Goal: Information Seeking & Learning: Learn about a topic

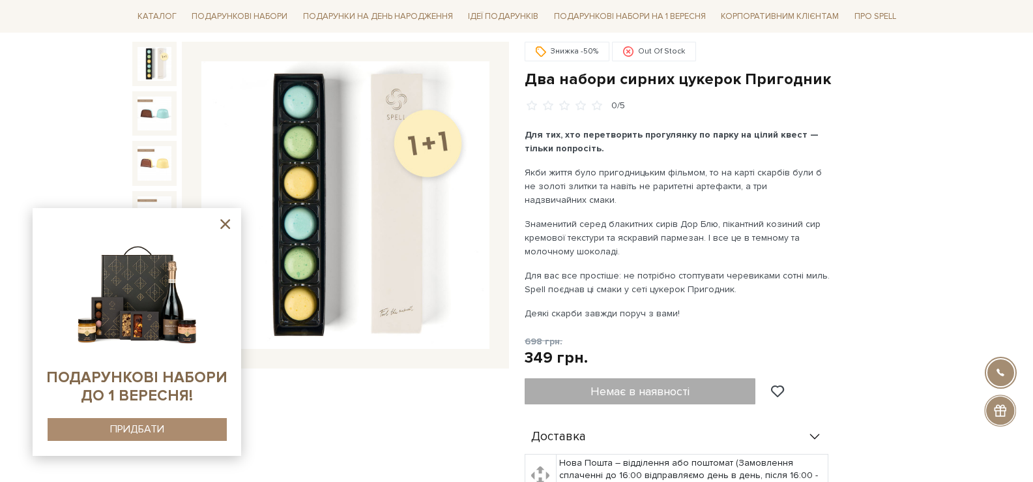
click at [224, 227] on icon at bounding box center [225, 224] width 16 height 16
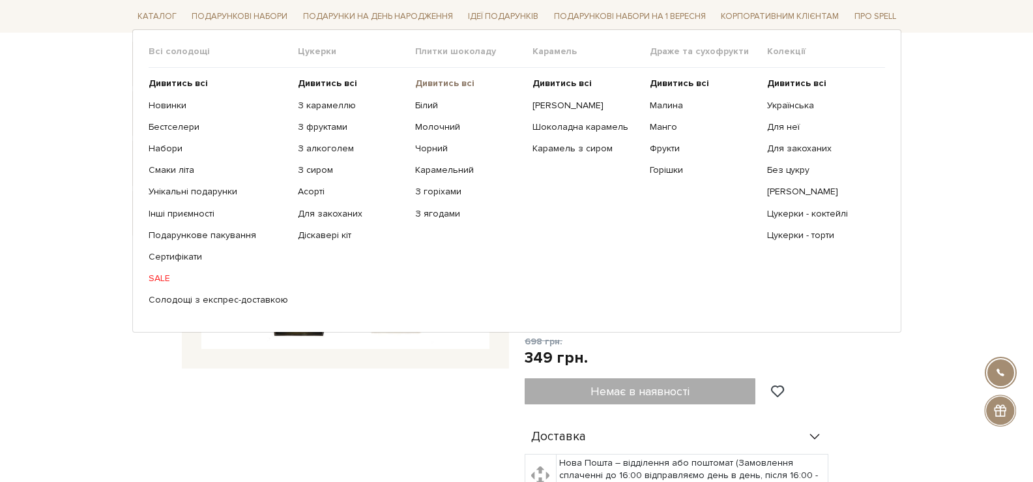
click at [443, 83] on b "Дивитись всі" at bounding box center [444, 83] width 59 height 11
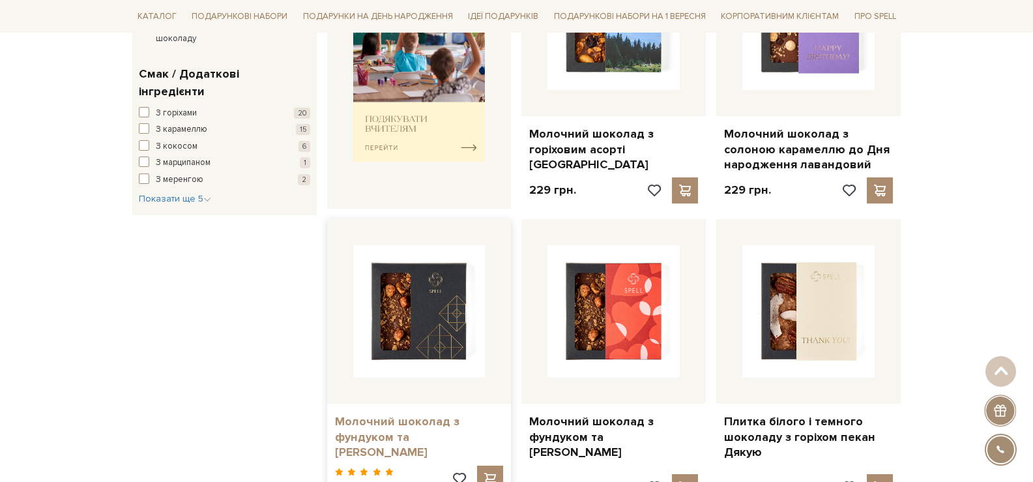
scroll to position [717, 0]
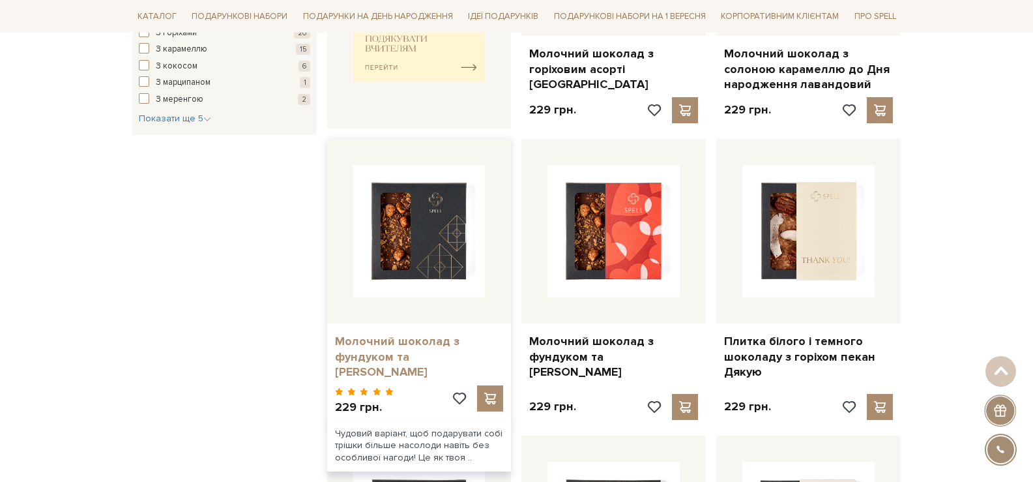
click at [383, 337] on link "Молочний шоколад з фундуком та [PERSON_NAME]" at bounding box center [419, 357] width 169 height 46
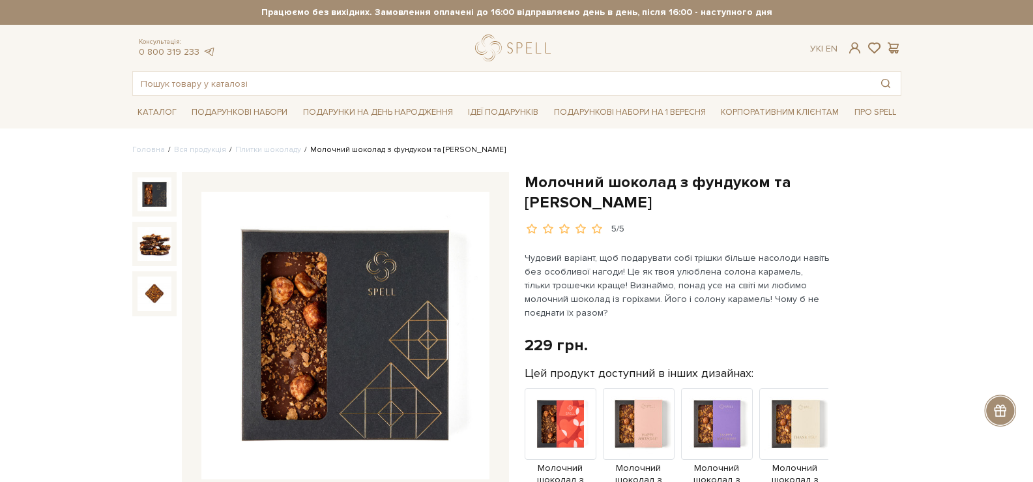
click at [400, 273] on img at bounding box center [345, 336] width 288 height 288
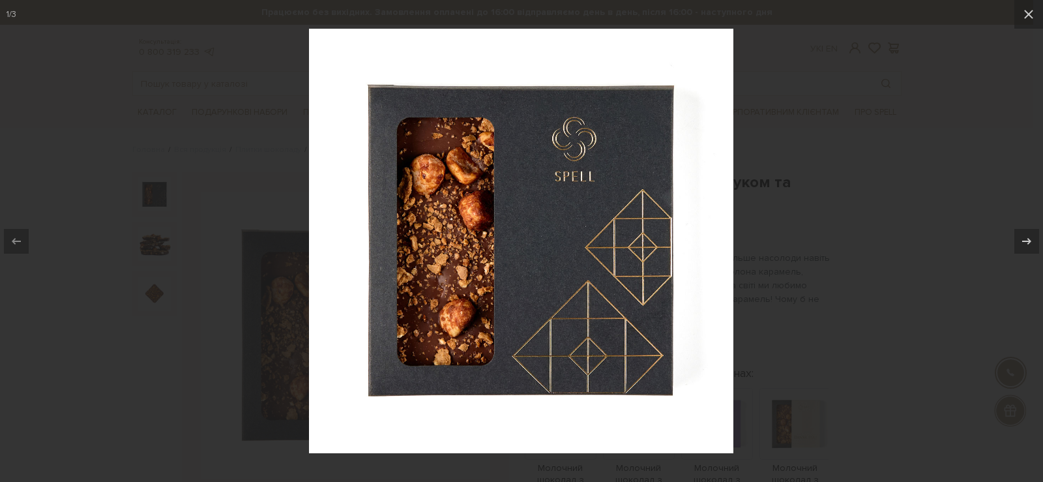
drag, startPoint x: 1035, startPoint y: 214, endPoint x: 965, endPoint y: 227, distance: 70.9
click at [1028, 213] on button at bounding box center [1020, 241] width 46 height 65
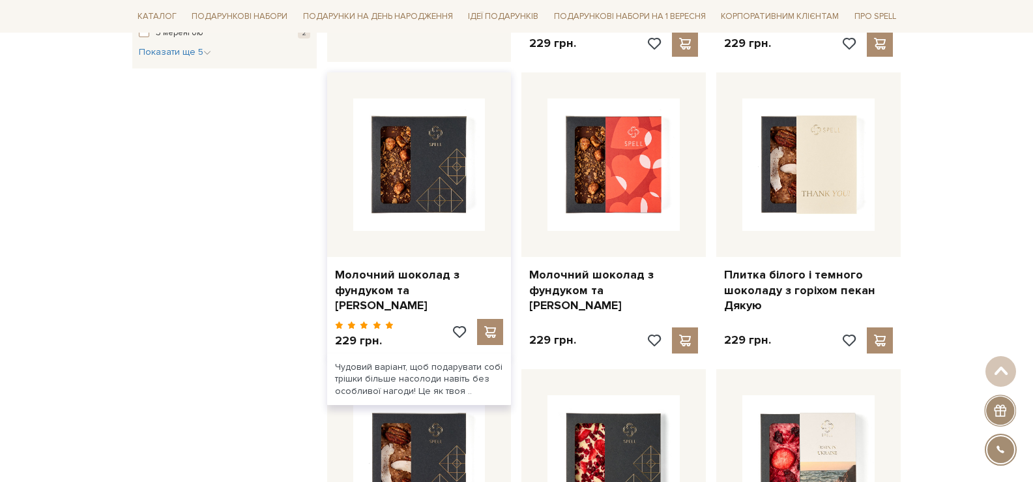
scroll to position [978, 0]
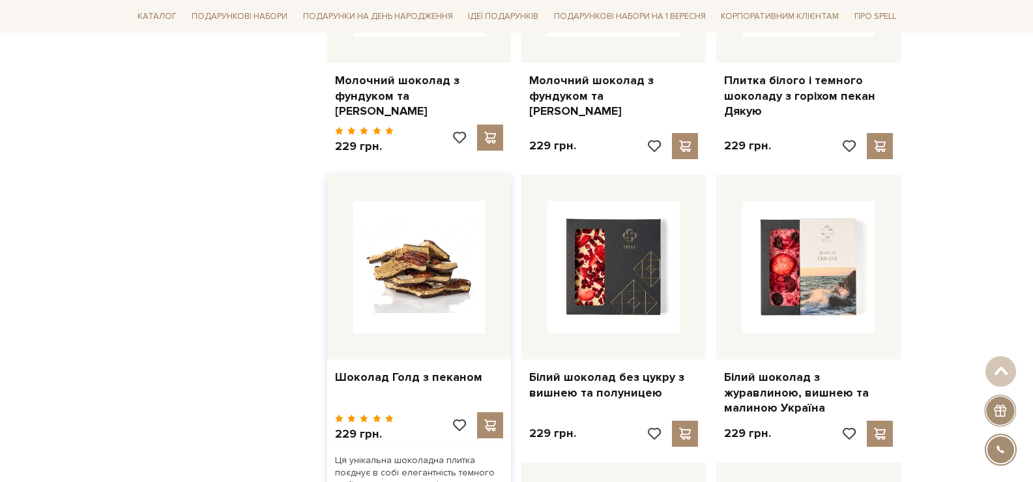
click at [450, 258] on img at bounding box center [419, 267] width 132 height 132
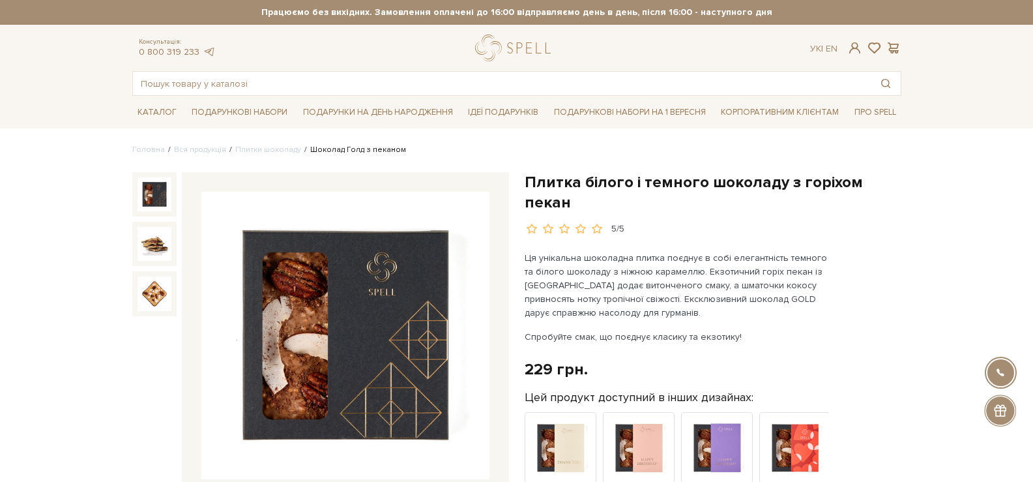
click at [364, 292] on img at bounding box center [345, 336] width 288 height 288
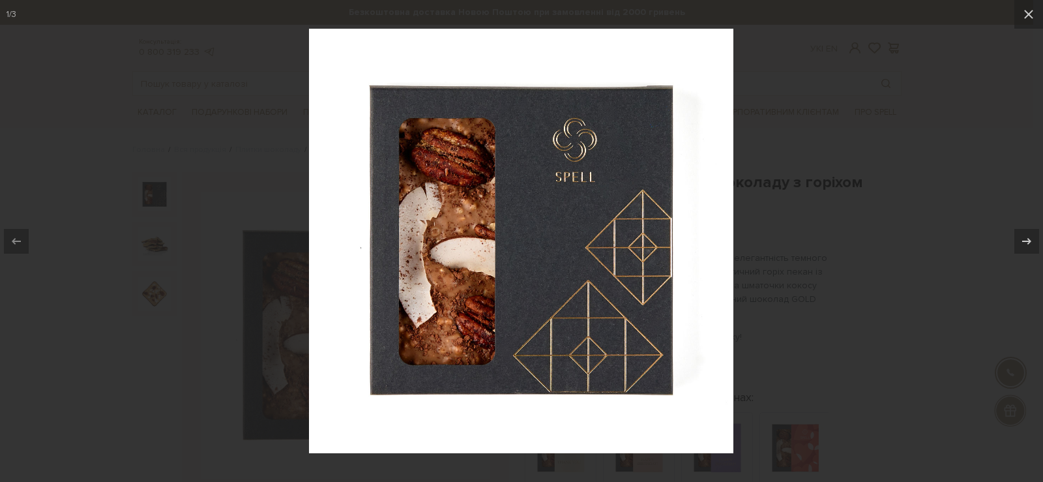
click at [807, 111] on div at bounding box center [521, 241] width 1043 height 482
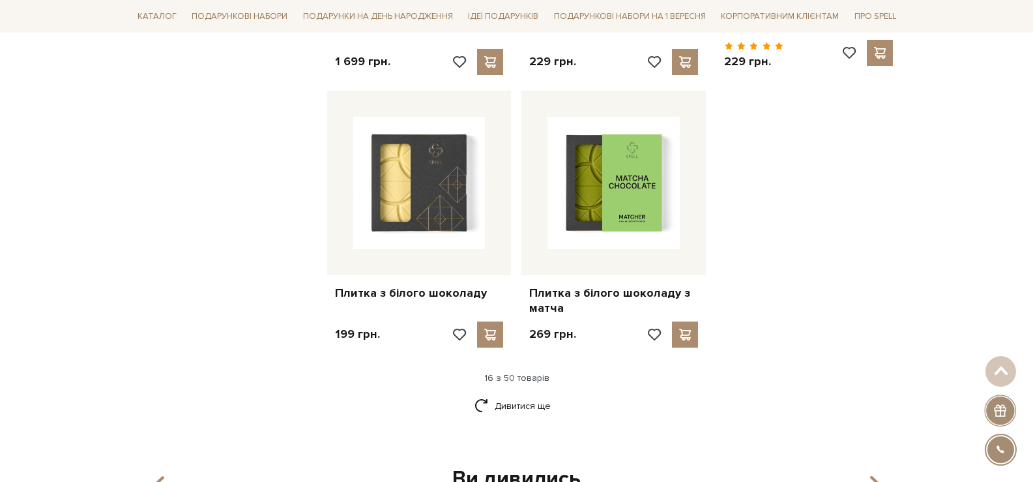
scroll to position [1694, 0]
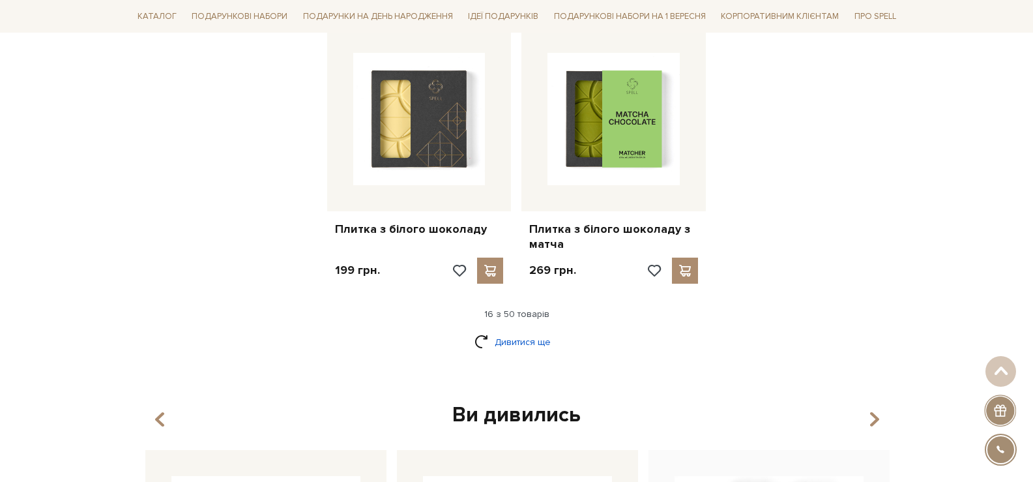
click at [499, 330] on link "Дивитися ще" at bounding box center [516, 341] width 85 height 23
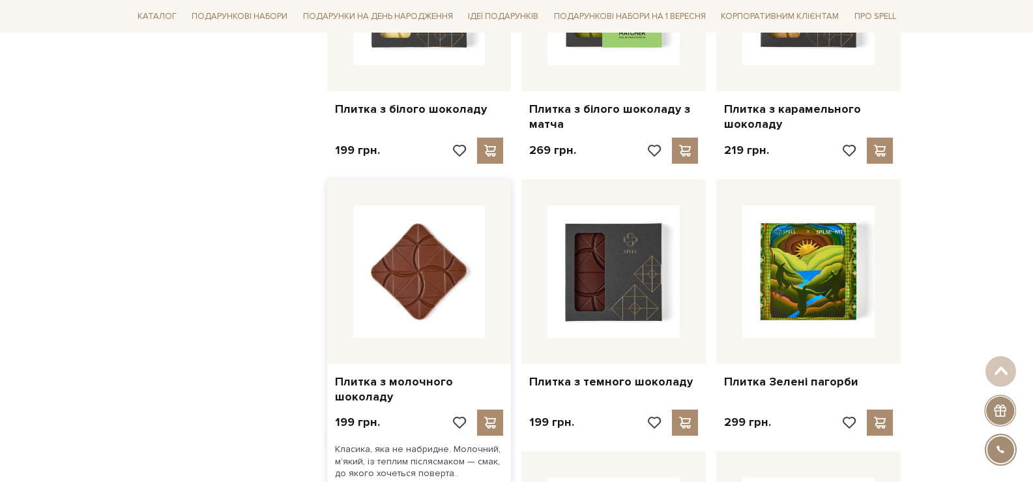
scroll to position [1890, 0]
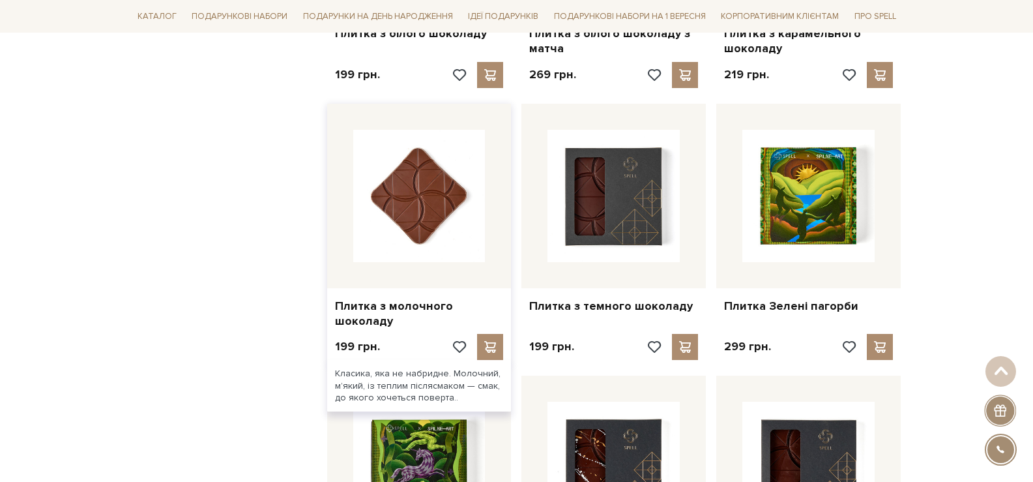
click at [412, 224] on img at bounding box center [419, 196] width 132 height 132
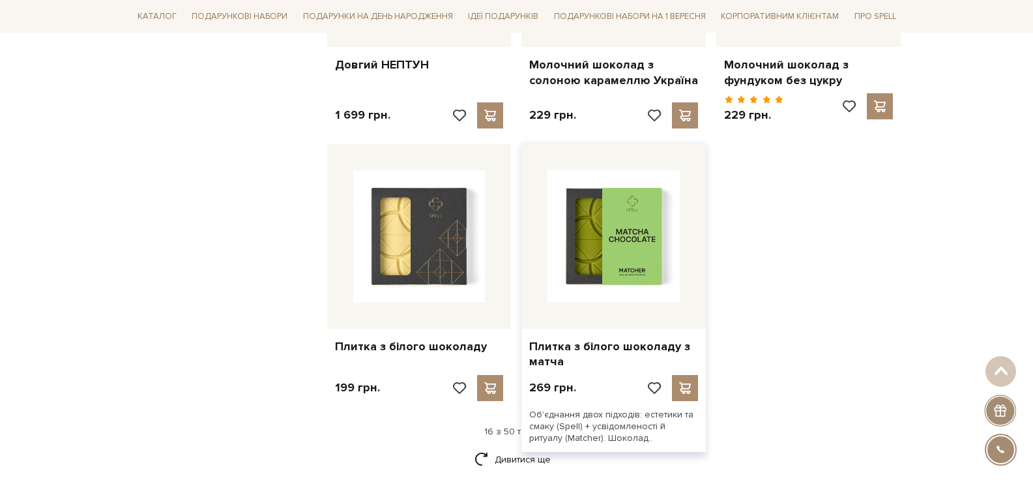
scroll to position [1694, 0]
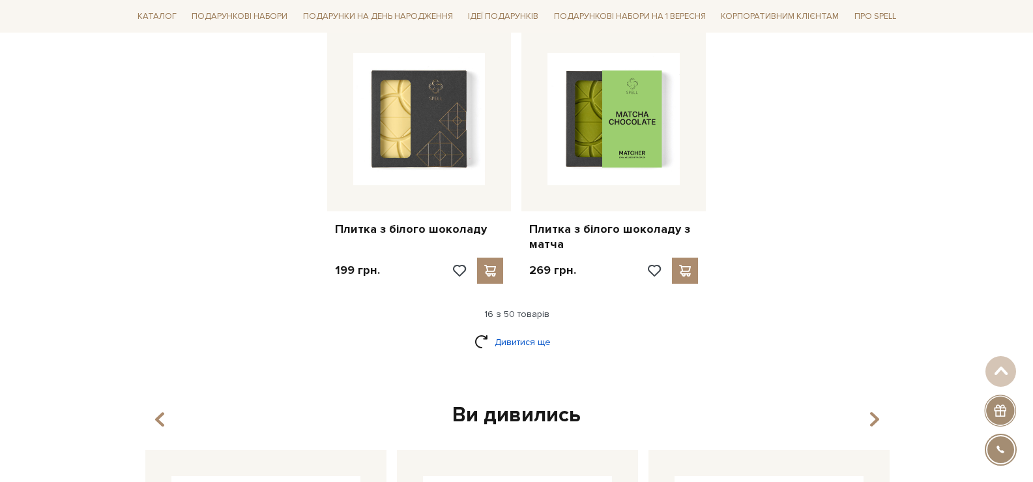
click at [524, 330] on link "Дивитися ще" at bounding box center [516, 341] width 85 height 23
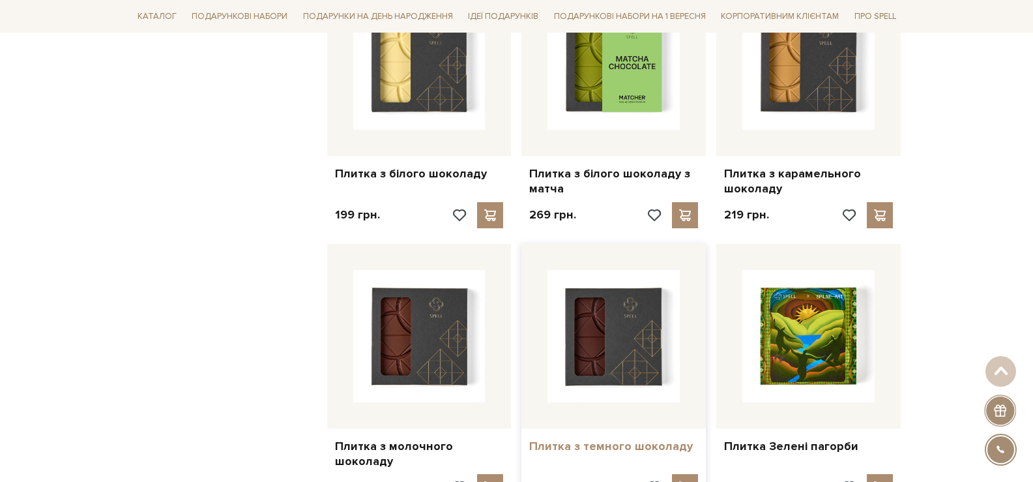
scroll to position [1825, 0]
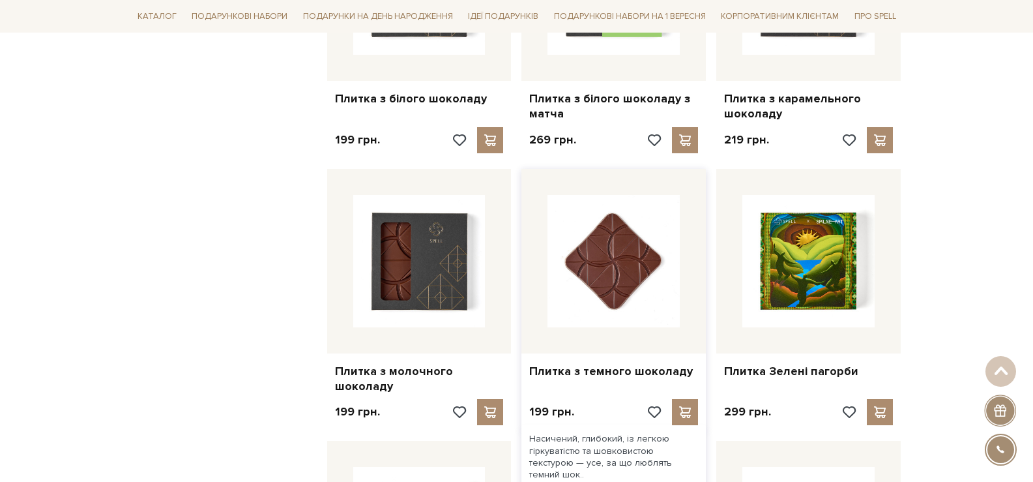
click at [609, 289] on img at bounding box center [613, 261] width 132 height 132
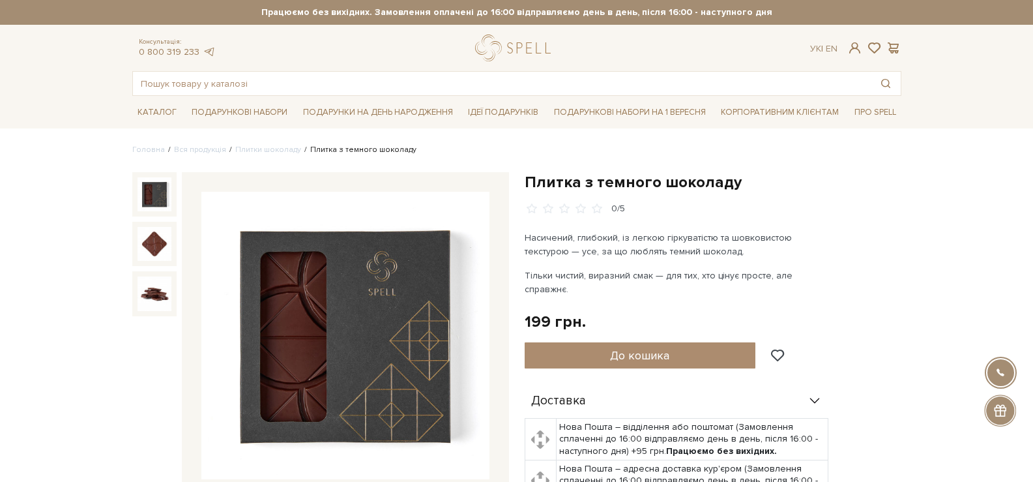
click at [371, 272] on img at bounding box center [345, 336] width 288 height 288
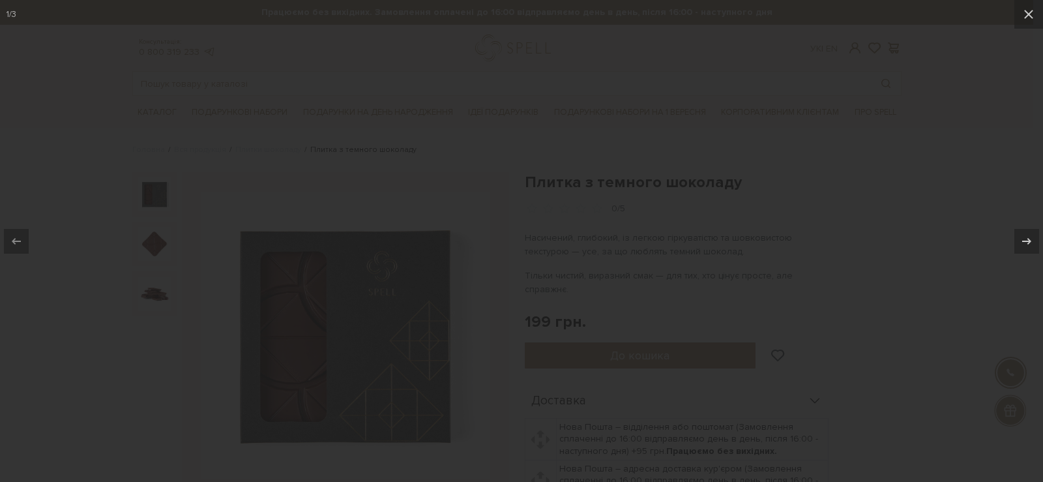
click at [371, 272] on div at bounding box center [521, 241] width 1043 height 482
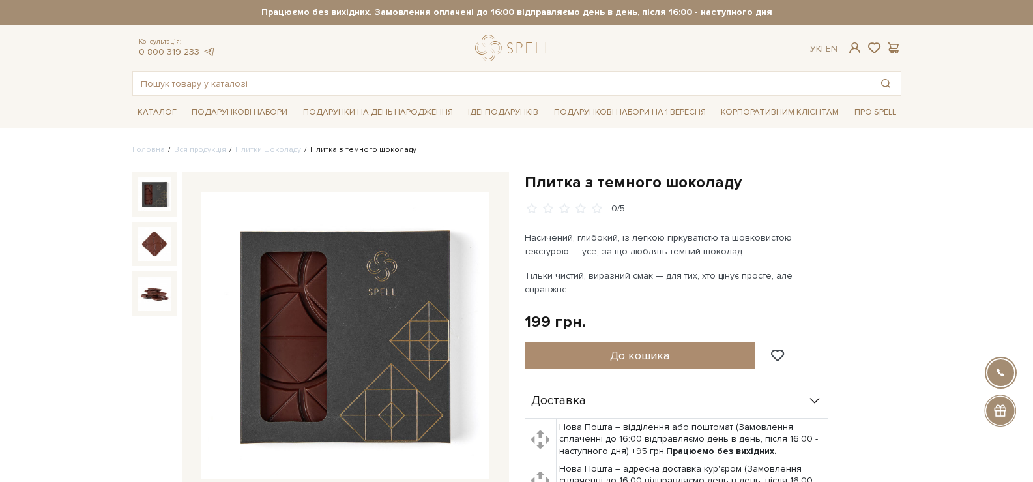
click at [354, 297] on img at bounding box center [345, 336] width 288 height 288
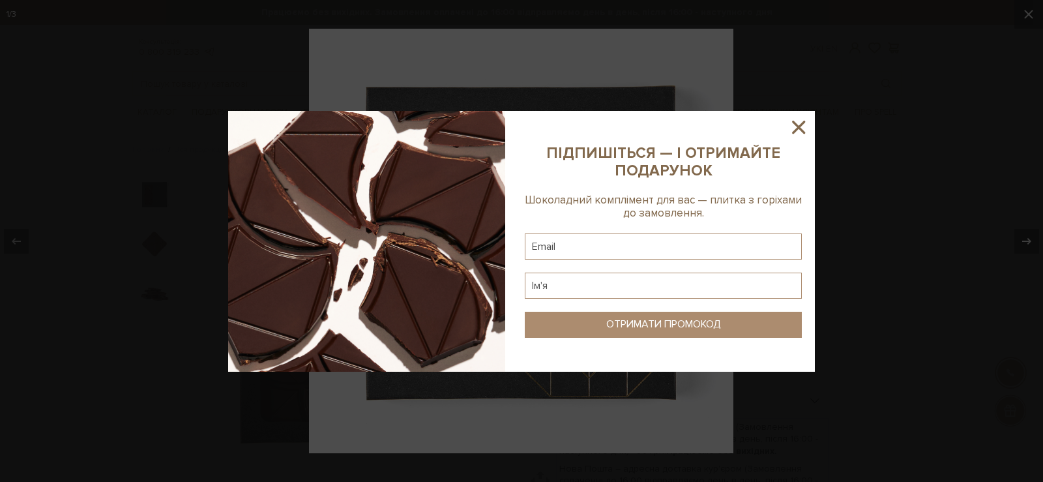
drag, startPoint x: 804, startPoint y: 128, endPoint x: 873, endPoint y: 78, distance: 85.9
click at [804, 123] on icon at bounding box center [798, 127] width 22 height 22
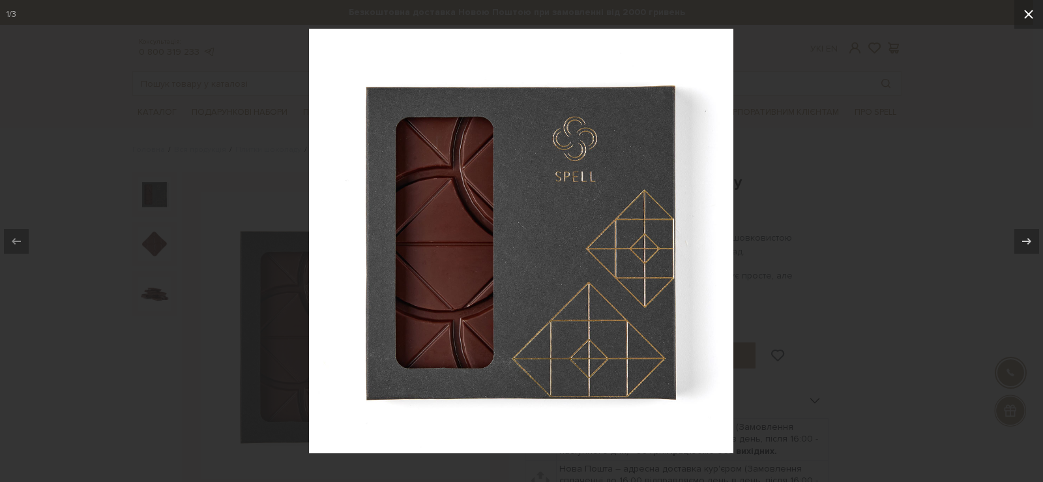
click at [1030, 16] on icon at bounding box center [1028, 14] width 9 height 9
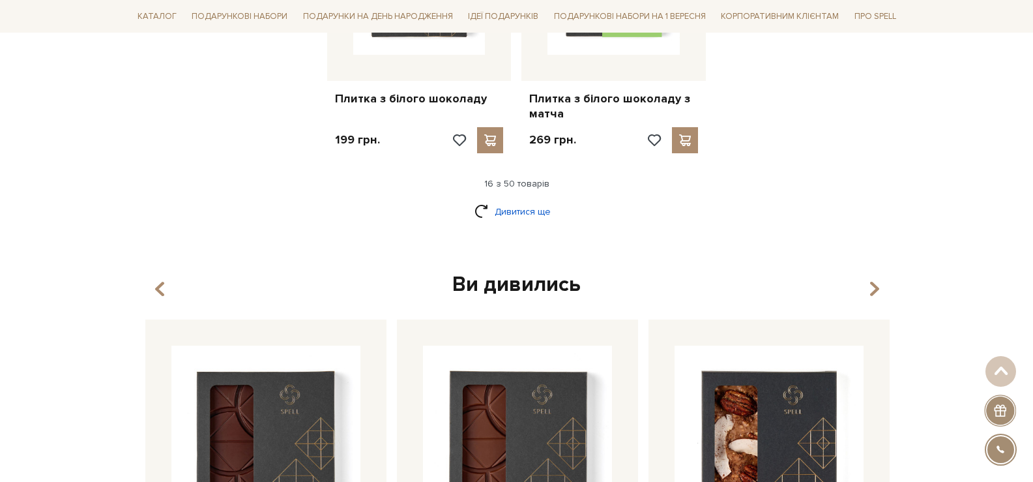
click at [505, 200] on link "Дивитися ще" at bounding box center [516, 211] width 85 height 23
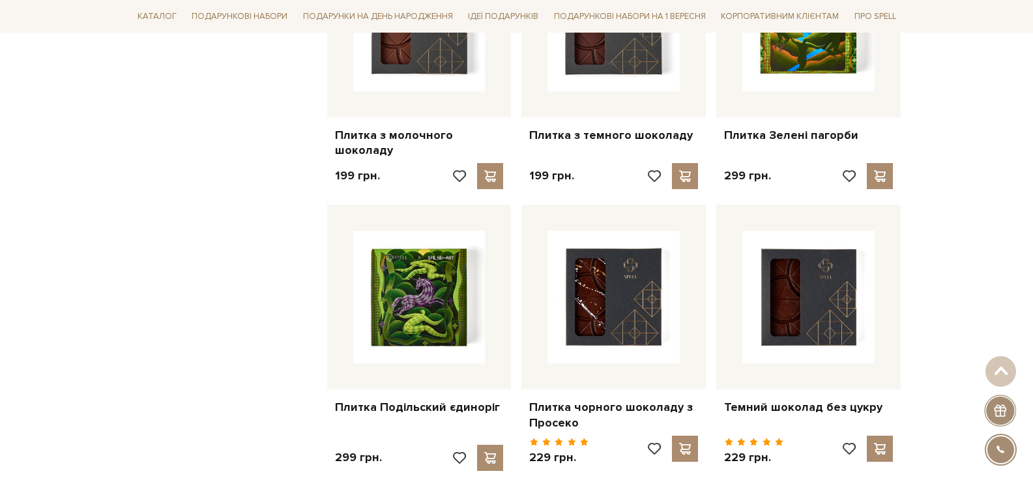
scroll to position [2216, 0]
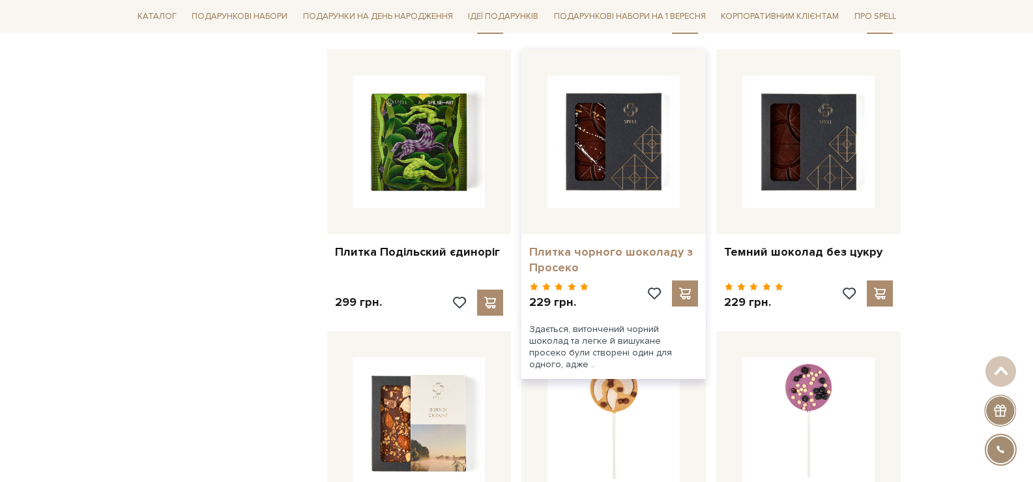
click at [579, 245] on link "Плитка чорного шоколаду з Просеко" at bounding box center [613, 259] width 169 height 31
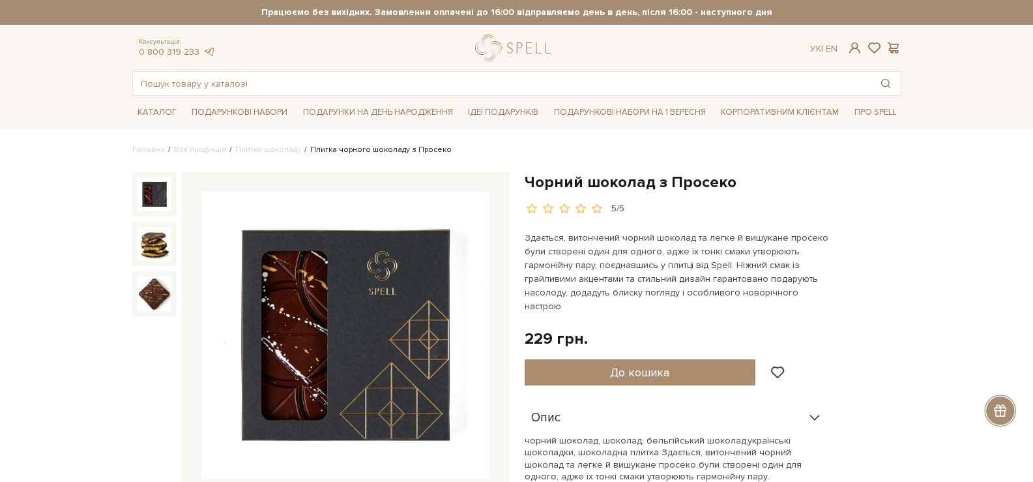
click at [400, 238] on img at bounding box center [345, 336] width 288 height 288
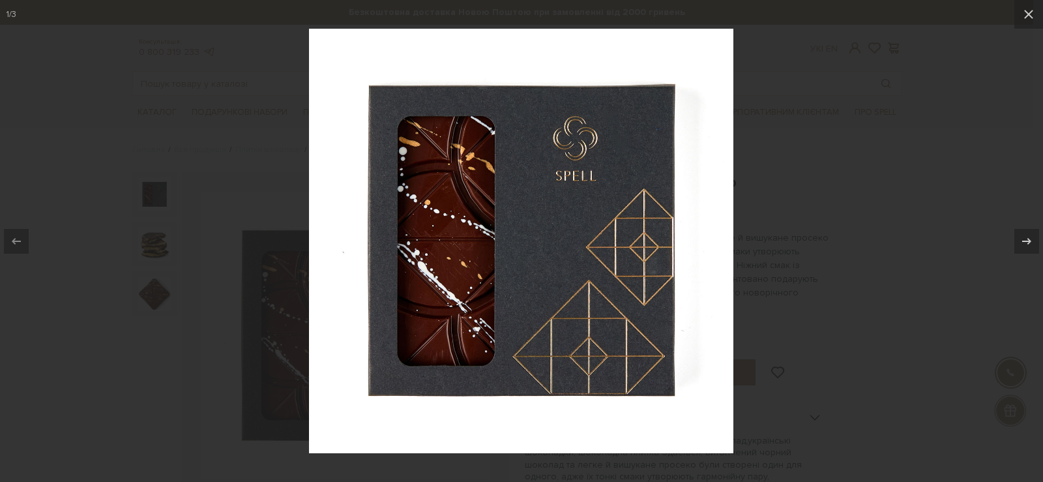
drag, startPoint x: 1042, startPoint y: 155, endPoint x: 1026, endPoint y: 156, distance: 16.3
click at [1032, 156] on div at bounding box center [521, 241] width 1043 height 482
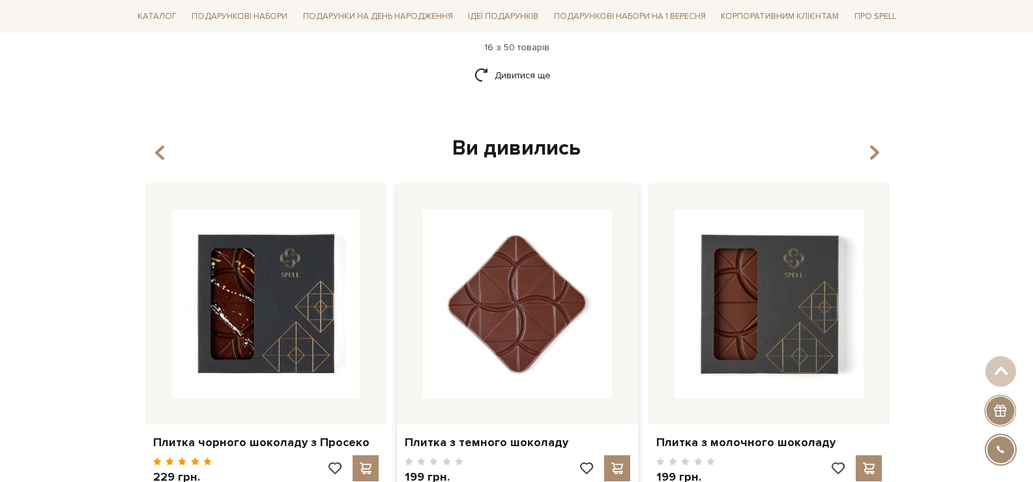
scroll to position [1831, 0]
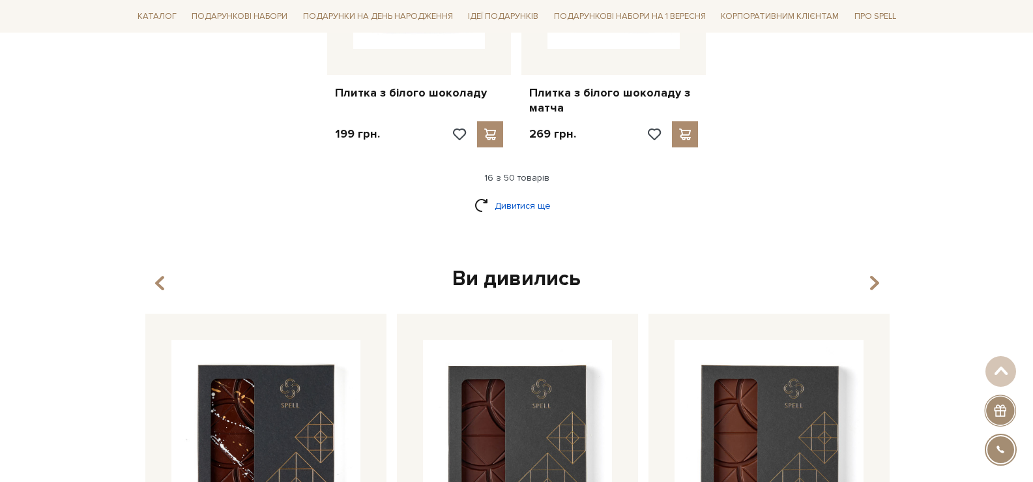
click at [526, 196] on link "Дивитися ще" at bounding box center [516, 205] width 85 height 23
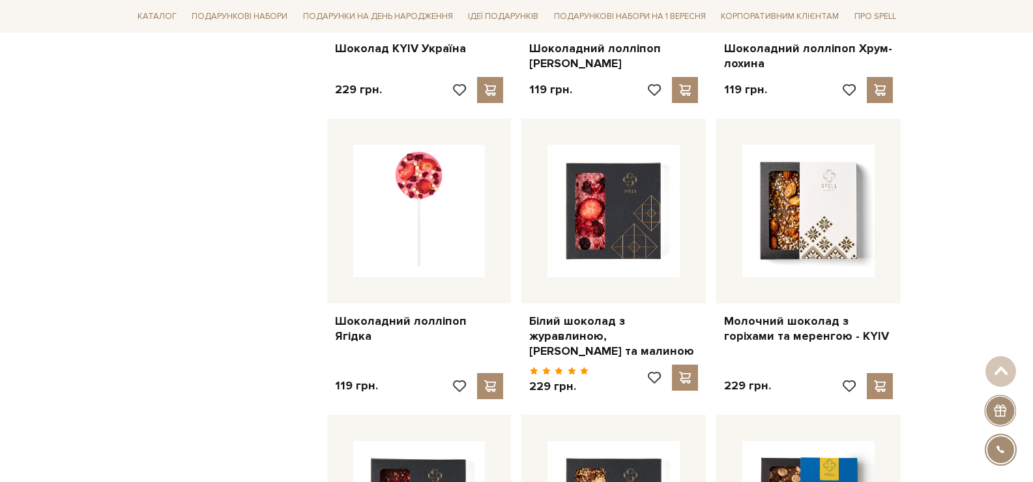
scroll to position [3069, 0]
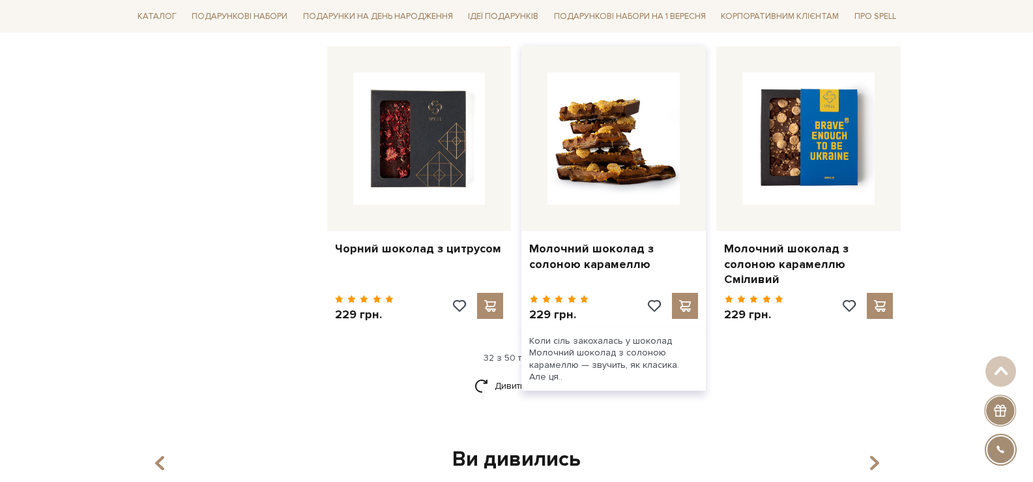
click at [632, 156] on img at bounding box center [613, 138] width 132 height 132
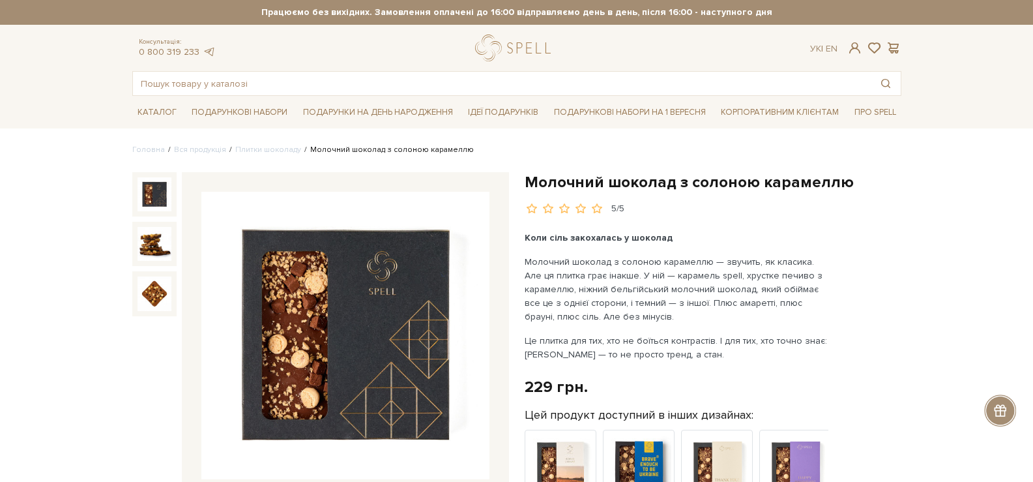
click at [406, 287] on img at bounding box center [345, 336] width 288 height 288
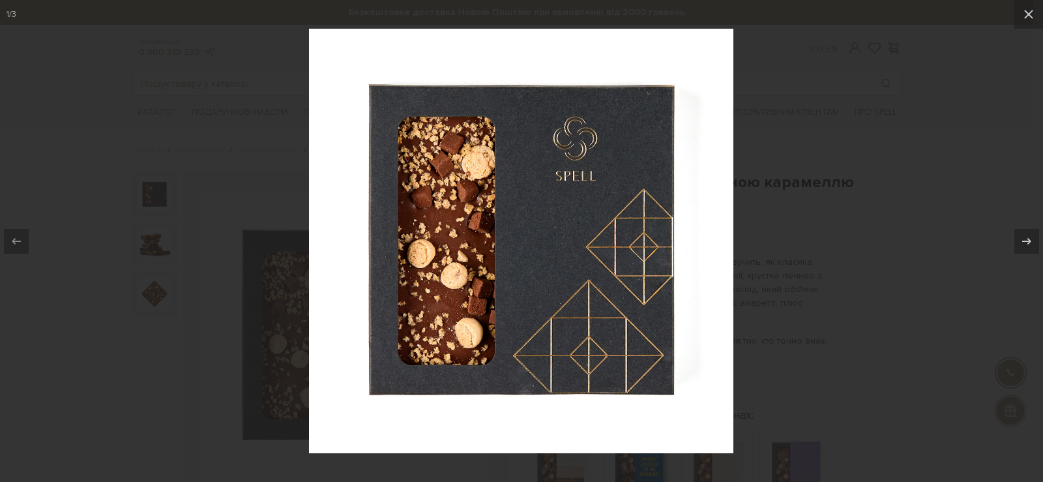
click at [776, 61] on div at bounding box center [521, 241] width 1043 height 482
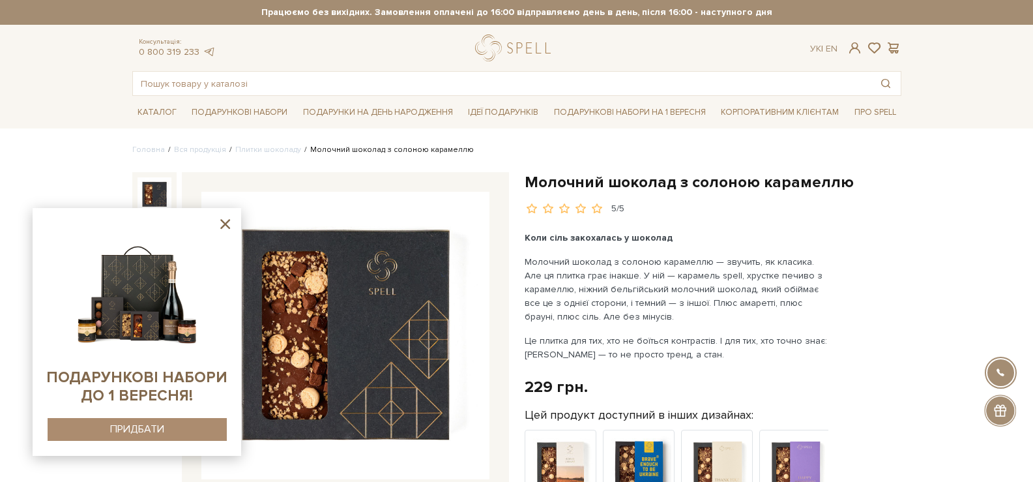
click at [225, 223] on icon at bounding box center [225, 224] width 10 height 10
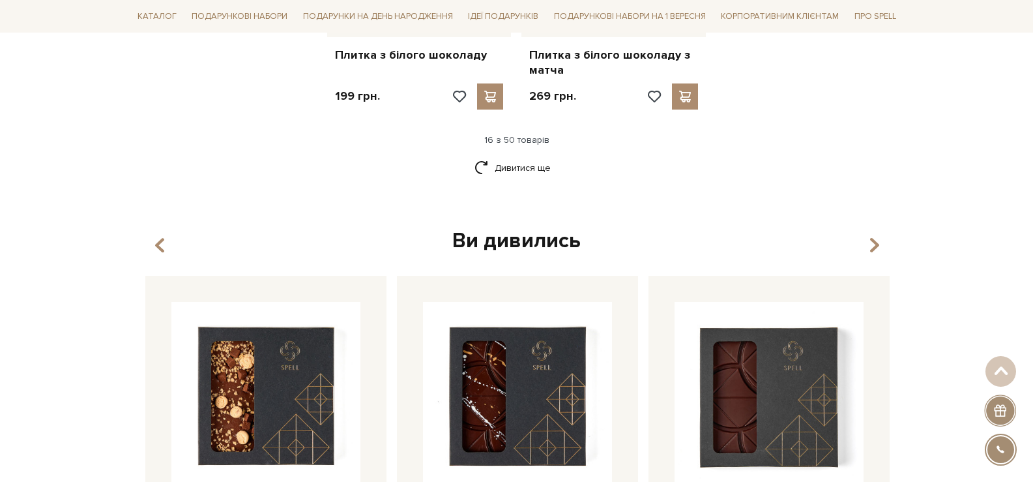
scroll to position [1687, 0]
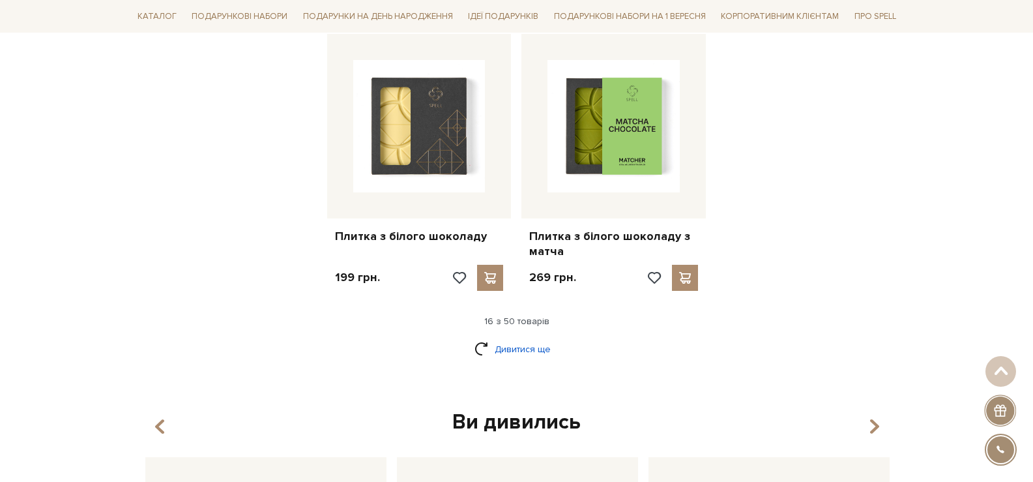
click at [527, 338] on link "Дивитися ще" at bounding box center [516, 349] width 85 height 23
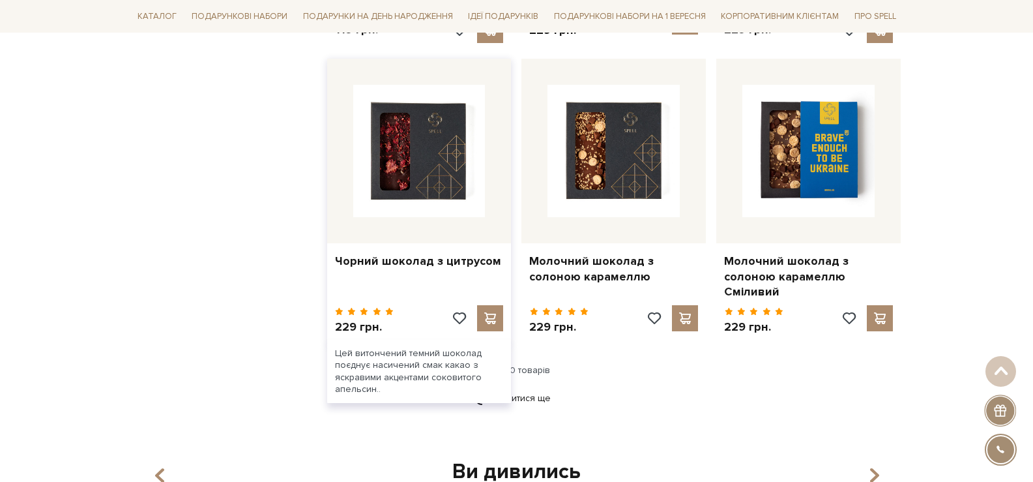
scroll to position [3056, 0]
click at [424, 222] on div at bounding box center [419, 151] width 184 height 184
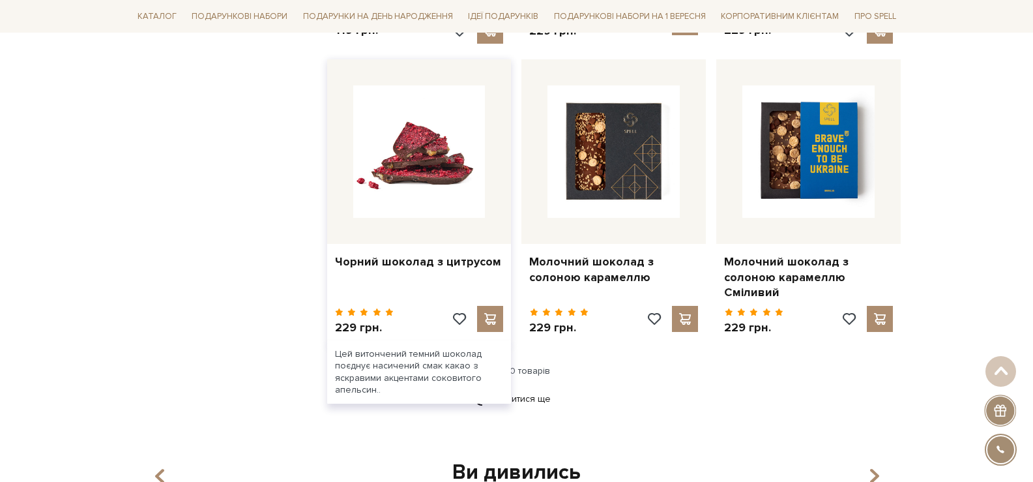
click at [424, 192] on img at bounding box center [419, 151] width 132 height 132
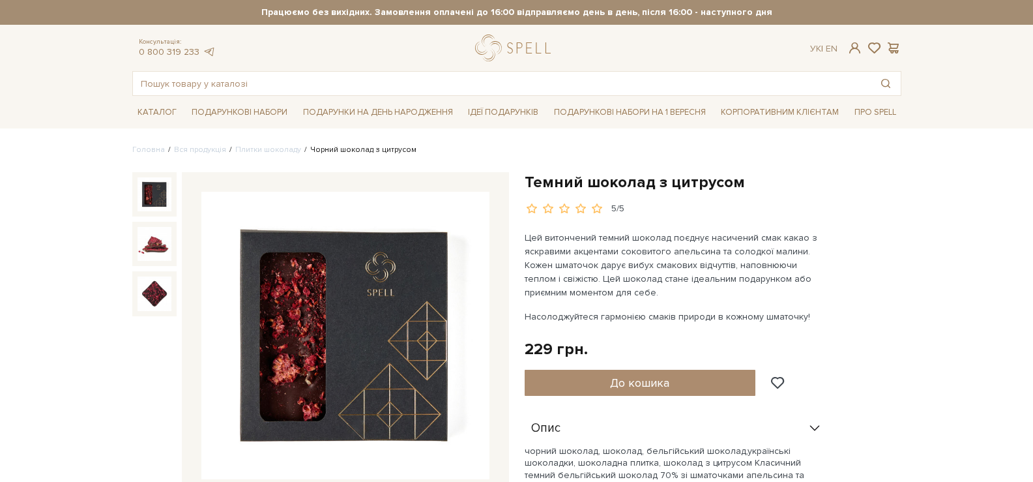
click at [393, 247] on img at bounding box center [345, 336] width 288 height 288
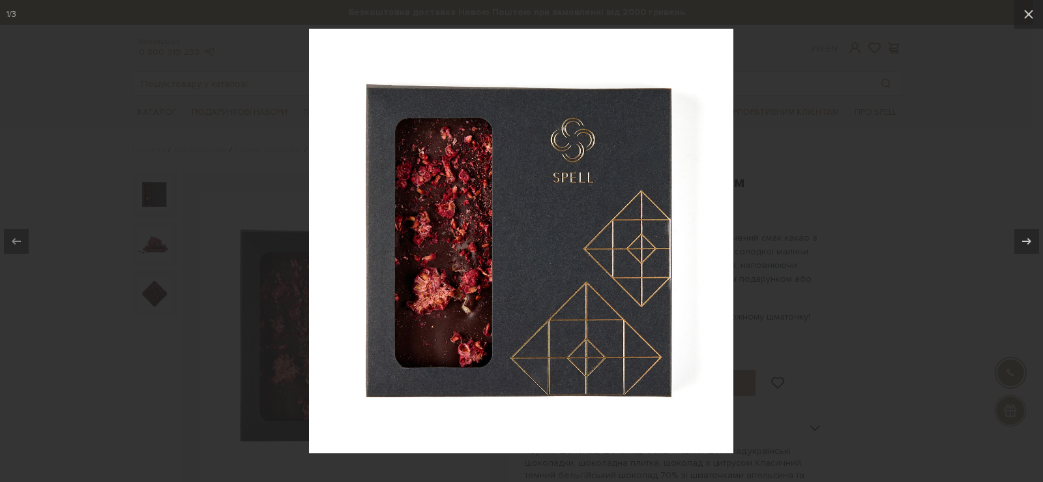
click at [812, 99] on div at bounding box center [521, 241] width 1043 height 482
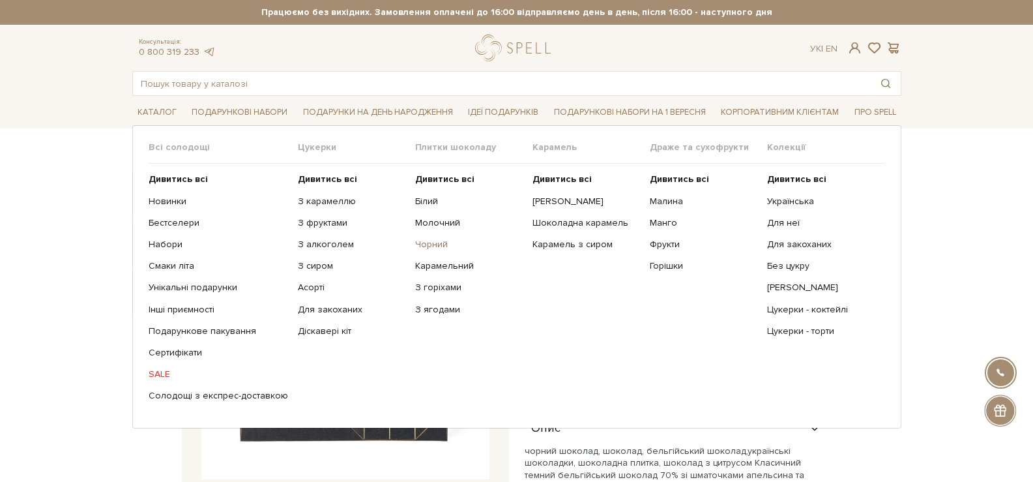
click at [429, 241] on link "Чорний" at bounding box center [469, 245] width 108 height 12
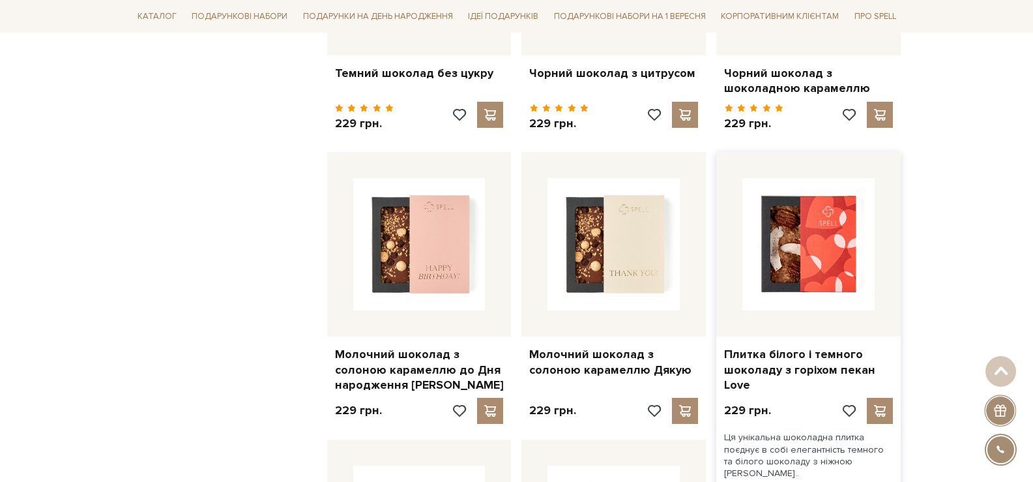
scroll to position [978, 0]
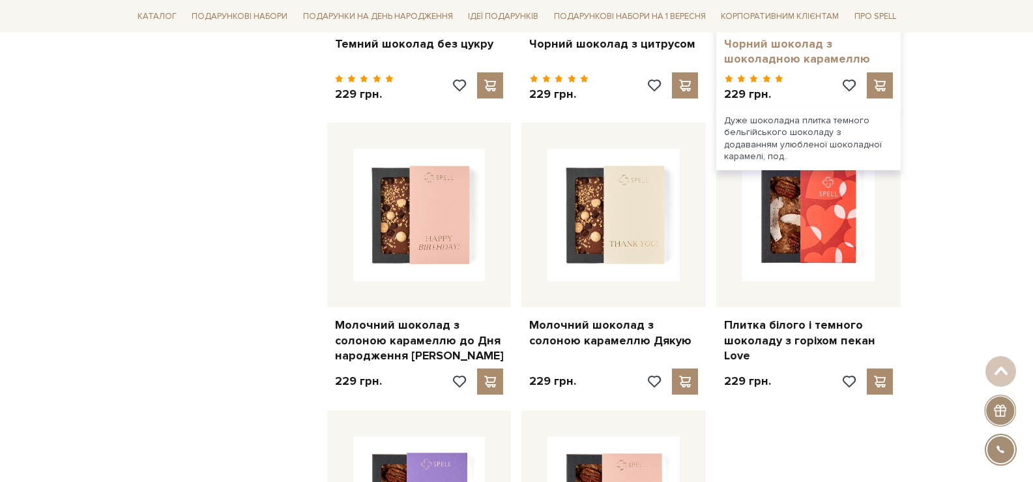
click at [770, 50] on link "Чорний шоколад з шоколадною карамеллю" at bounding box center [808, 51] width 169 height 31
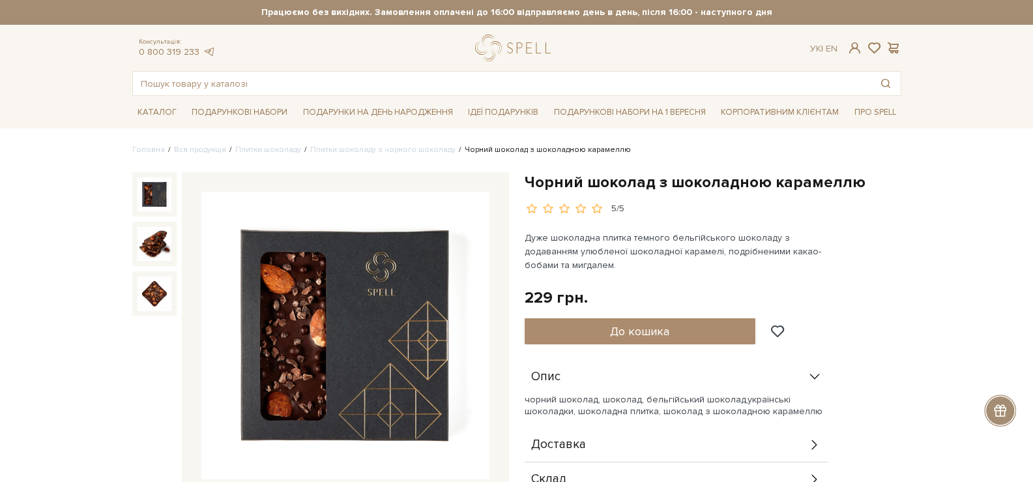
click at [352, 267] on img at bounding box center [345, 336] width 288 height 288
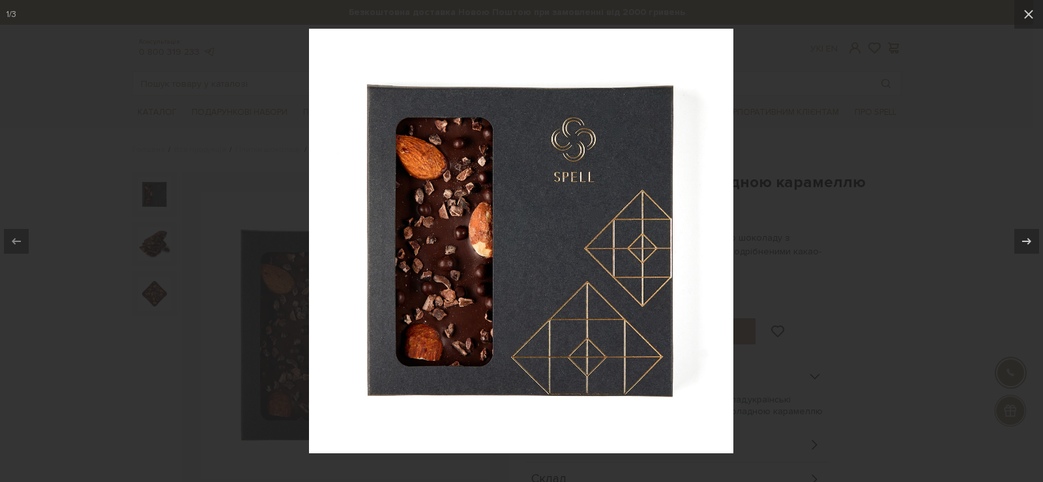
click at [779, 58] on div at bounding box center [521, 241] width 1043 height 482
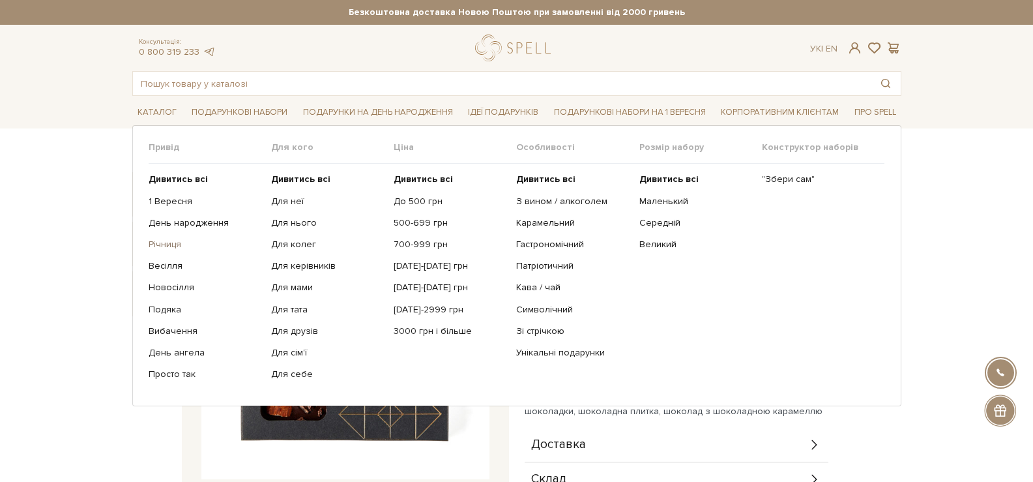
click at [167, 250] on link "Річниця" at bounding box center [205, 245] width 113 height 12
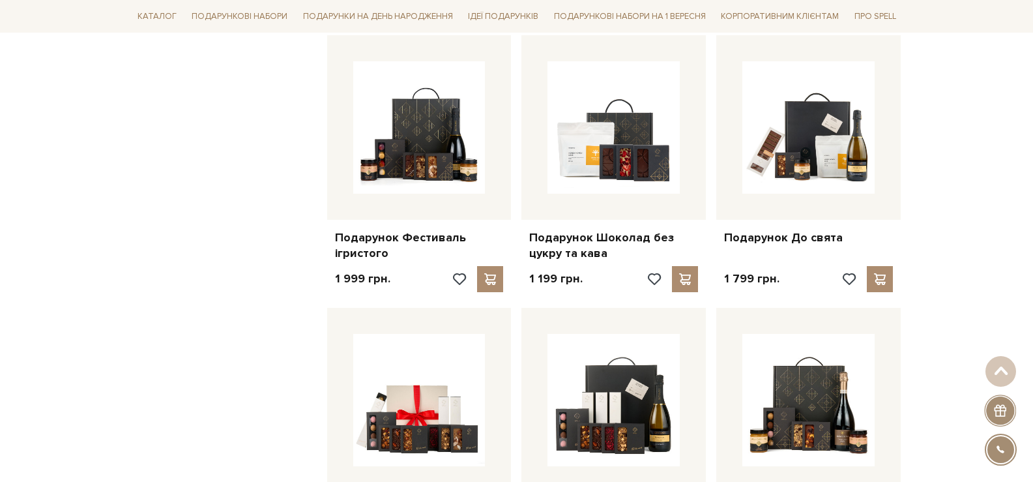
scroll to position [1043, 0]
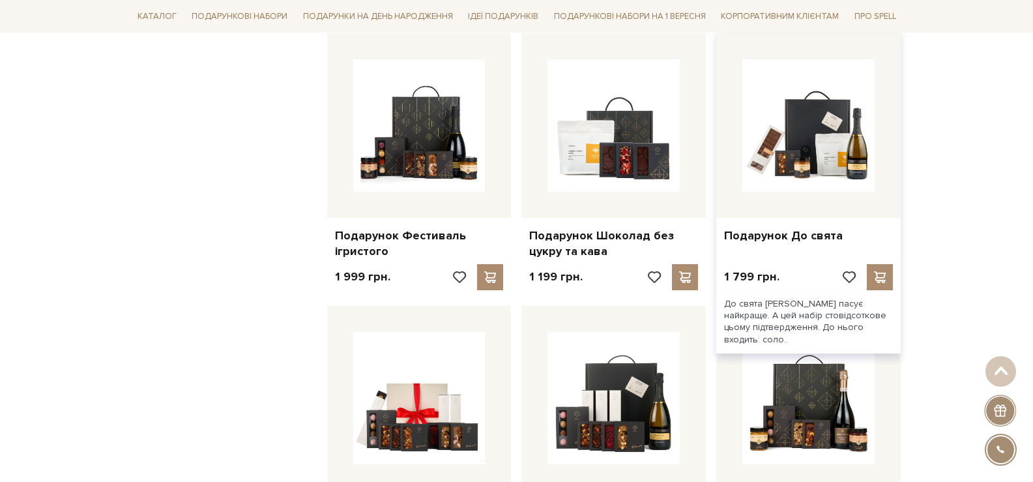
drag, startPoint x: 798, startPoint y: 236, endPoint x: 778, endPoint y: 263, distance: 33.5
click at [798, 235] on link "Подарунок До свята" at bounding box center [808, 235] width 169 height 15
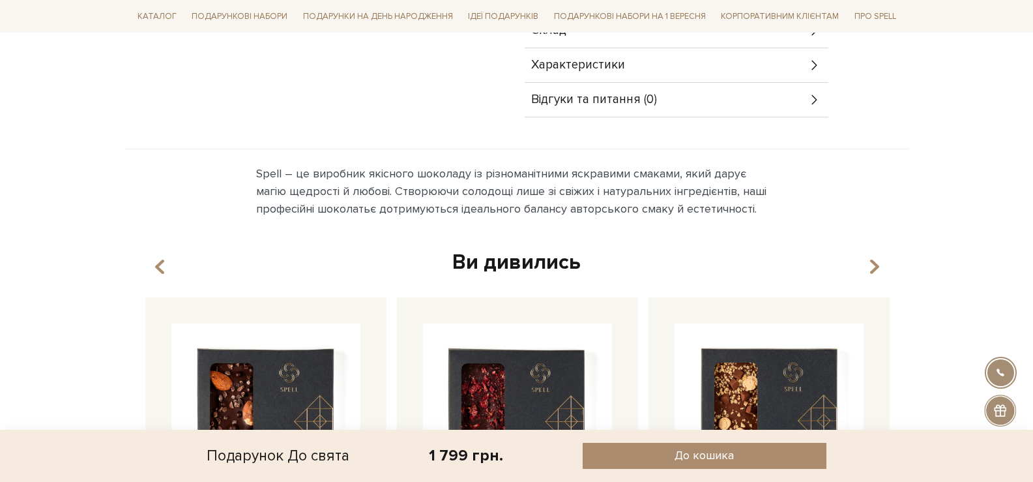
scroll to position [456, 0]
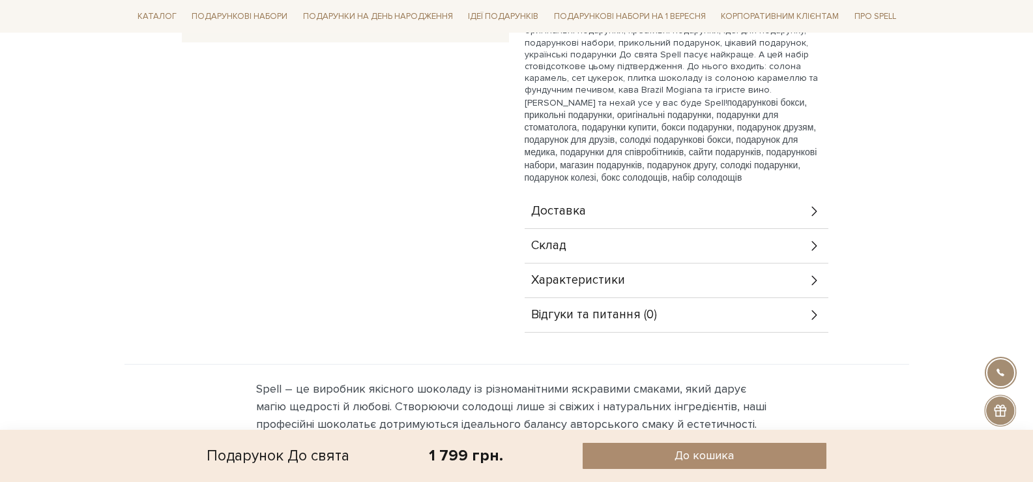
click at [809, 252] on icon at bounding box center [814, 246] width 14 height 14
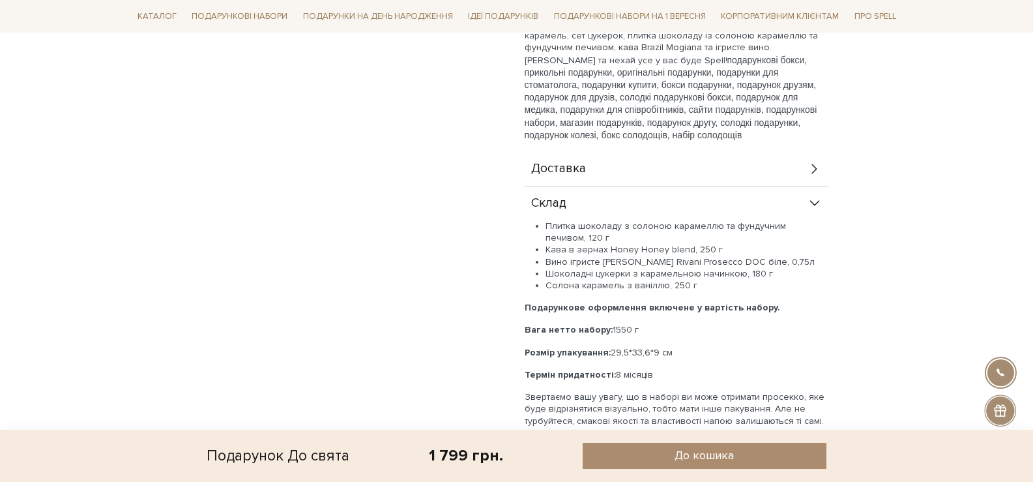
scroll to position [521, 0]
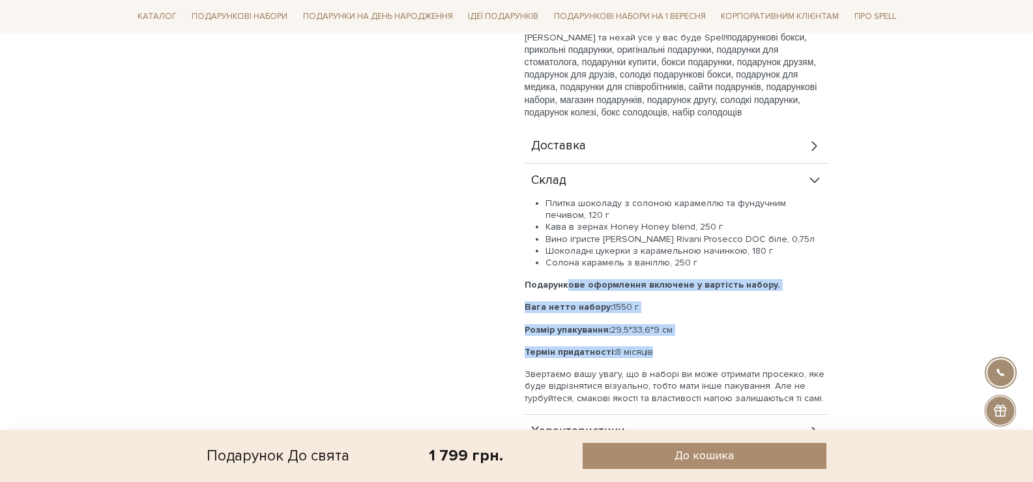
drag, startPoint x: 654, startPoint y: 349, endPoint x: 570, endPoint y: 275, distance: 111.7
click at [570, 275] on div "Плитка шоколаду з солоною карамеллю та фундучним печивом, 120 г Кава в зернах H…" at bounding box center [677, 300] width 304 height 207
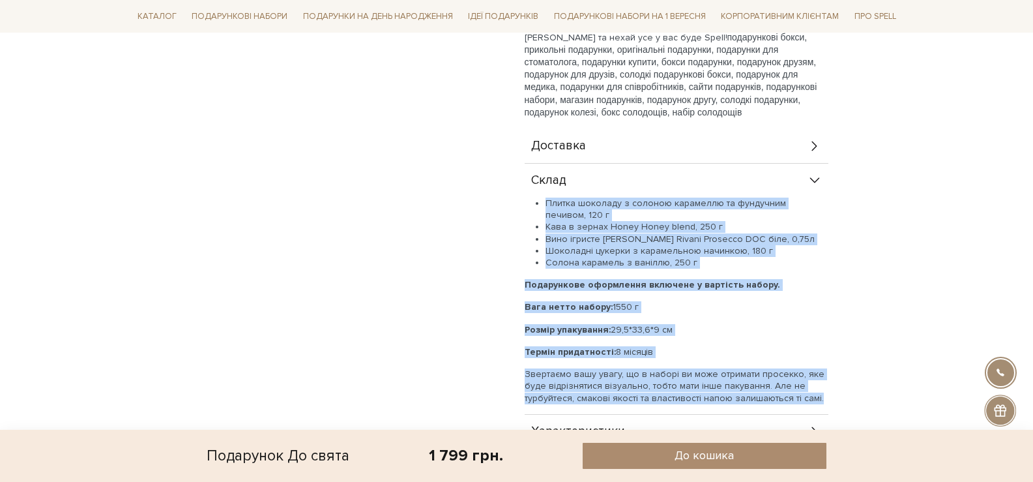
drag, startPoint x: 819, startPoint y: 399, endPoint x: 540, endPoint y: 205, distance: 339.9
click at [540, 205] on div "Плитка шоколаду з солоною карамеллю та фундучним печивом, 120 г Кава в зернах H…" at bounding box center [677, 300] width 304 height 207
copy div "Плитка шоколаду з солоною карамеллю та фундучним печивом, 120 г Кава в зернах H…"
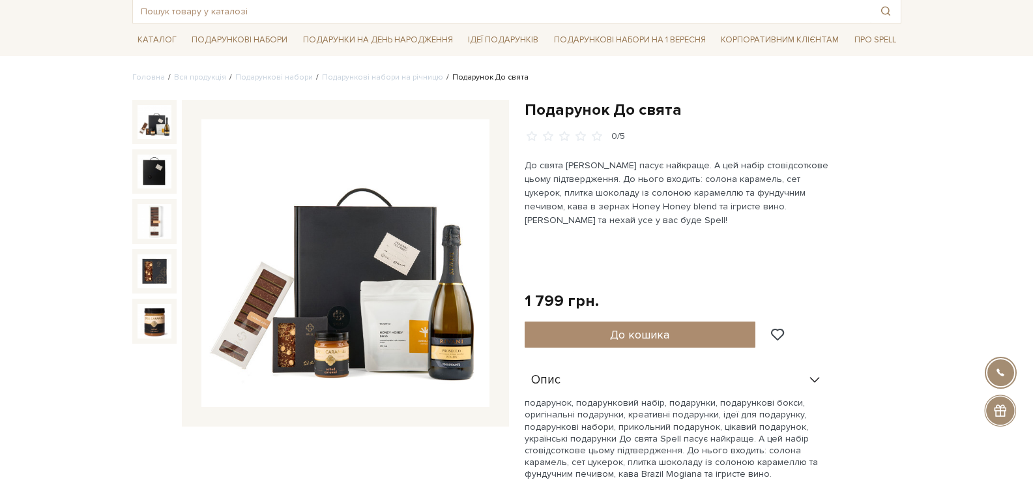
scroll to position [0, 0]
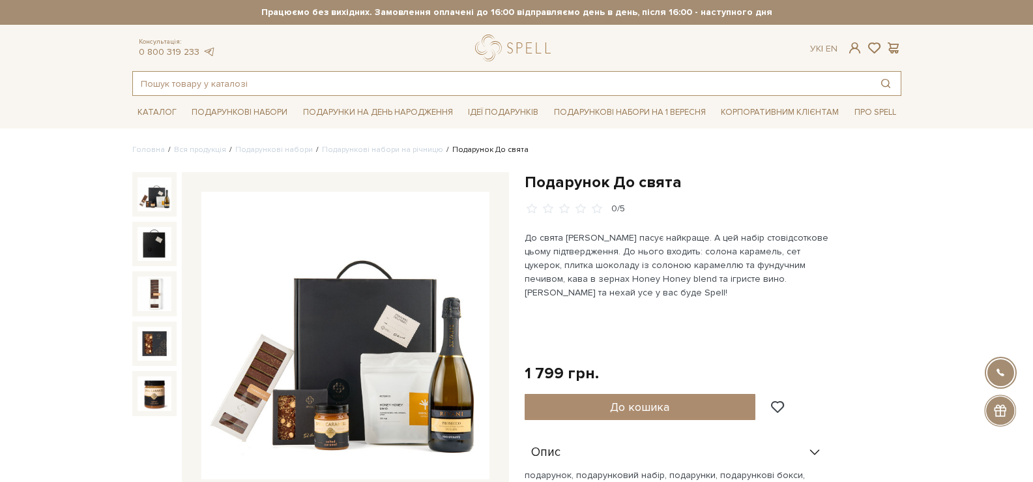
click at [491, 81] on input "text" at bounding box center [502, 83] width 738 height 23
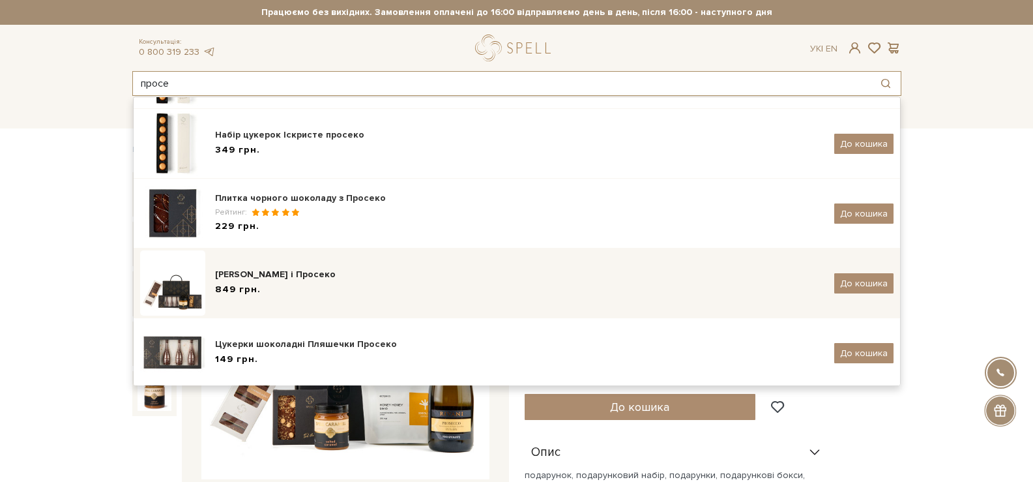
scroll to position [88, 0]
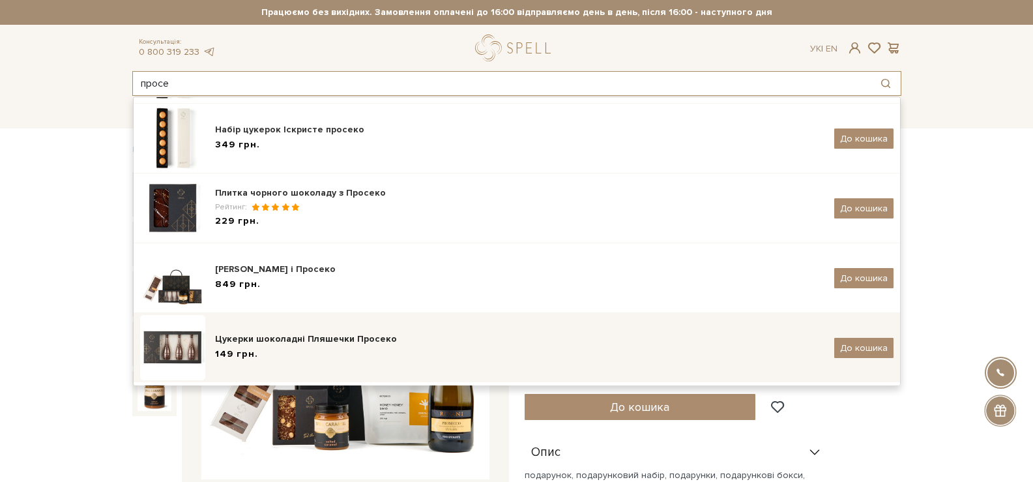
type input "просе"
click at [334, 331] on div "Цукерки шоколадні Пляшечки Просеко 149 грн. До кошика" at bounding box center [516, 347] width 753 height 65
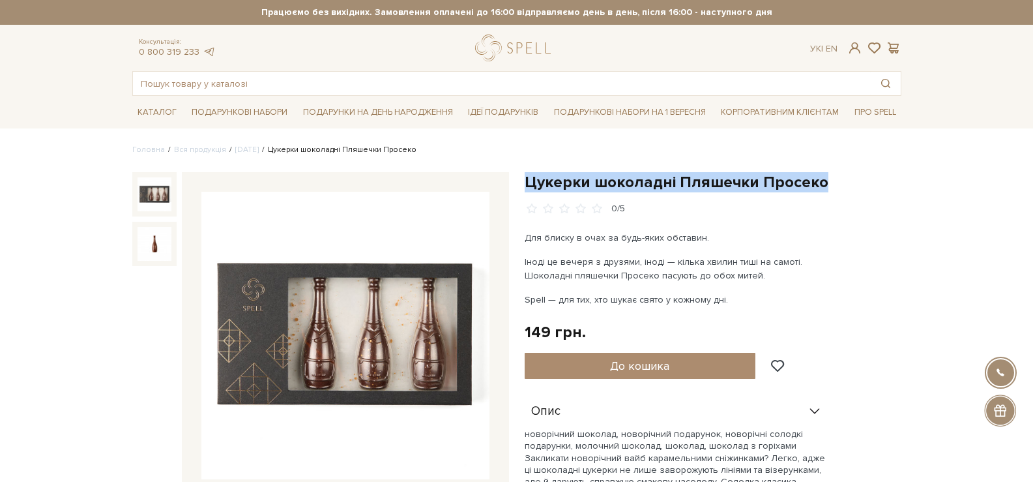
drag, startPoint x: 691, startPoint y: 186, endPoint x: 527, endPoint y: 186, distance: 164.9
click at [527, 186] on h1 "Цукерки шоколадні Пляшечки Просеко" at bounding box center [713, 182] width 377 height 20
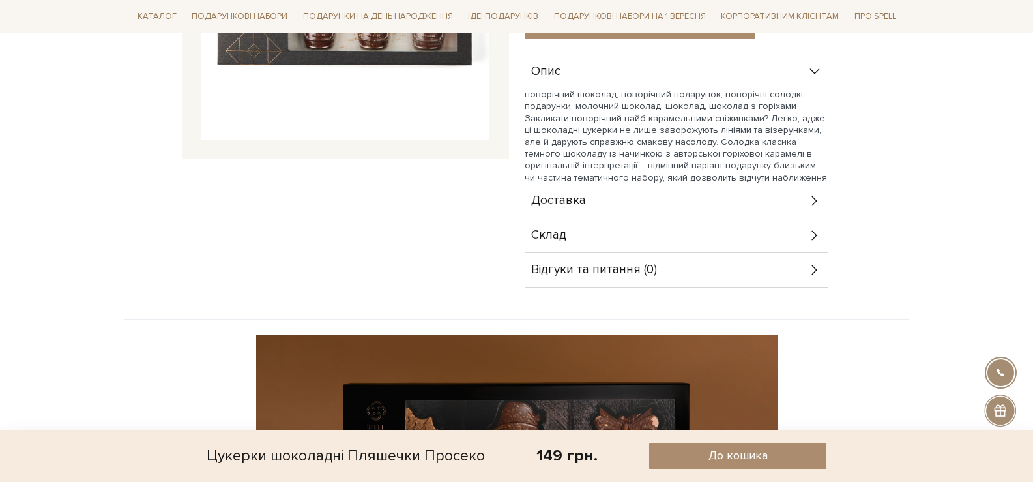
scroll to position [456, 0]
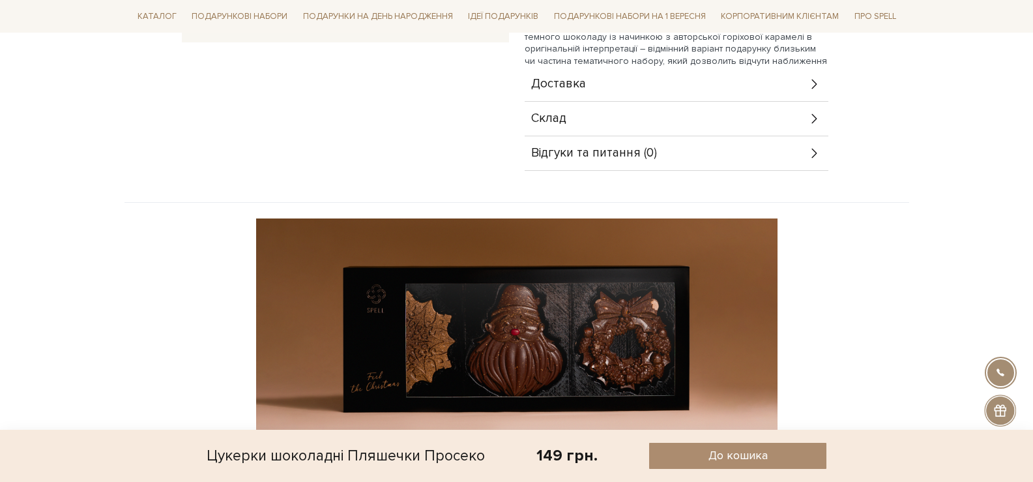
click at [635, 83] on div "Доставка" at bounding box center [677, 84] width 304 height 34
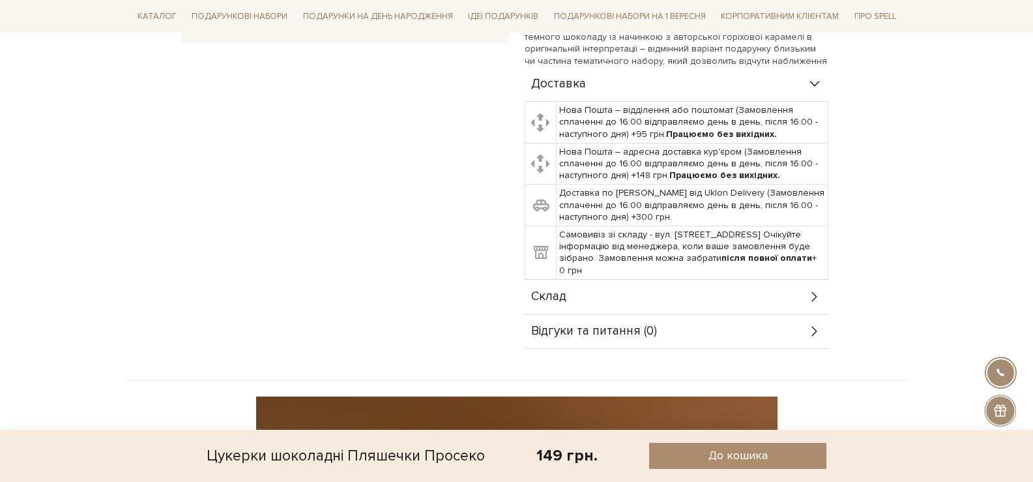
click at [599, 304] on div "Склад" at bounding box center [677, 297] width 304 height 34
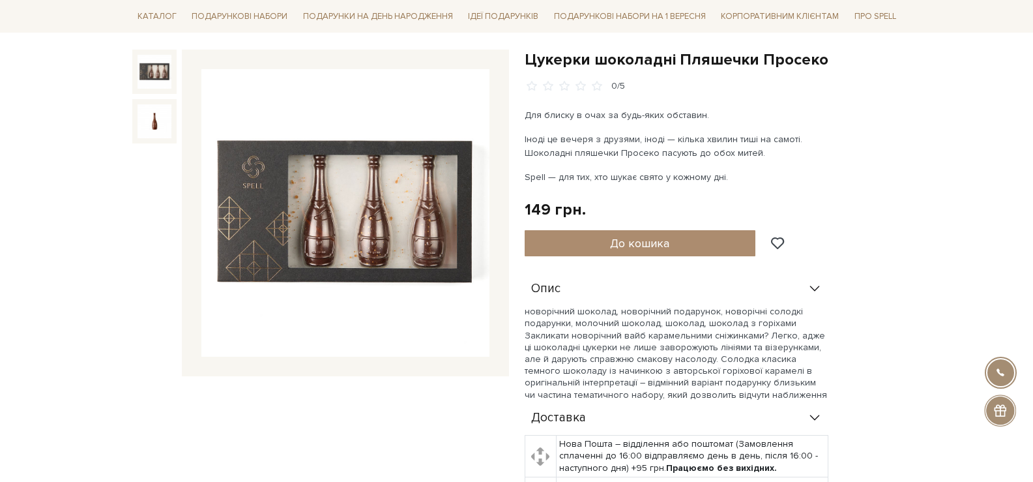
scroll to position [0, 0]
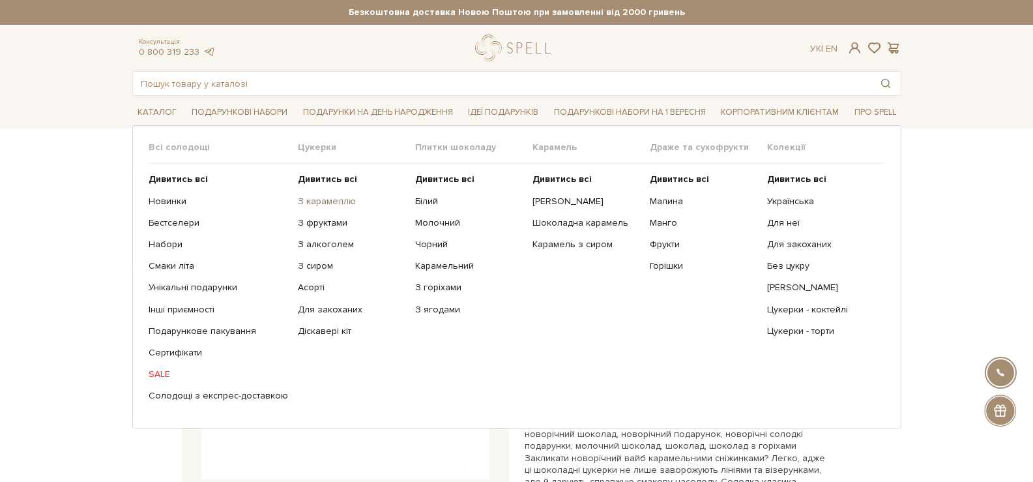
click at [314, 200] on link "З карамеллю" at bounding box center [352, 202] width 108 height 12
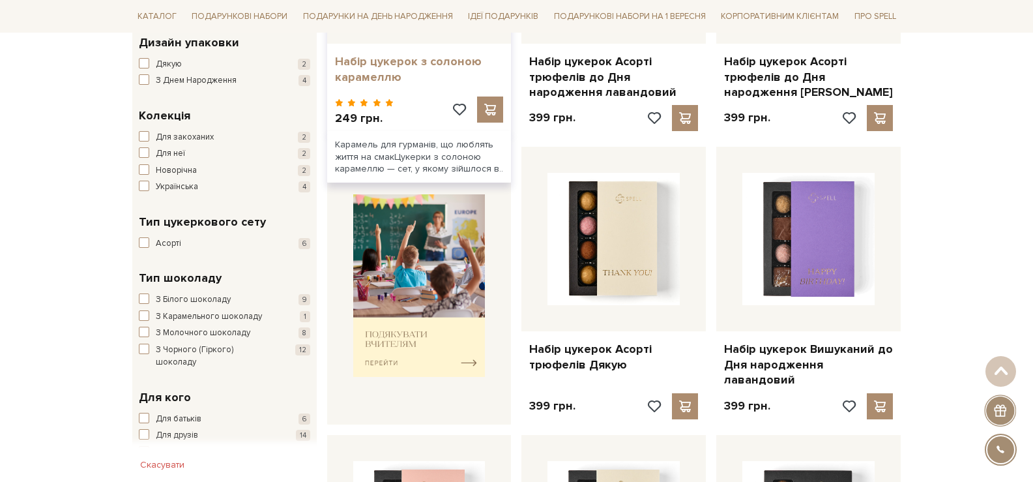
click at [432, 60] on link "Набір цукерок з солоною карамеллю" at bounding box center [419, 69] width 169 height 31
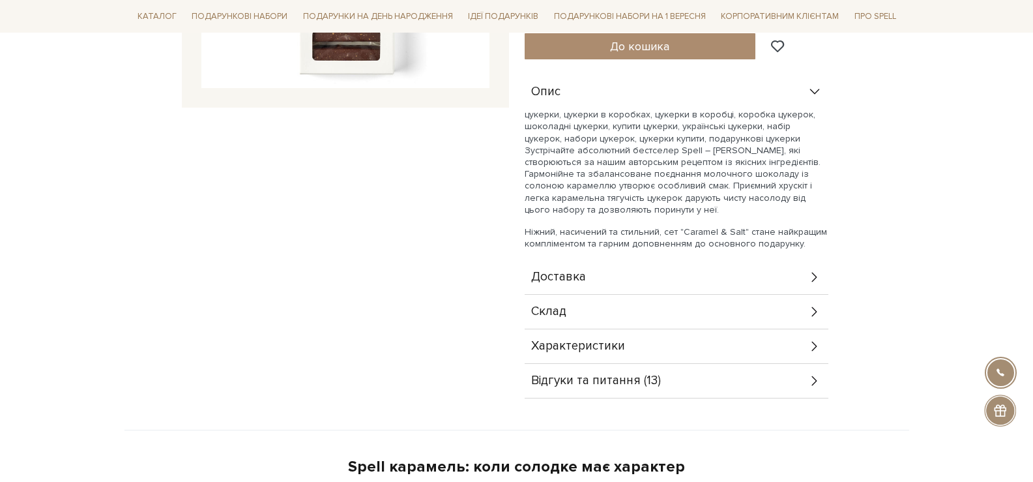
click at [636, 310] on div "Склад" at bounding box center [677, 312] width 304 height 34
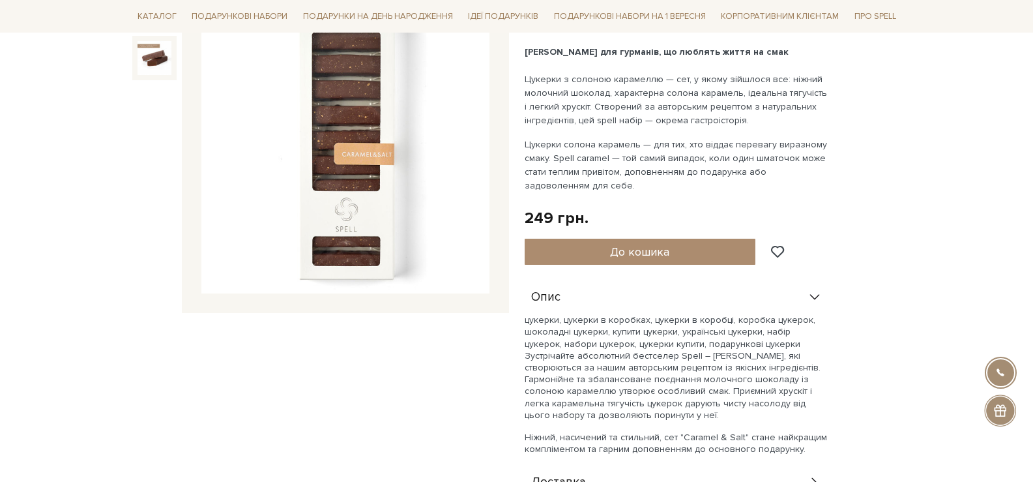
scroll to position [130, 0]
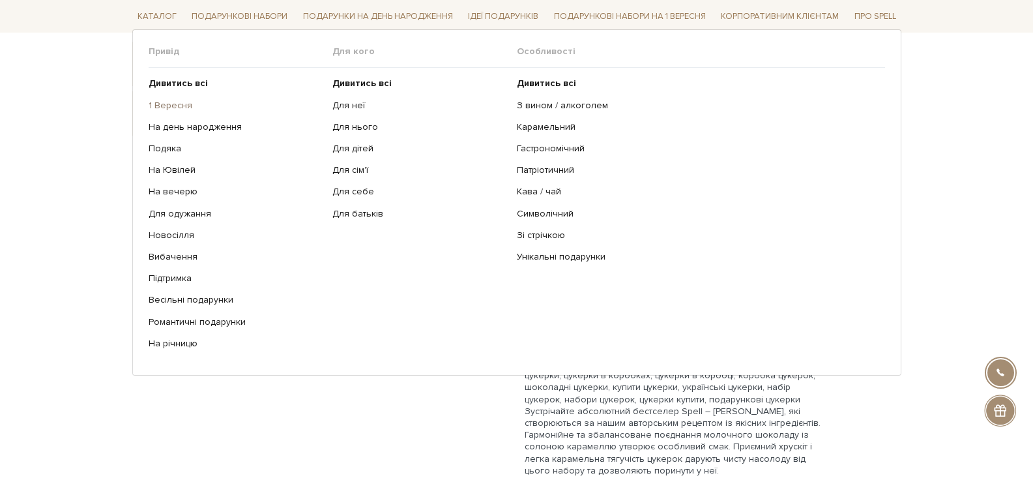
click at [164, 108] on link "1 Вересня" at bounding box center [236, 105] width 175 height 12
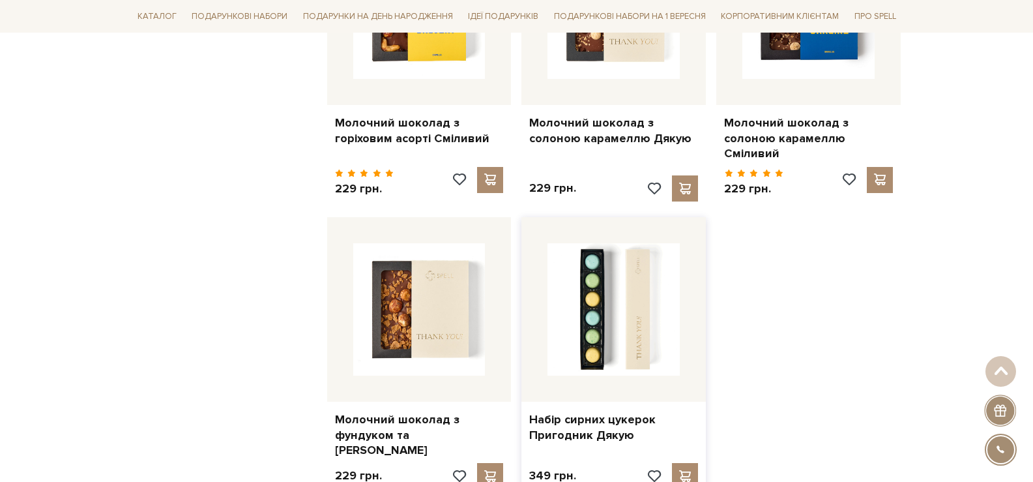
scroll to position [1629, 0]
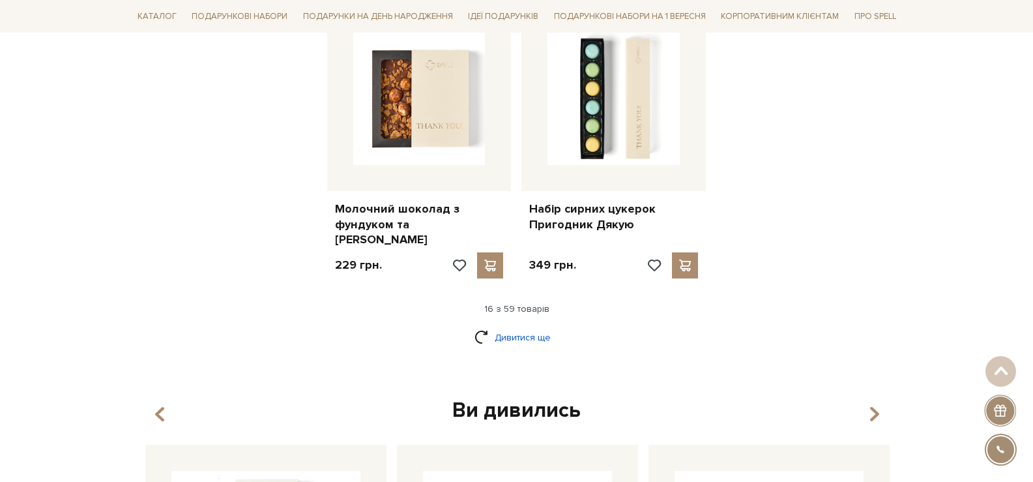
click at [545, 326] on link "Дивитися ще" at bounding box center [516, 337] width 85 height 23
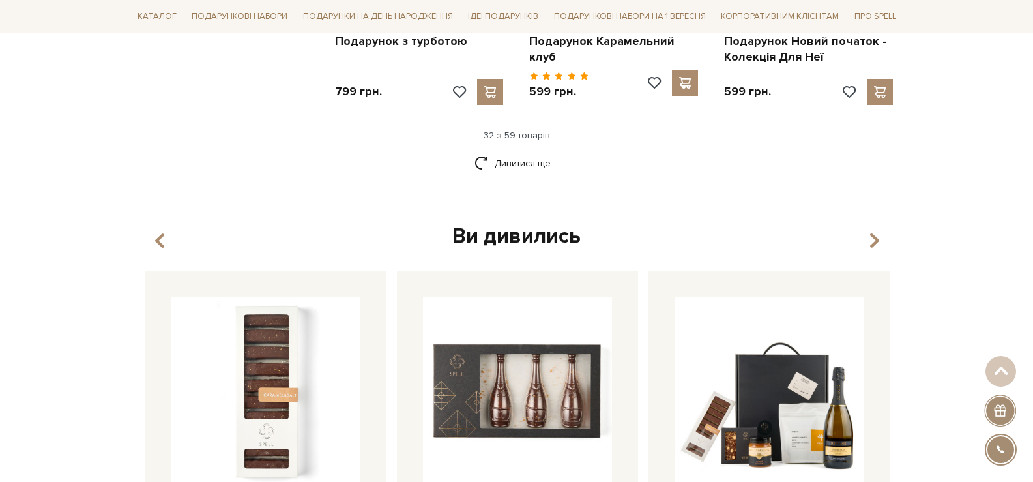
scroll to position [3281, 0]
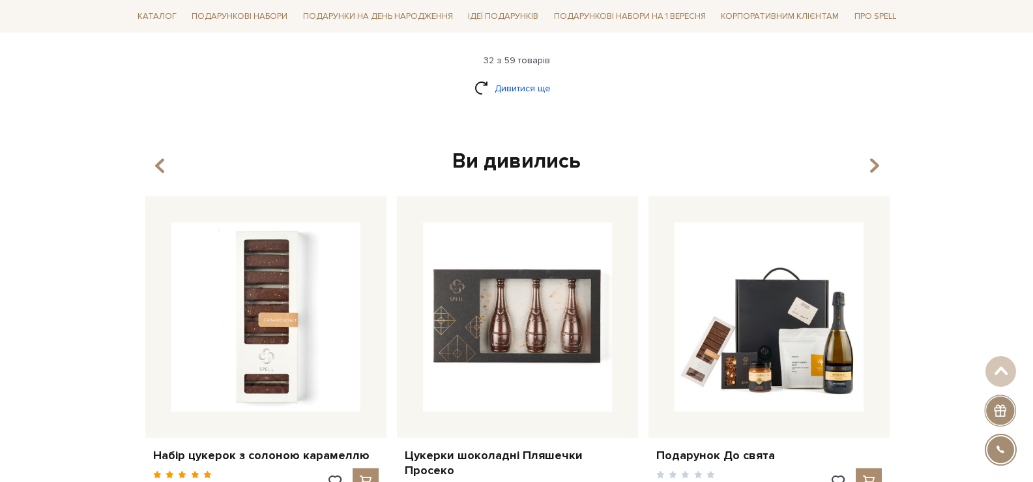
click at [532, 77] on link "Дивитися ще" at bounding box center [516, 88] width 85 height 23
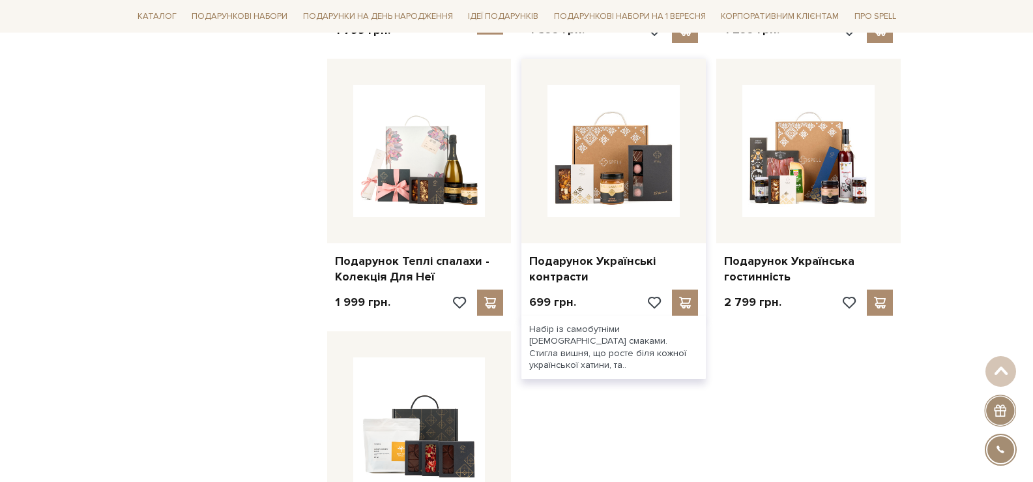
scroll to position [4650, 0]
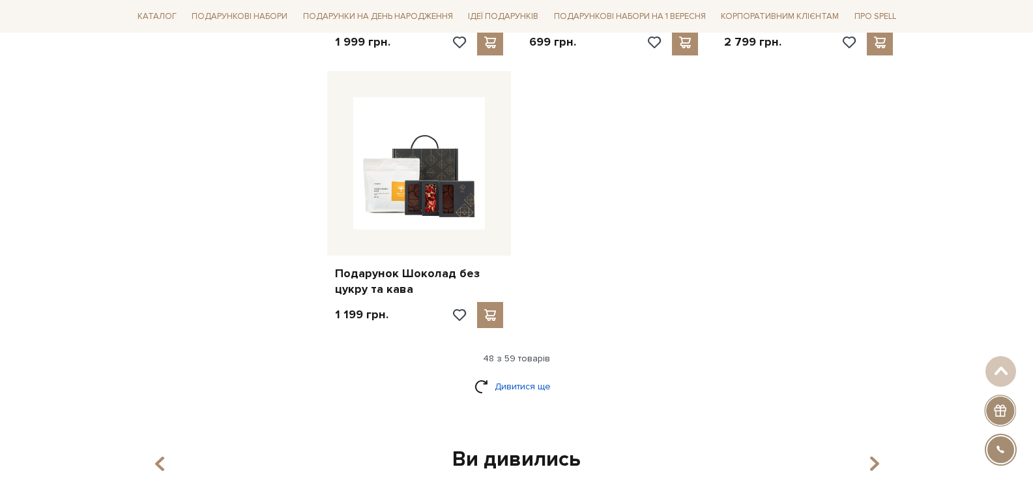
click at [506, 375] on link "Дивитися ще" at bounding box center [516, 386] width 85 height 23
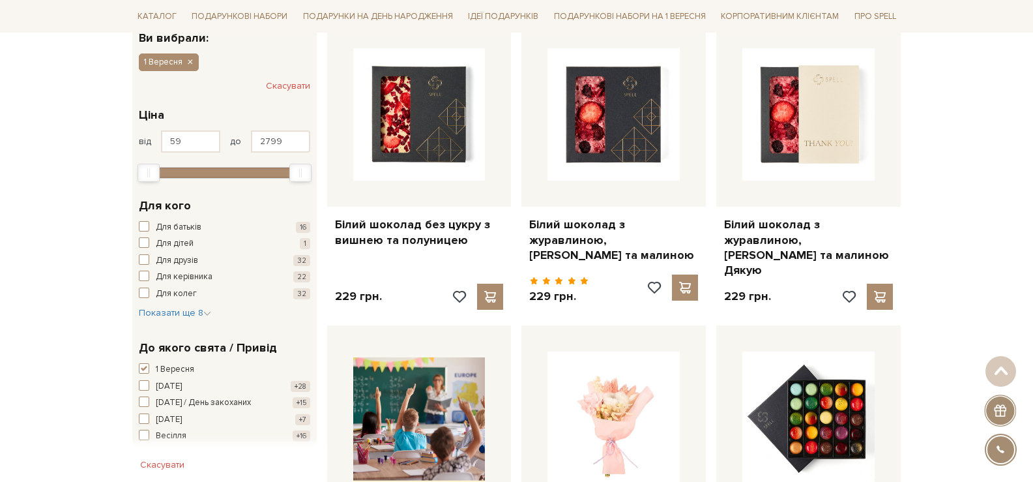
scroll to position [0, 0]
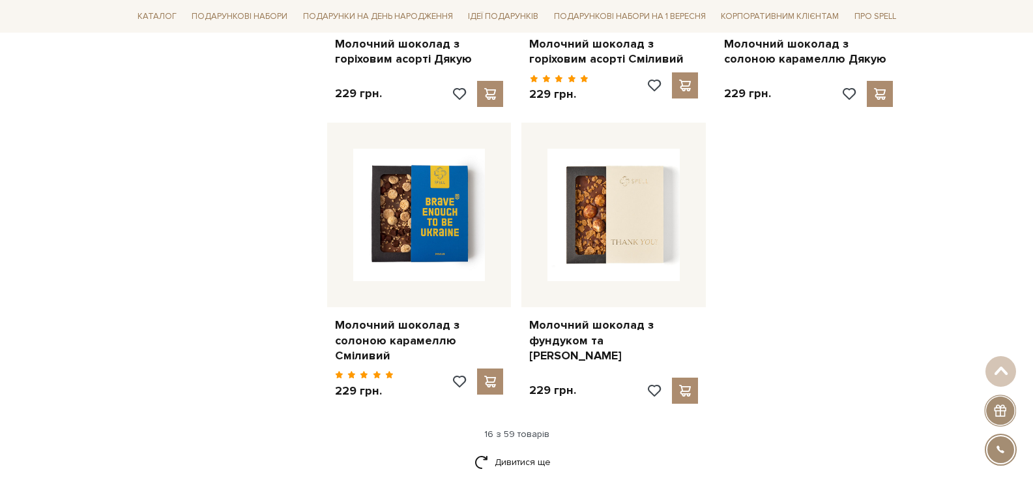
scroll to position [1629, 0]
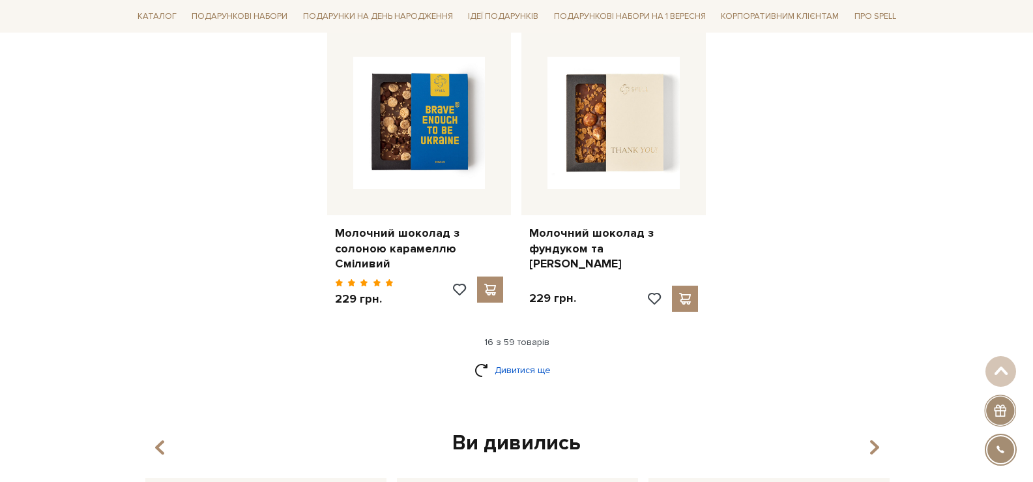
click at [540, 358] on link "Дивитися ще" at bounding box center [516, 369] width 85 height 23
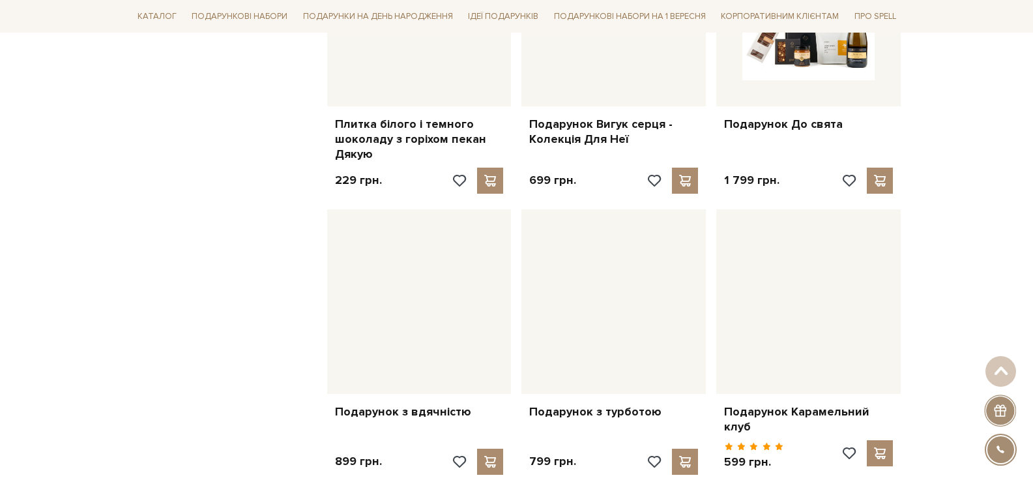
scroll to position [2933, 0]
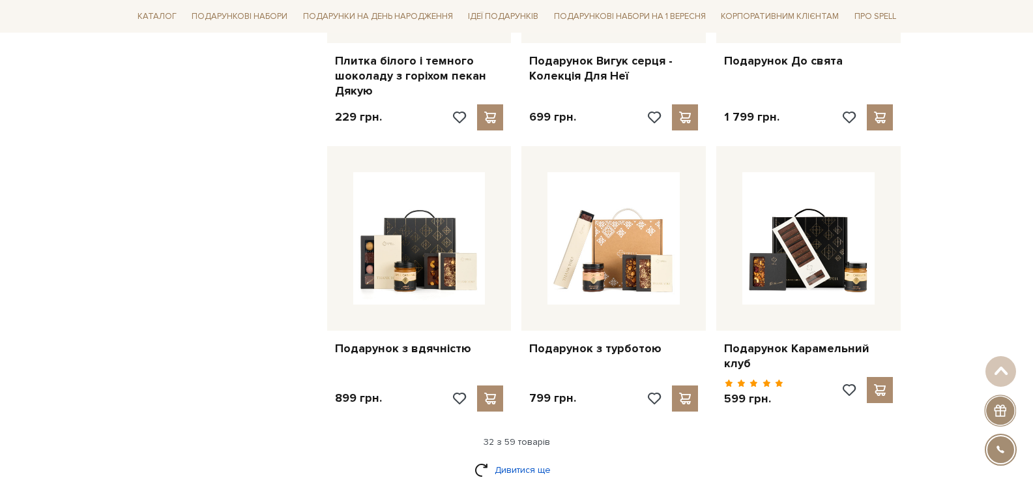
click at [527, 458] on link "Дивитися ще" at bounding box center [516, 469] width 85 height 23
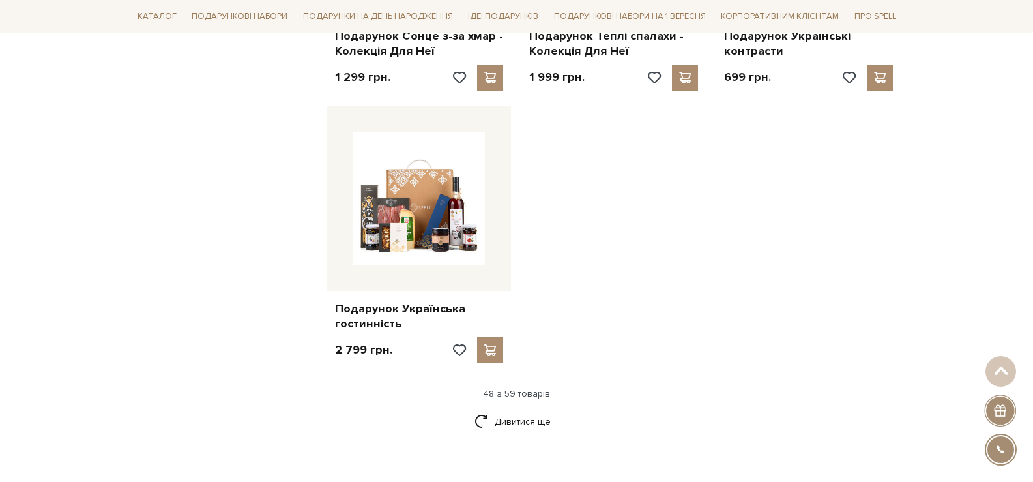
scroll to position [4758, 0]
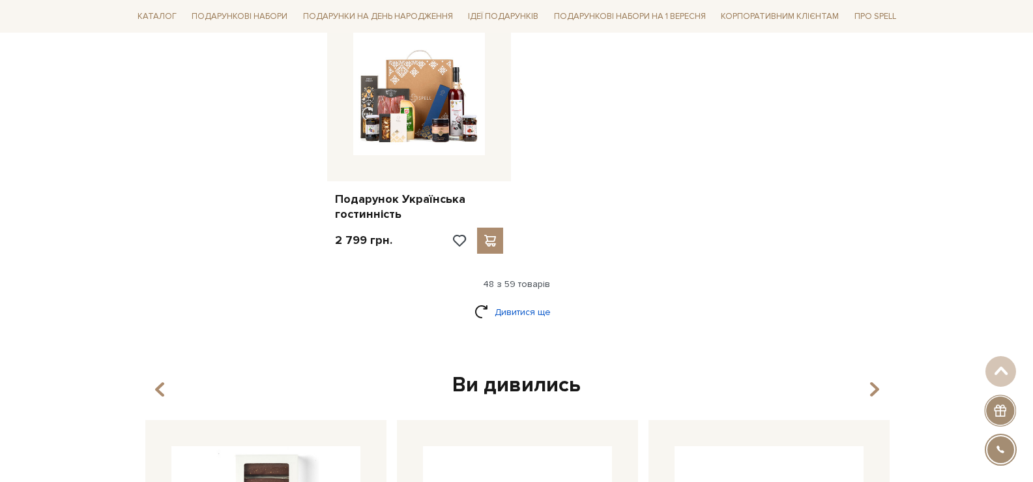
click at [499, 300] on link "Дивитися ще" at bounding box center [516, 311] width 85 height 23
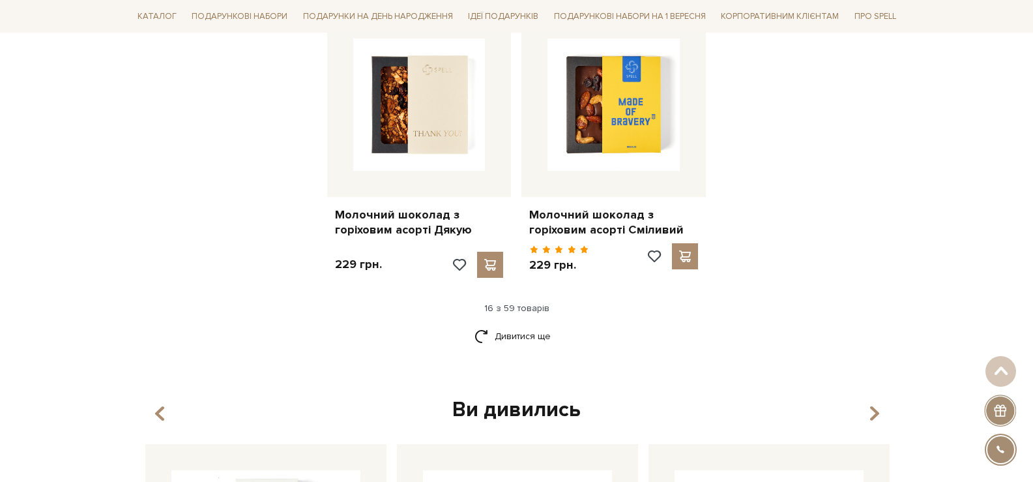
scroll to position [1636, 0]
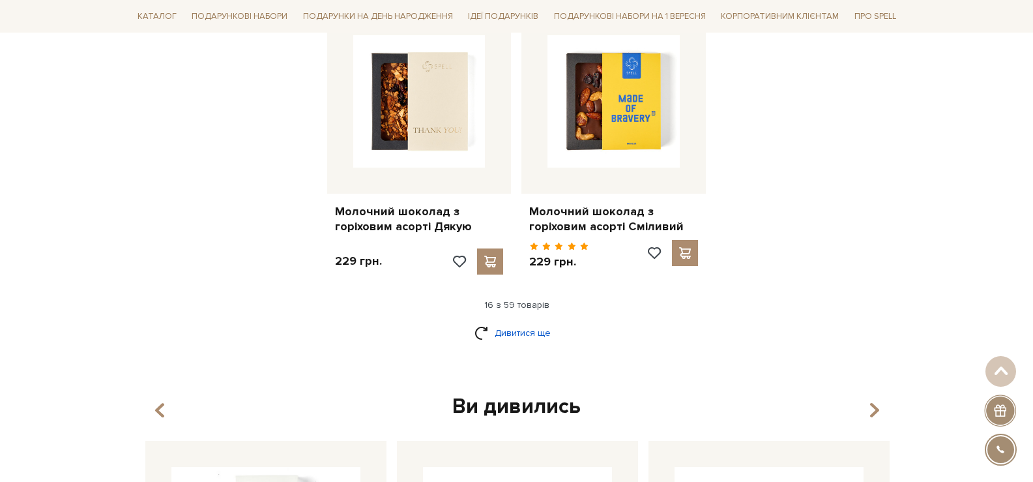
click at [537, 321] on link "Дивитися ще" at bounding box center [516, 332] width 85 height 23
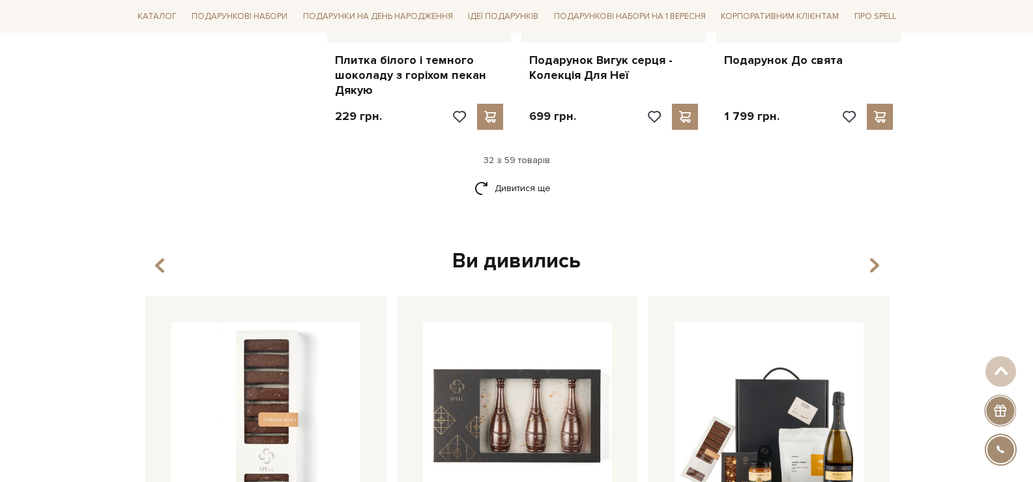
scroll to position [3200, 0]
click at [532, 176] on link "Дивитися ще" at bounding box center [516, 187] width 85 height 23
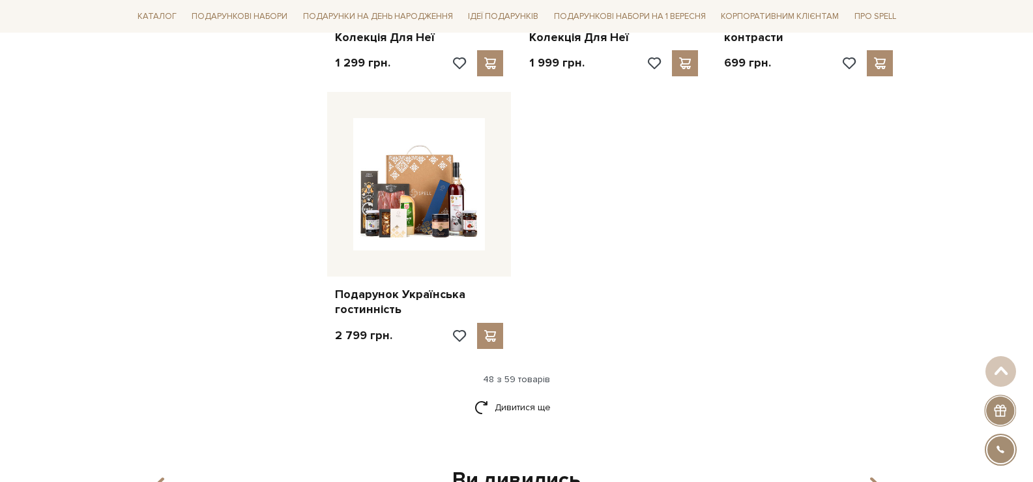
scroll to position [4634, 0]
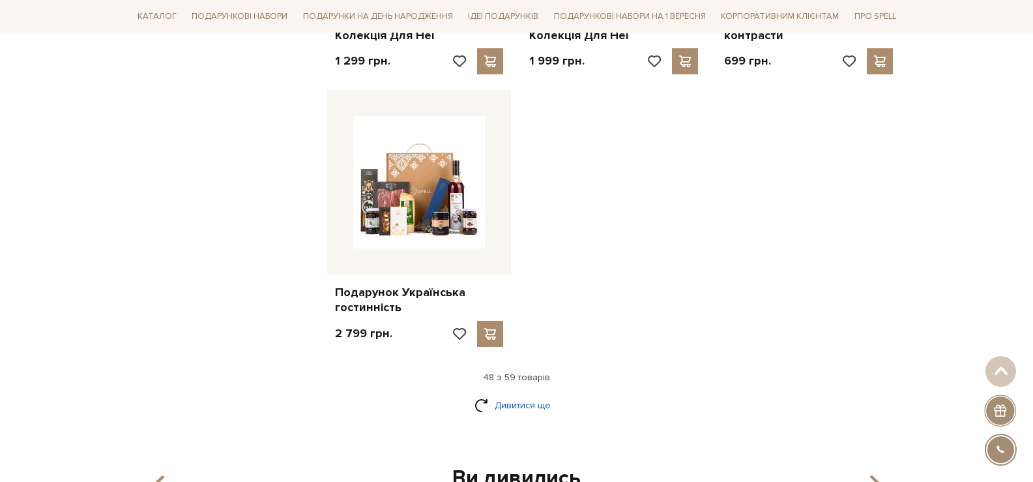
click at [537, 394] on link "Дивитися ще" at bounding box center [516, 405] width 85 height 23
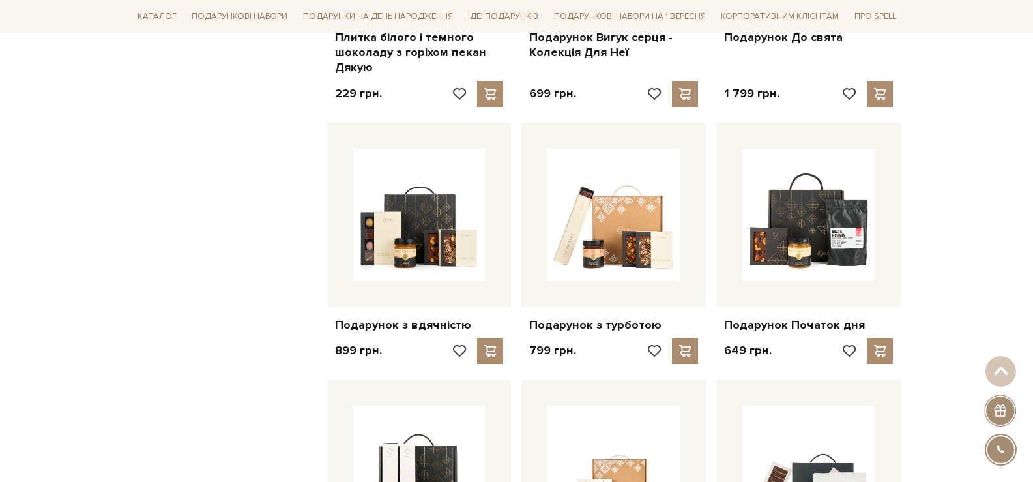
scroll to position [3200, 0]
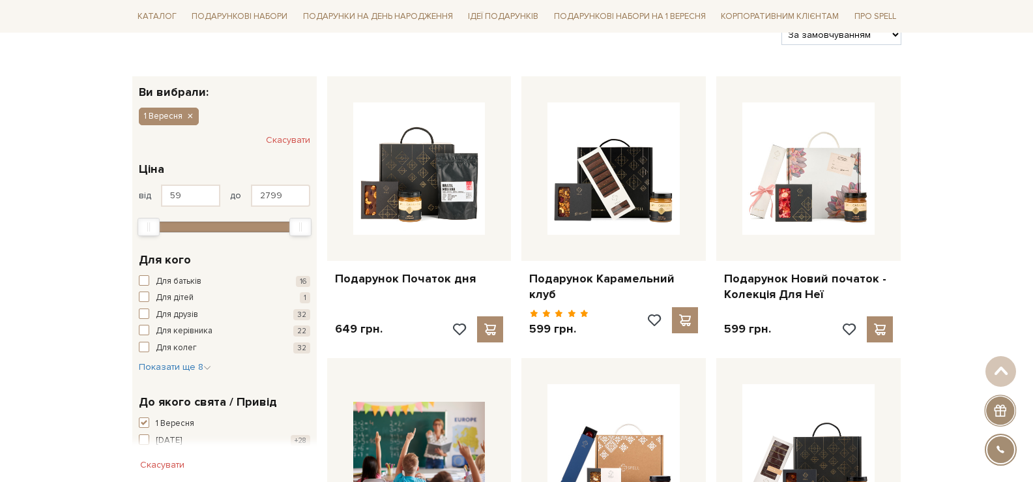
scroll to position [240, 0]
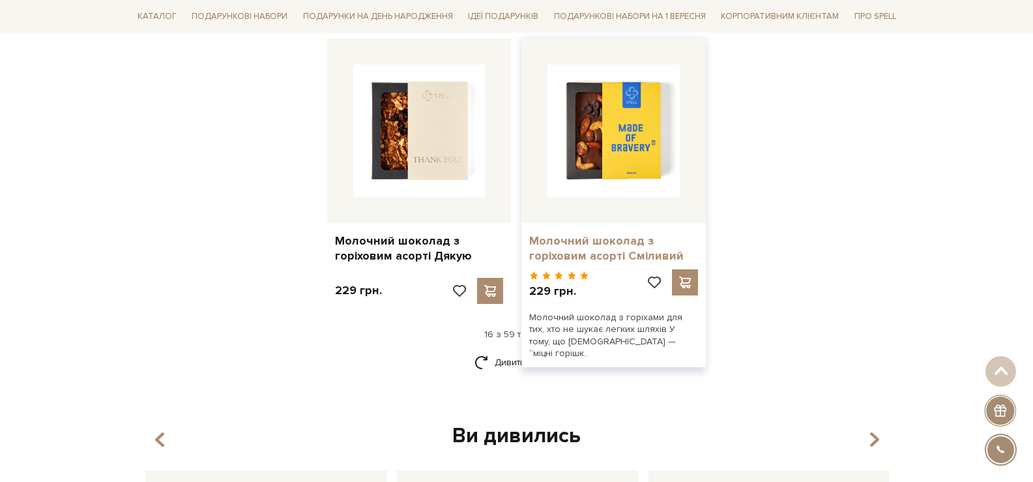
scroll to position [1608, 0]
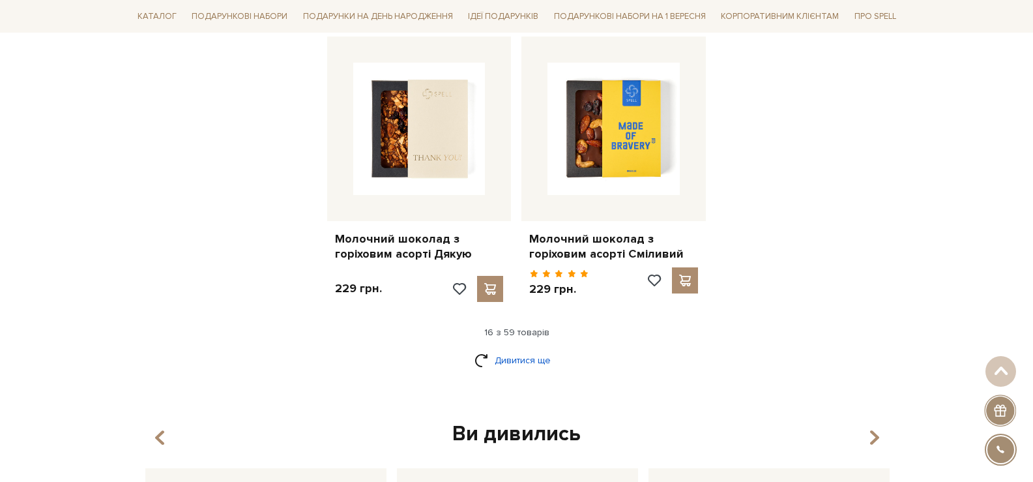
click at [500, 349] on link "Дивитися ще" at bounding box center [516, 360] width 85 height 23
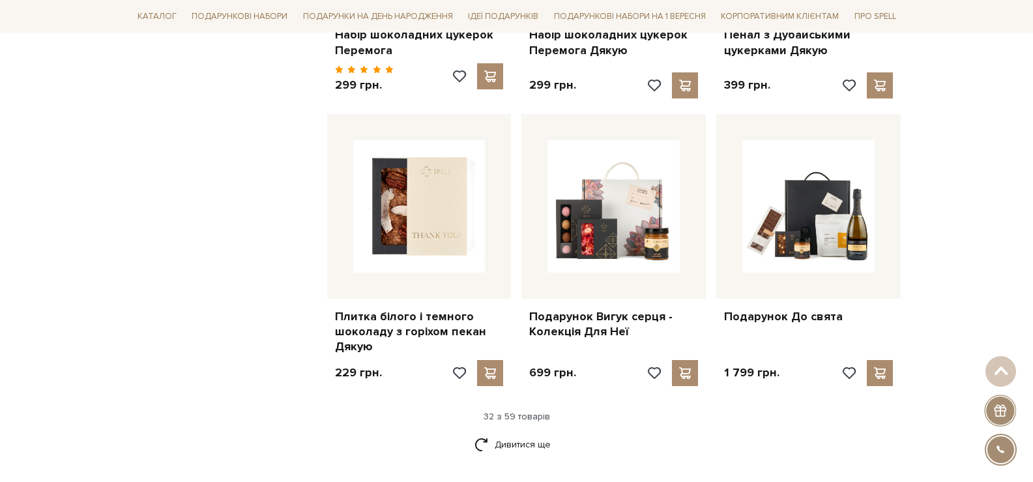
scroll to position [2977, 0]
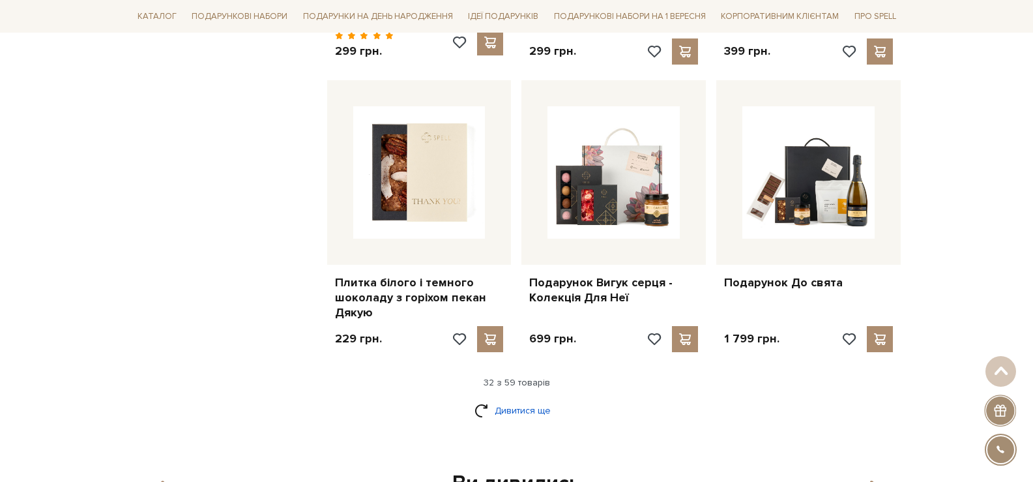
click at [495, 399] on link "Дивитися ще" at bounding box center [516, 410] width 85 height 23
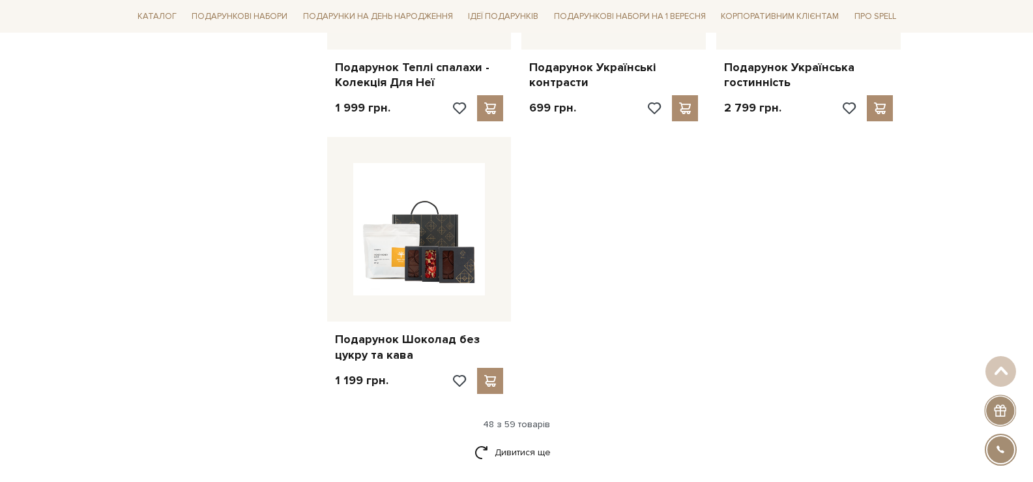
scroll to position [4802, 0]
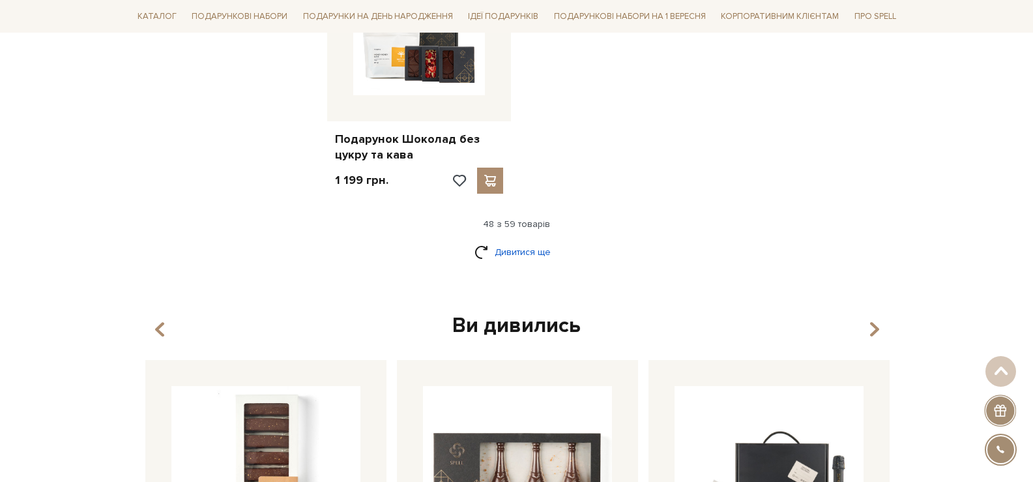
click at [516, 240] on link "Дивитися ще" at bounding box center [516, 251] width 85 height 23
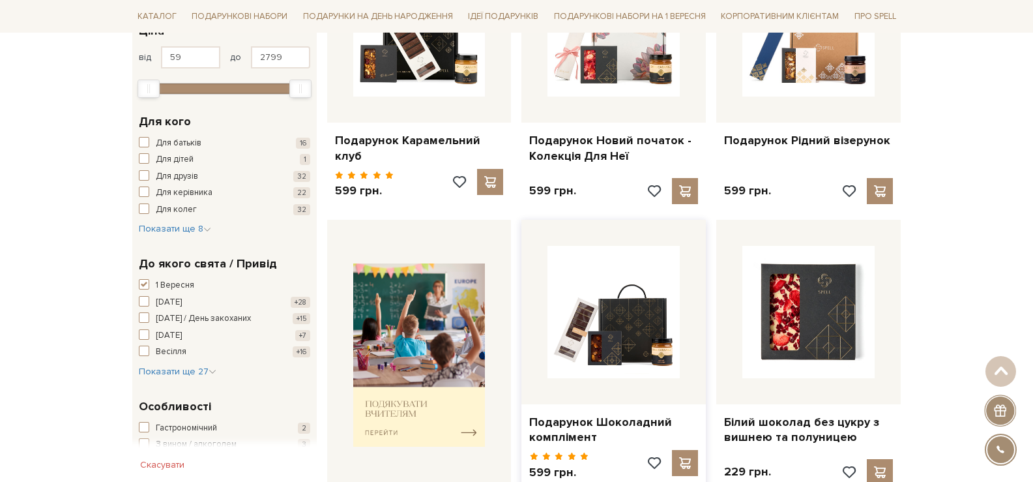
scroll to position [391, 0]
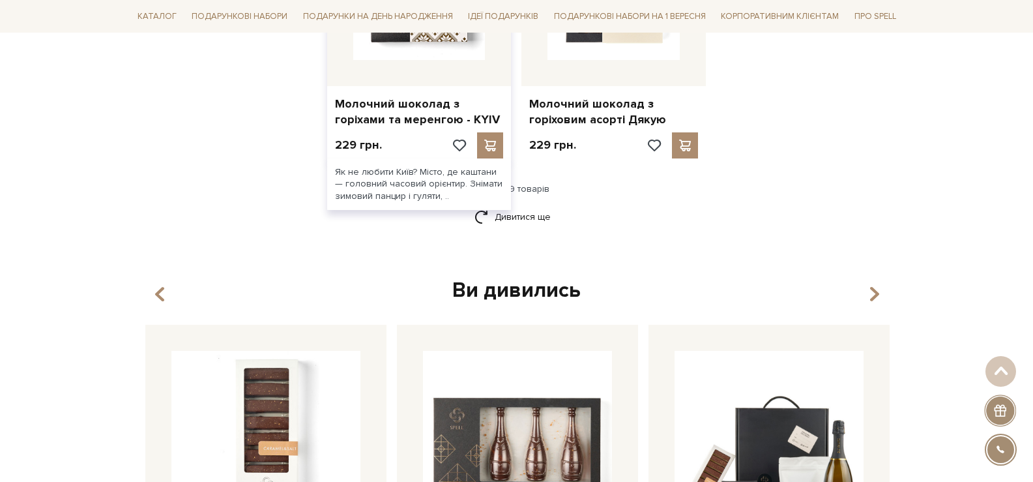
scroll to position [1708, 0]
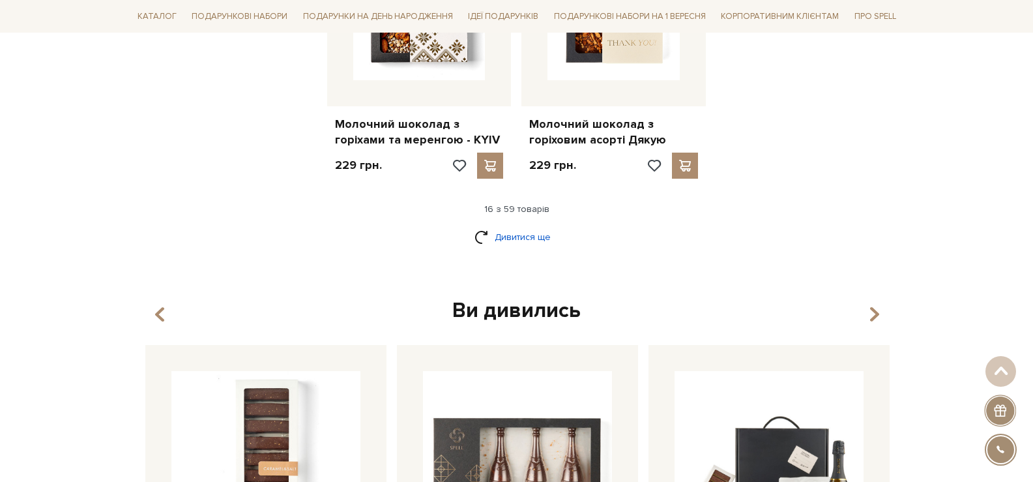
click at [531, 225] on link "Дивитися ще" at bounding box center [516, 236] width 85 height 23
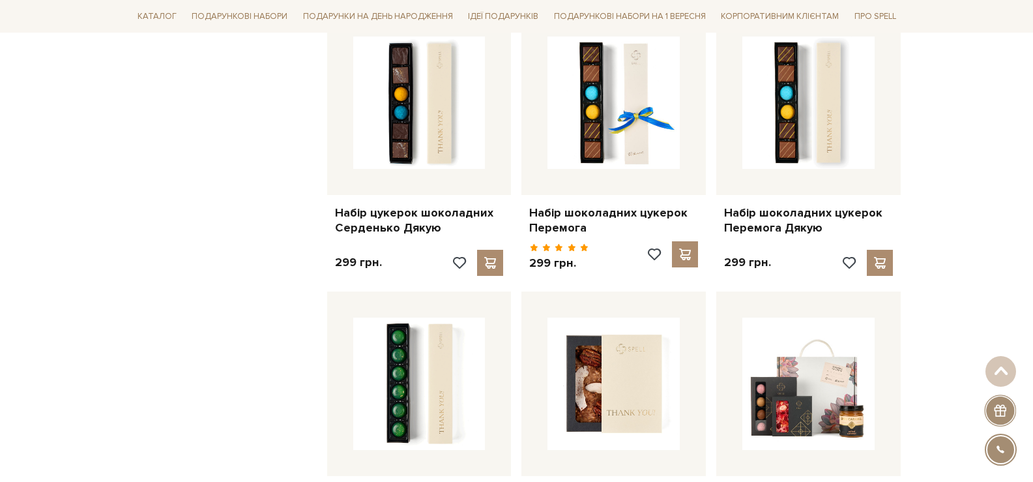
scroll to position [3141, 0]
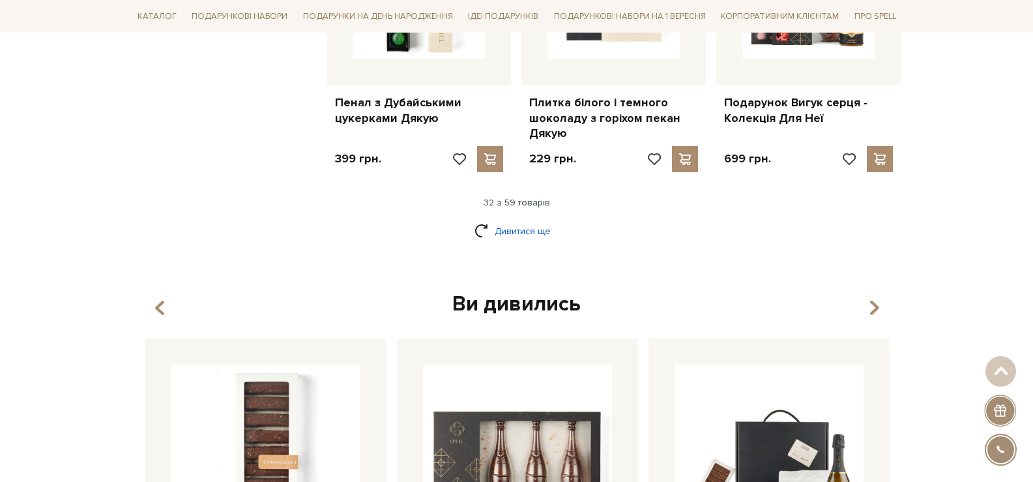
click at [536, 220] on link "Дивитися ще" at bounding box center [516, 231] width 85 height 23
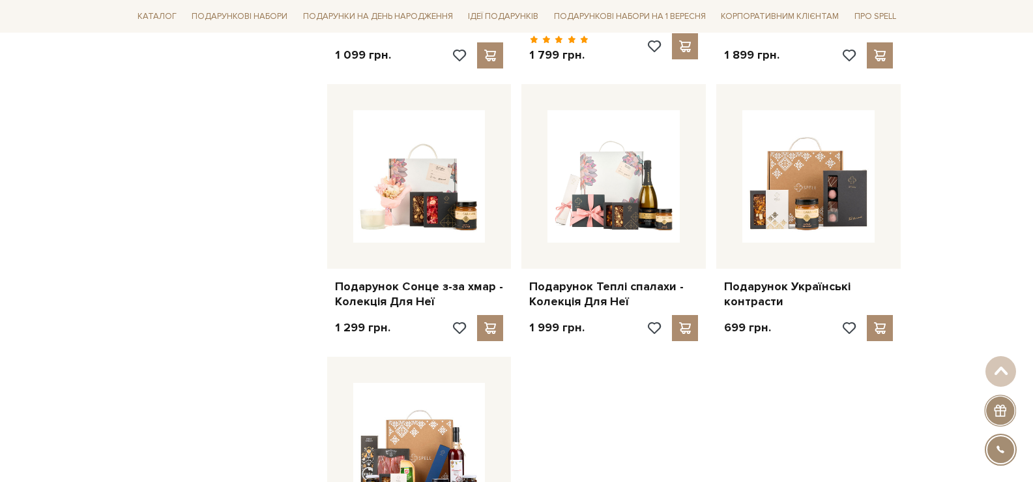
scroll to position [4510, 0]
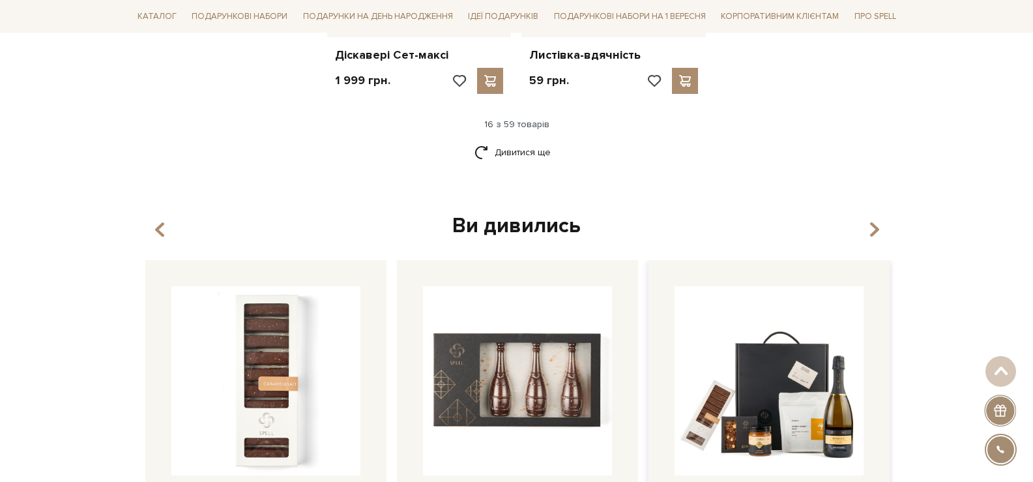
scroll to position [1791, 0]
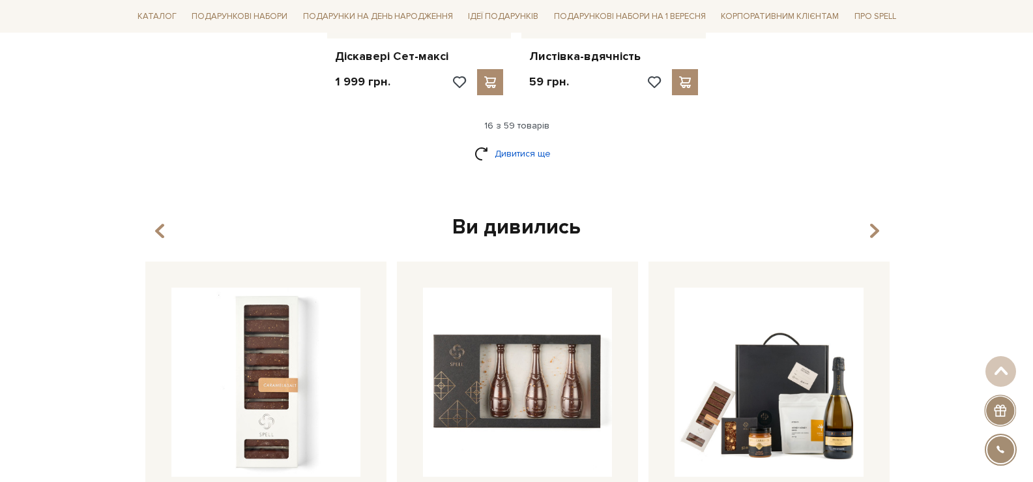
click at [508, 144] on link "Дивитися ще" at bounding box center [516, 153] width 85 height 23
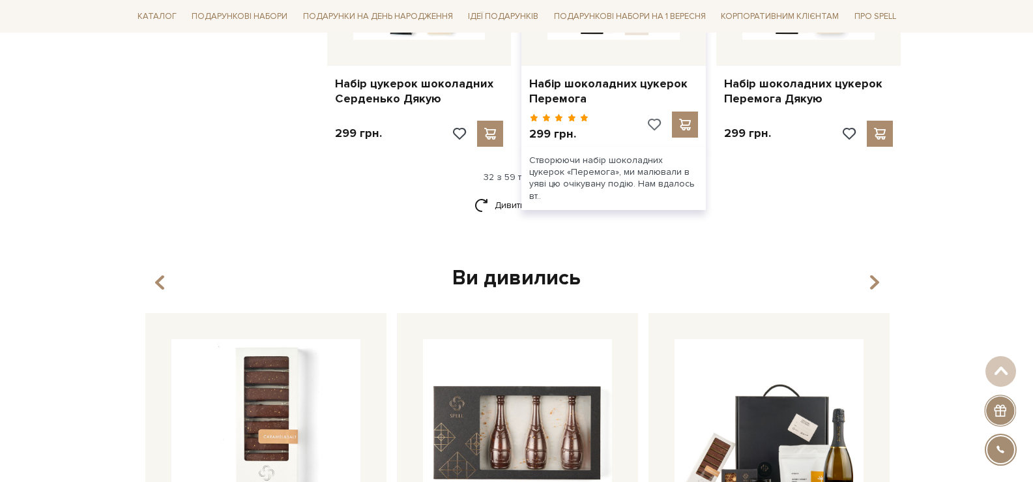
scroll to position [3029, 0]
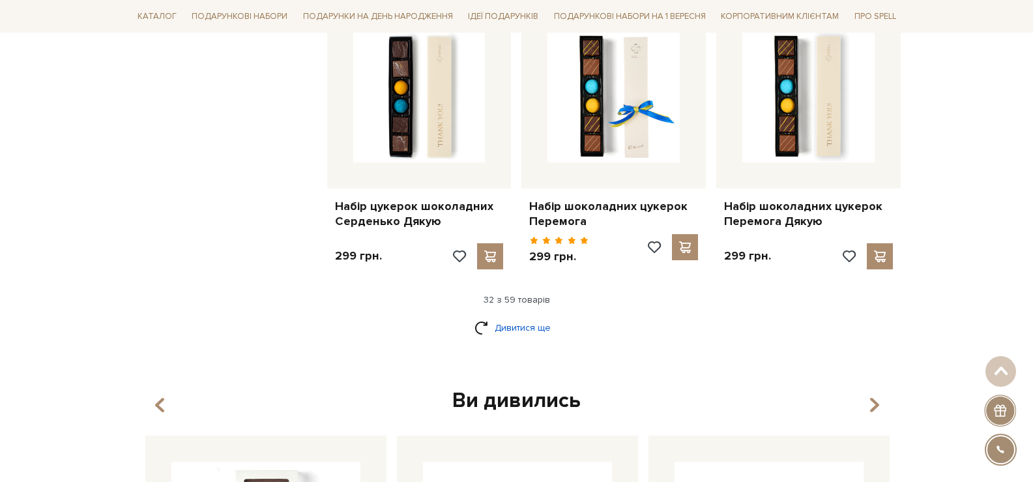
click at [525, 321] on link "Дивитися ще" at bounding box center [516, 327] width 85 height 23
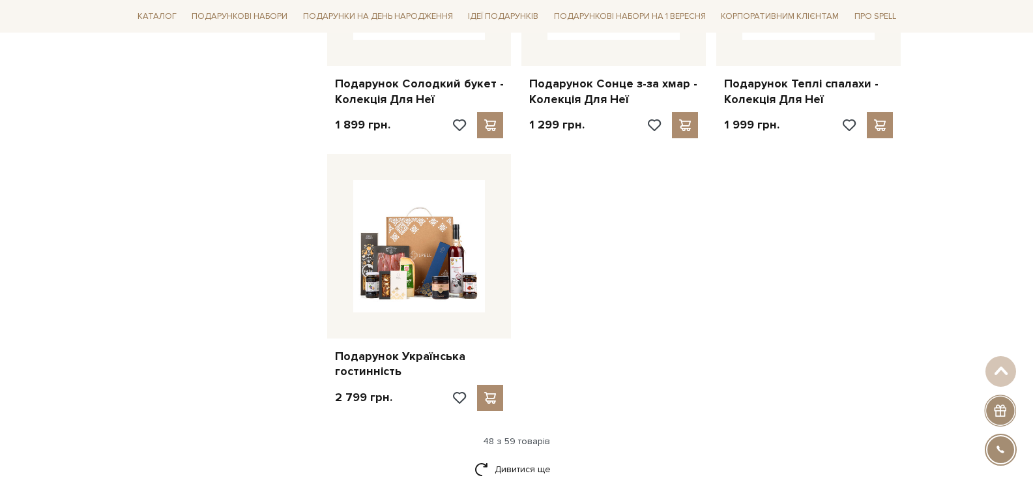
scroll to position [4724, 0]
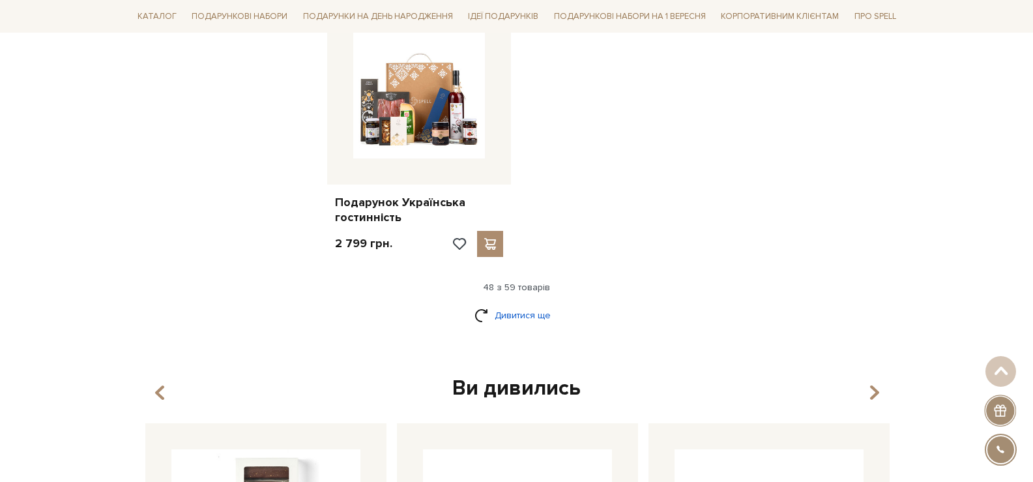
click at [528, 304] on link "Дивитися ще" at bounding box center [516, 315] width 85 height 23
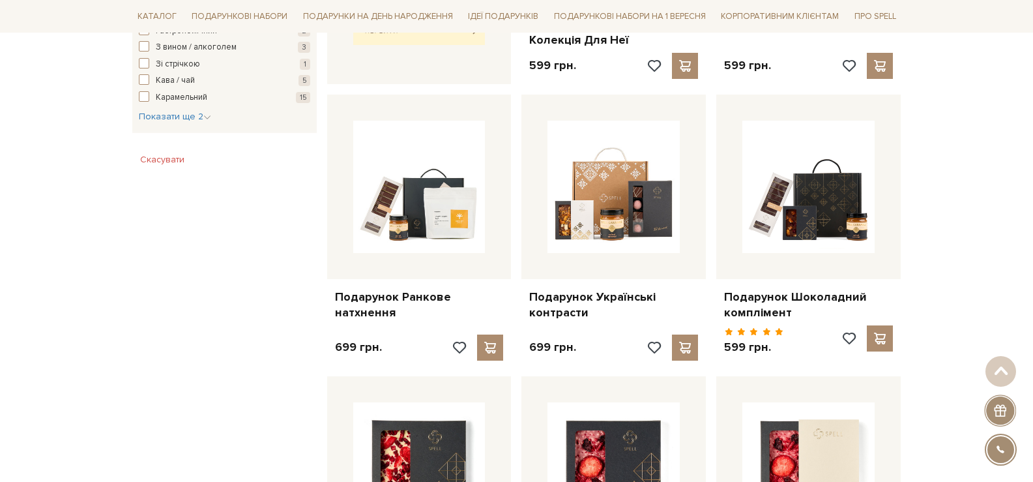
scroll to position [0, 0]
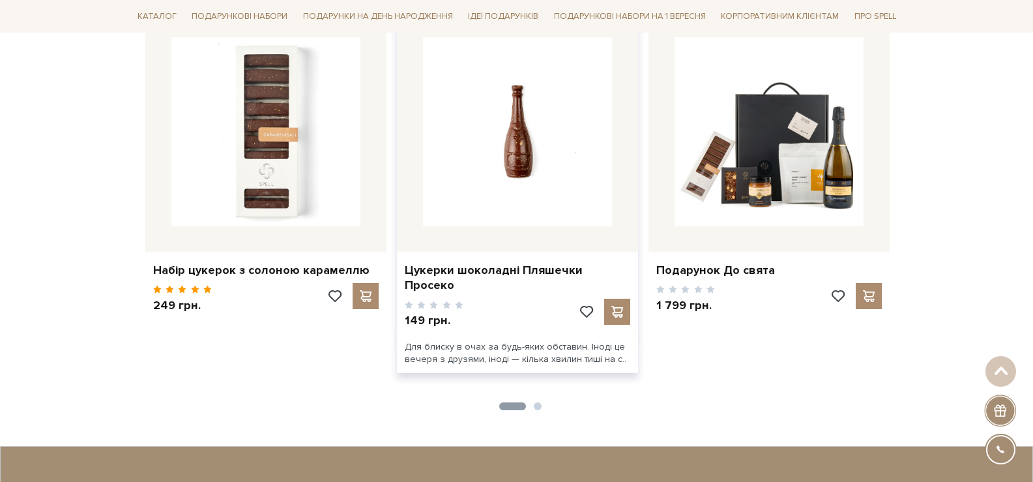
scroll to position [1890, 0]
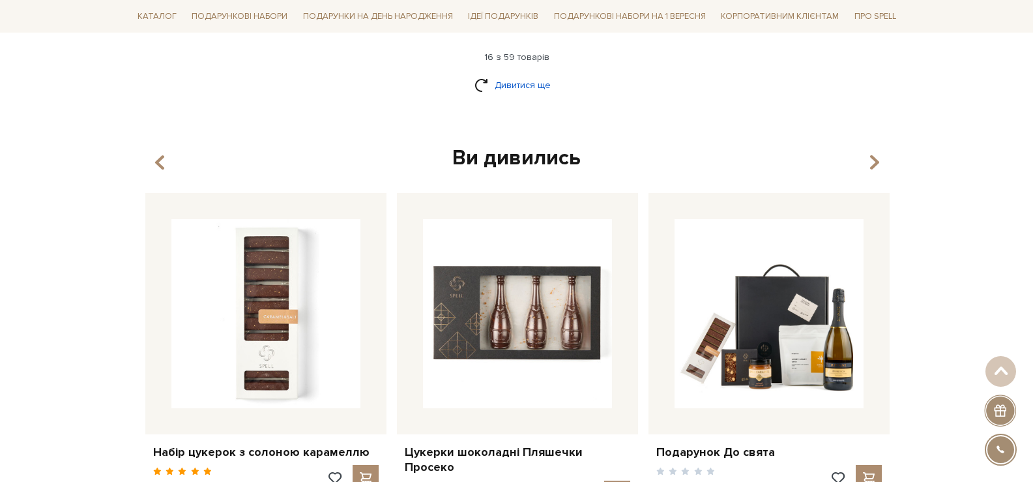
click at [506, 74] on link "Дивитися ще" at bounding box center [516, 85] width 85 height 23
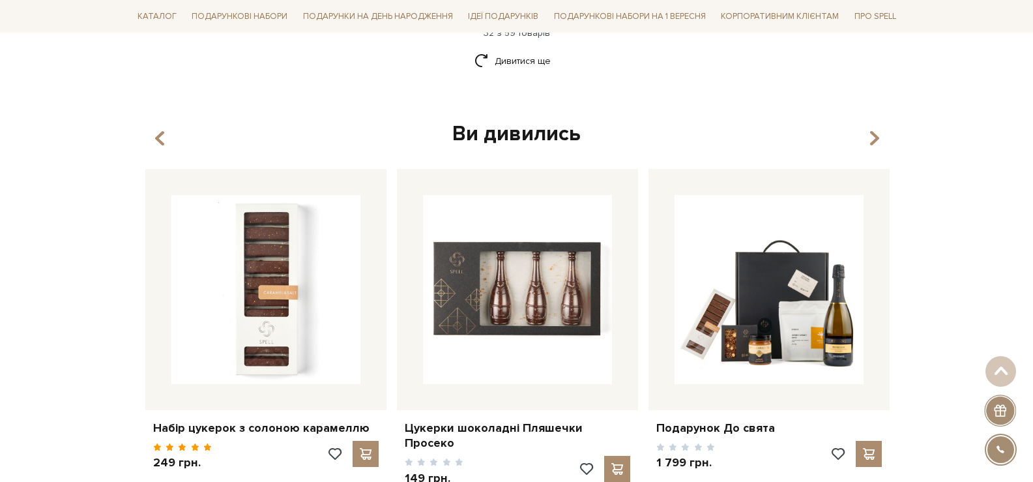
scroll to position [3296, 0]
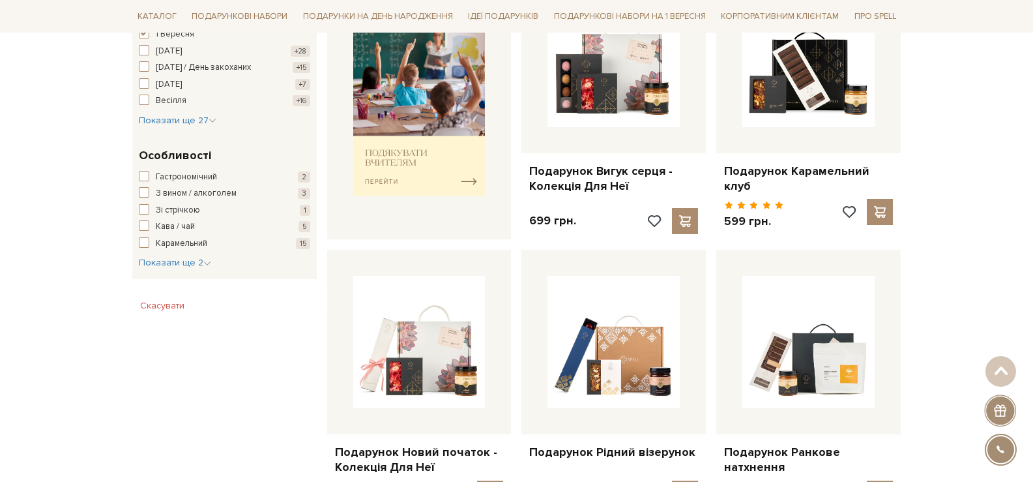
scroll to position [660, 0]
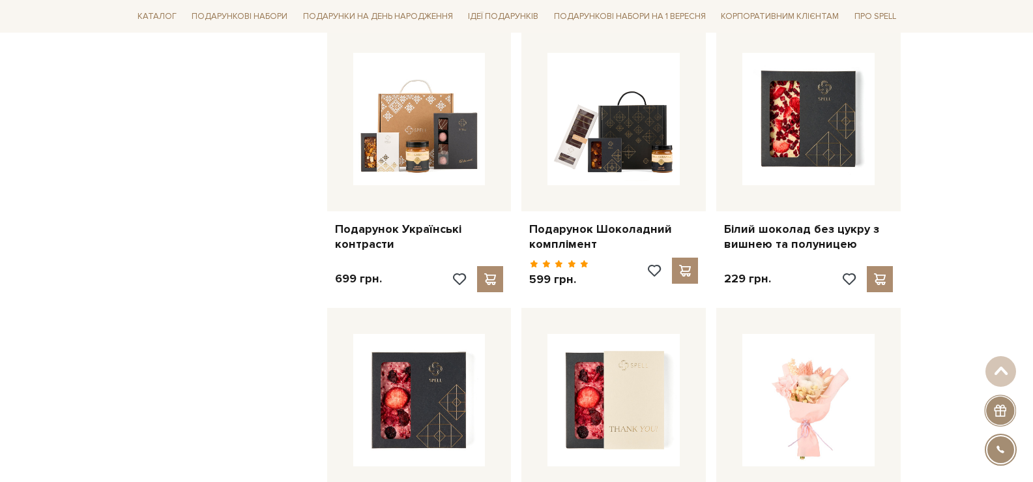
scroll to position [978, 0]
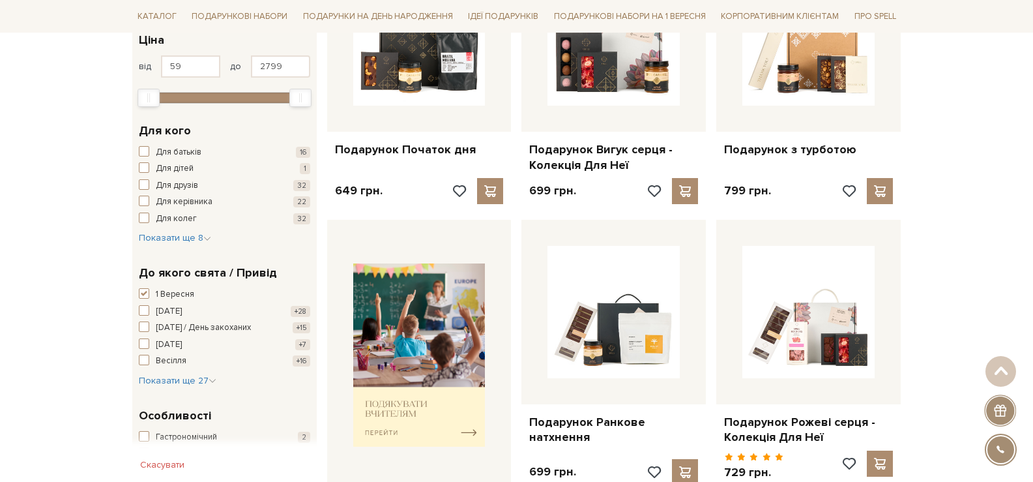
scroll to position [326, 0]
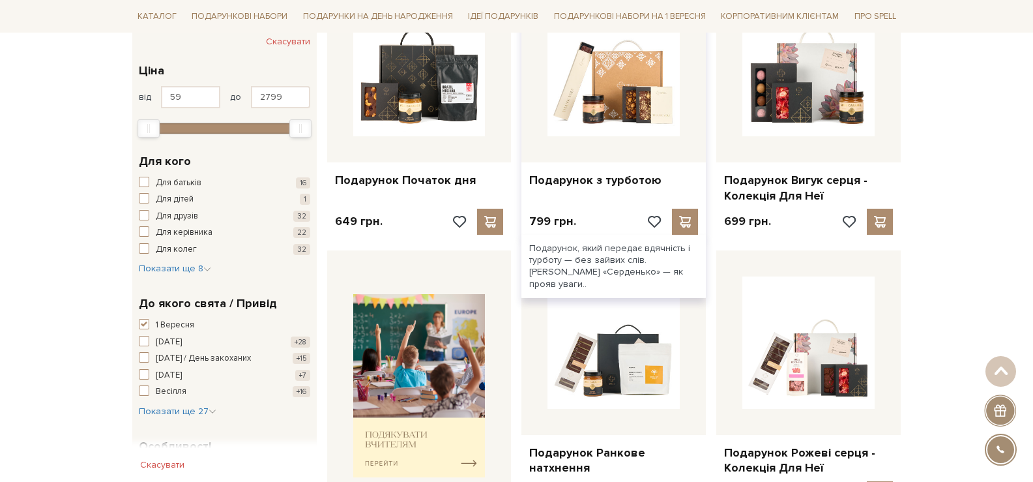
scroll to position [261, 0]
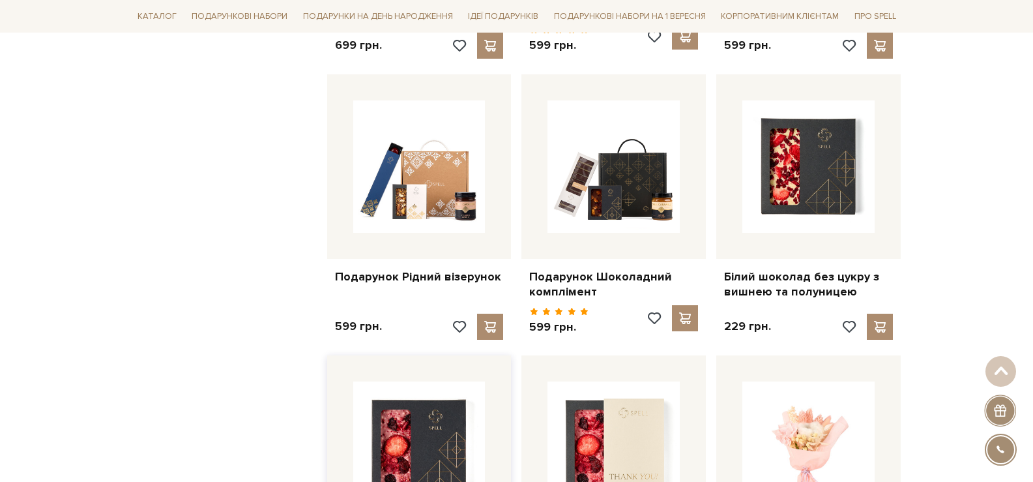
scroll to position [978, 0]
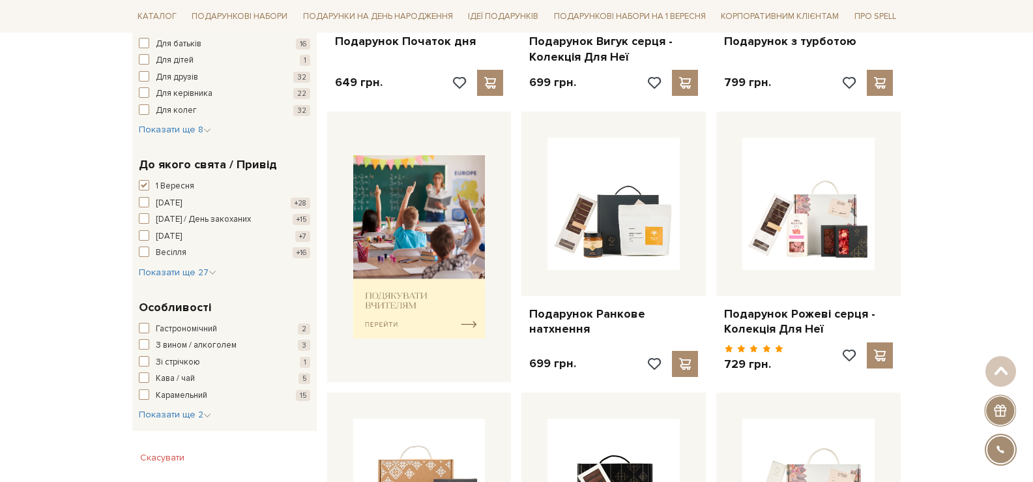
scroll to position [130, 0]
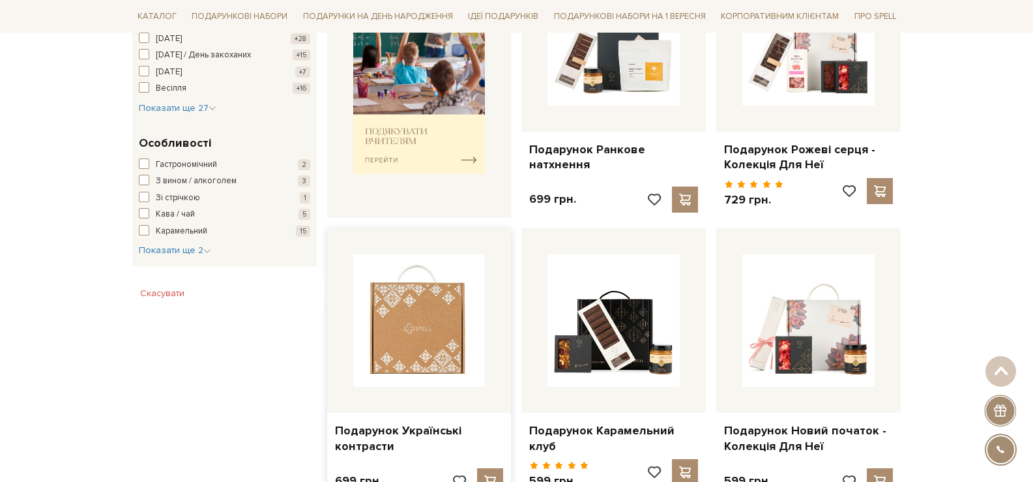
scroll to position [782, 0]
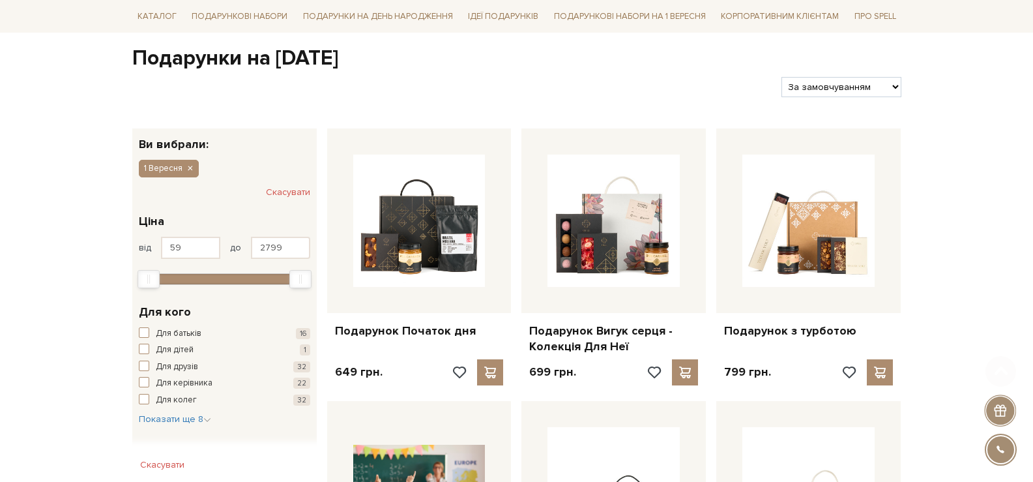
scroll to position [261, 0]
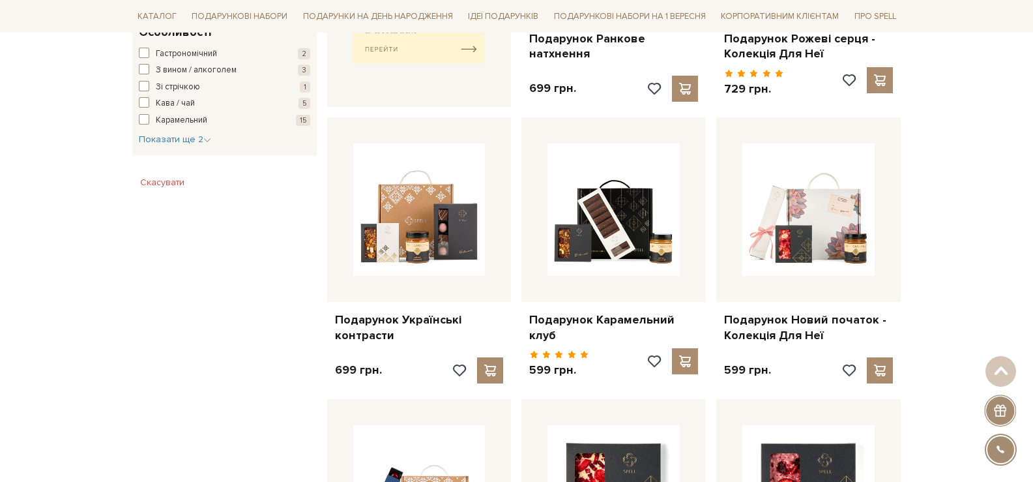
scroll to position [655, 0]
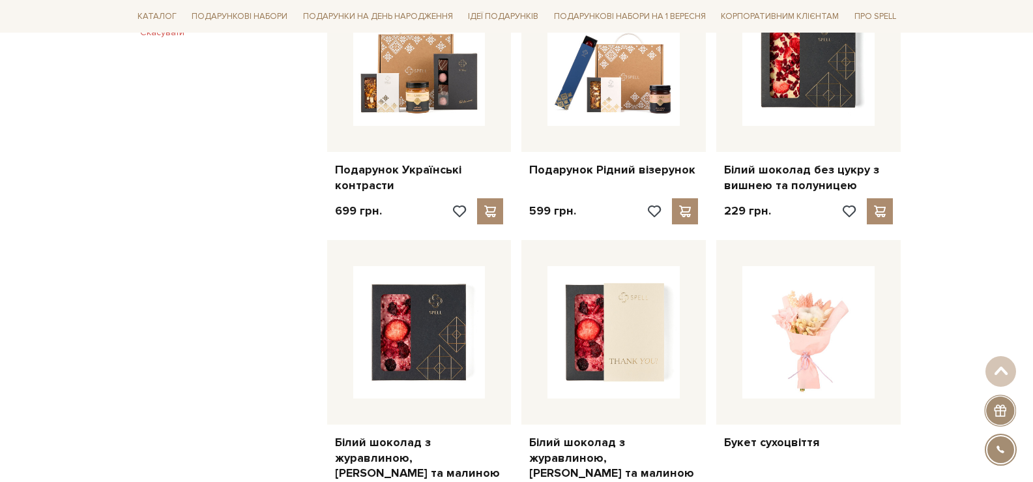
scroll to position [851, 0]
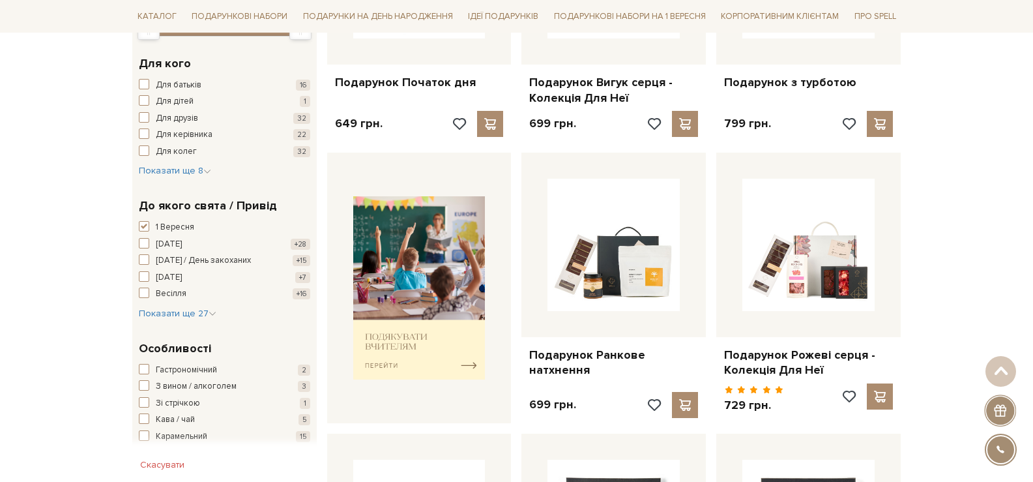
scroll to position [264, 0]
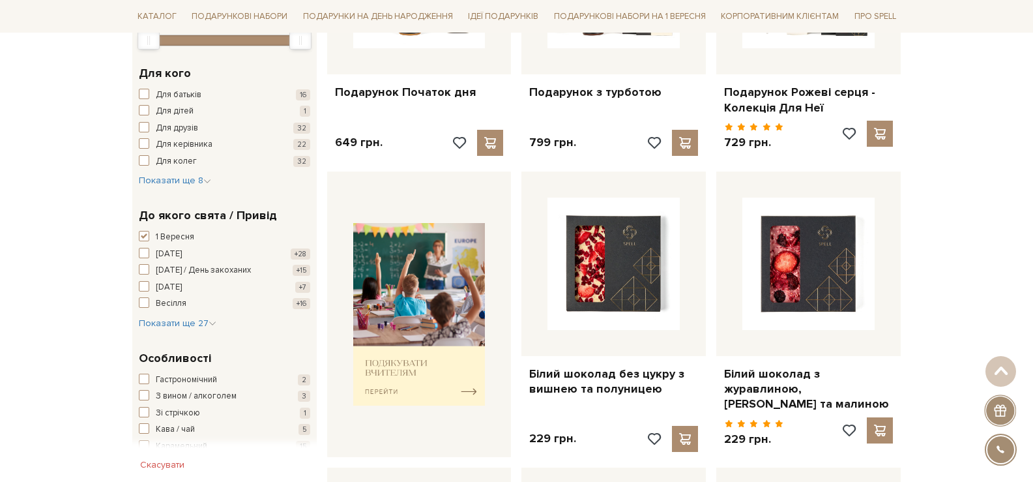
scroll to position [125, 0]
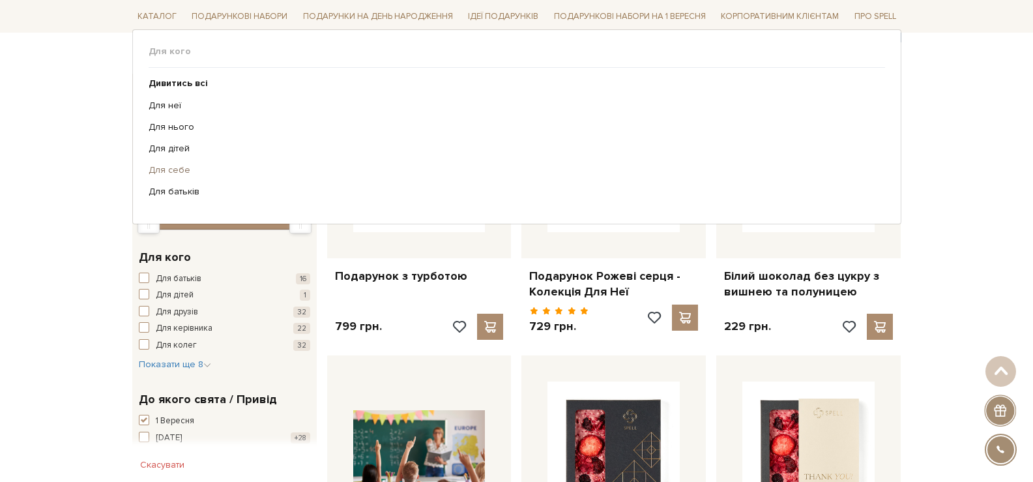
scroll to position [190, 0]
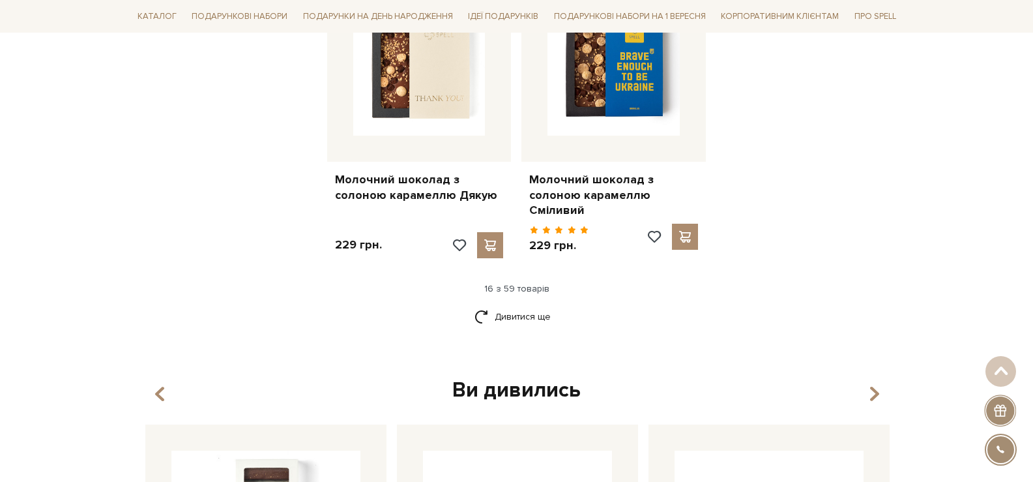
scroll to position [1644, 0]
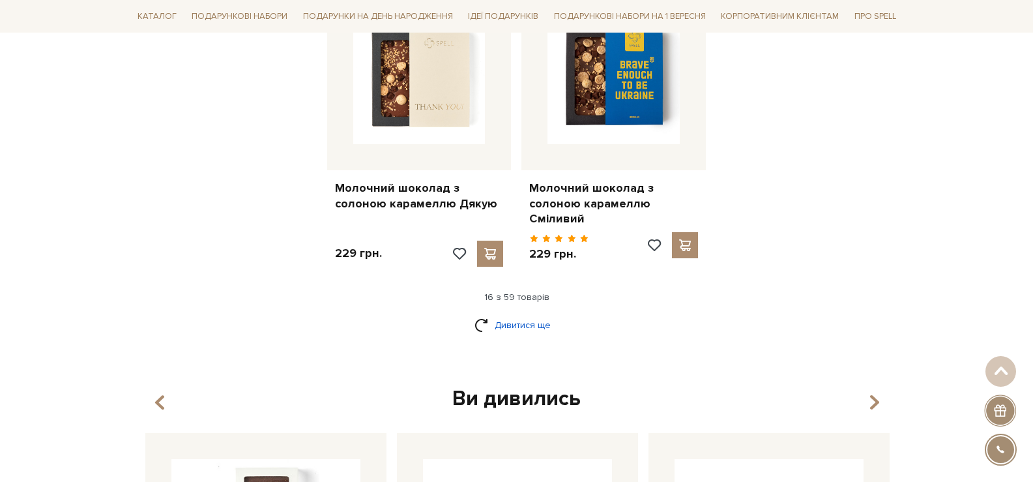
click at [525, 320] on link "Дивитися ще" at bounding box center [516, 324] width 85 height 23
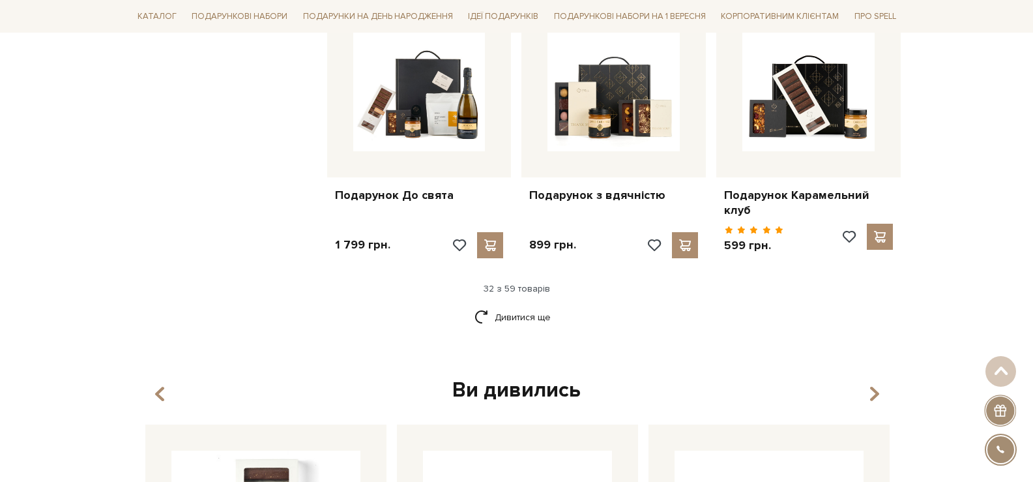
scroll to position [3070, 0]
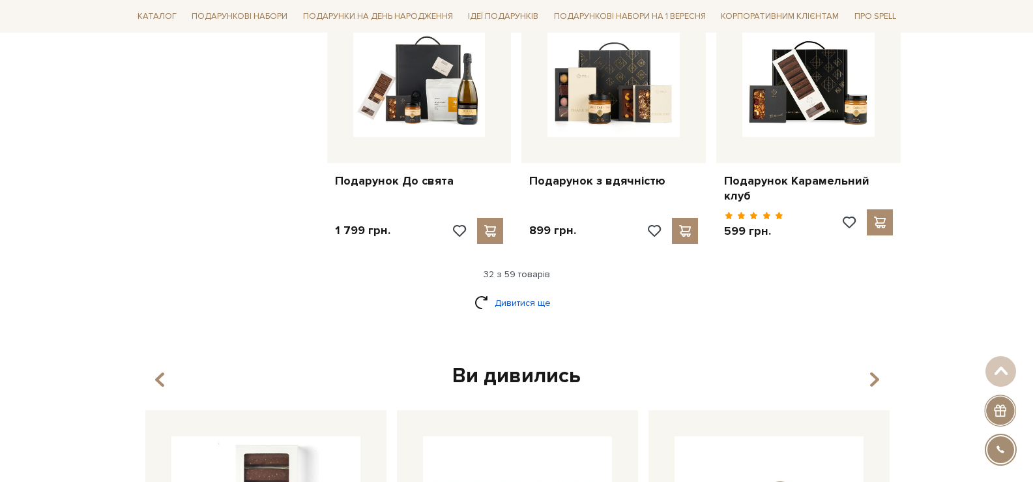
click at [541, 291] on link "Дивитися ще" at bounding box center [516, 302] width 85 height 23
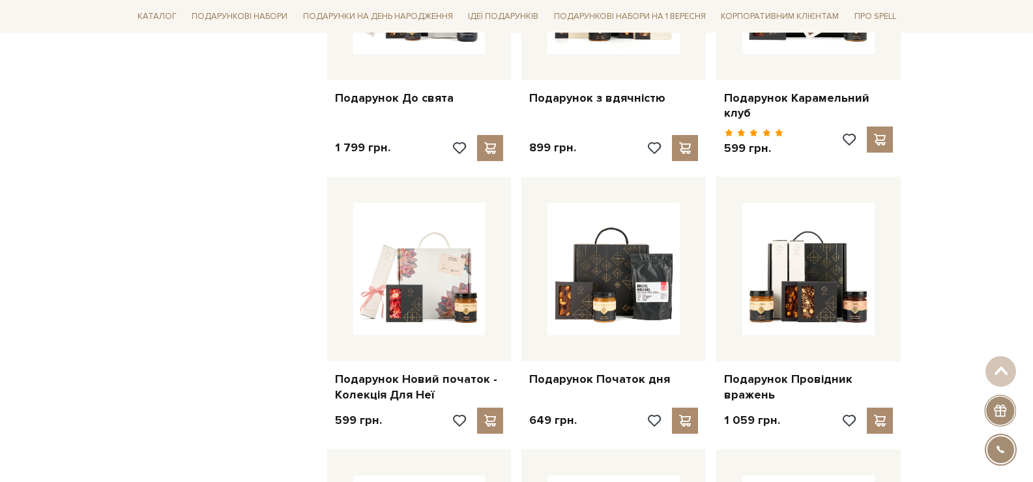
scroll to position [3330, 0]
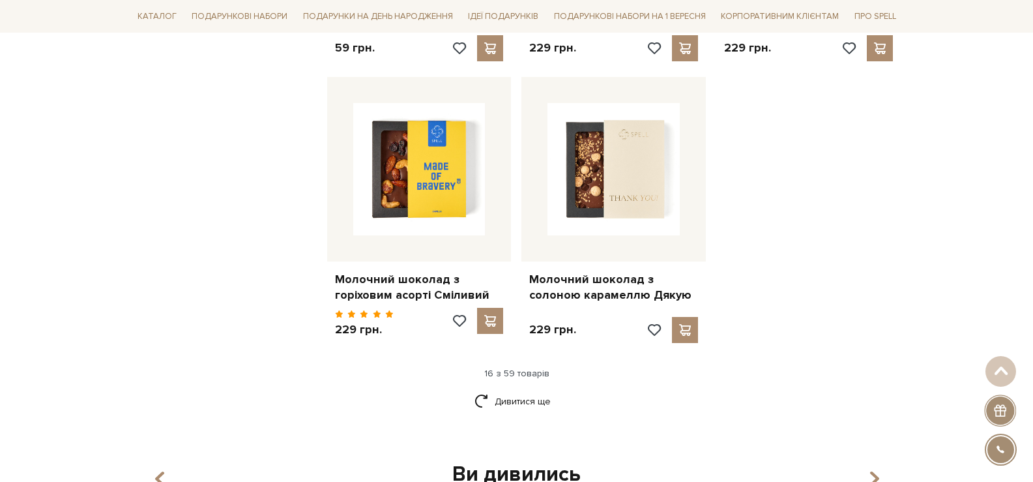
scroll to position [1608, 0]
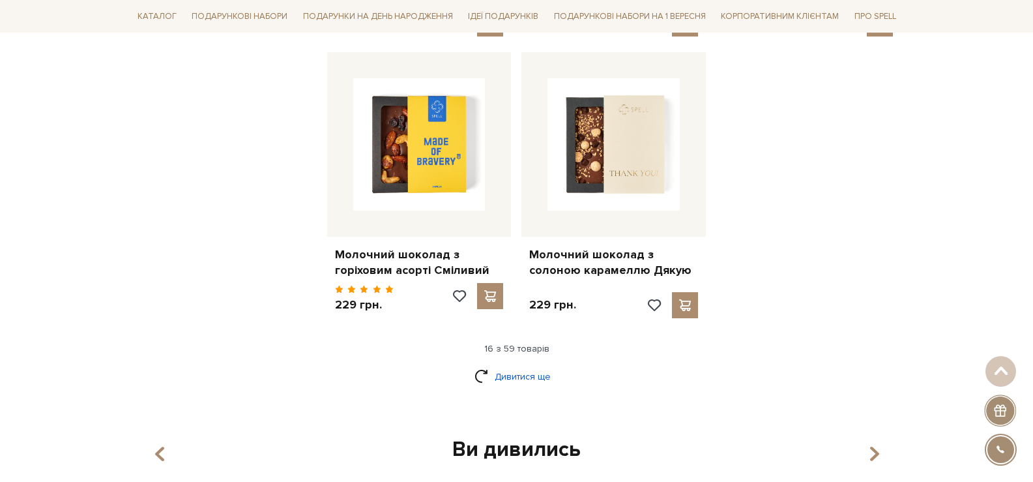
click at [521, 365] on link "Дивитися ще" at bounding box center [516, 376] width 85 height 23
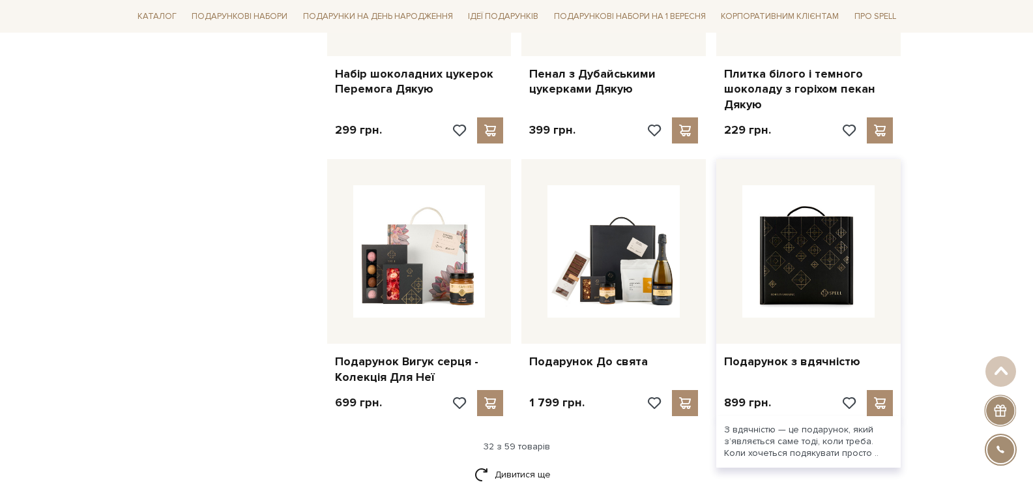
scroll to position [3144, 0]
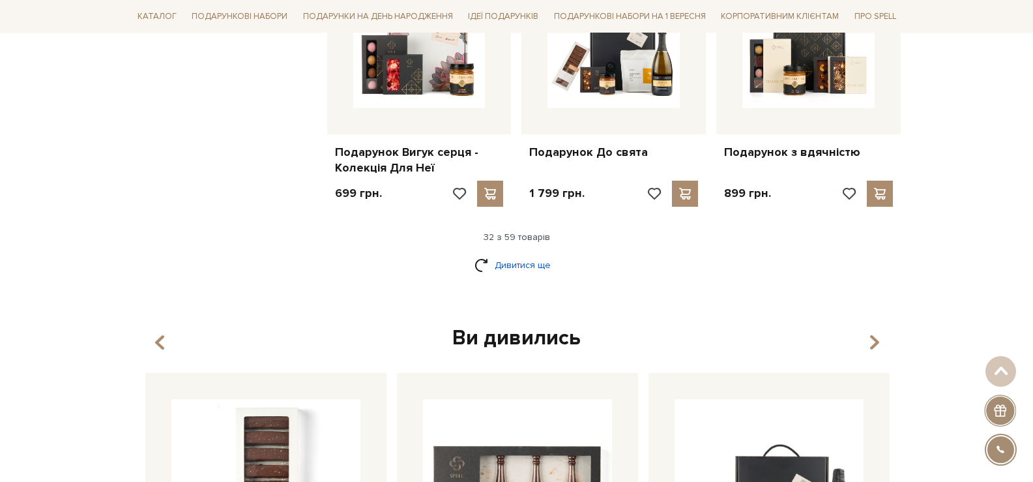
click at [490, 254] on link "Дивитися ще" at bounding box center [516, 265] width 85 height 23
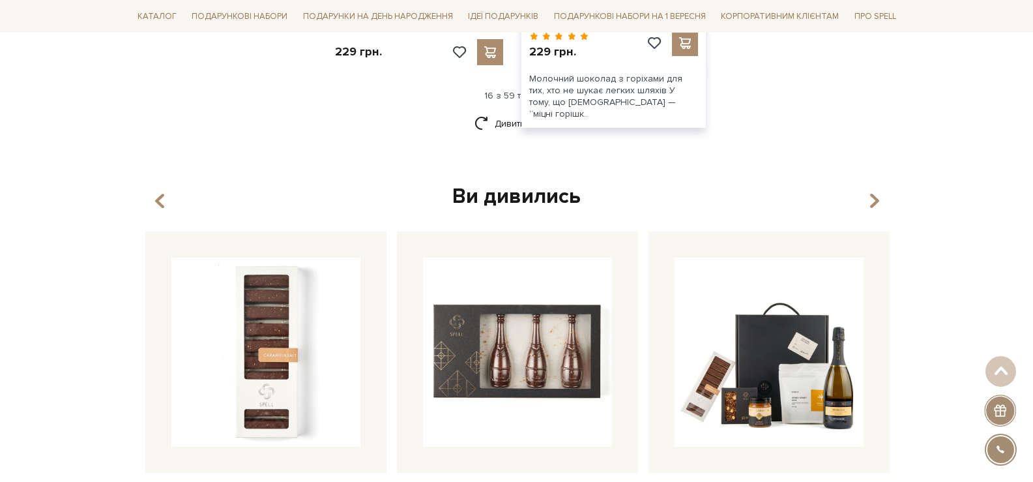
scroll to position [1685, 0]
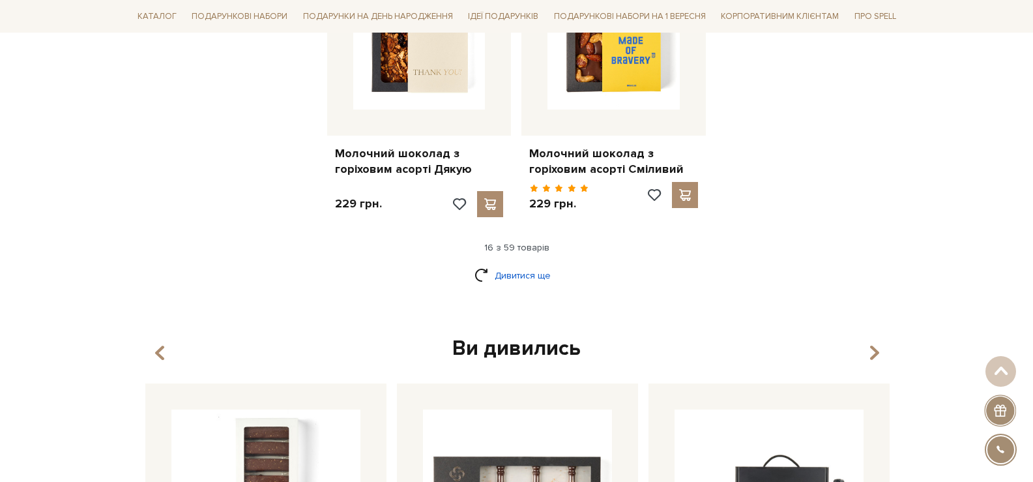
click at [536, 276] on link "Дивитися ще" at bounding box center [516, 275] width 85 height 23
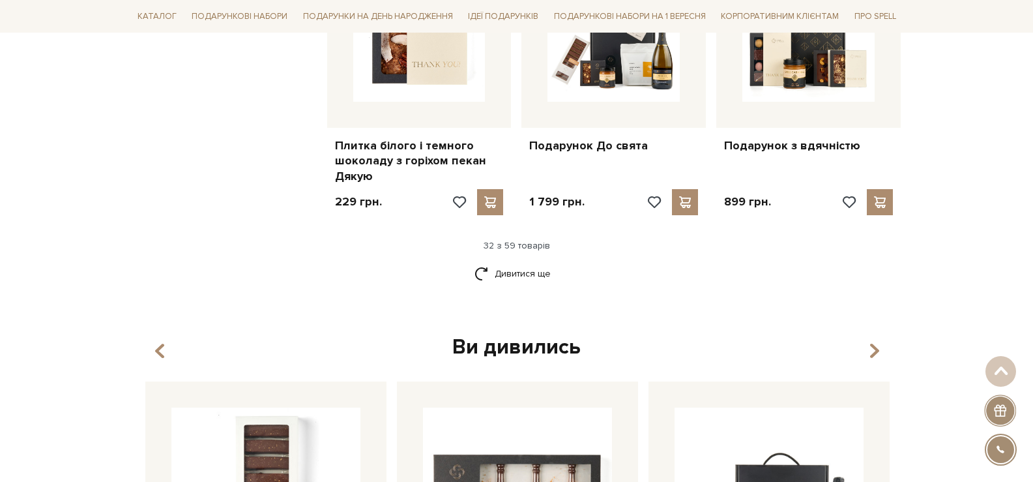
scroll to position [3119, 0]
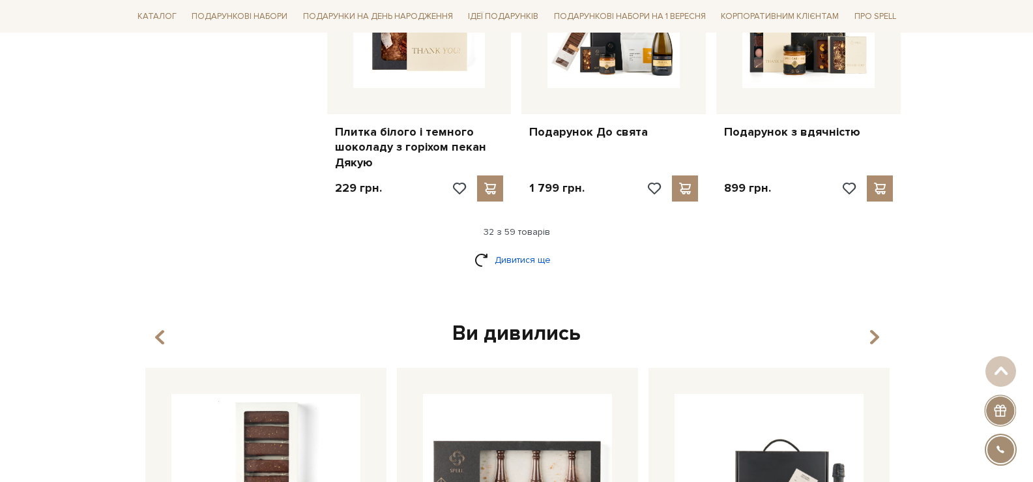
click at [526, 262] on link "Дивитися ще" at bounding box center [516, 259] width 85 height 23
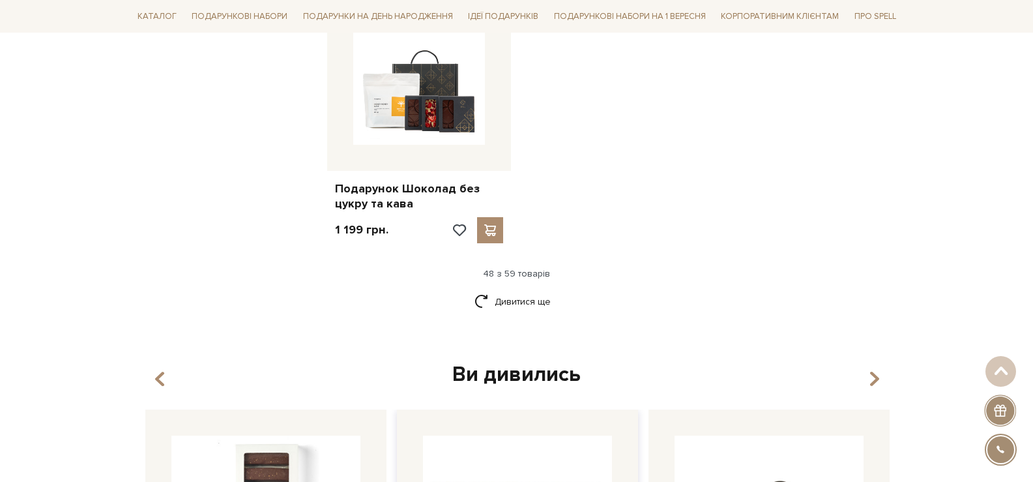
scroll to position [4748, 0]
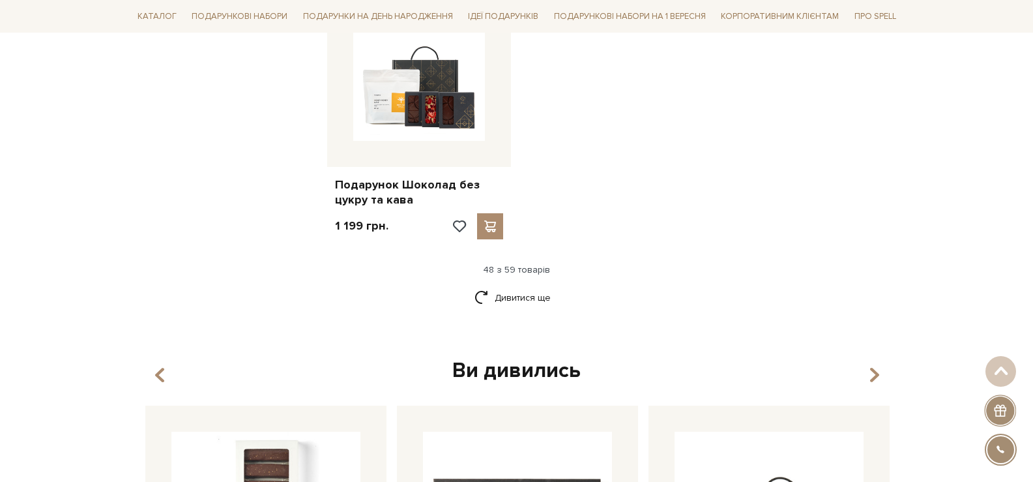
click at [493, 286] on link "Дивитися ще" at bounding box center [516, 297] width 85 height 23
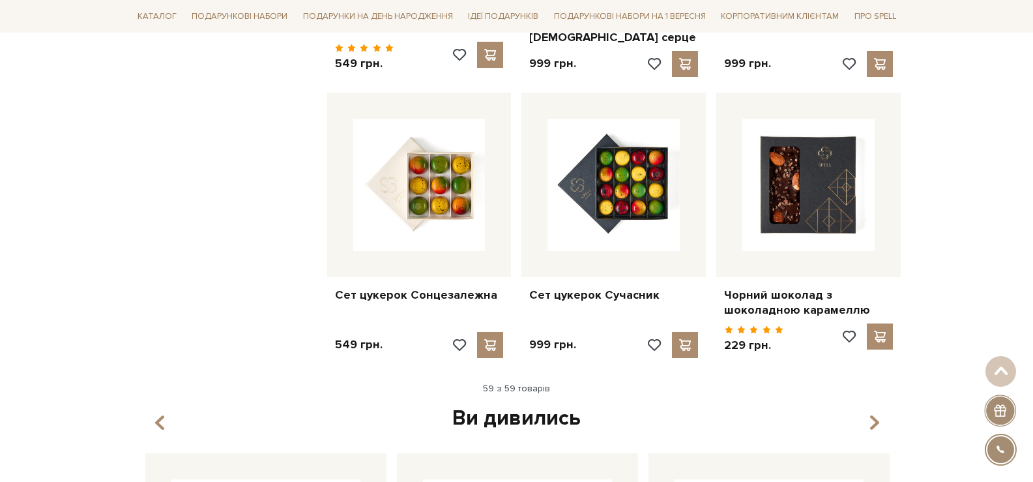
scroll to position [5465, 0]
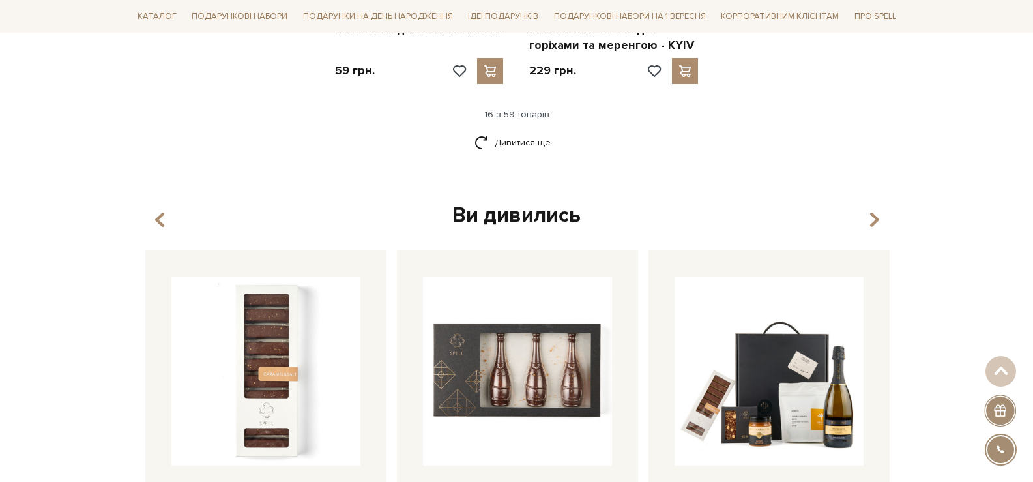
scroll to position [1760, 0]
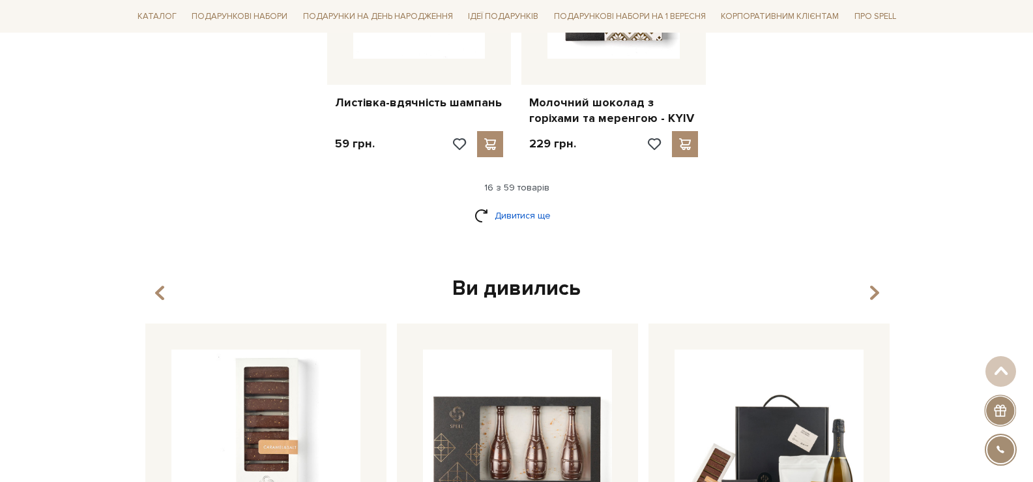
click at [518, 209] on link "Дивитися ще" at bounding box center [516, 215] width 85 height 23
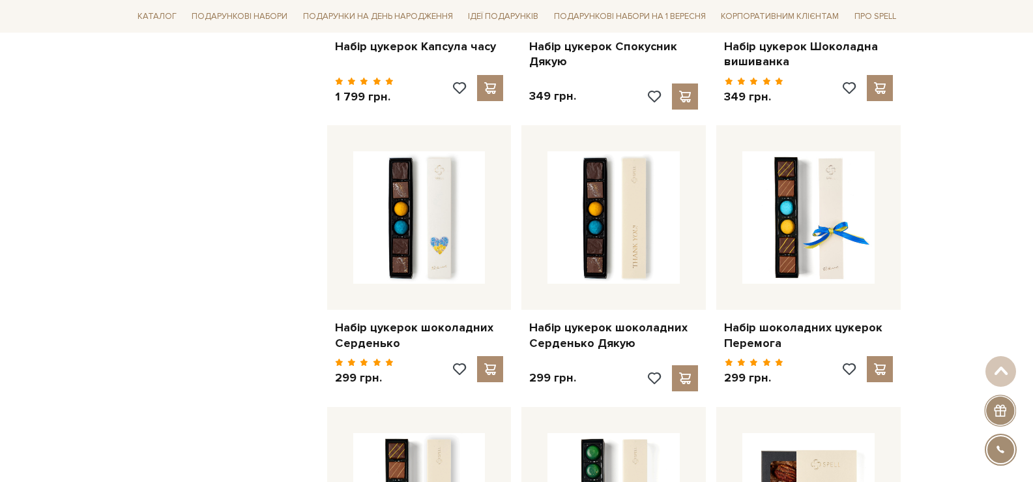
scroll to position [3128, 0]
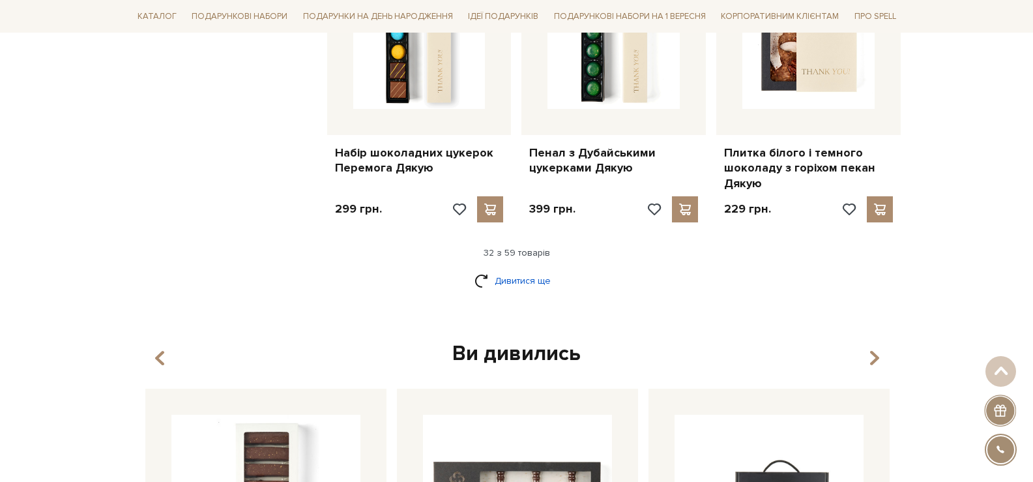
click at [536, 269] on link "Дивитися ще" at bounding box center [516, 280] width 85 height 23
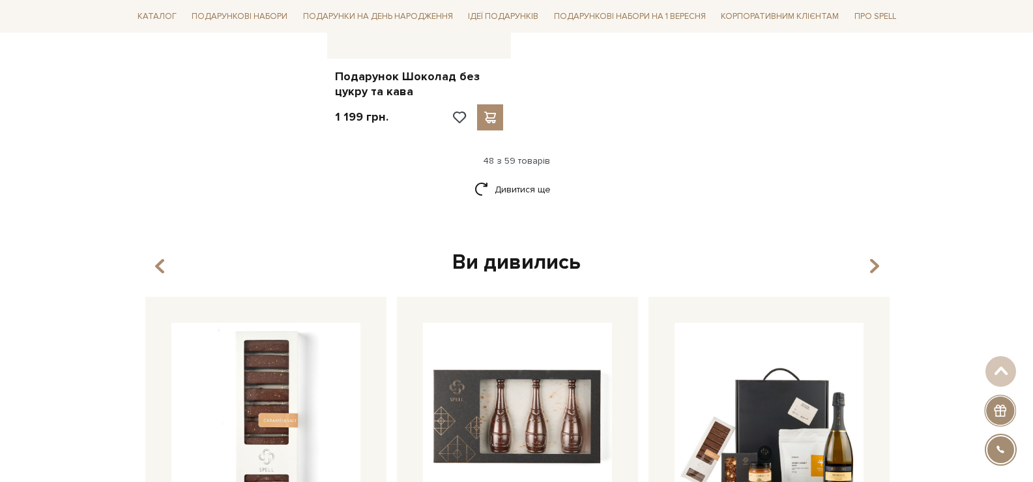
scroll to position [4888, 0]
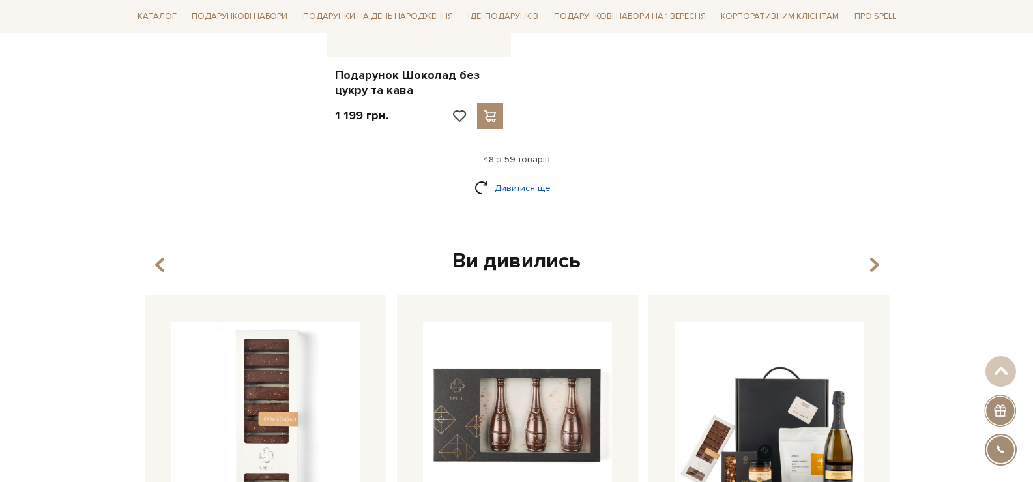
click at [514, 177] on link "Дивитися ще" at bounding box center [516, 188] width 85 height 23
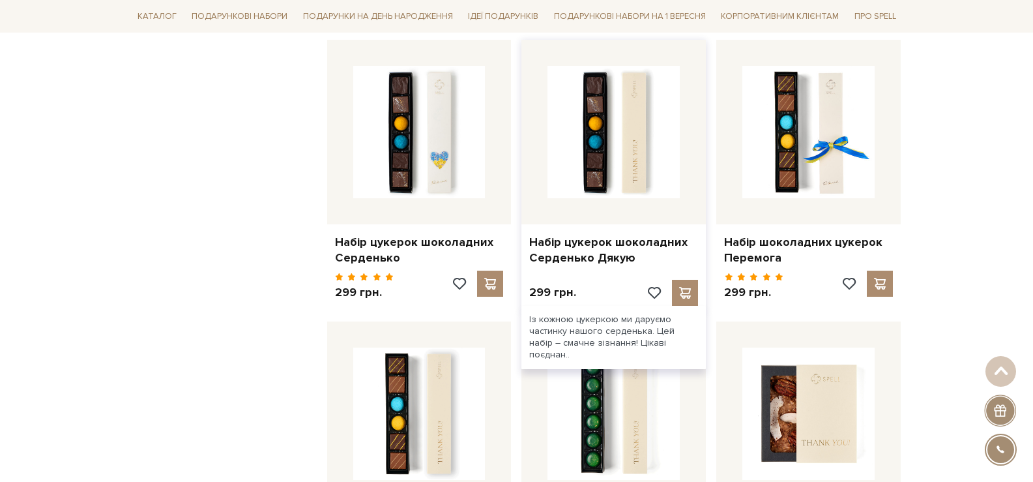
scroll to position [2737, 0]
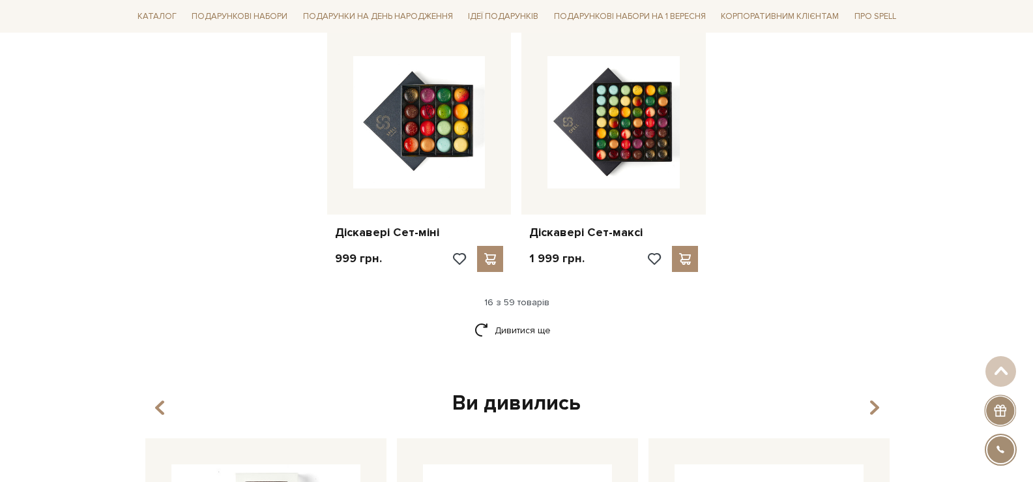
scroll to position [1687, 0]
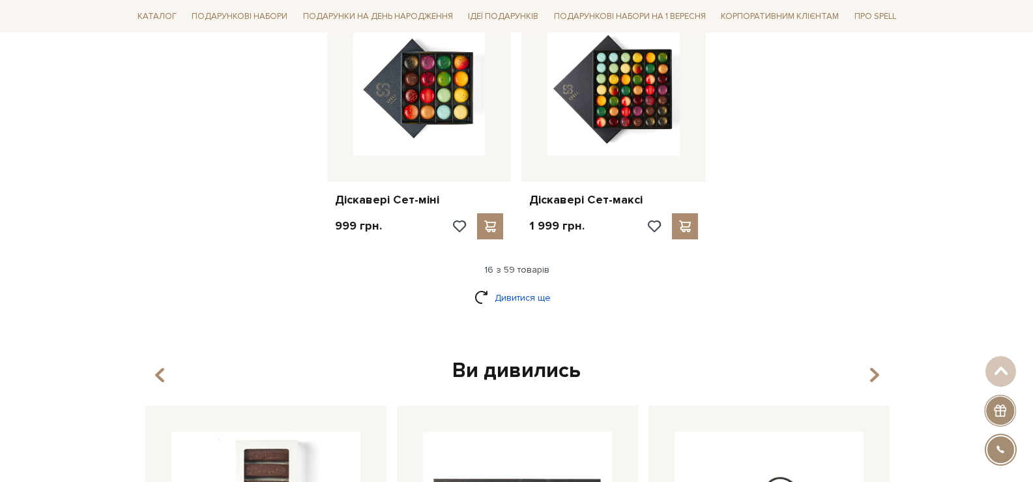
click at [525, 286] on link "Дивитися ще" at bounding box center [516, 297] width 85 height 23
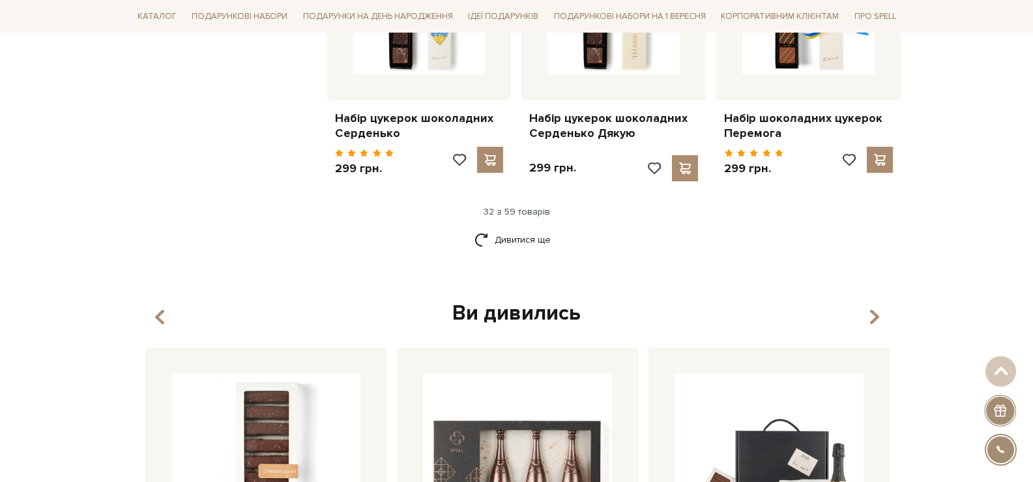
scroll to position [3186, 0]
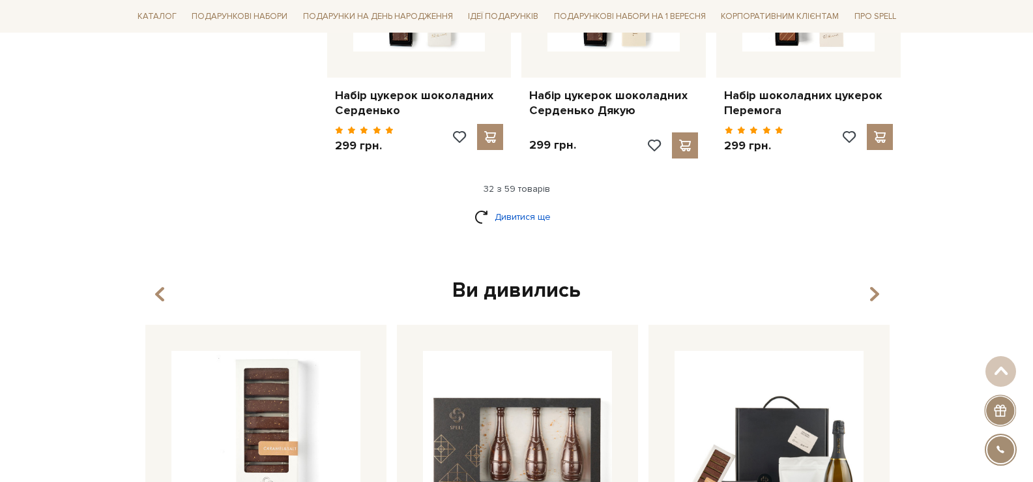
drag, startPoint x: 501, startPoint y: 184, endPoint x: 516, endPoint y: 193, distance: 17.5
click at [516, 205] on link "Дивитися ще" at bounding box center [516, 216] width 85 height 23
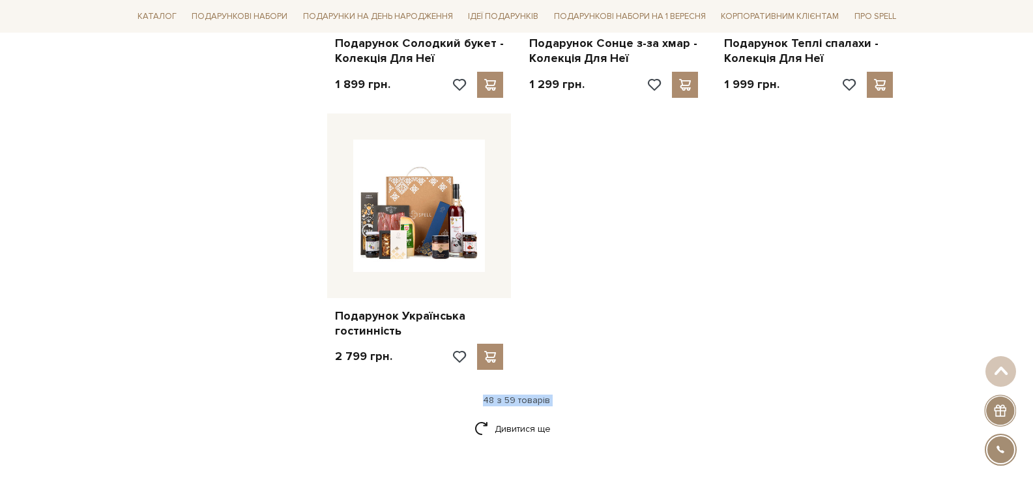
scroll to position [4685, 0]
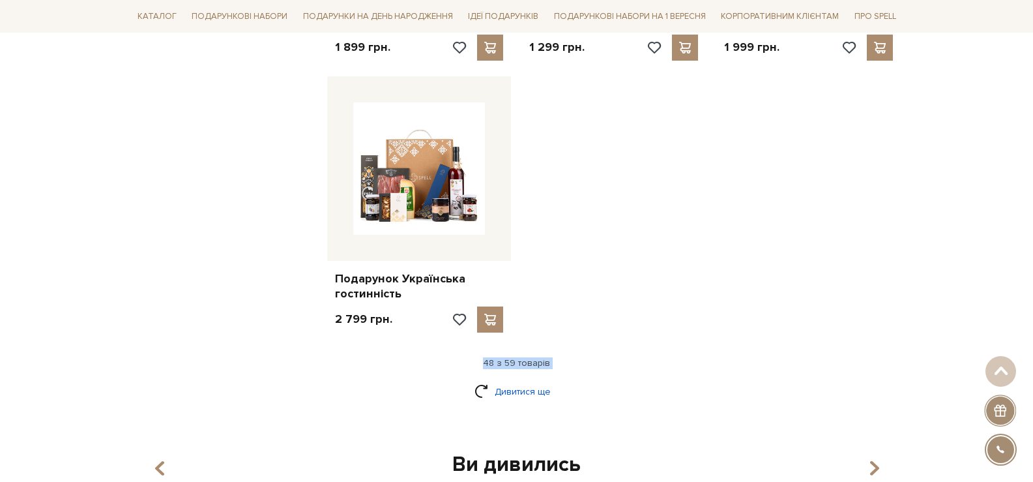
click at [539, 380] on link "Дивитися ще" at bounding box center [516, 391] width 85 height 23
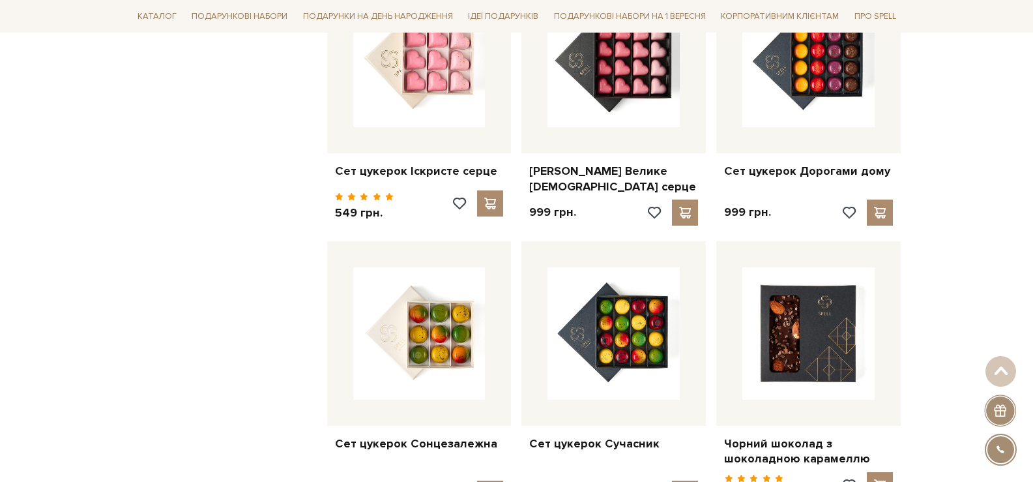
scroll to position [5597, 0]
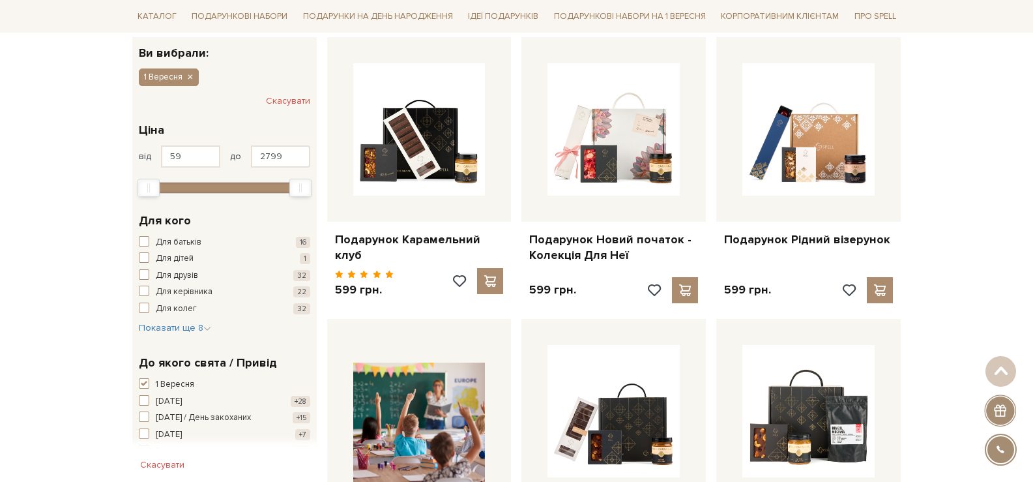
scroll to position [12, 0]
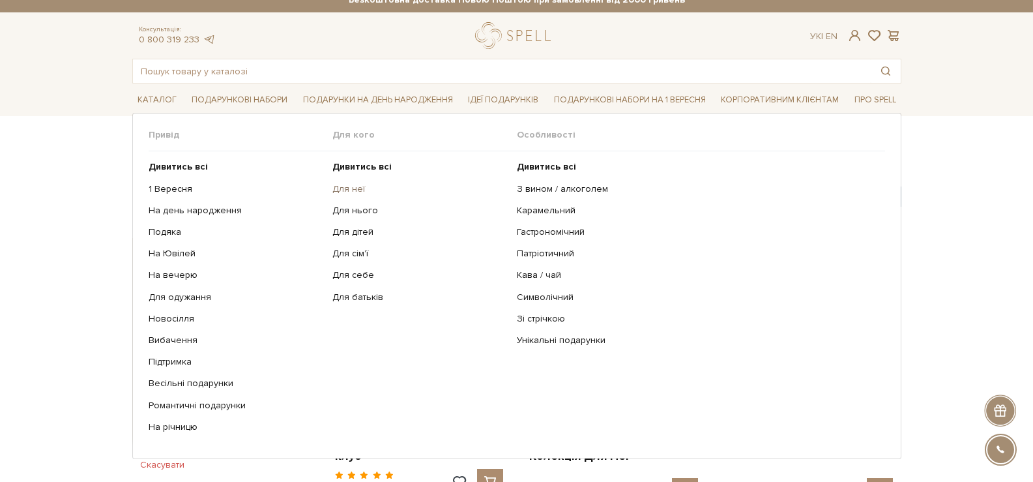
click at [362, 188] on link "Для неї" at bounding box center [419, 189] width 175 height 12
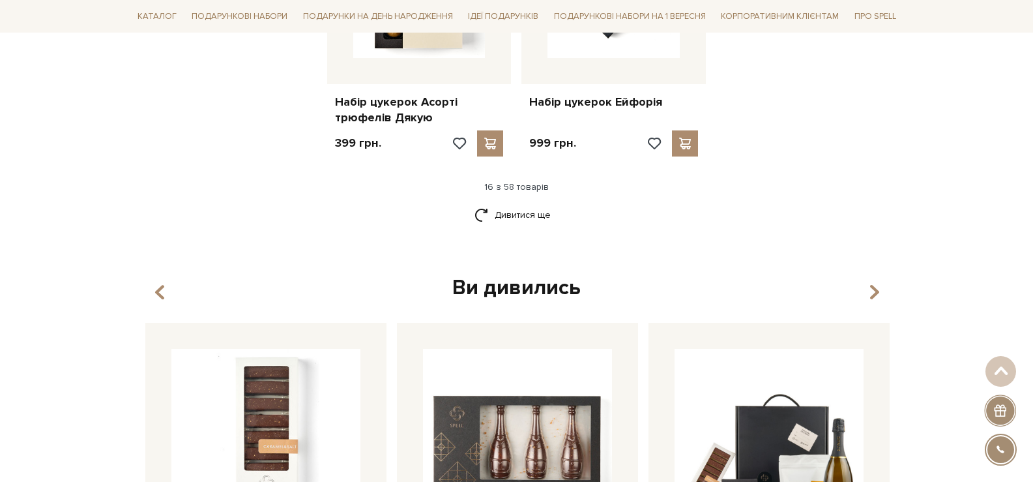
scroll to position [1890, 0]
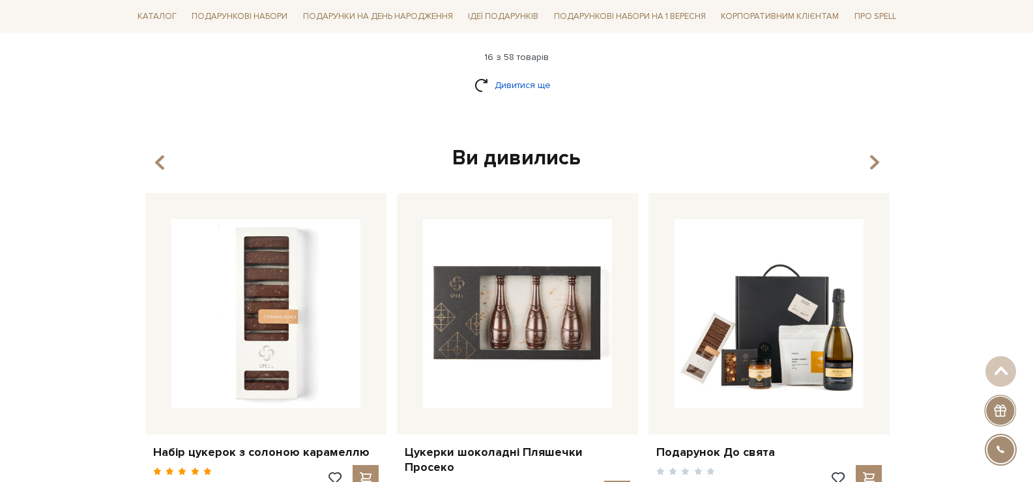
click at [521, 80] on link "Дивитися ще" at bounding box center [516, 85] width 85 height 23
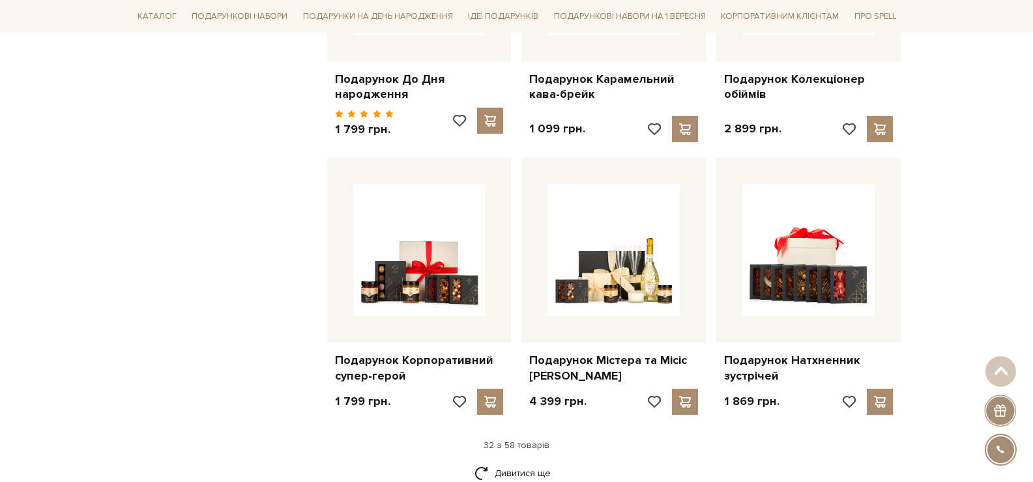
scroll to position [3128, 0]
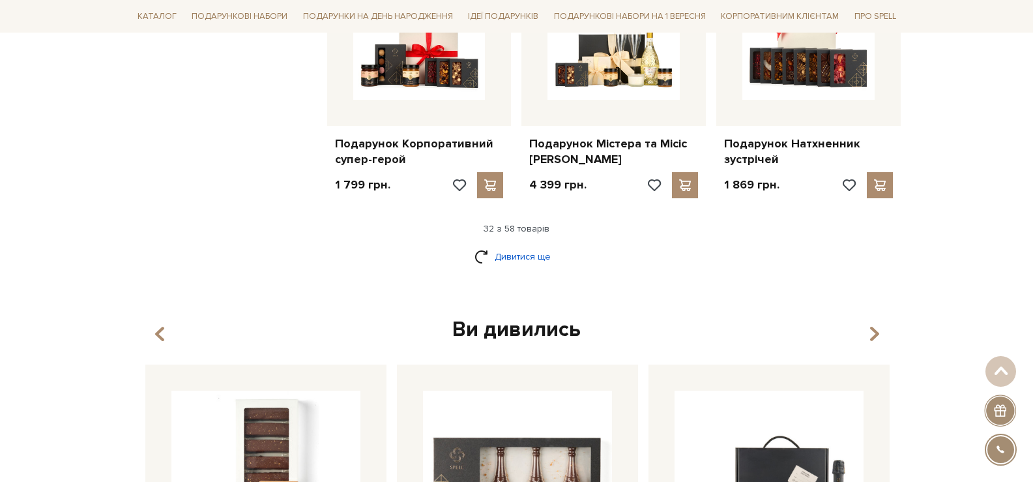
click at [497, 245] on link "Дивитися ще" at bounding box center [516, 256] width 85 height 23
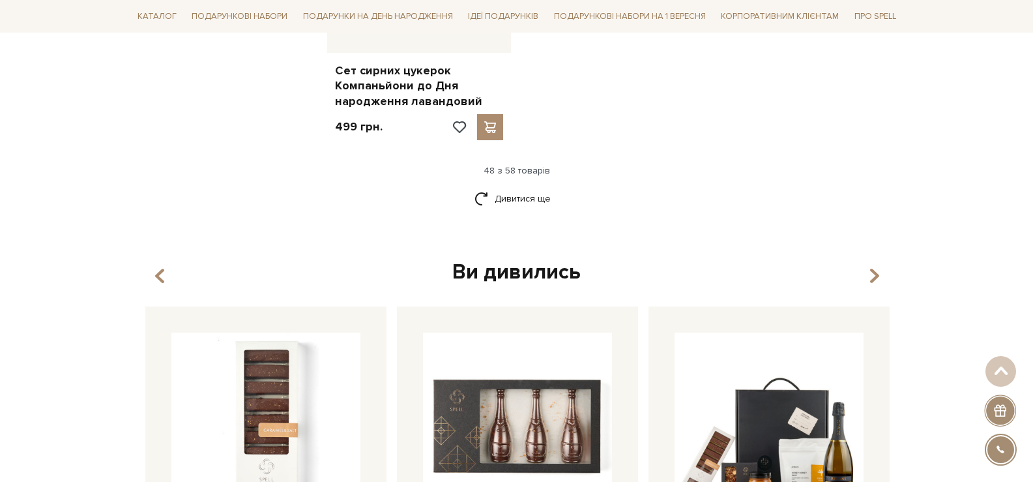
scroll to position [4754, 0]
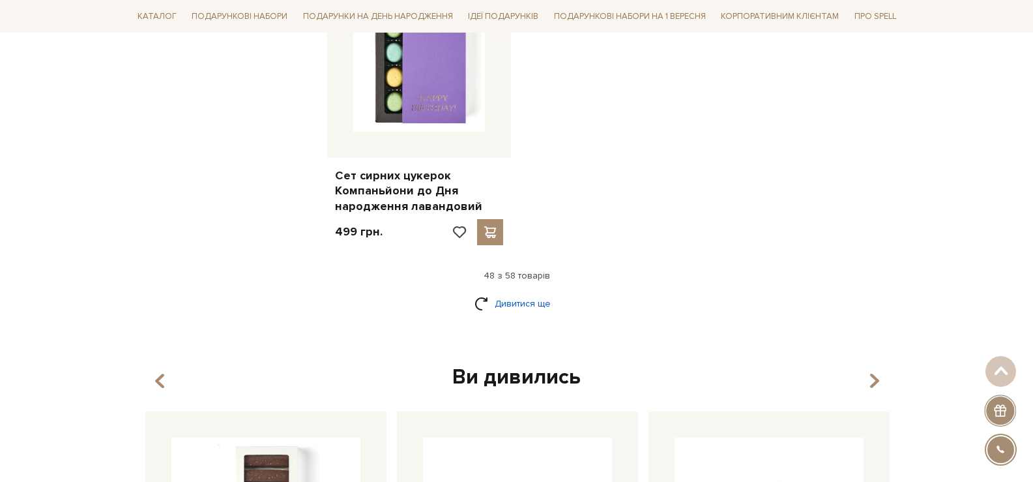
click at [516, 292] on link "Дивитися ще" at bounding box center [516, 303] width 85 height 23
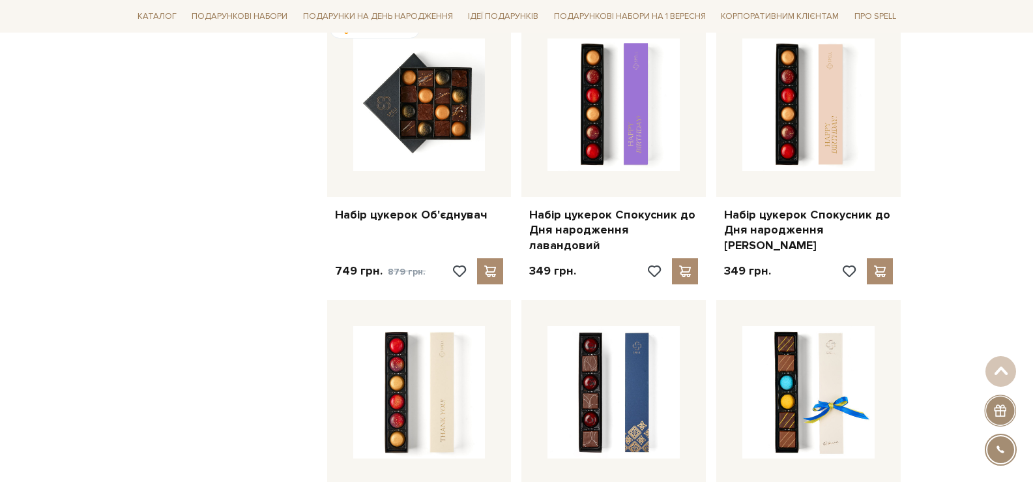
scroll to position [1857, 0]
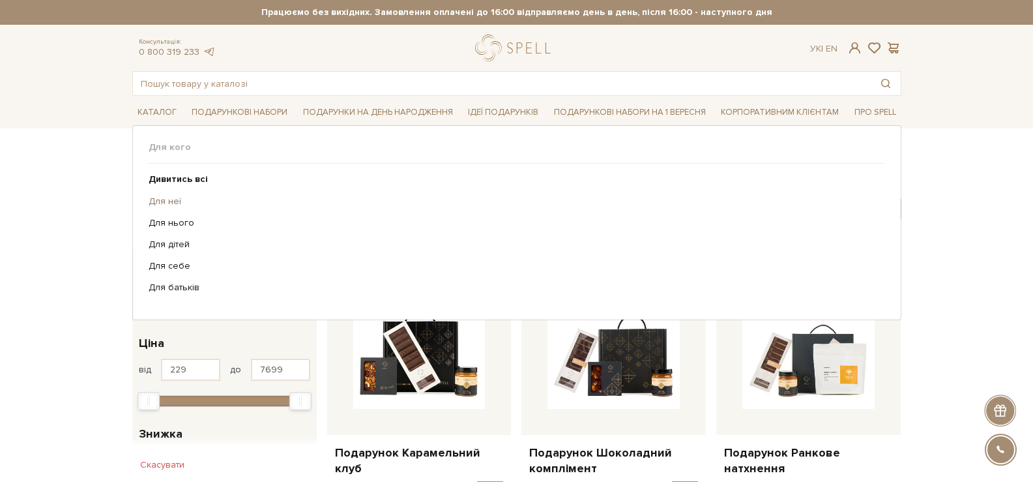
click at [166, 197] on link "Для неї" at bounding box center [512, 202] width 727 height 12
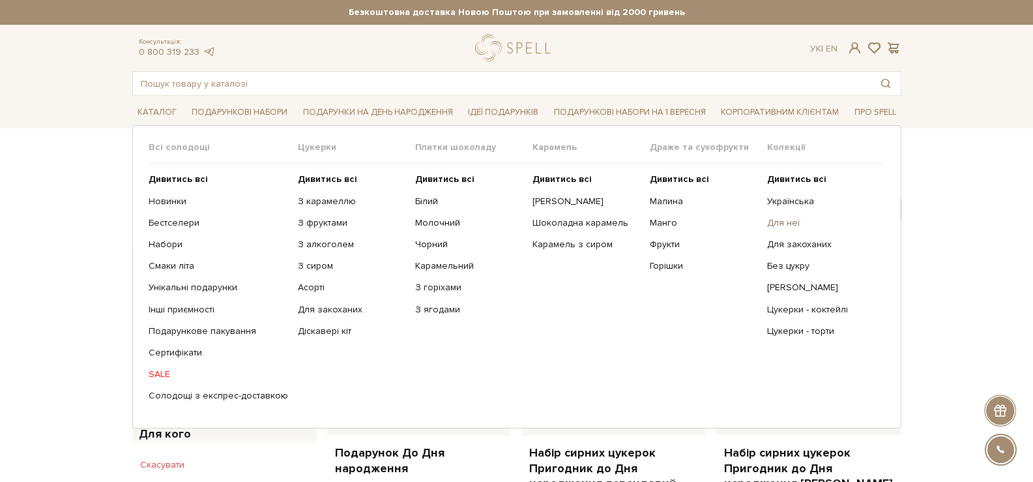
click at [777, 225] on link "Для неї" at bounding box center [821, 223] width 108 height 12
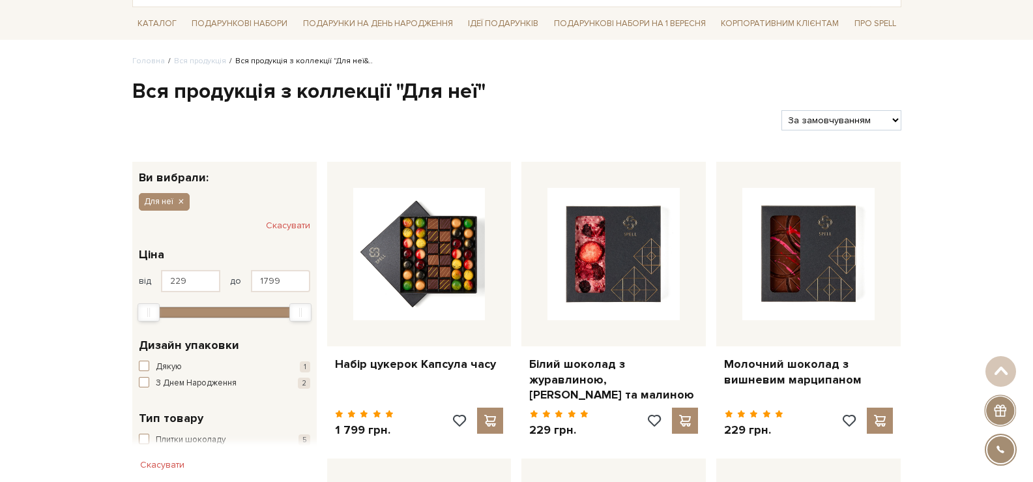
scroll to position [65, 0]
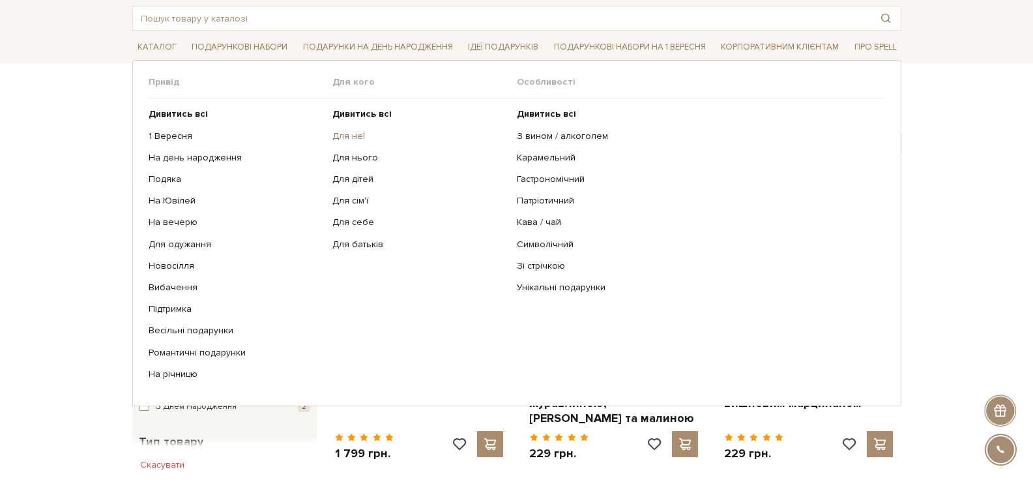
click at [346, 135] on link "Для неї" at bounding box center [419, 136] width 175 height 12
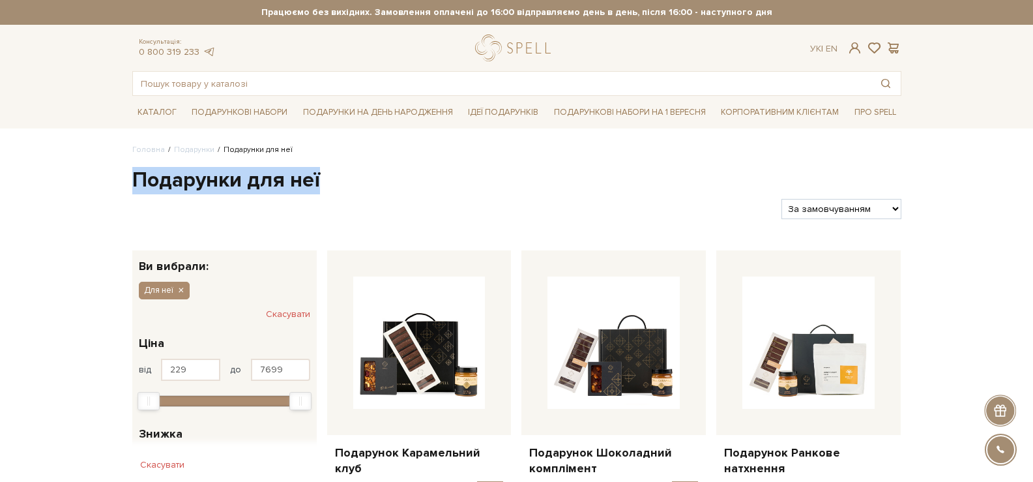
drag, startPoint x: 288, startPoint y: 171, endPoint x: 114, endPoint y: 170, distance: 174.0
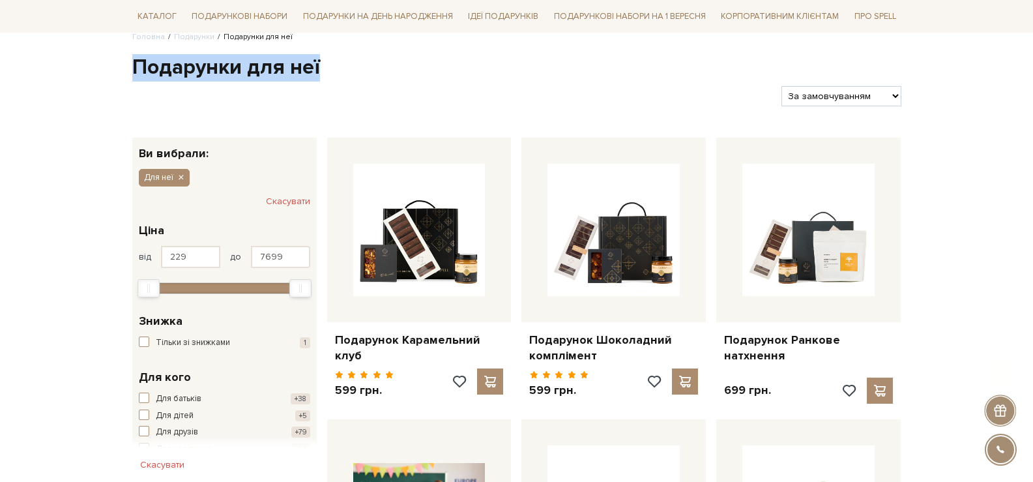
scroll to position [326, 0]
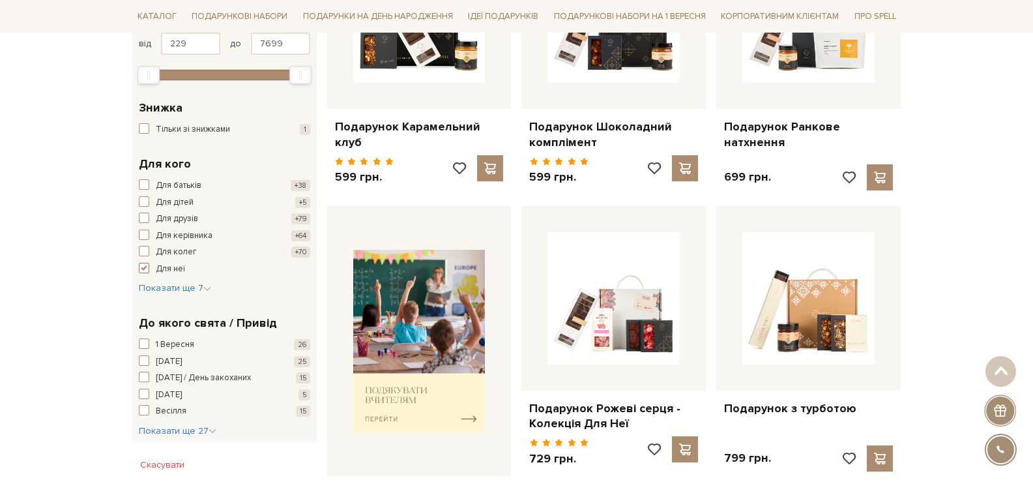
click at [149, 270] on button "Для неї +58" at bounding box center [224, 269] width 171 height 13
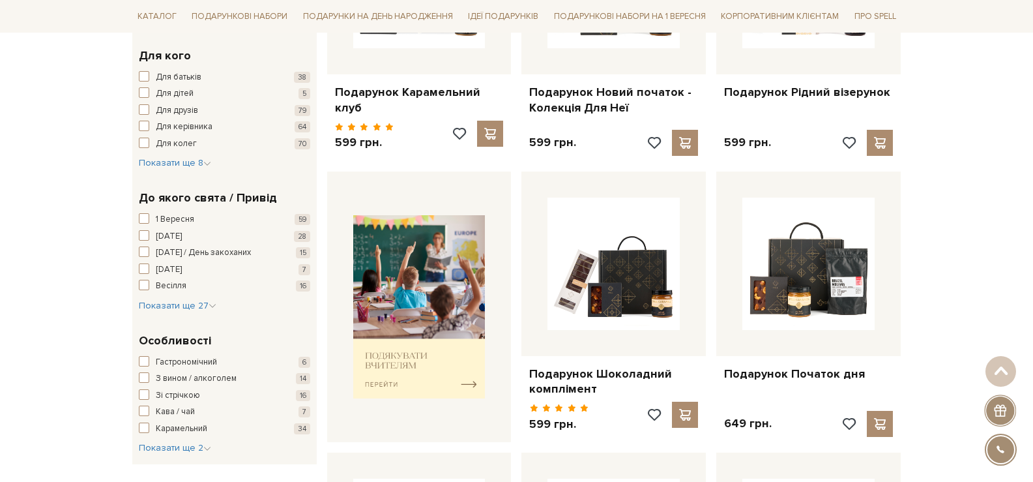
scroll to position [391, 0]
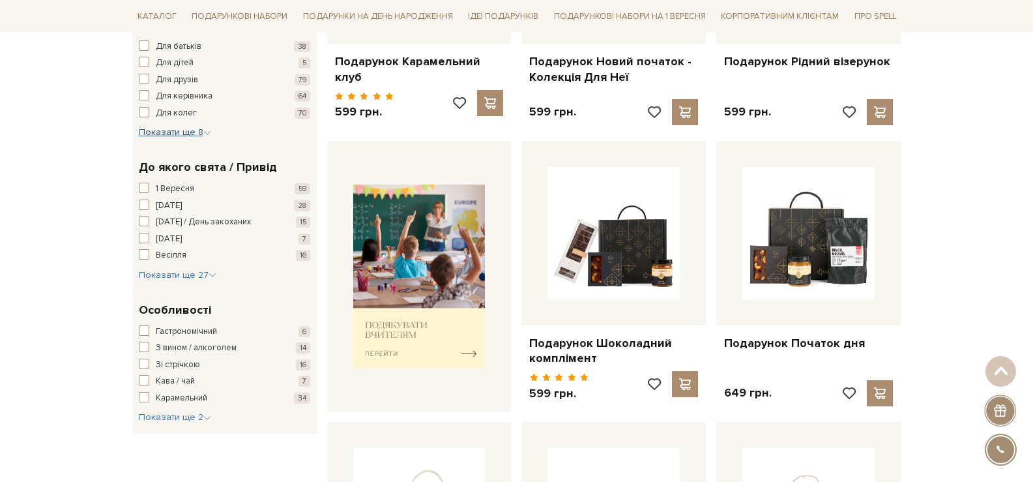
click at [171, 132] on span "Показати ще 8" at bounding box center [175, 131] width 72 height 11
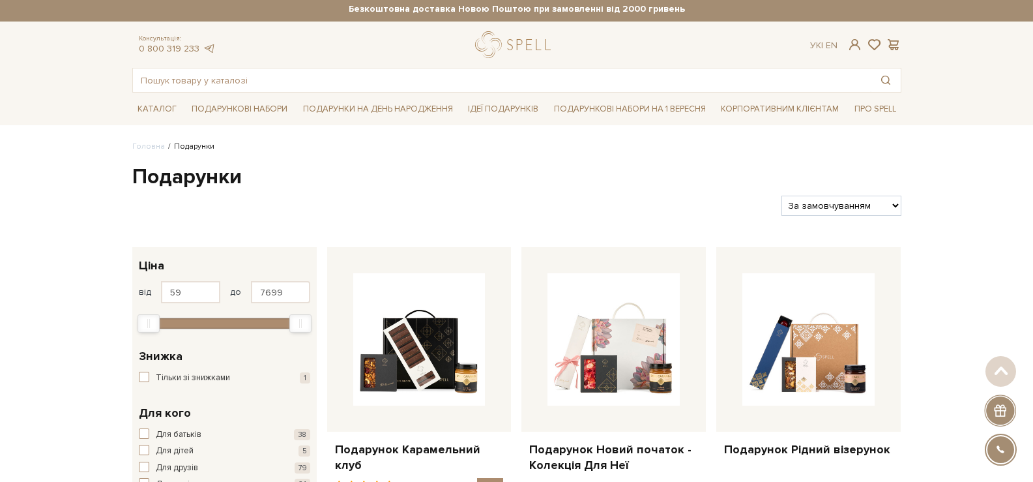
scroll to position [0, 0]
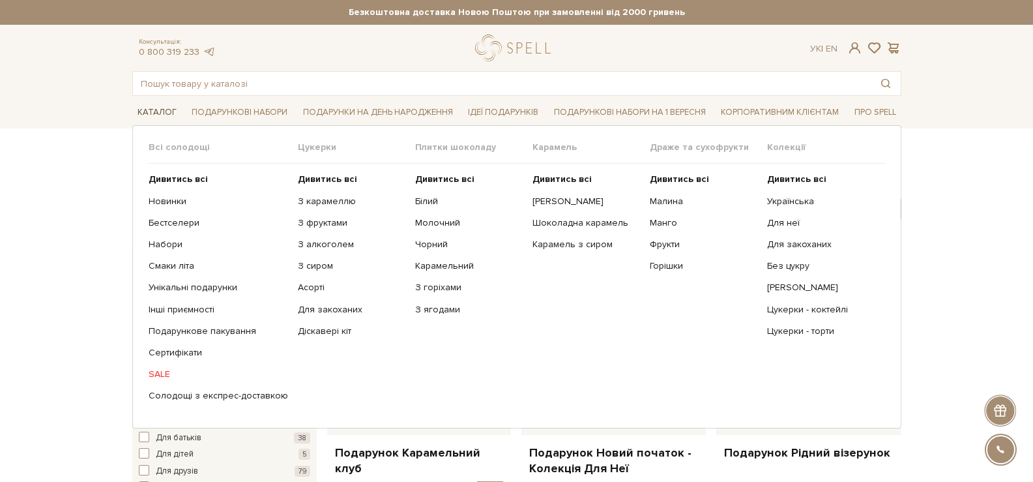
click at [161, 108] on link "Каталог" at bounding box center [157, 112] width 50 height 20
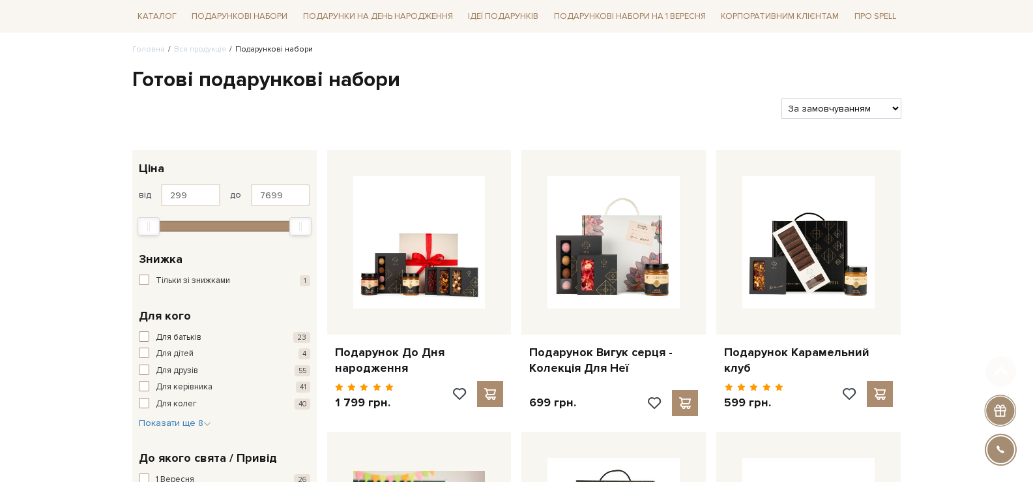
scroll to position [196, 0]
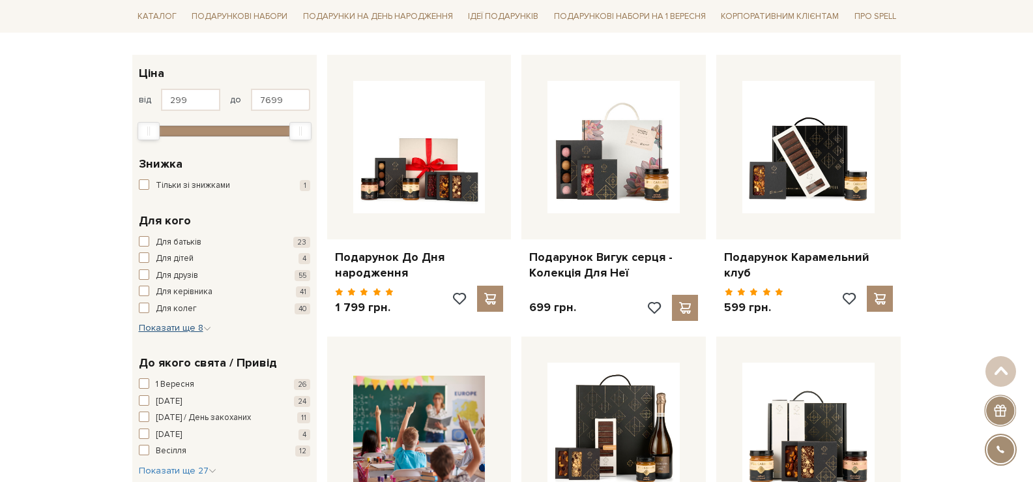
click at [183, 331] on span "Показати ще 8" at bounding box center [175, 327] width 72 height 11
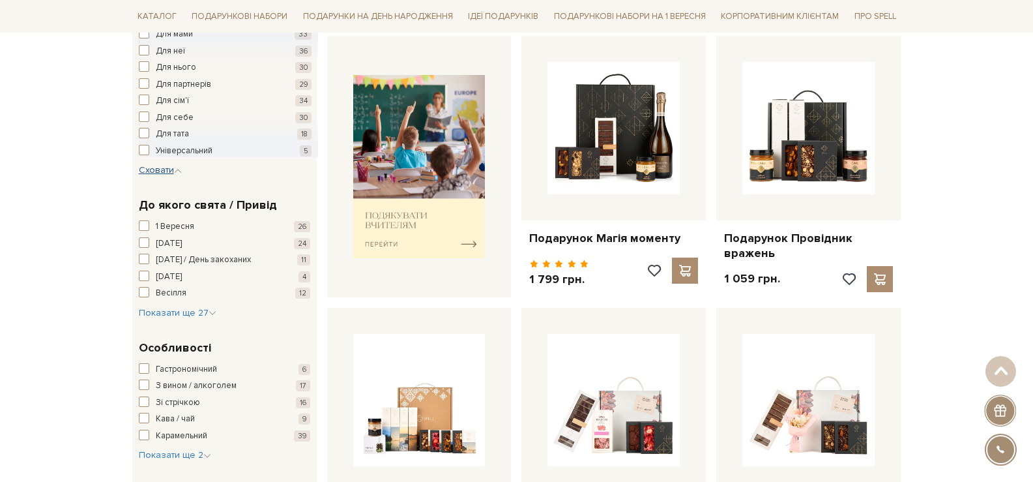
scroll to position [521, 0]
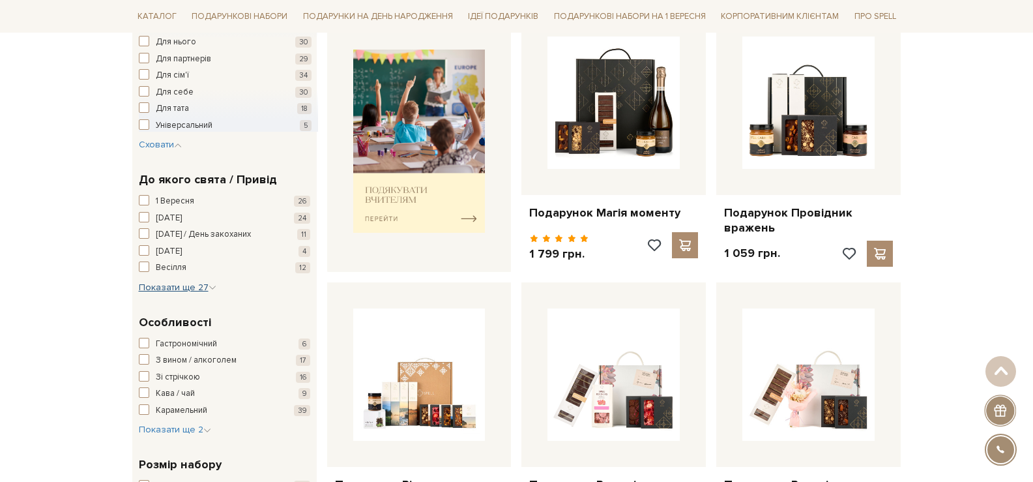
click at [190, 284] on span "Показати ще 27" at bounding box center [178, 287] width 78 height 11
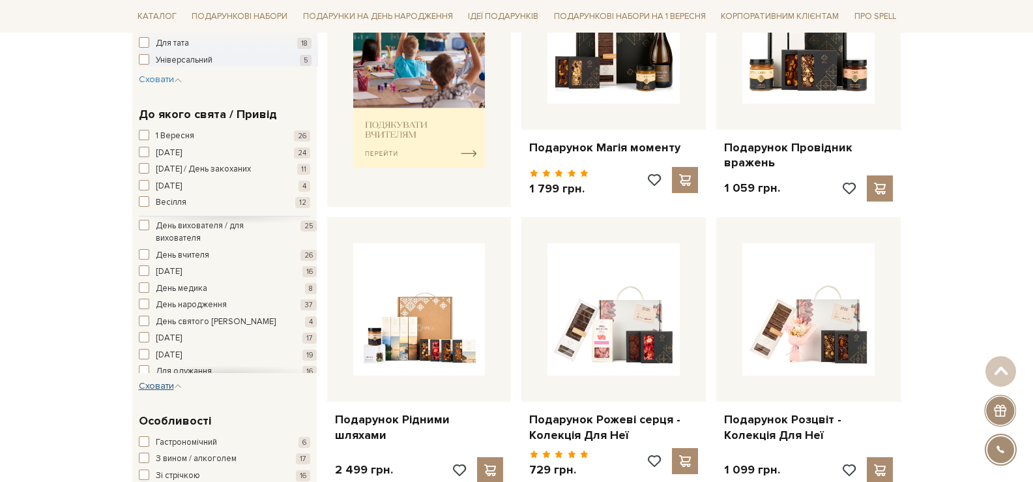
scroll to position [47, 0]
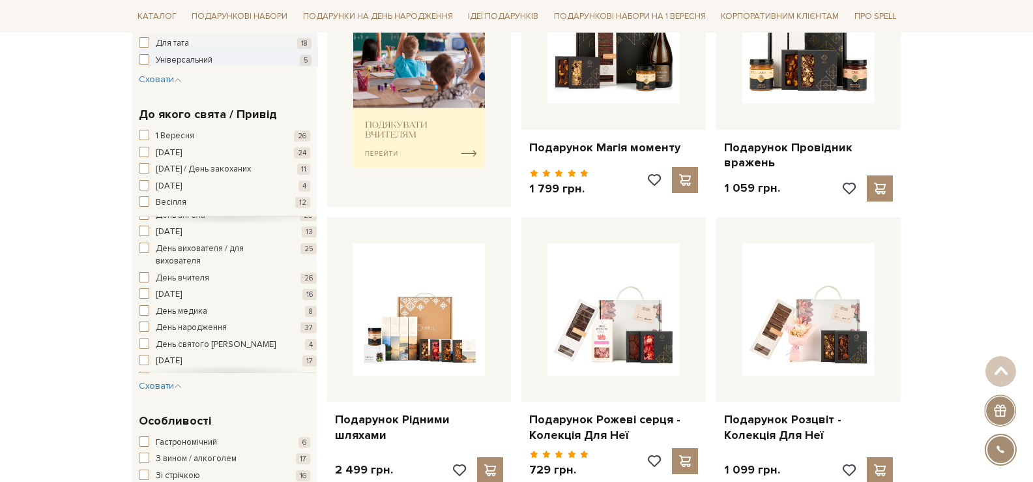
click at [194, 284] on span "День вчителя" at bounding box center [182, 278] width 53 height 13
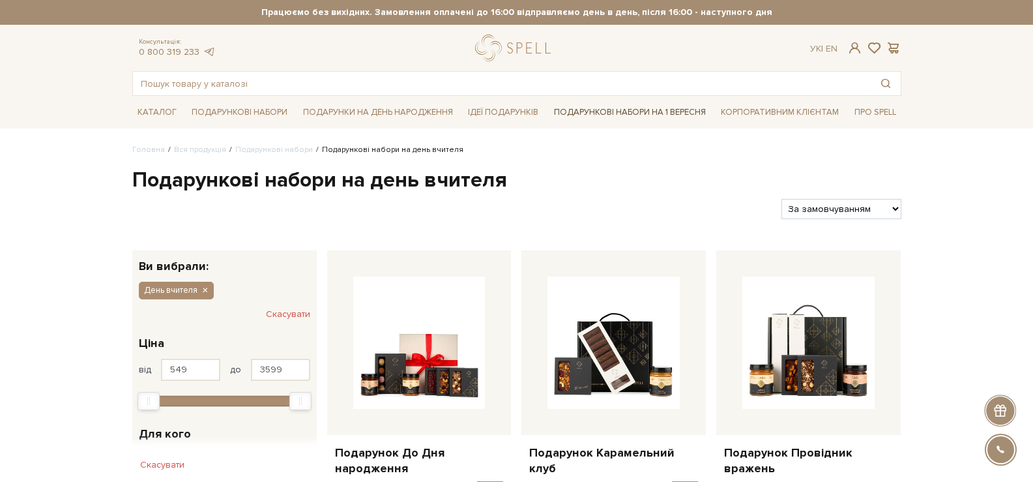
click at [654, 113] on link "Подарункові набори на 1 Вересня" at bounding box center [630, 112] width 162 height 22
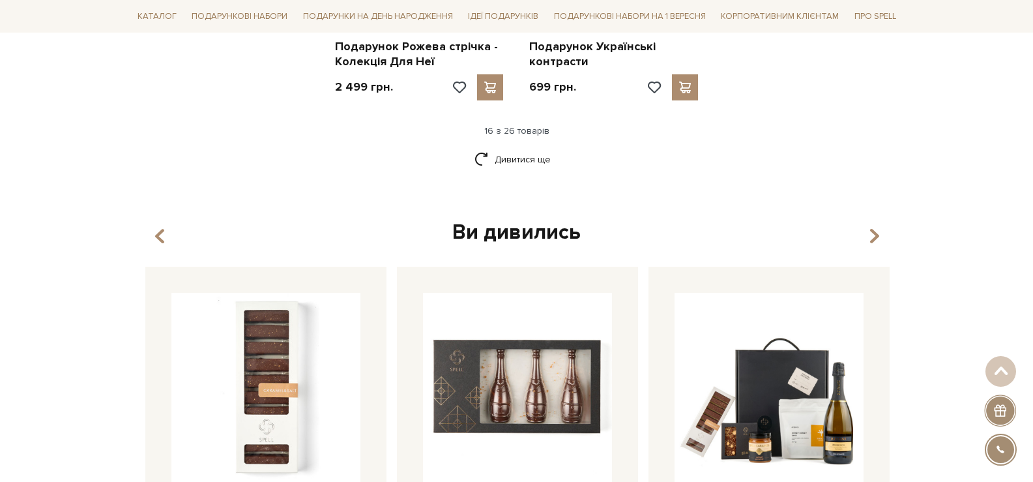
scroll to position [1750, 0]
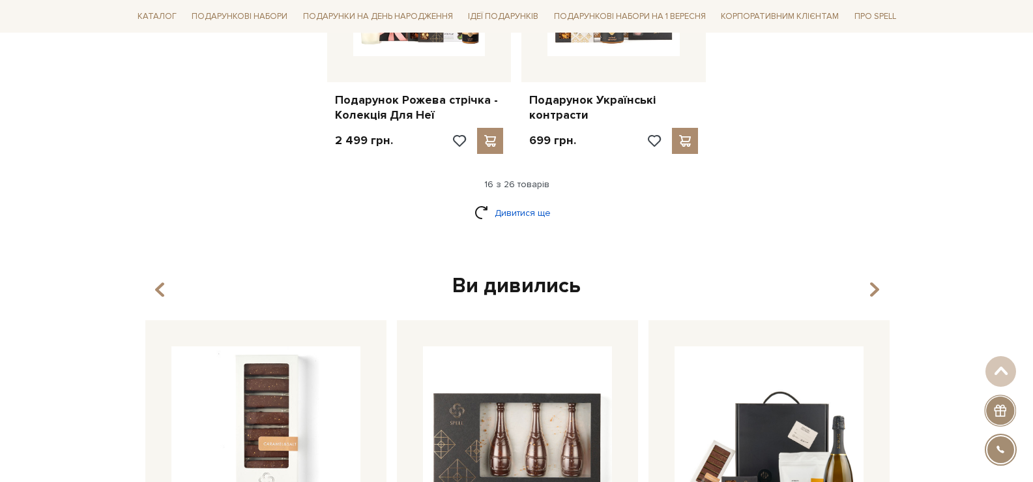
click at [521, 201] on link "Дивитися ще" at bounding box center [516, 212] width 85 height 23
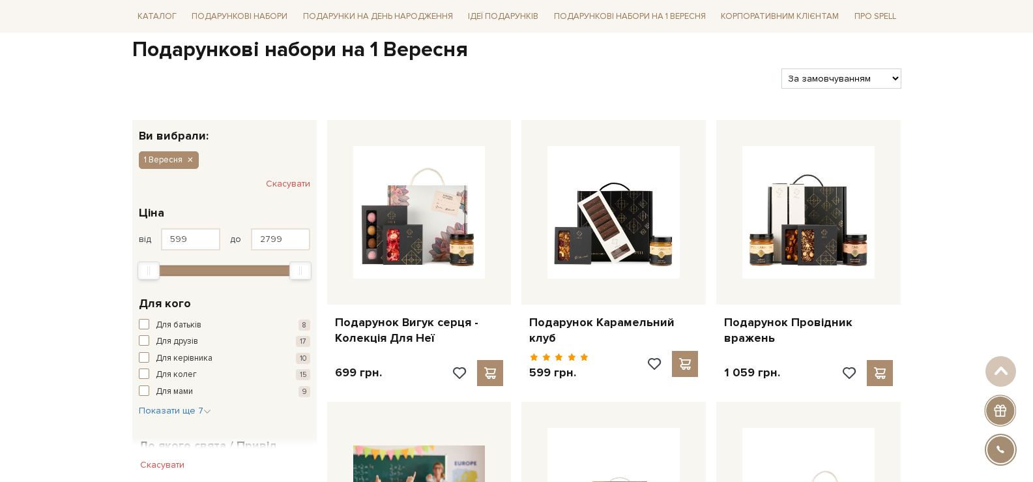
scroll to position [0, 0]
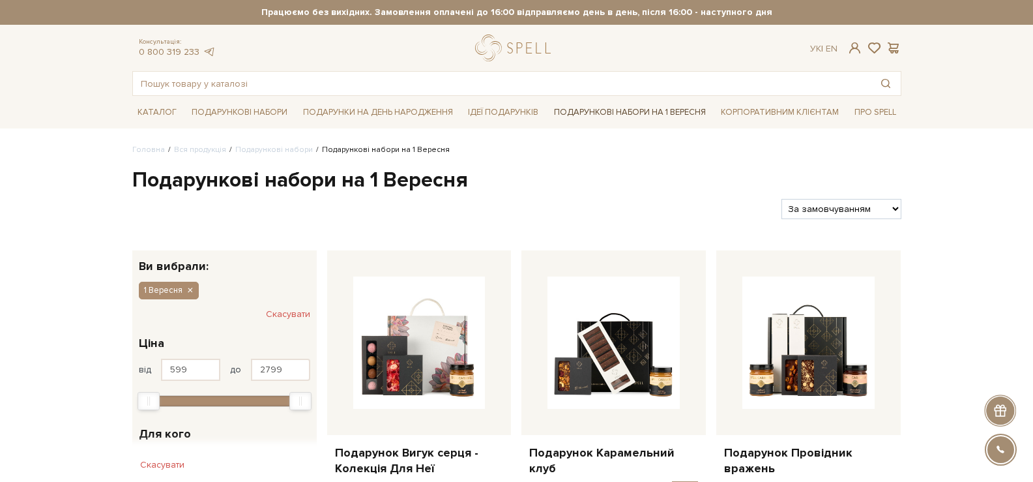
click at [680, 113] on link "Подарункові набори на 1 Вересня" at bounding box center [630, 112] width 162 height 22
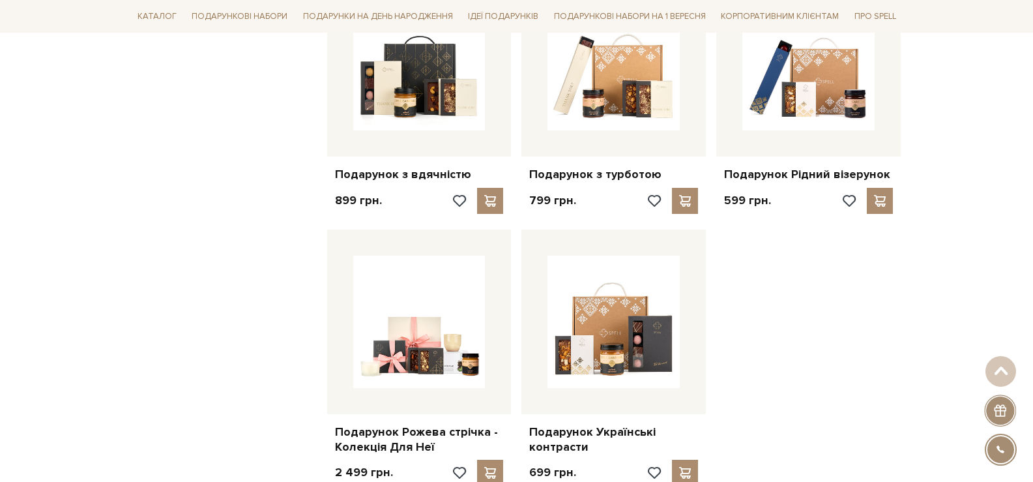
scroll to position [1564, 0]
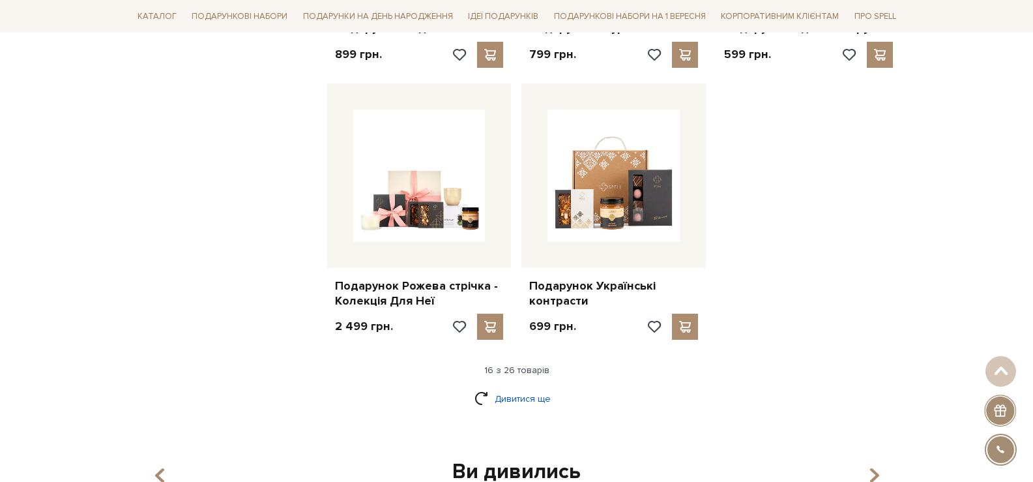
click at [539, 392] on link "Дивитися ще" at bounding box center [516, 398] width 85 height 23
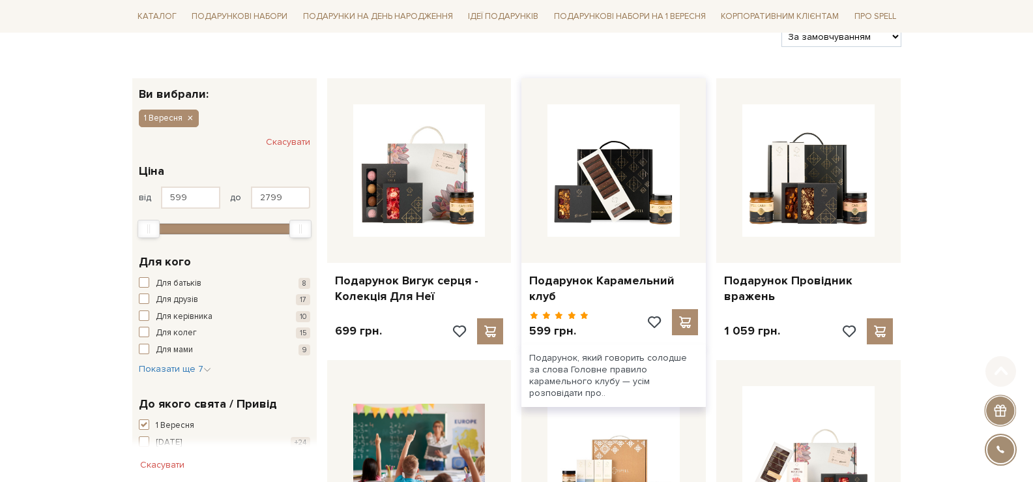
scroll to position [196, 0]
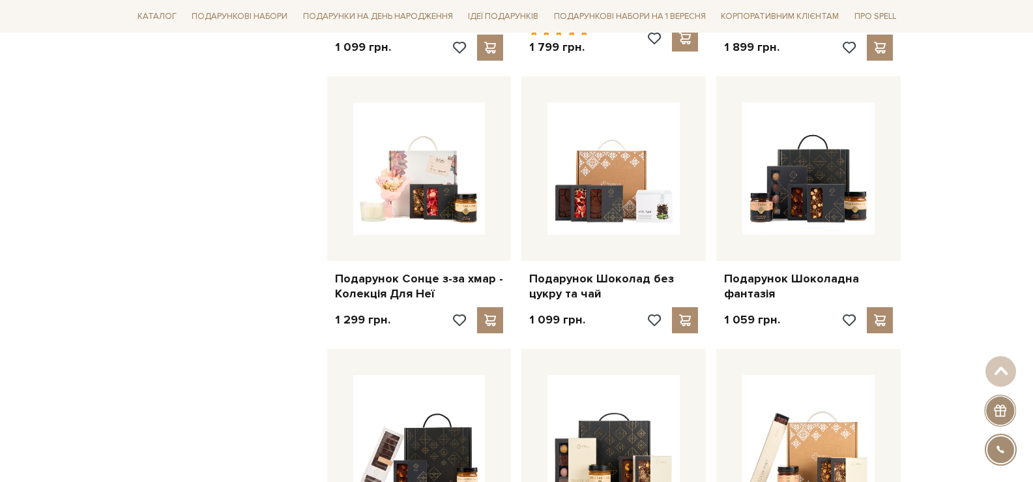
scroll to position [1043, 0]
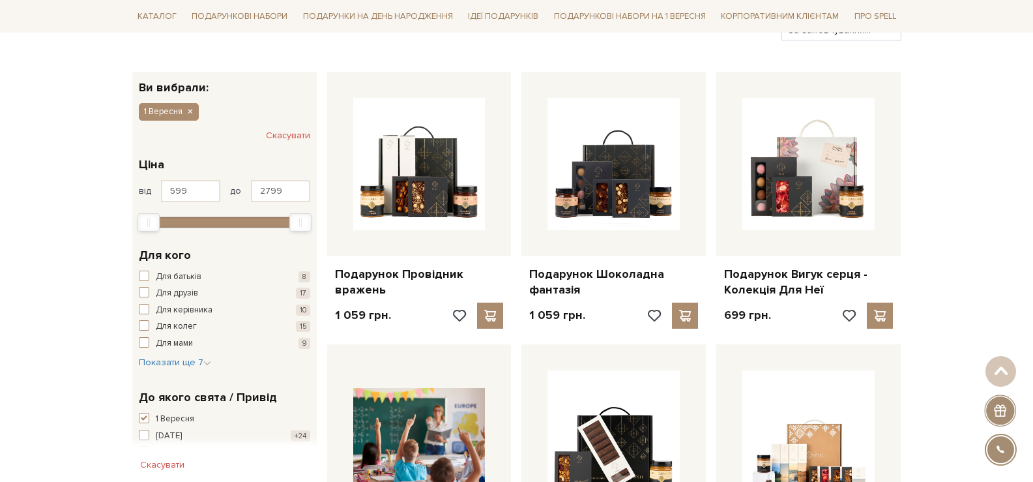
scroll to position [130, 0]
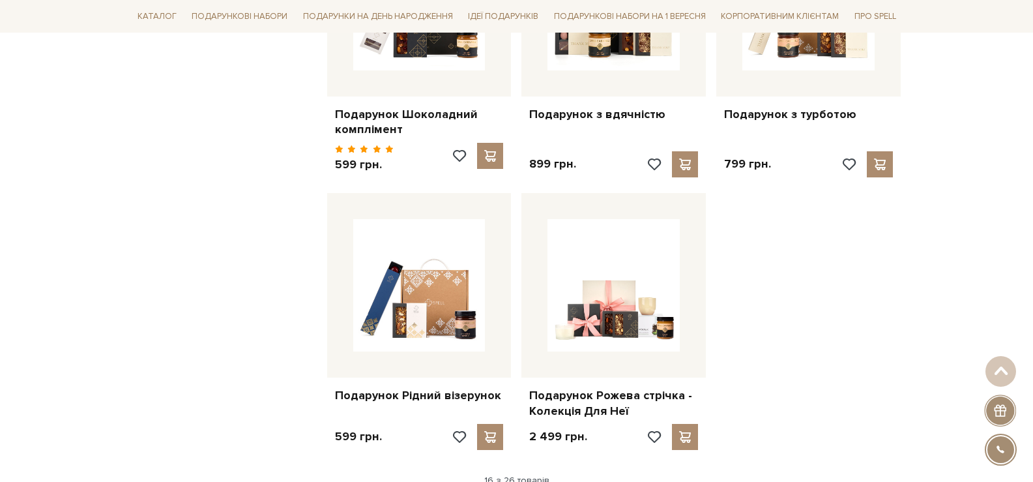
scroll to position [1369, 0]
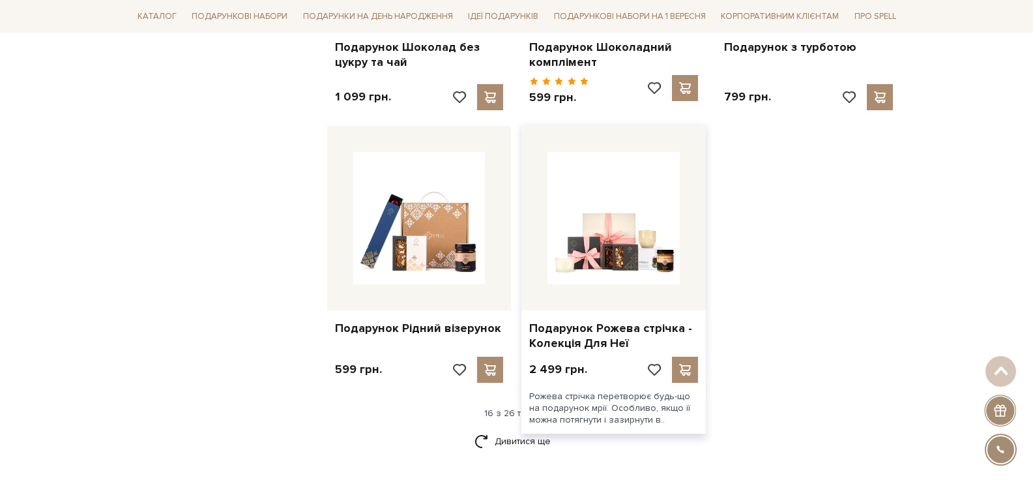
scroll to position [1564, 0]
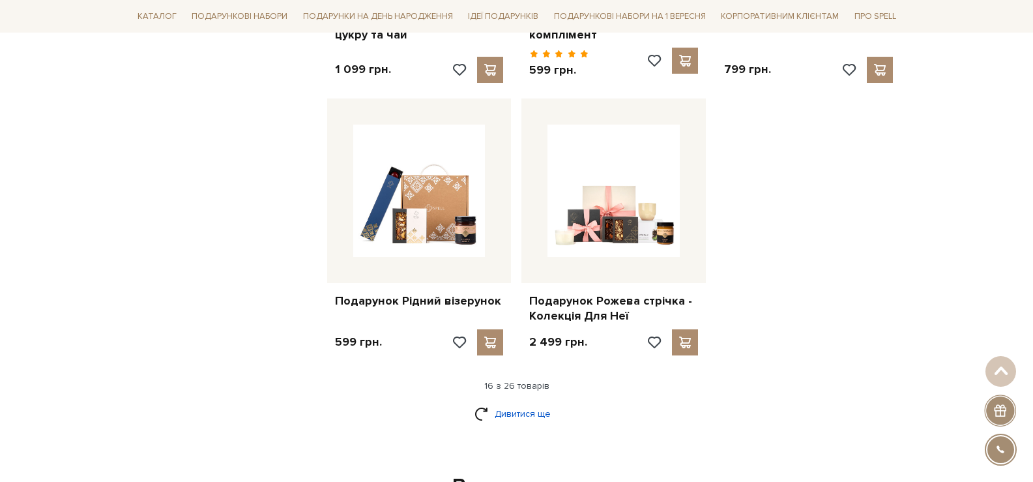
click at [521, 408] on link "Дивитися ще" at bounding box center [516, 413] width 85 height 23
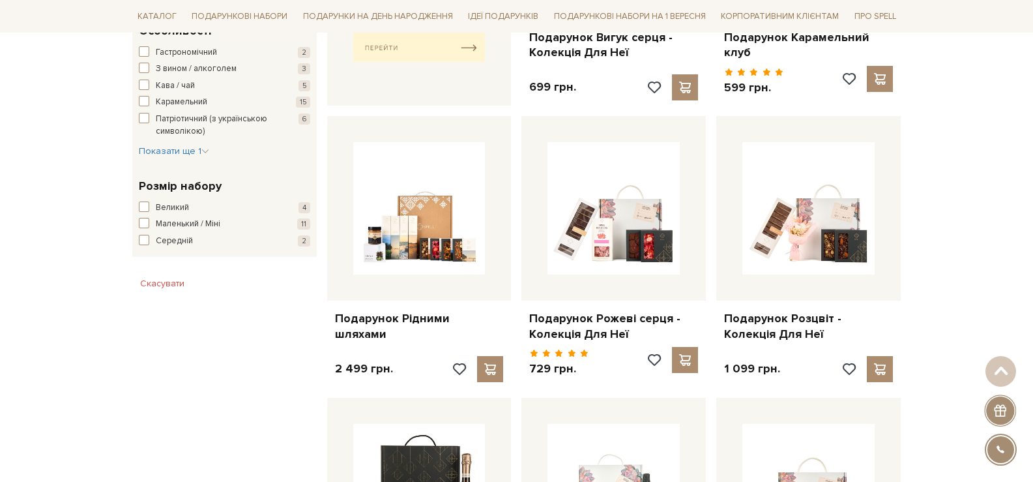
scroll to position [717, 0]
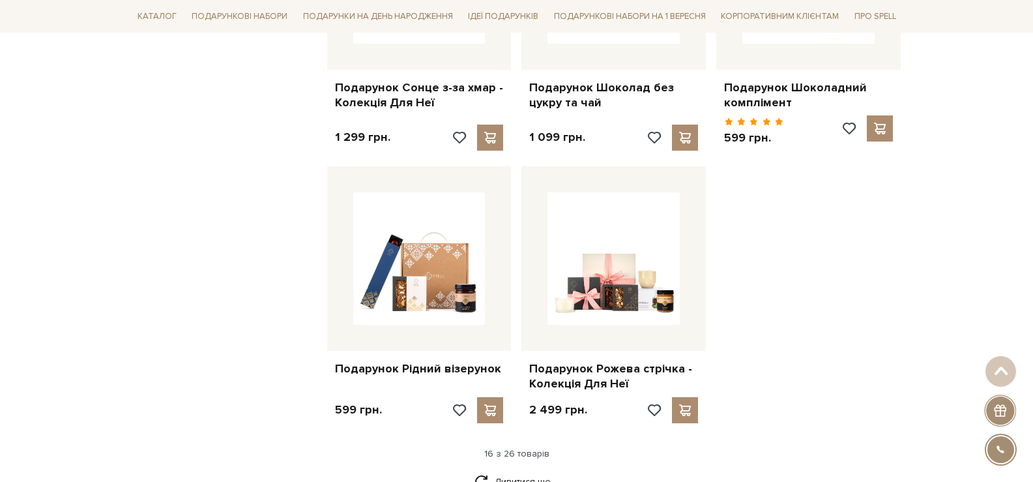
scroll to position [1629, 0]
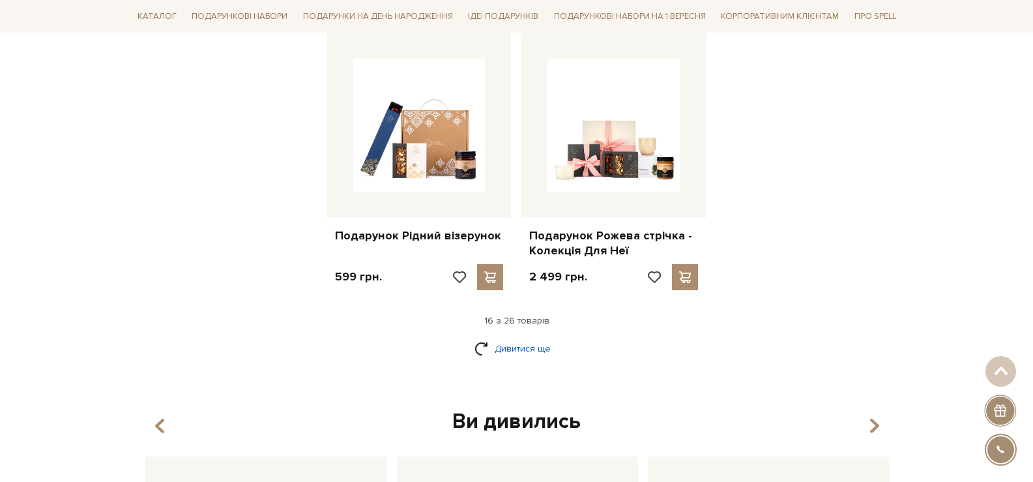
click at [529, 340] on link "Дивитися ще" at bounding box center [516, 348] width 85 height 23
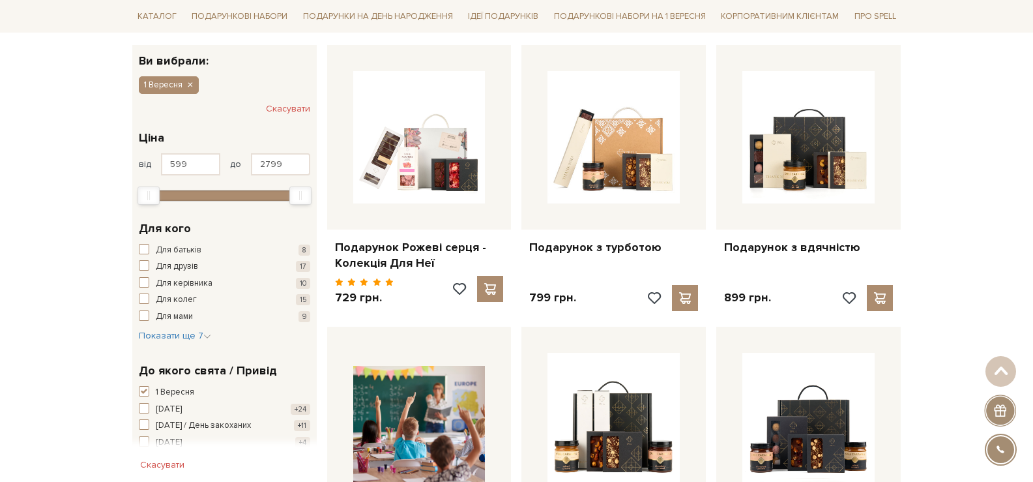
scroll to position [189, 0]
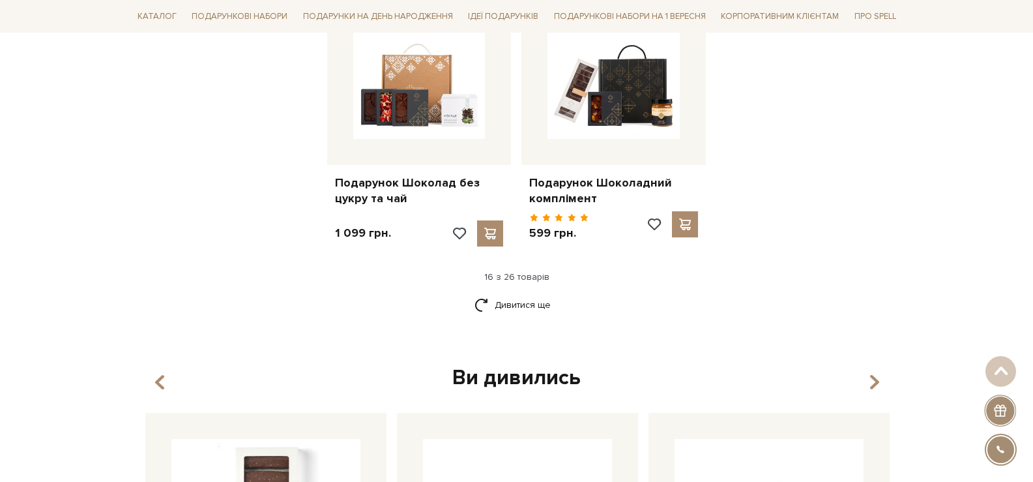
scroll to position [1687, 0]
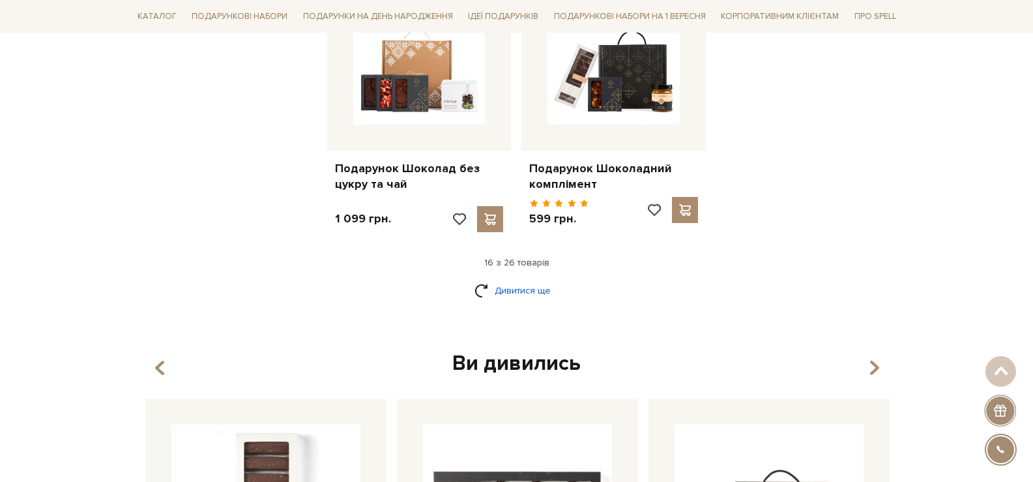
click at [496, 287] on link "Дивитися ще" at bounding box center [516, 290] width 85 height 23
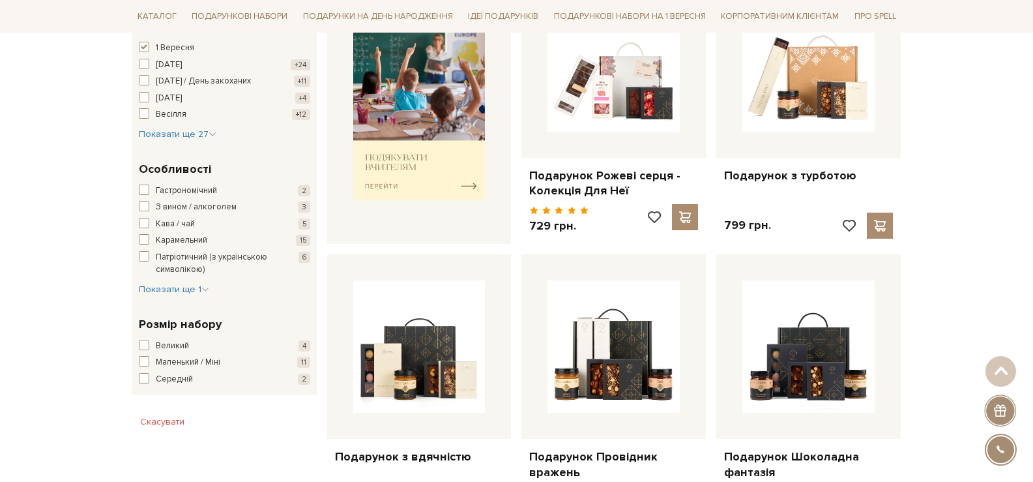
scroll to position [514, 0]
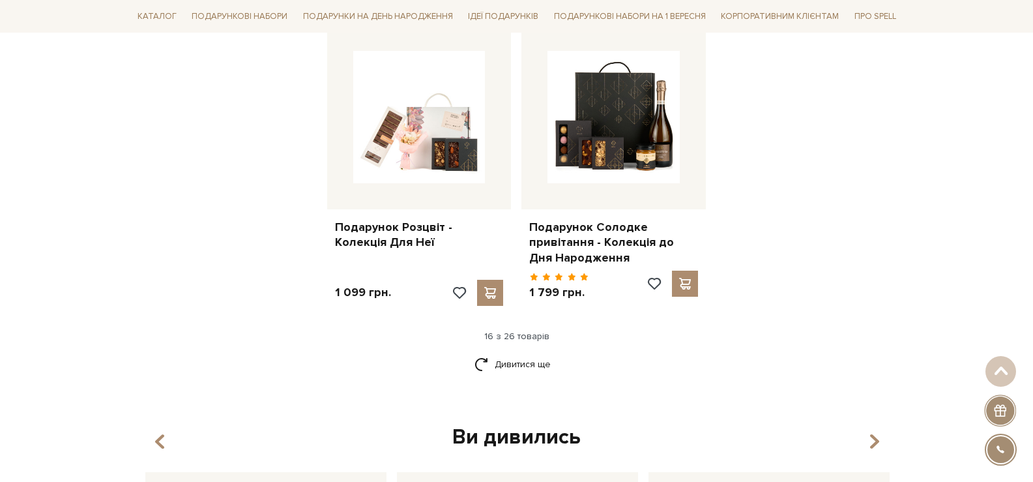
scroll to position [1622, 0]
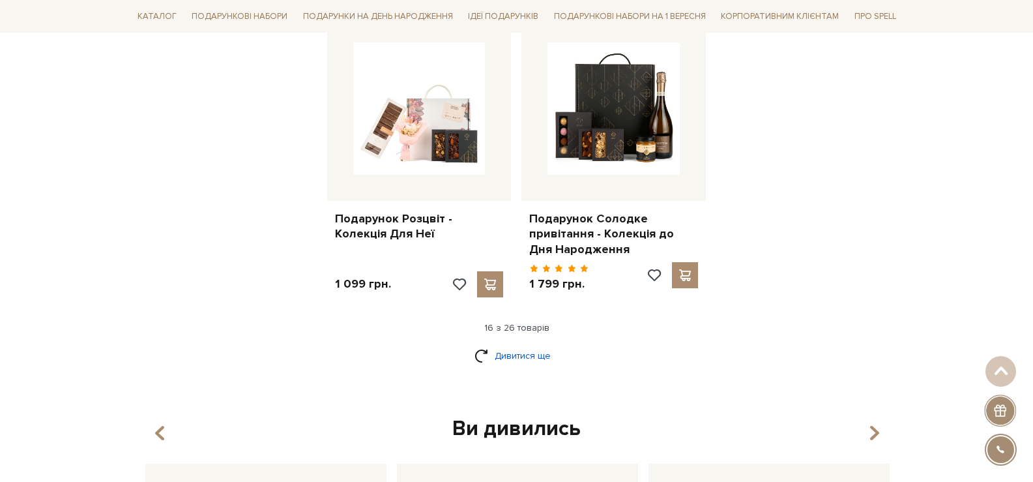
click at [537, 349] on link "Дивитися ще" at bounding box center [516, 355] width 85 height 23
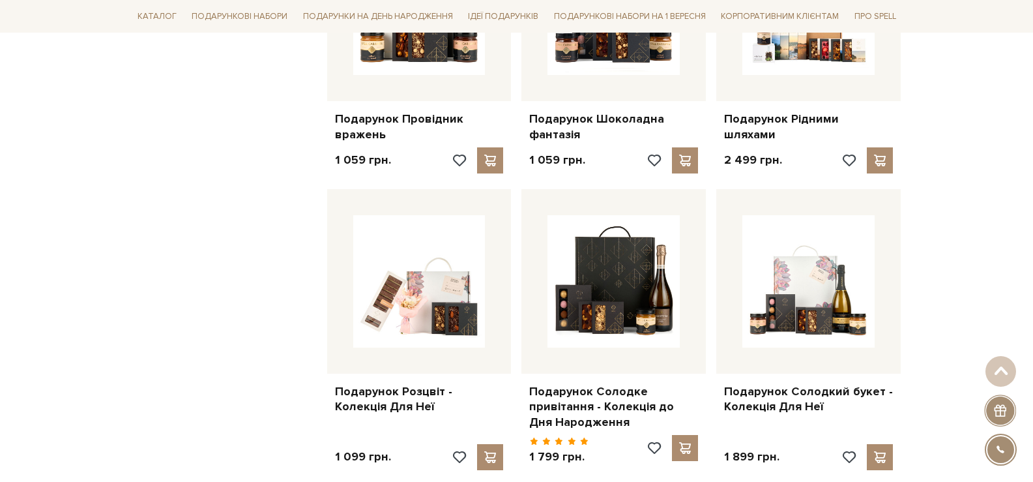
scroll to position [1361, 0]
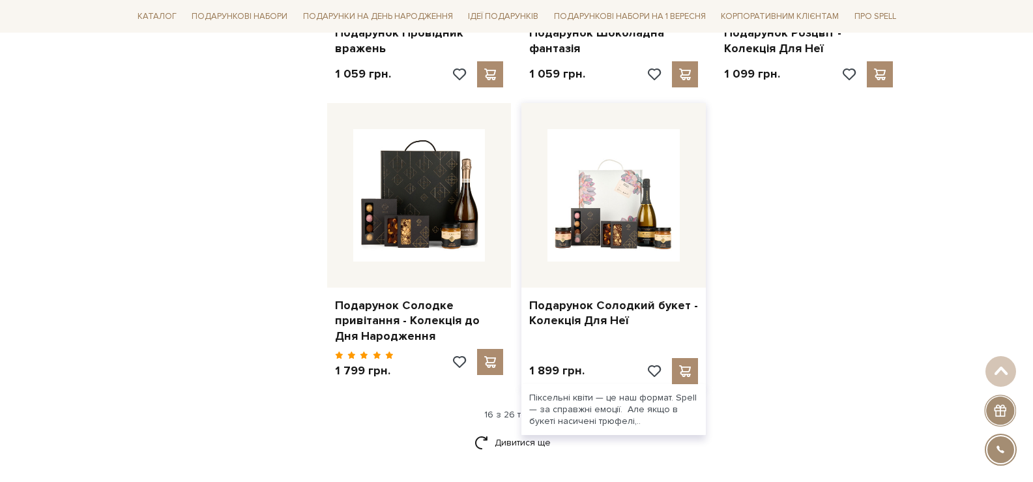
scroll to position [1557, 0]
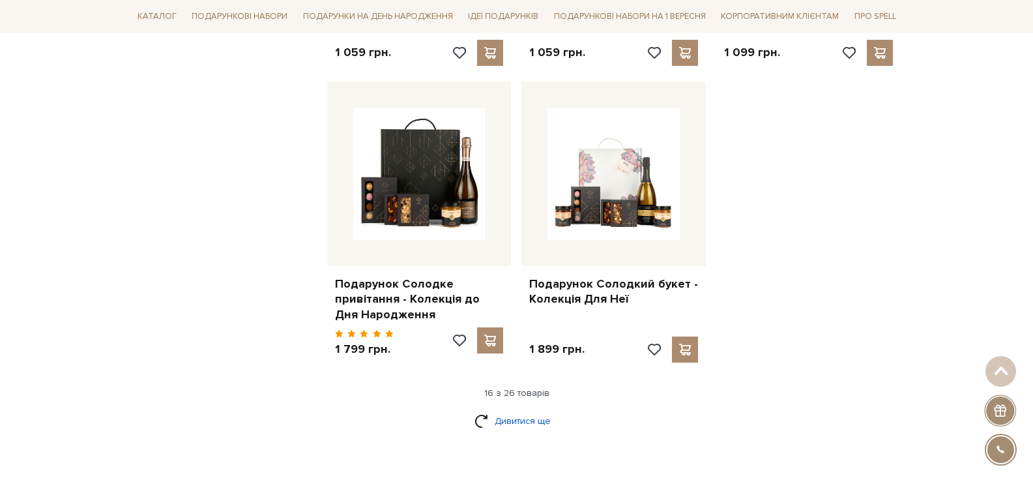
click at [517, 409] on link "Дивитися ще" at bounding box center [516, 420] width 85 height 23
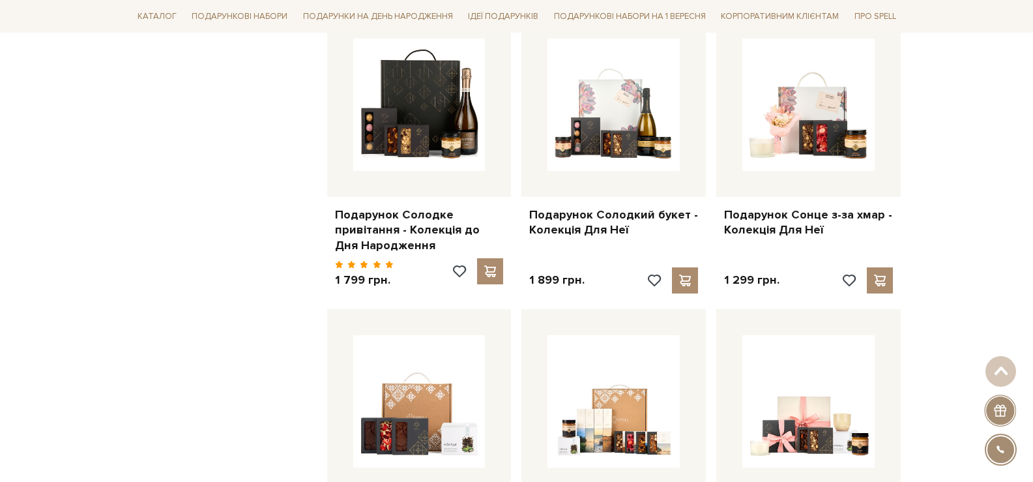
scroll to position [1622, 0]
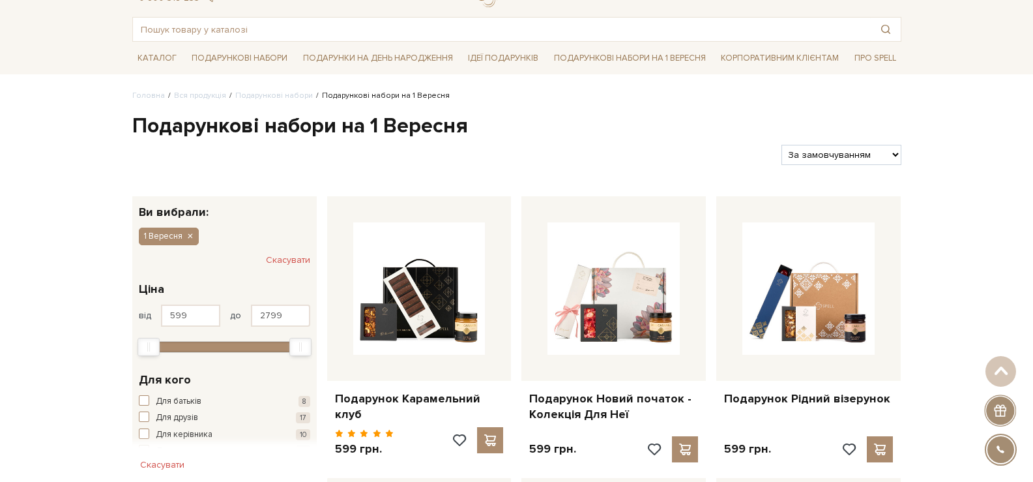
scroll to position [18, 0]
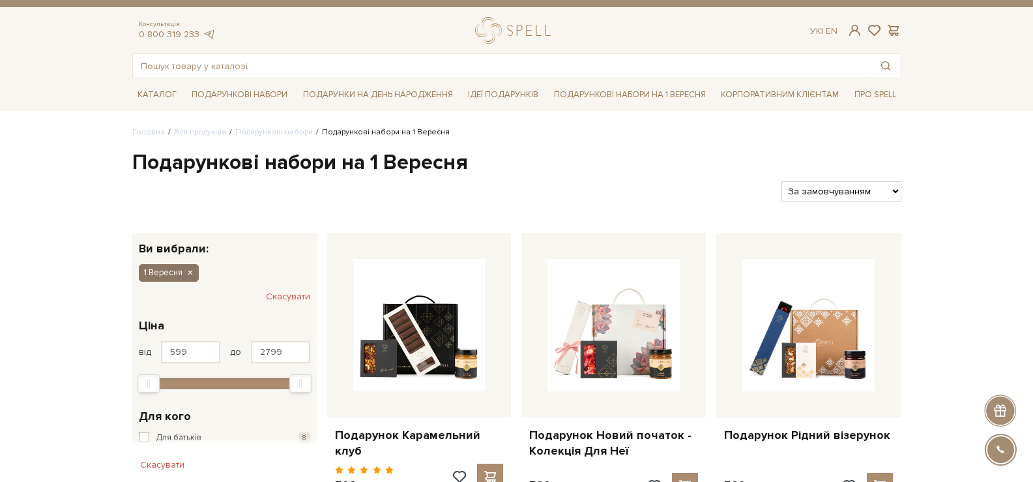
click at [190, 269] on icon "button" at bounding box center [190, 273] width 8 height 12
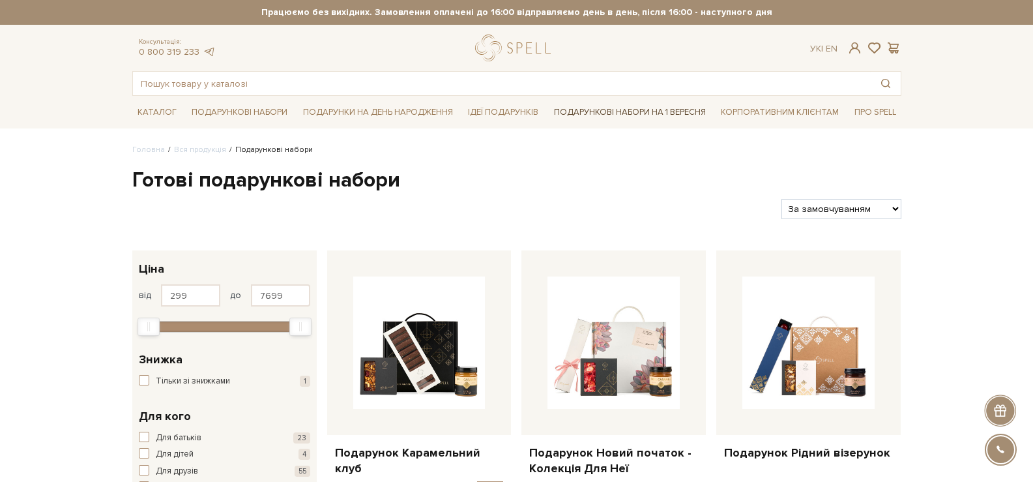
click at [659, 108] on link "Подарункові набори на 1 Вересня" at bounding box center [630, 112] width 162 height 22
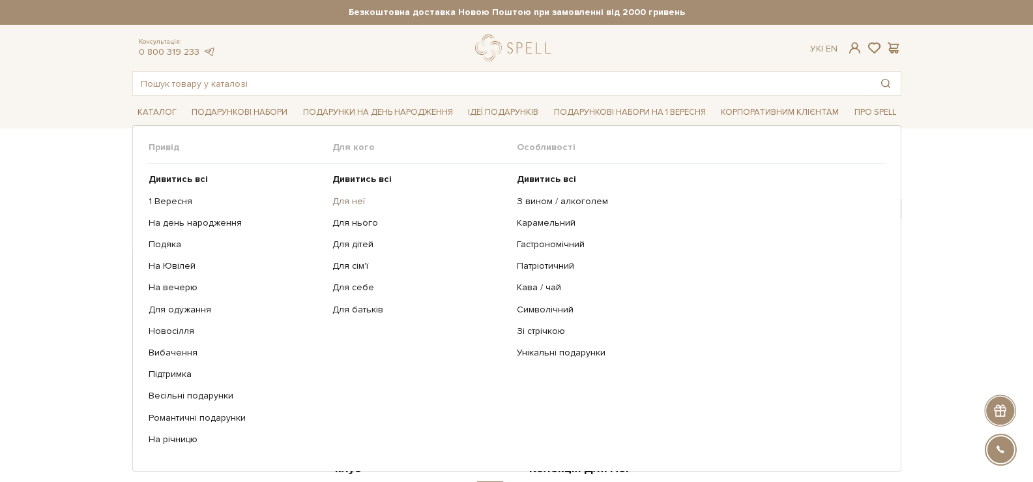
click at [348, 199] on link "Для неї" at bounding box center [419, 202] width 175 height 12
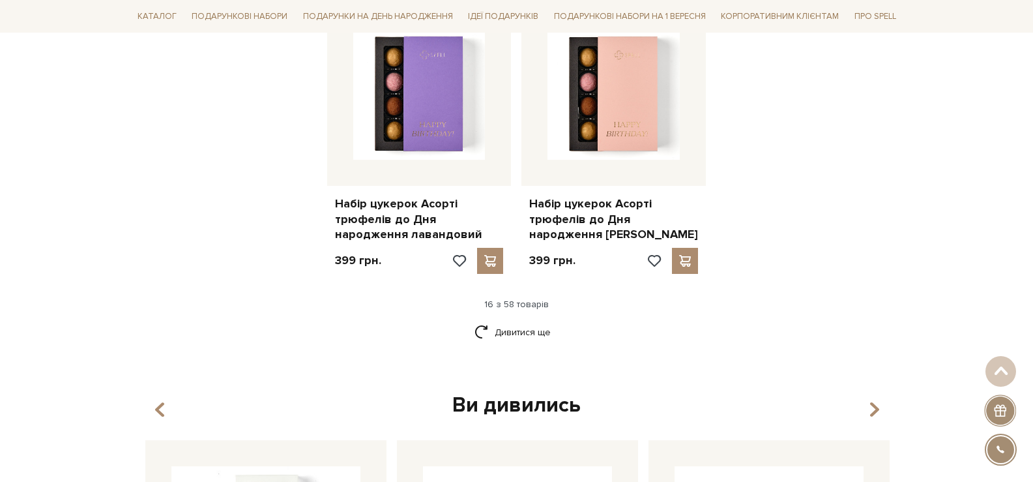
scroll to position [1629, 0]
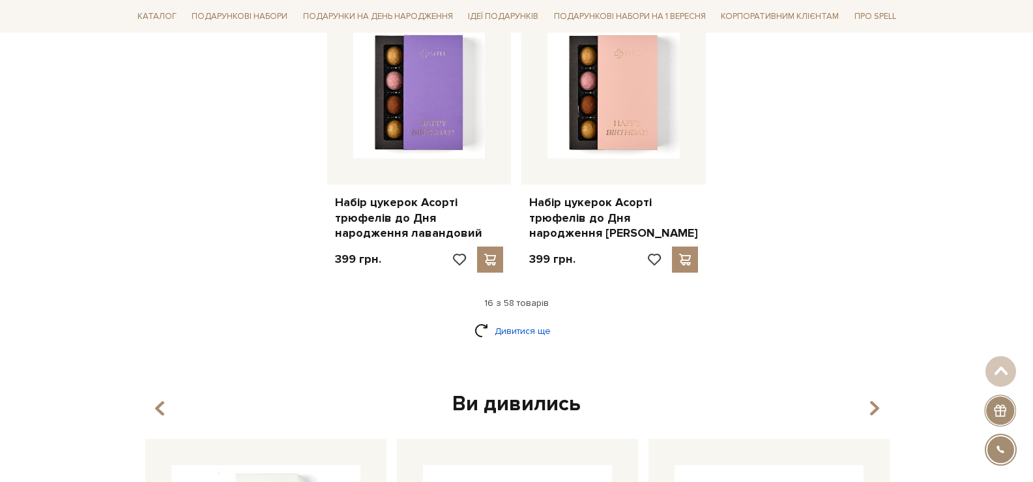
click at [508, 334] on link "Дивитися ще" at bounding box center [516, 330] width 85 height 23
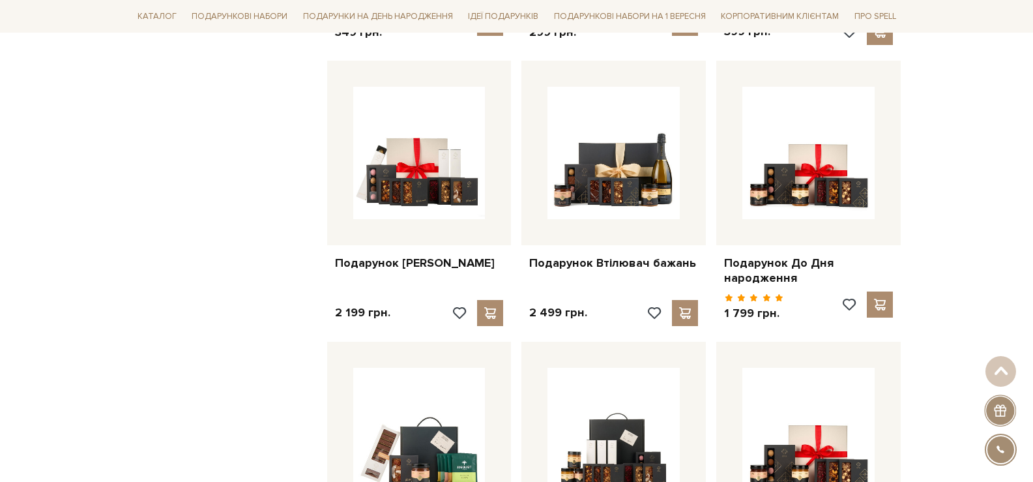
scroll to position [2933, 0]
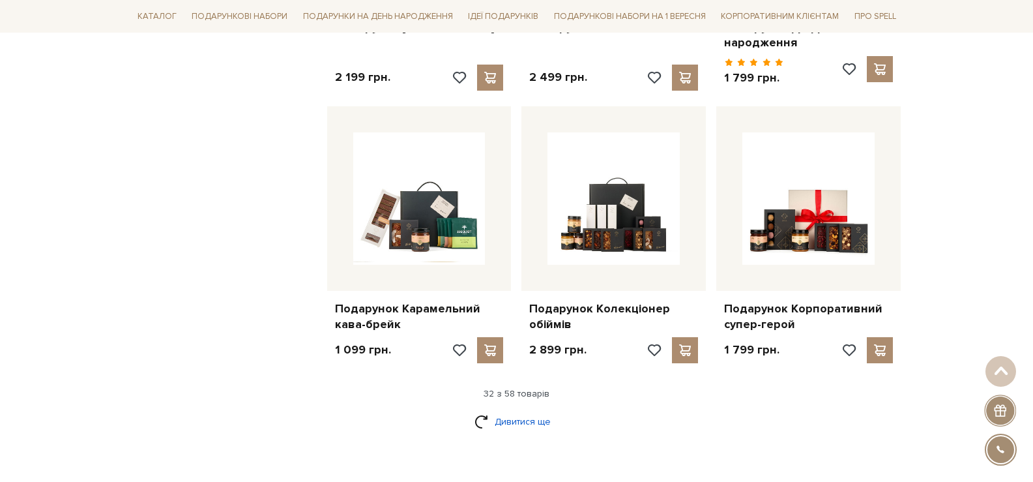
click at [532, 410] on link "Дивитися ще" at bounding box center [516, 421] width 85 height 23
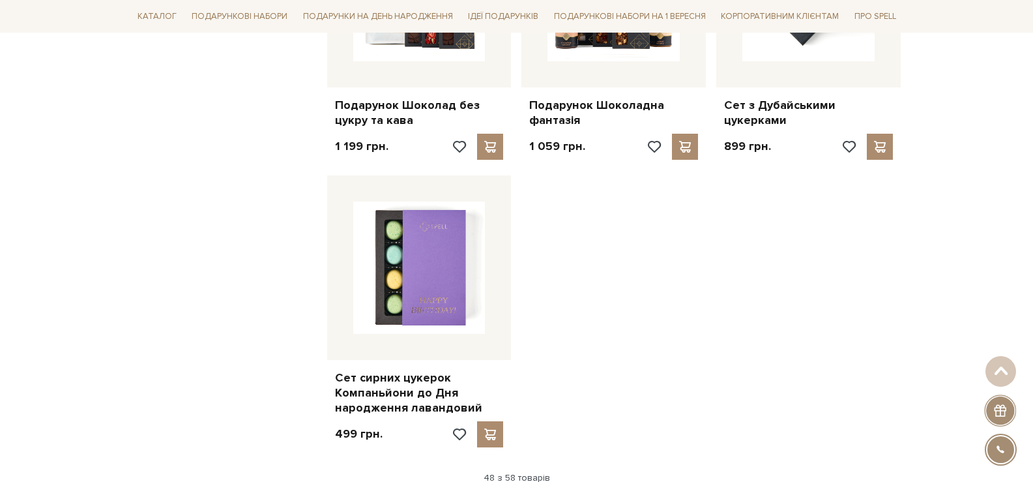
scroll to position [4692, 0]
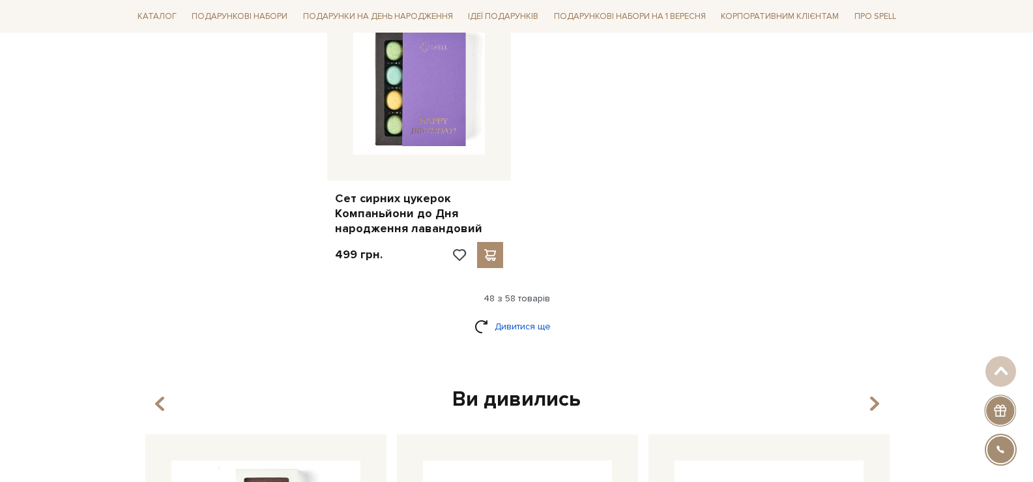
click at [555, 315] on link "Дивитися ще" at bounding box center [516, 326] width 85 height 23
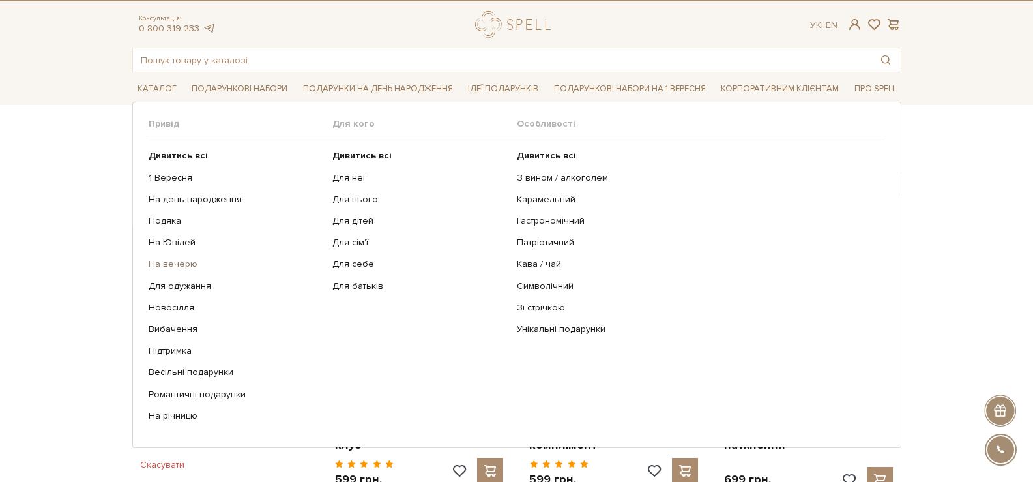
scroll to position [0, 0]
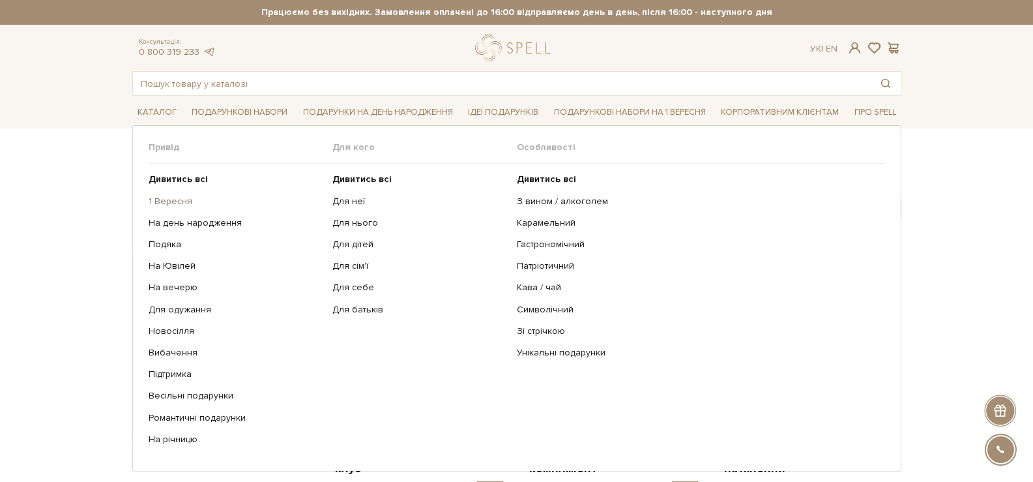
click at [174, 200] on link "1 Вересня" at bounding box center [236, 202] width 175 height 12
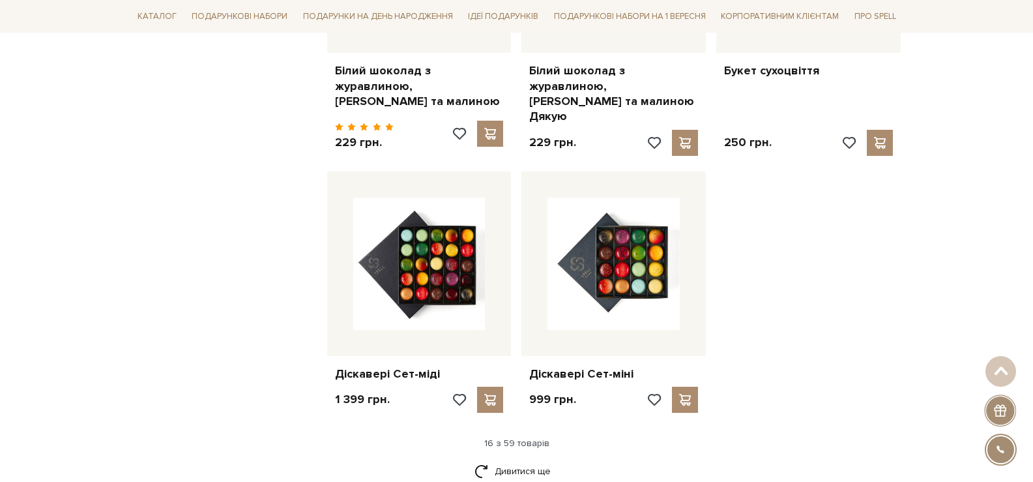
scroll to position [1499, 0]
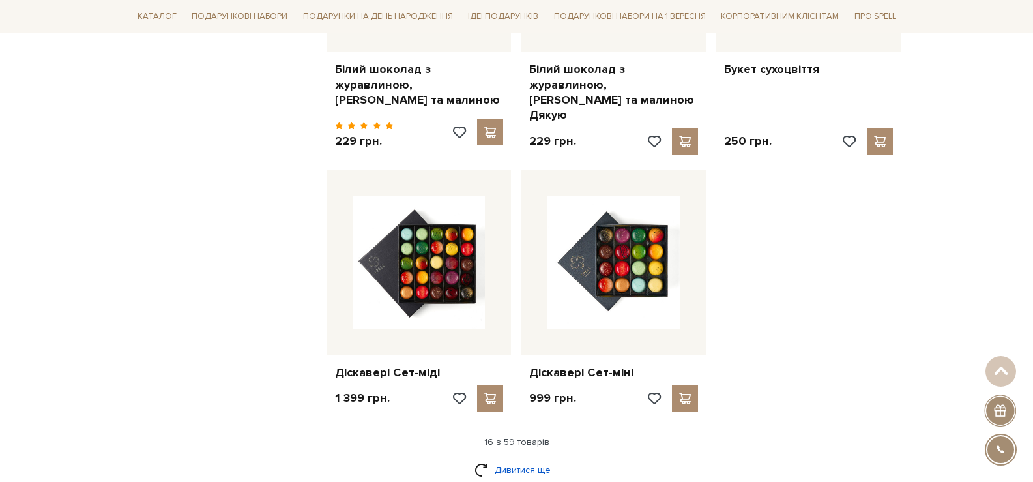
click at [512, 459] on link "Дивитися ще" at bounding box center [516, 469] width 85 height 23
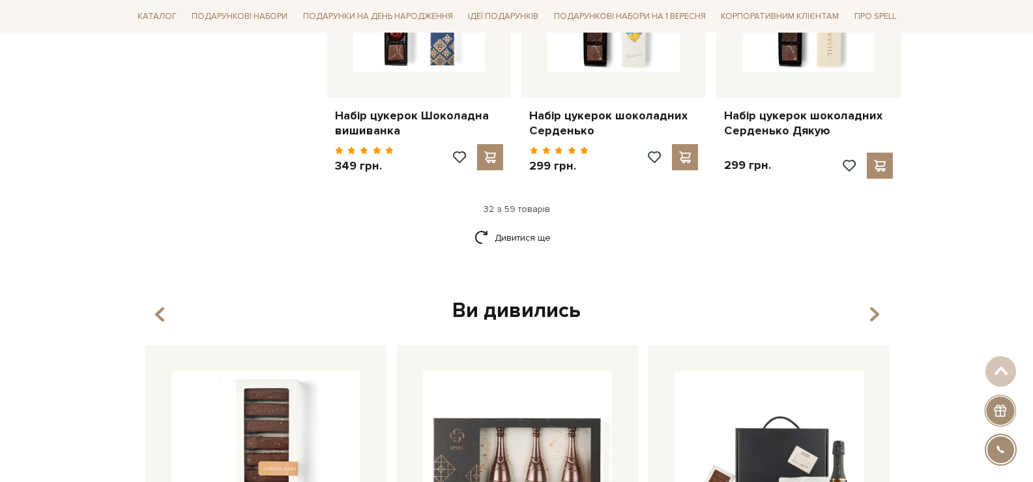
scroll to position [3128, 0]
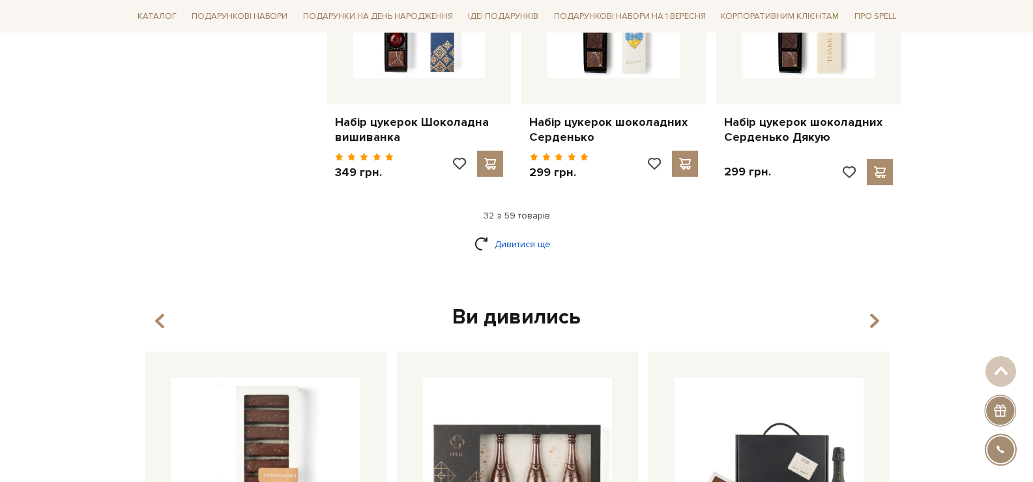
click at [529, 233] on link "Дивитися ще" at bounding box center [516, 244] width 85 height 23
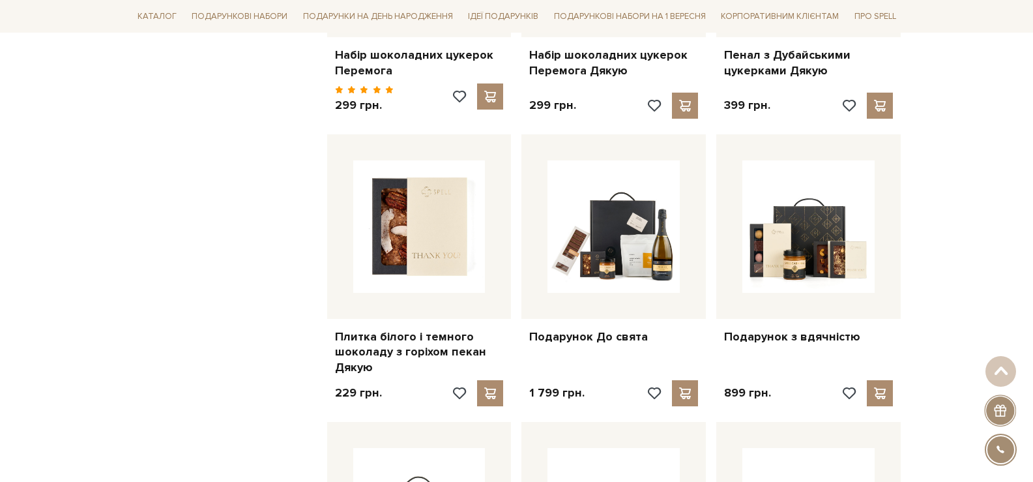
scroll to position [3468, 0]
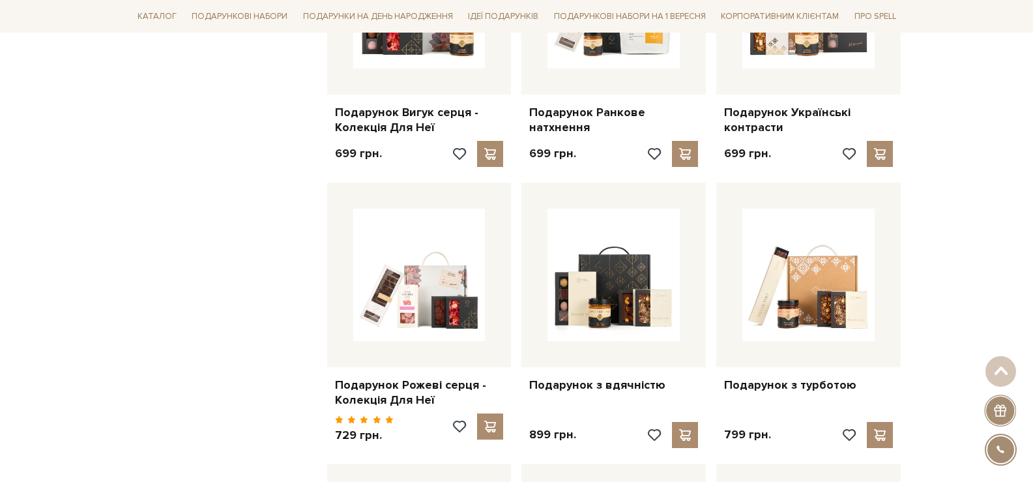
scroll to position [939, 0]
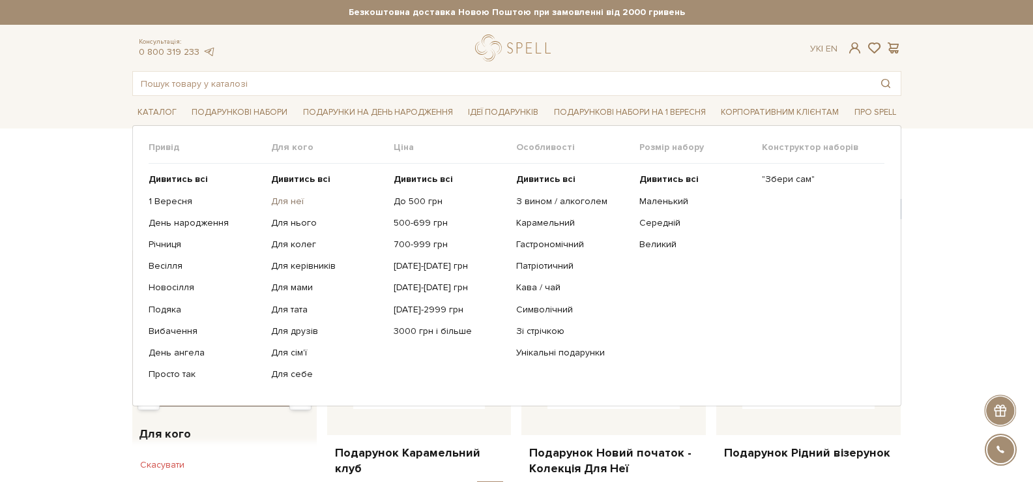
click at [286, 200] on link "Для неї" at bounding box center [327, 202] width 113 height 12
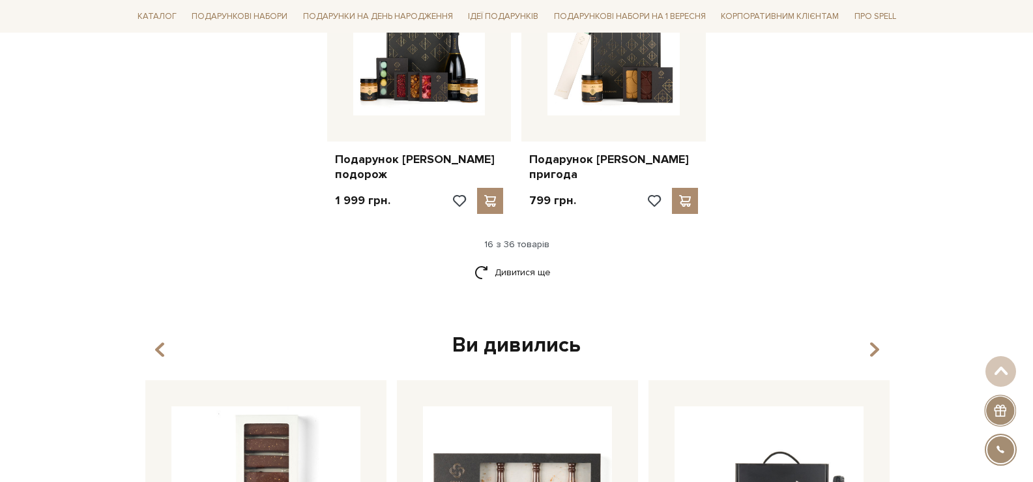
scroll to position [1694, 0]
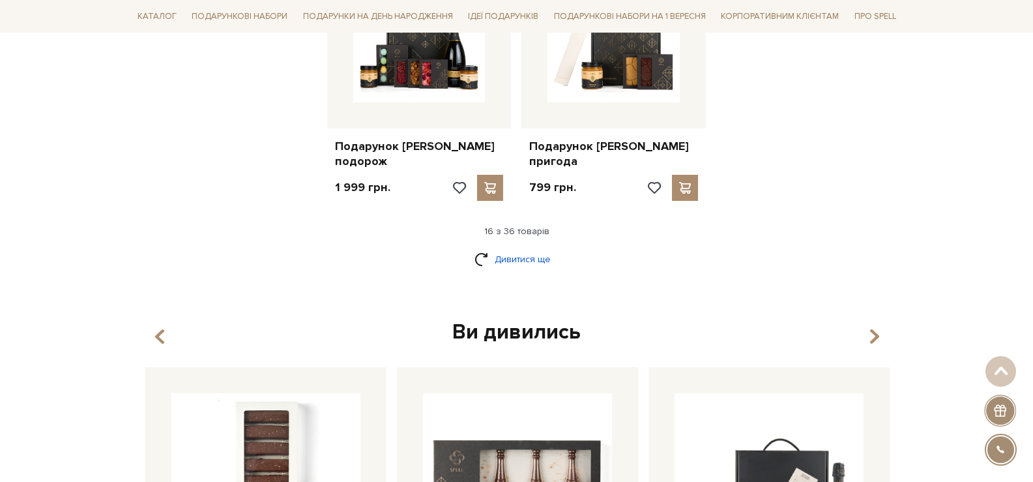
click at [538, 248] on link "Дивитися ще" at bounding box center [516, 259] width 85 height 23
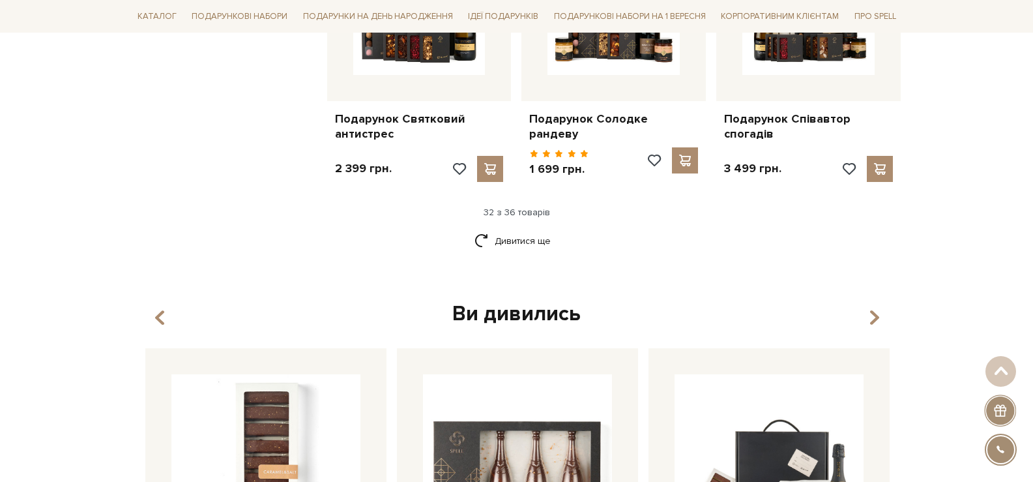
scroll to position [3128, 0]
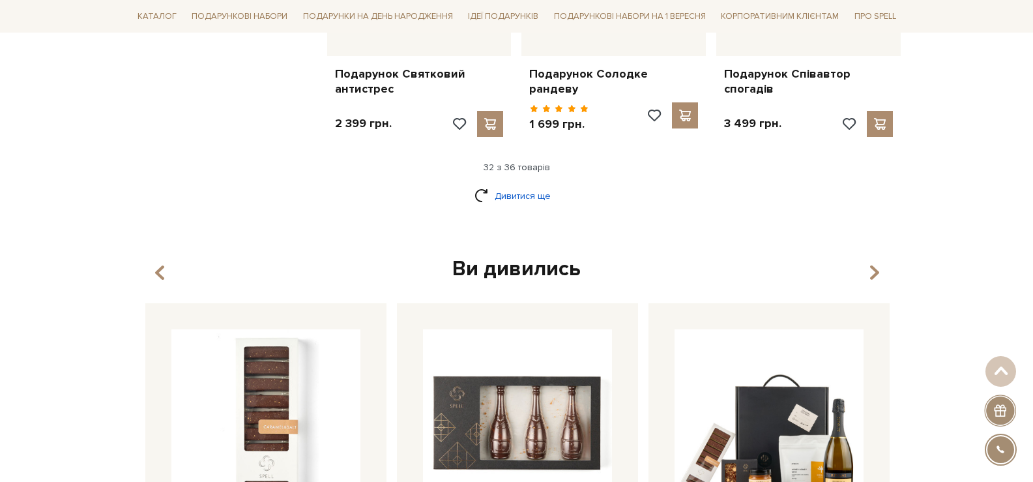
click at [530, 184] on link "Дивитися ще" at bounding box center [516, 195] width 85 height 23
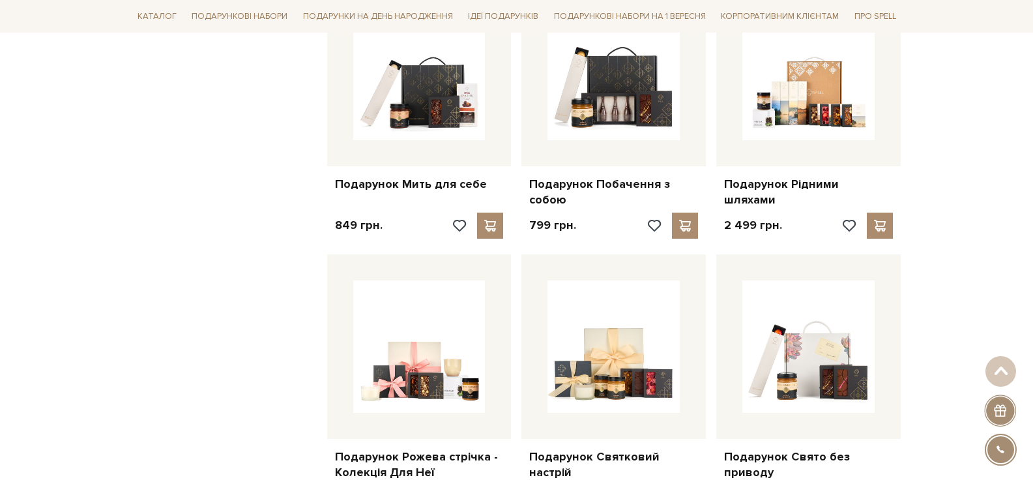
scroll to position [1085, 0]
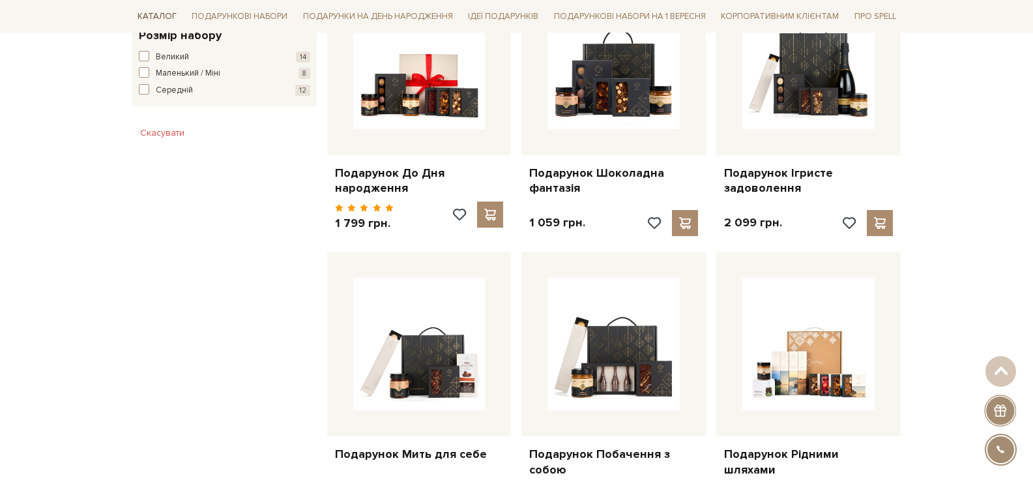
scroll to position [824, 0]
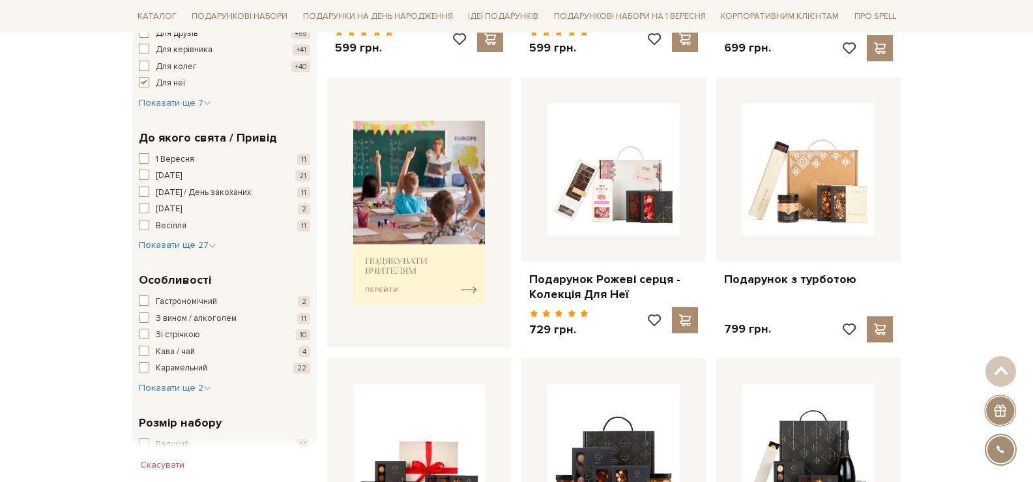
scroll to position [629, 0]
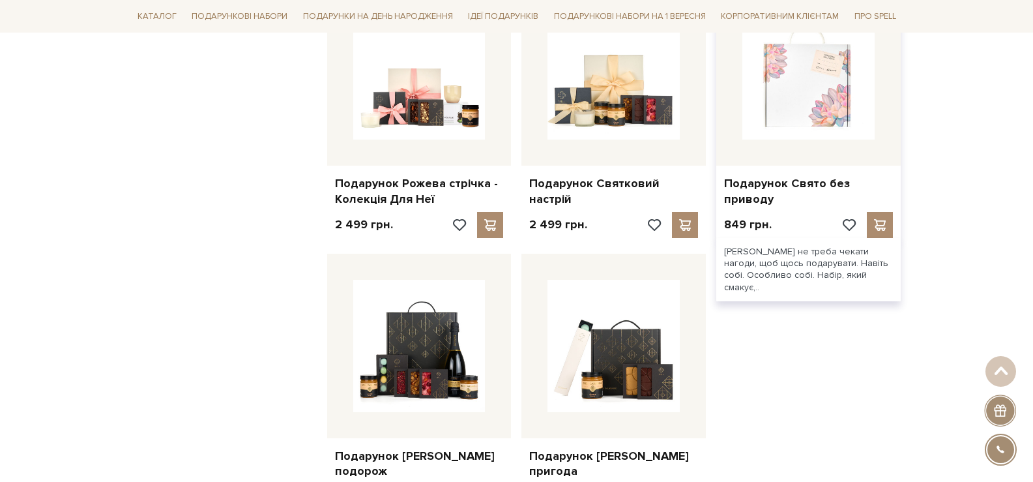
scroll to position [1607, 0]
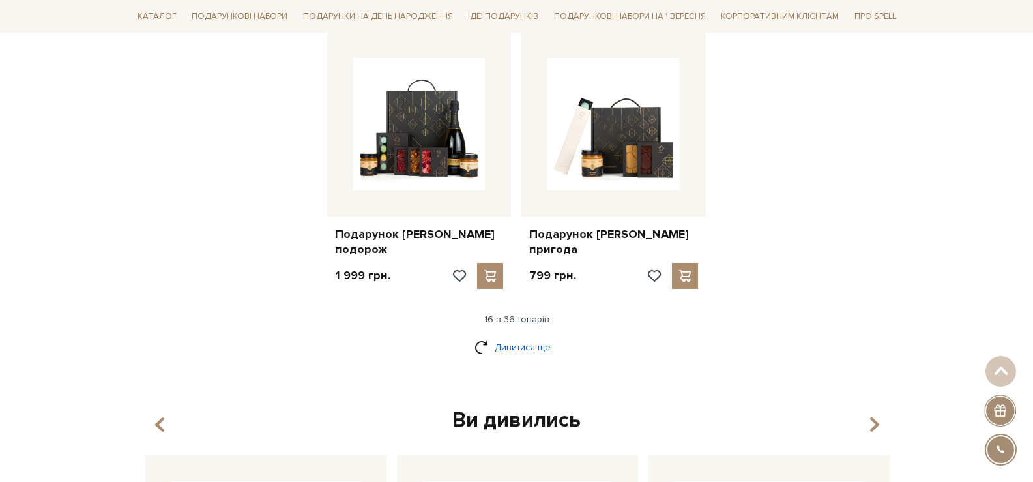
click at [528, 336] on link "Дивитися ще" at bounding box center [516, 347] width 85 height 23
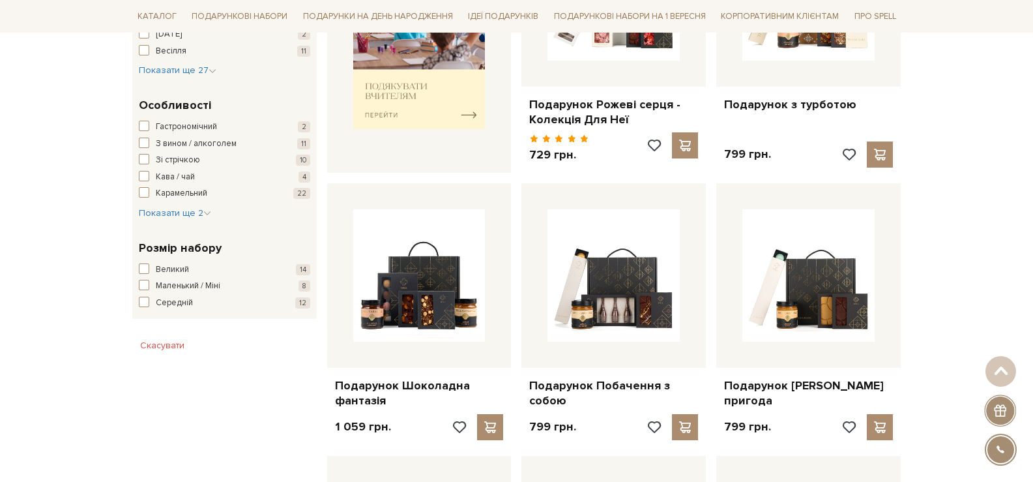
scroll to position [637, 0]
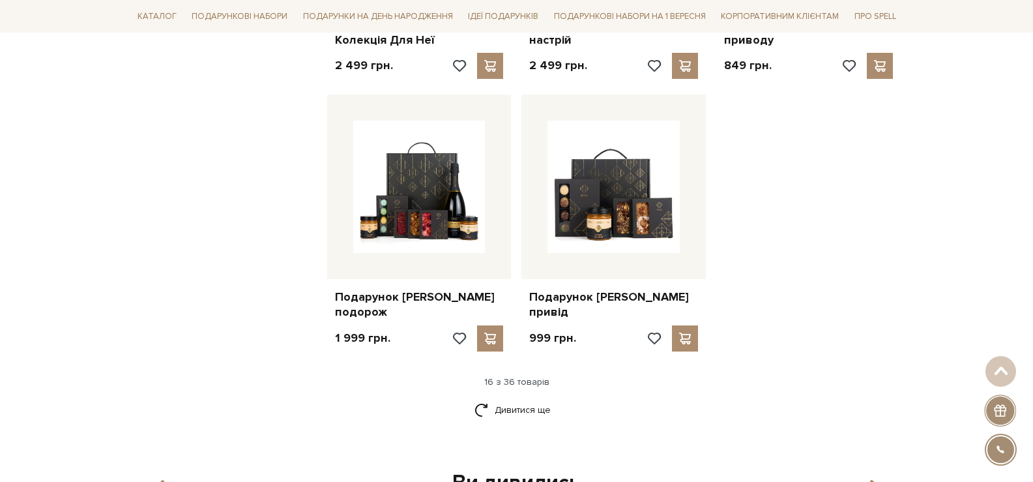
scroll to position [1549, 0]
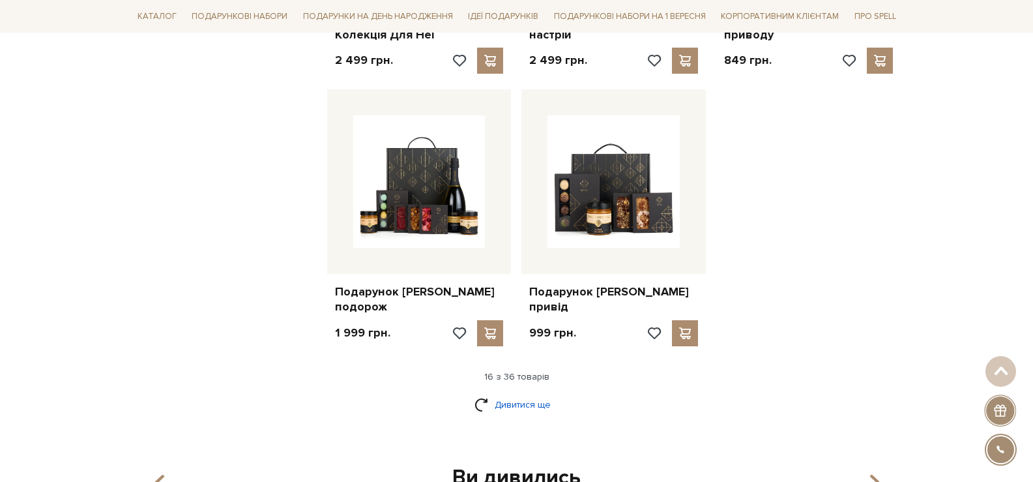
click at [545, 393] on link "Дивитися ще" at bounding box center [516, 404] width 85 height 23
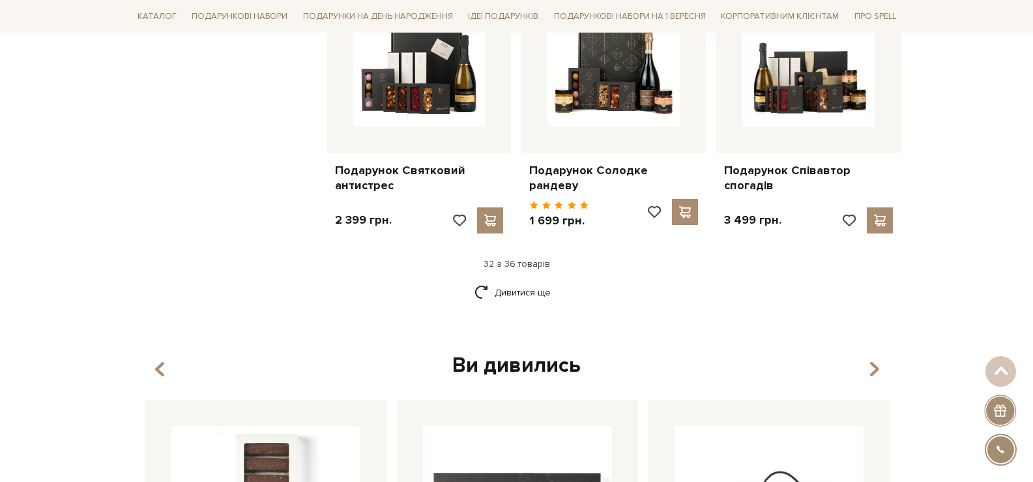
scroll to position [3048, 0]
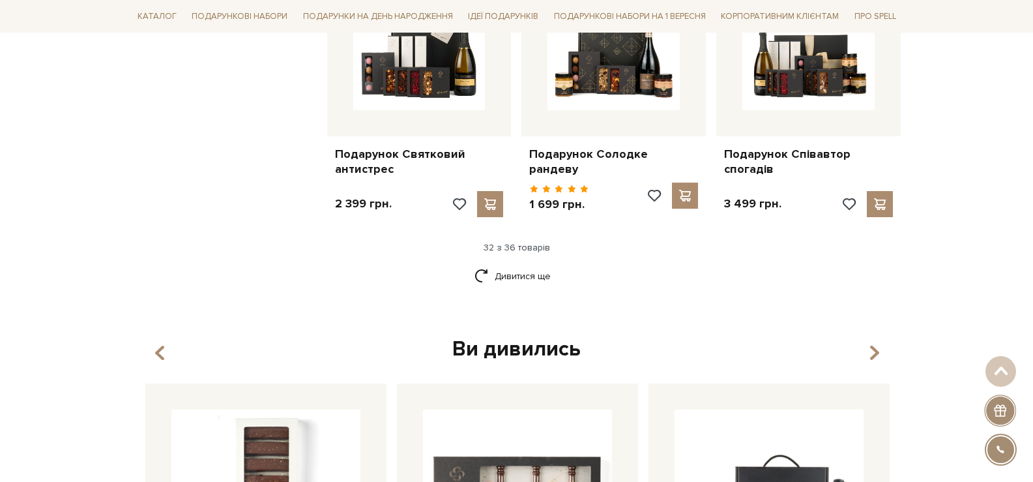
click at [531, 281] on div "Дивитися ще" at bounding box center [516, 284] width 779 height 38
click at [531, 267] on link "Дивитися ще" at bounding box center [516, 276] width 85 height 23
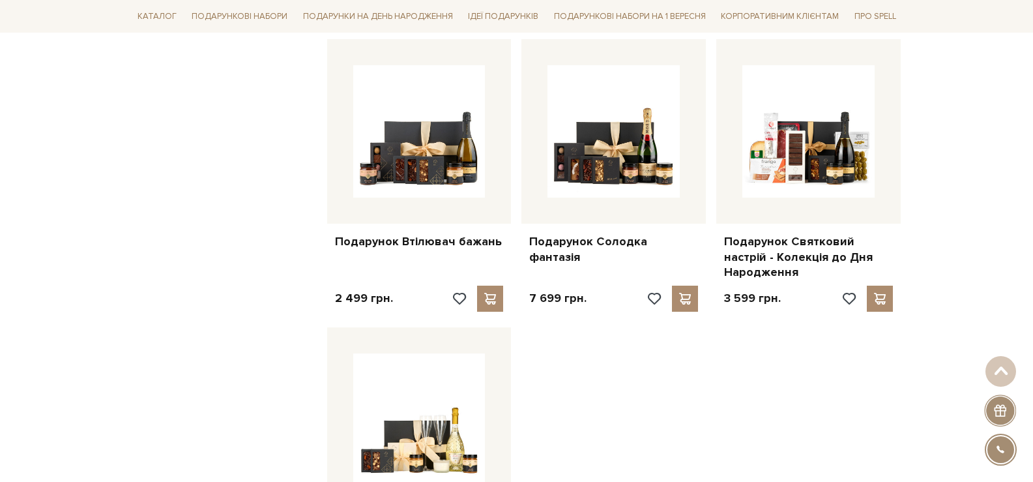
scroll to position [3178, 0]
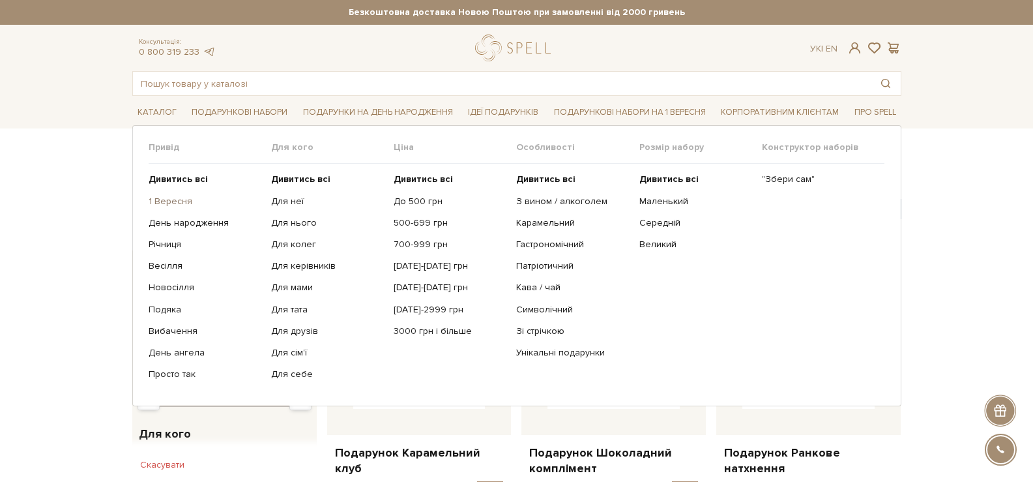
click at [183, 199] on link "1 Вересня" at bounding box center [205, 202] width 113 height 12
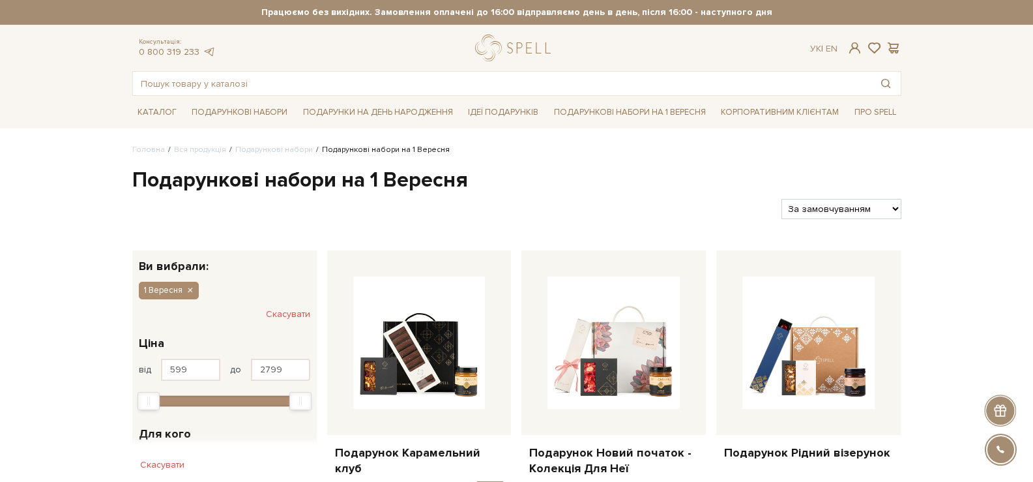
scroll to position [326, 0]
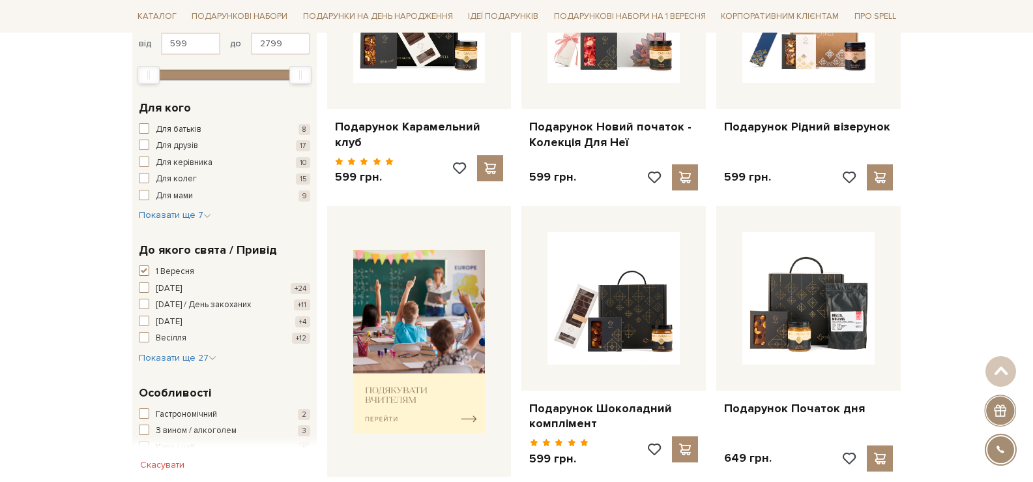
click at [154, 268] on button "1 Вересня +26" at bounding box center [224, 271] width 171 height 13
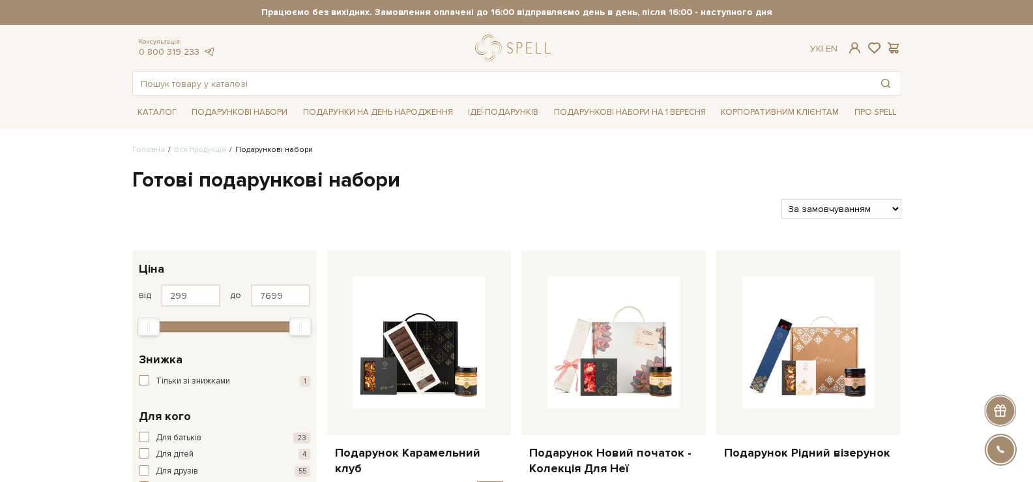
scroll to position [391, 0]
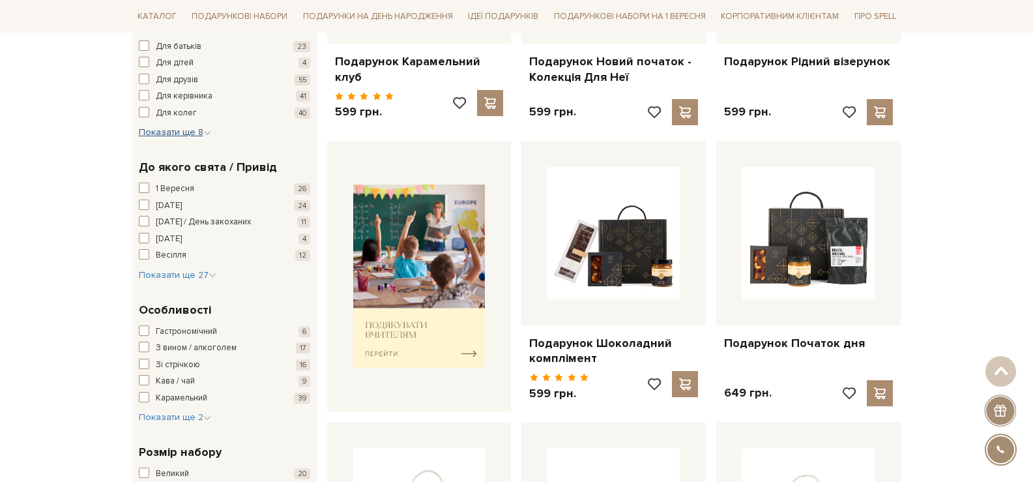
click at [182, 132] on span "Показати ще 8" at bounding box center [175, 131] width 72 height 11
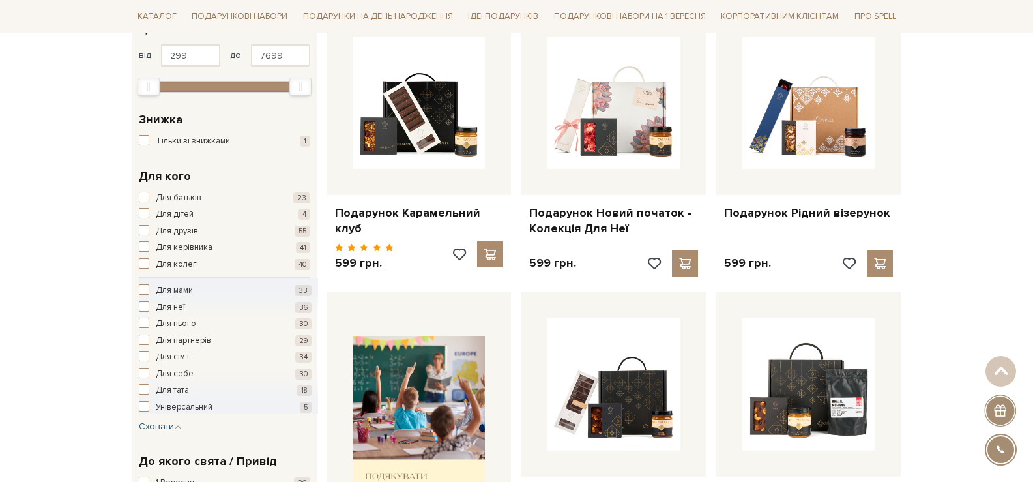
scroll to position [0, 0]
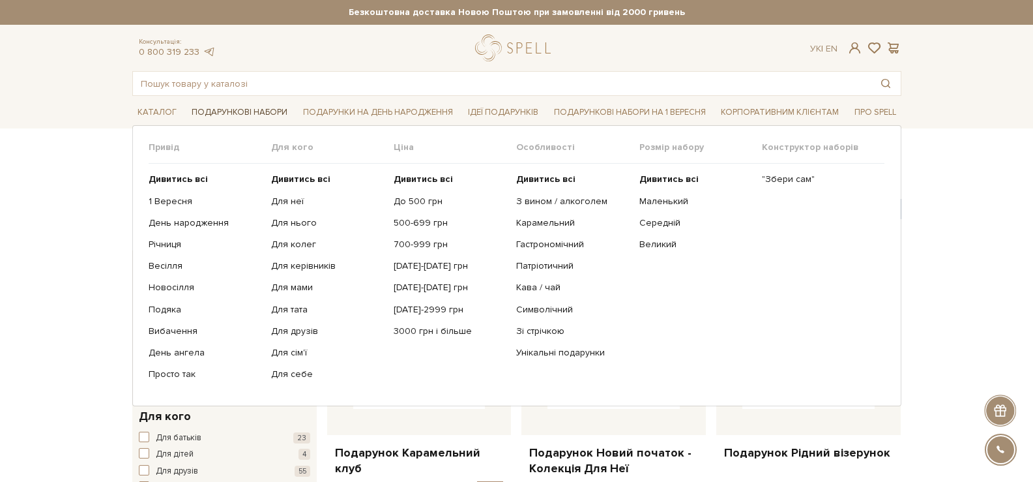
click at [255, 106] on link "Подарункові набори" at bounding box center [239, 112] width 106 height 20
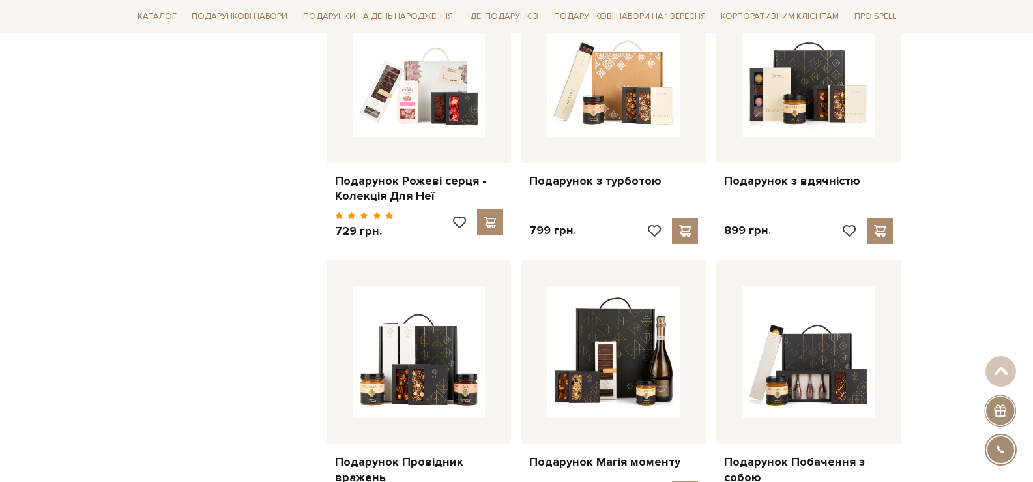
scroll to position [1108, 0]
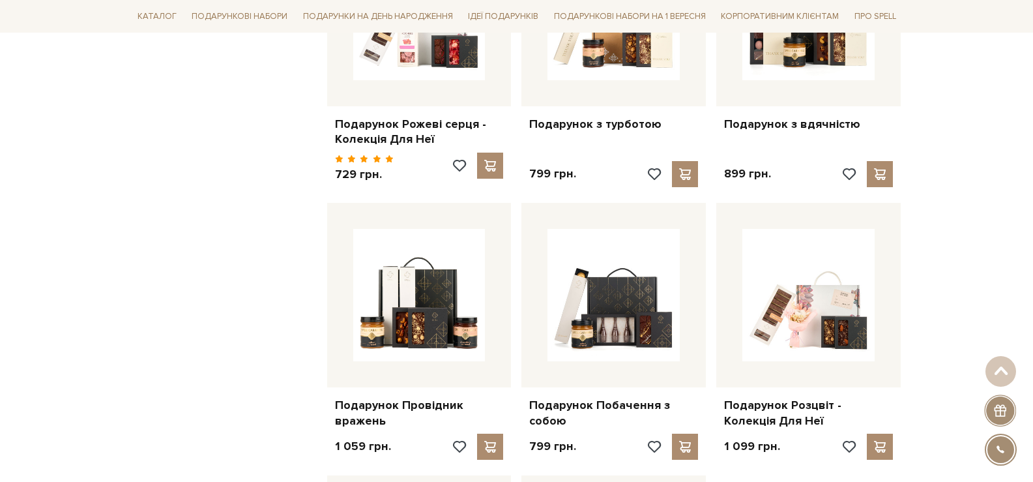
scroll to position [1238, 0]
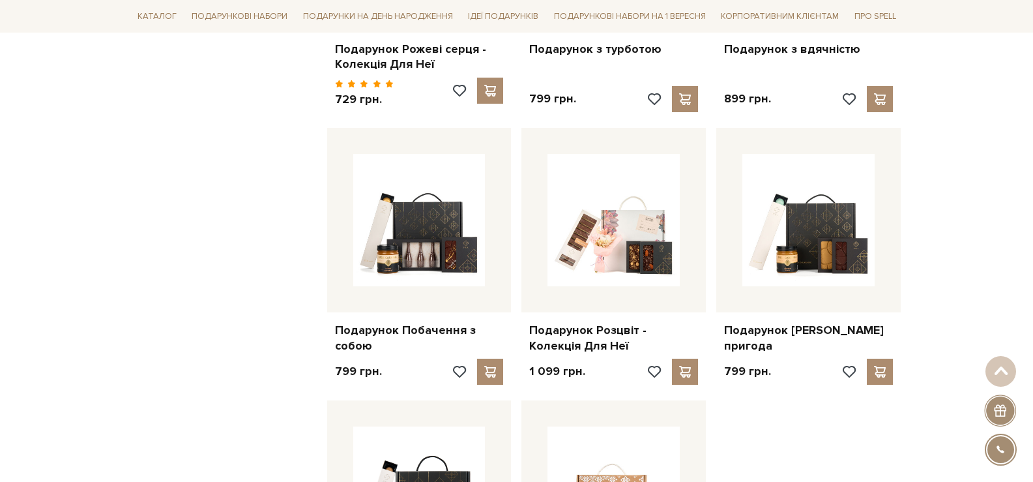
scroll to position [1173, 0]
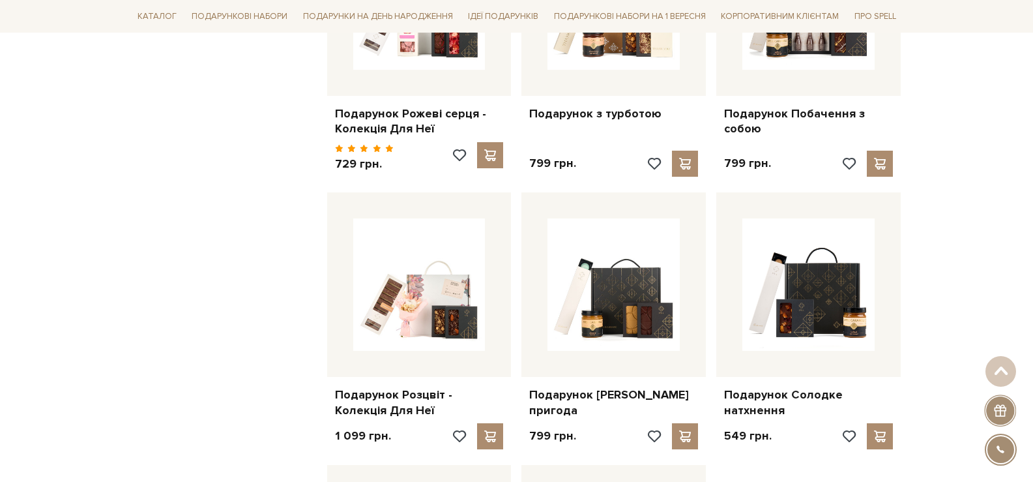
scroll to position [1173, 0]
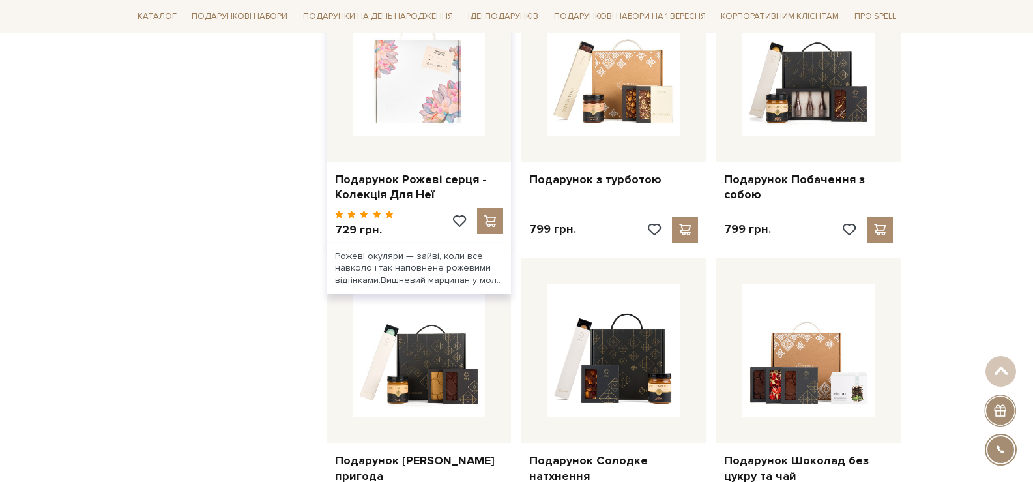
scroll to position [1238, 0]
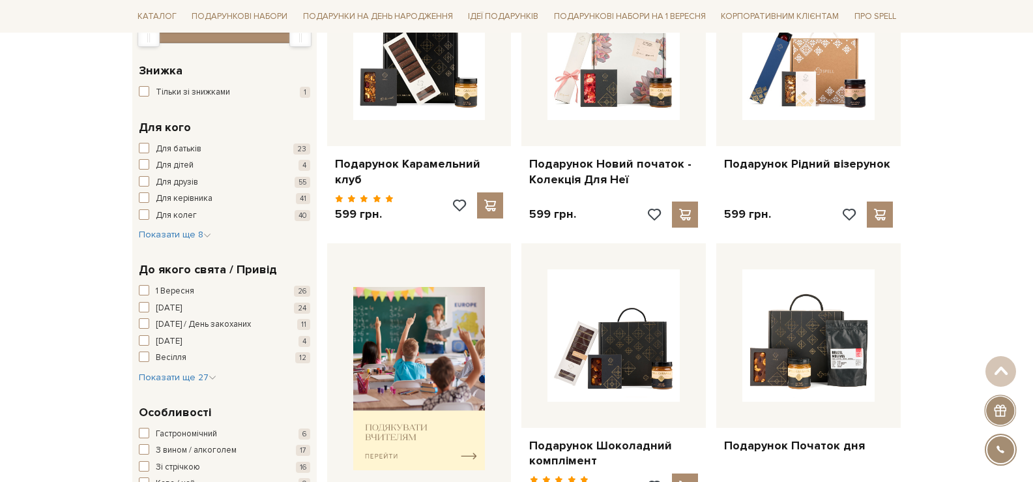
scroll to position [265, 0]
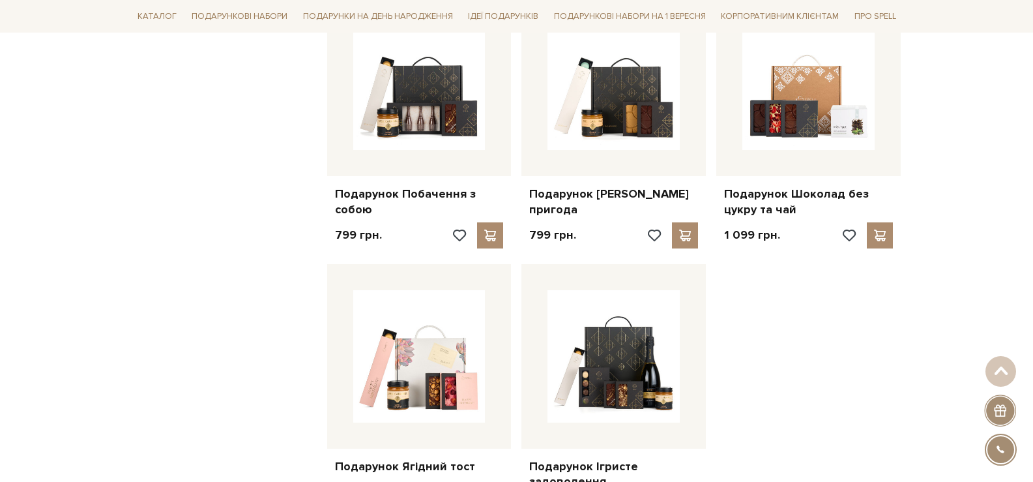
scroll to position [1372, 0]
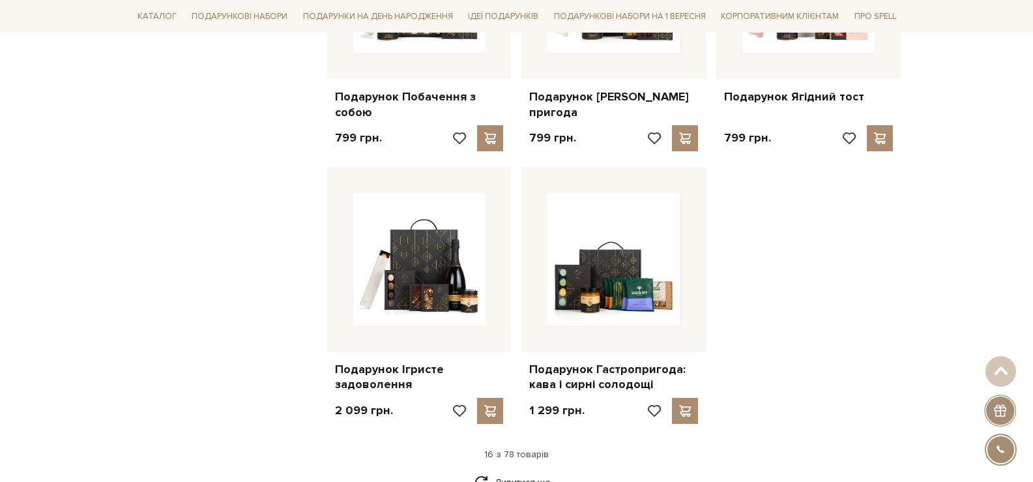
scroll to position [1502, 0]
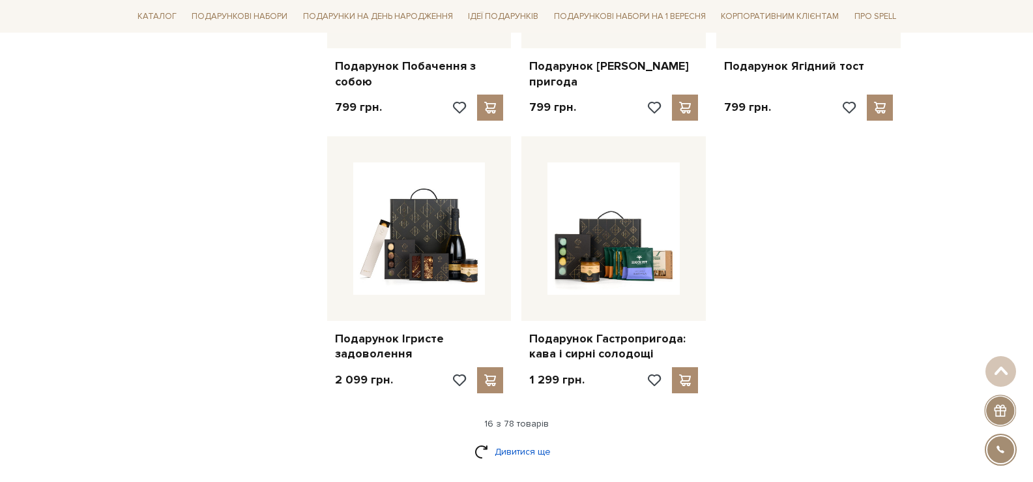
click at [526, 441] on link "Дивитися ще" at bounding box center [516, 451] width 85 height 23
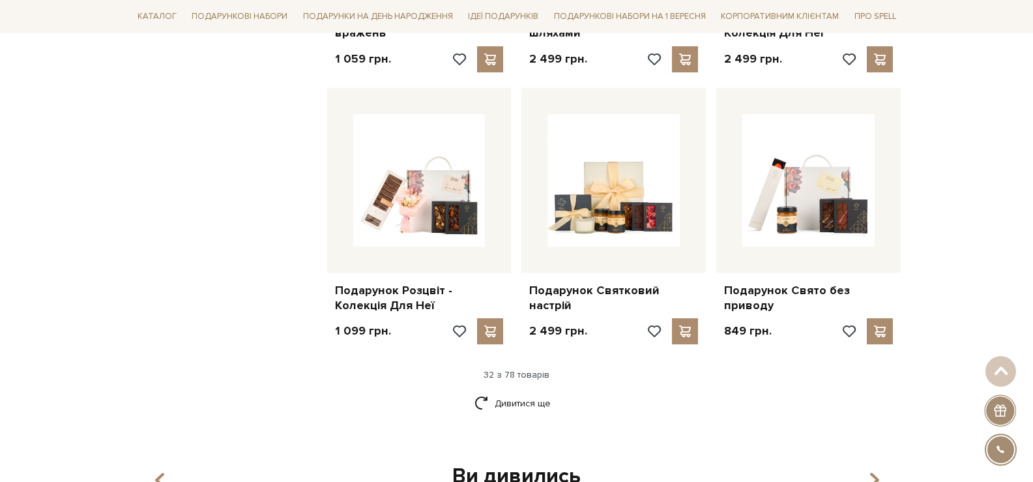
scroll to position [2953, 0]
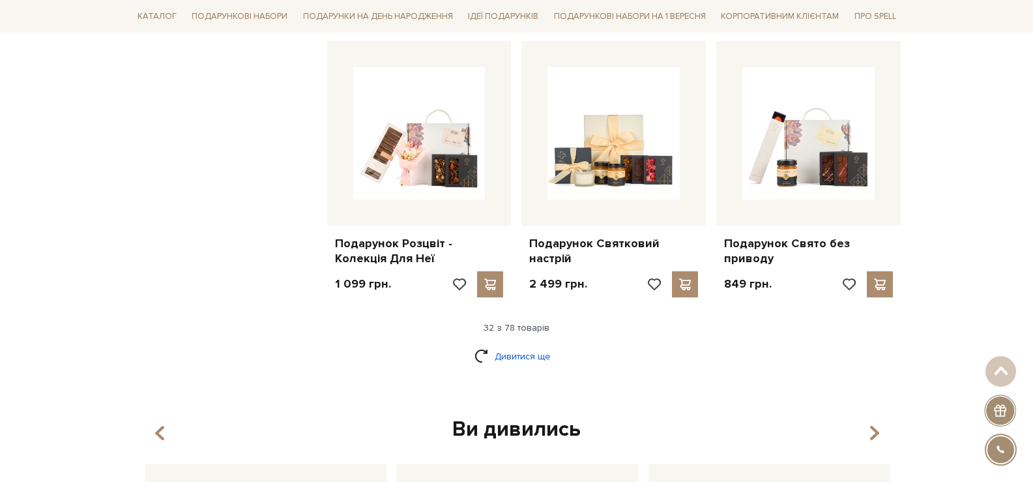
click at [543, 345] on link "Дивитися ще" at bounding box center [516, 356] width 85 height 23
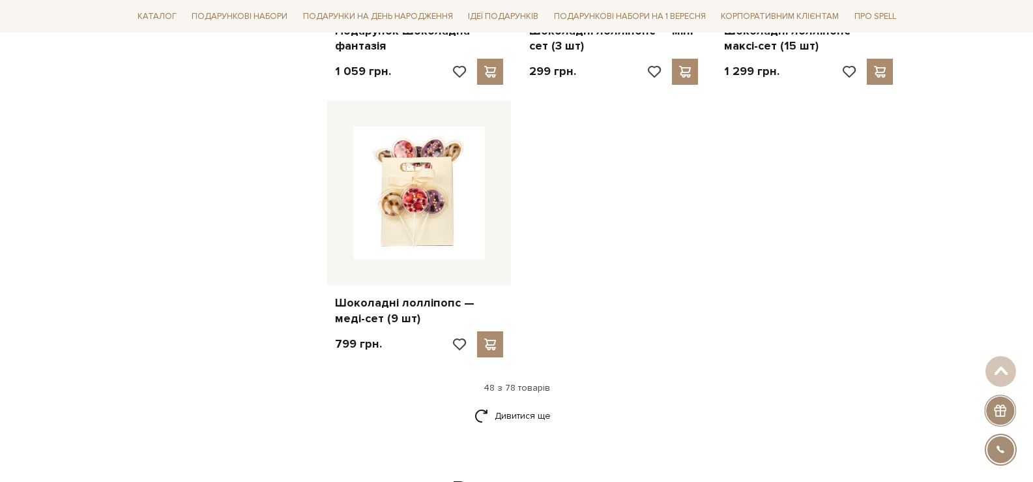
scroll to position [4582, 0]
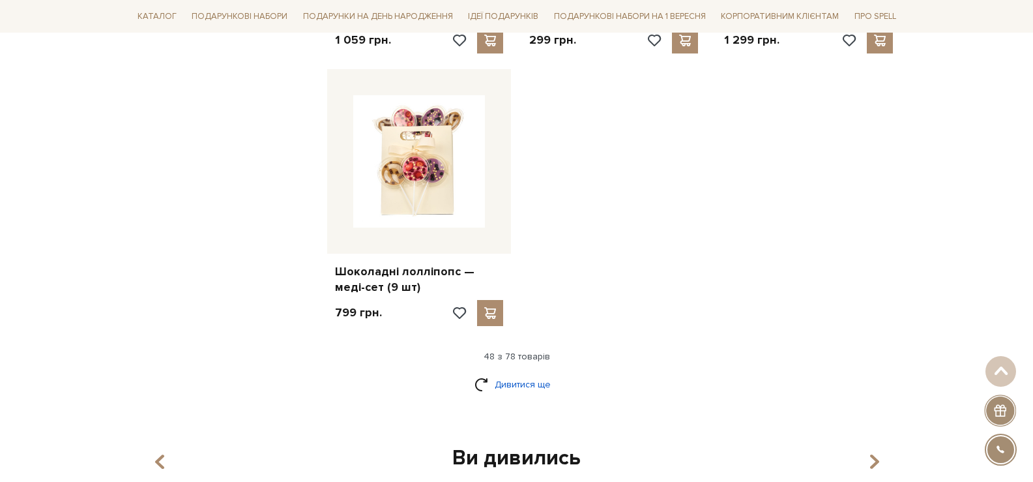
click at [542, 373] on link "Дивитися ще" at bounding box center [516, 384] width 85 height 23
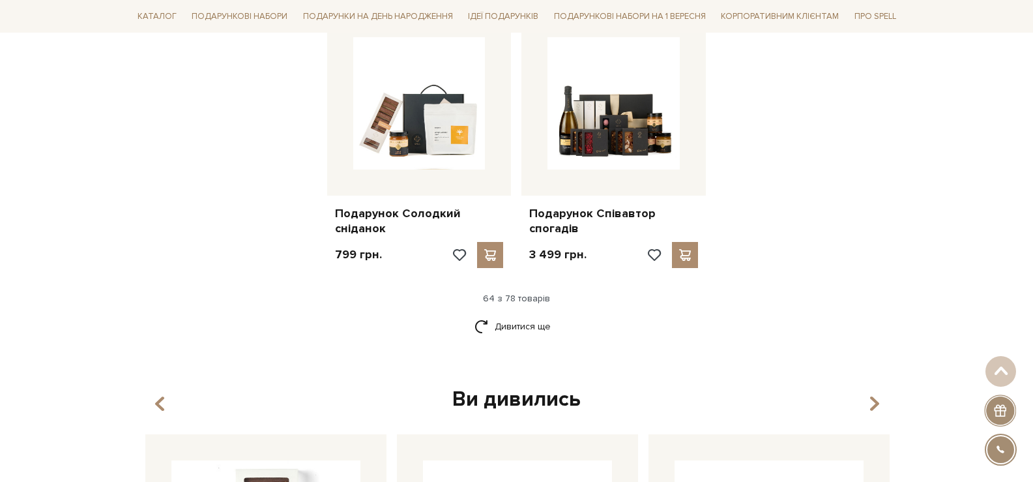
scroll to position [6016, 0]
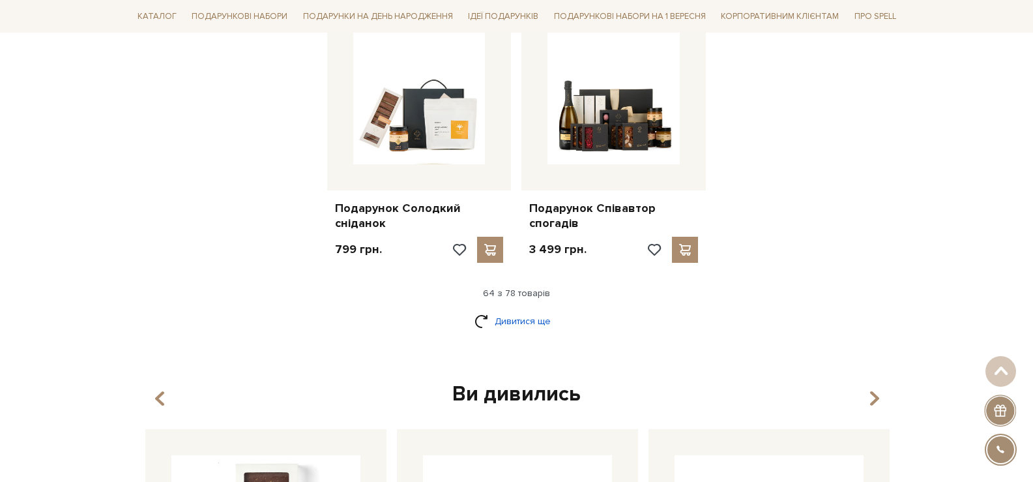
click at [539, 310] on link "Дивитися ще" at bounding box center [516, 321] width 85 height 23
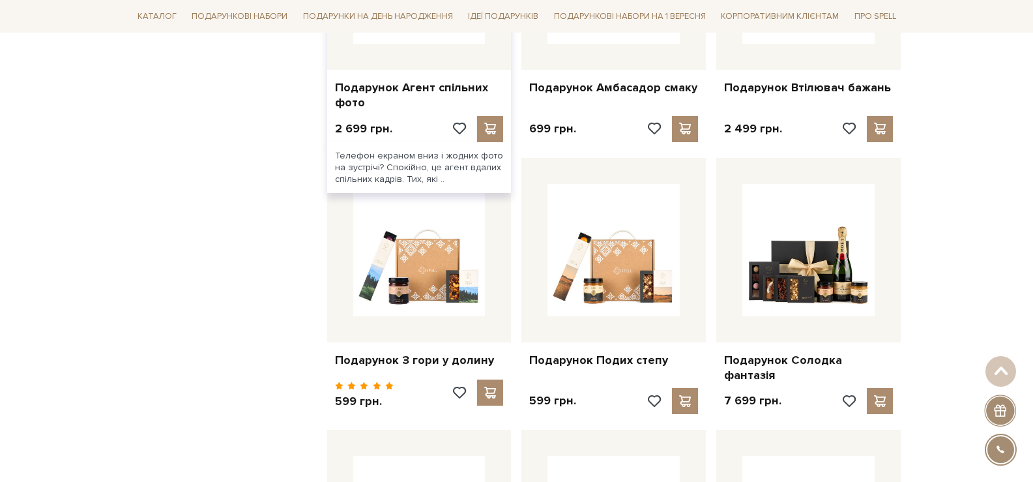
scroll to position [6407, 0]
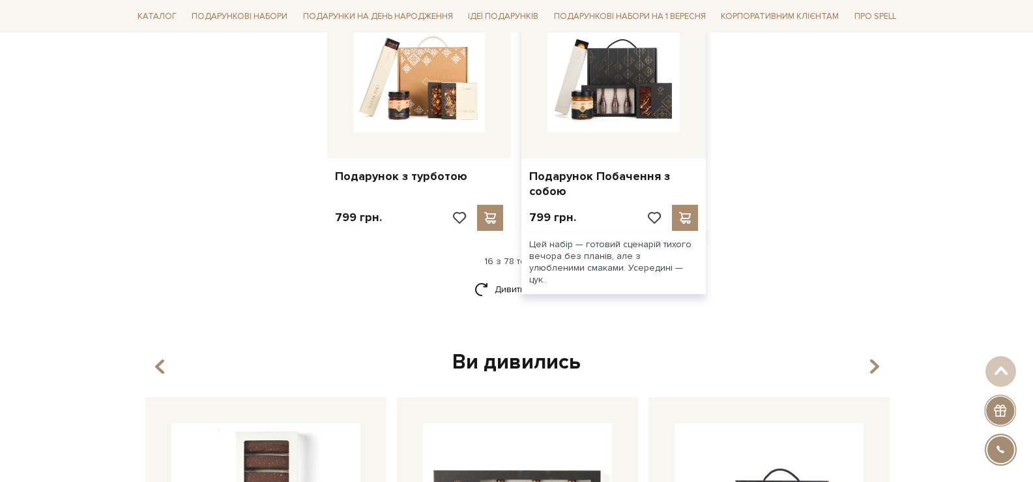
scroll to position [1601, 0]
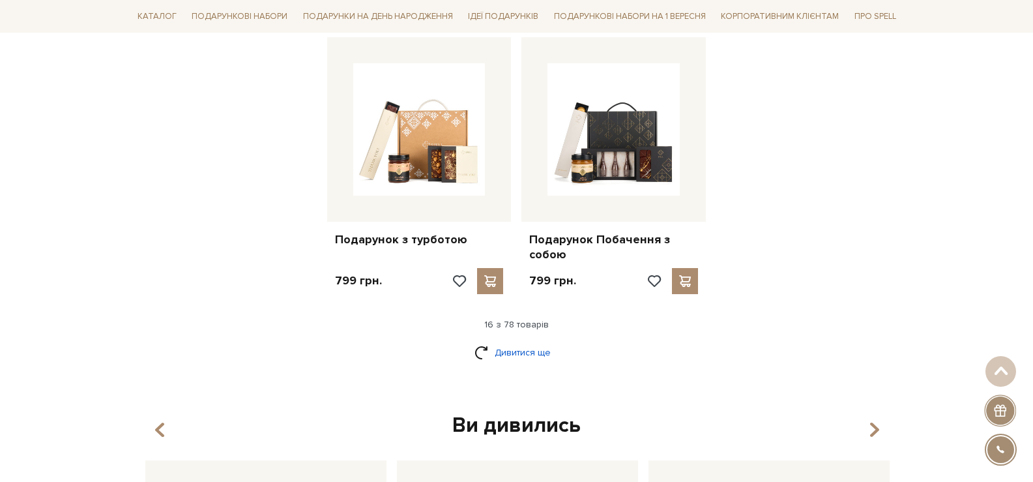
click at [525, 353] on link "Дивитися ще" at bounding box center [516, 352] width 85 height 23
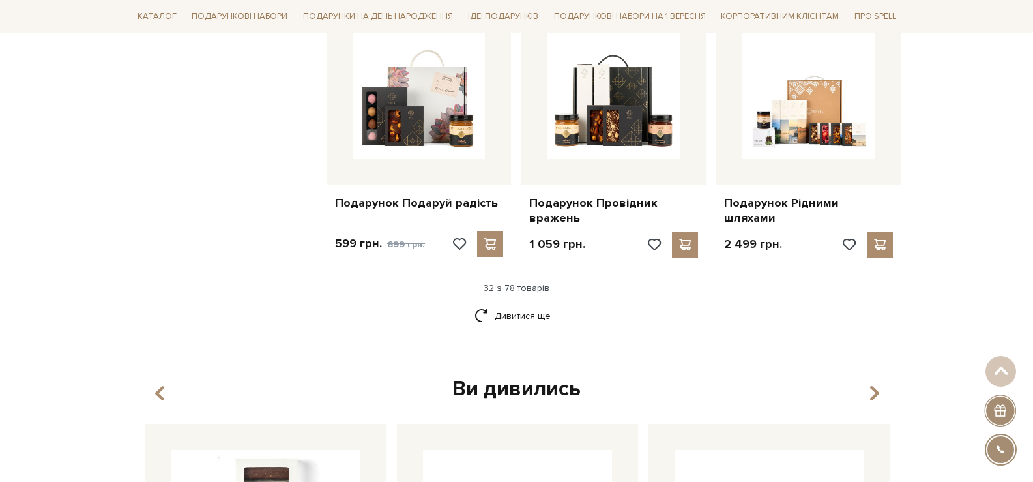
scroll to position [3035, 0]
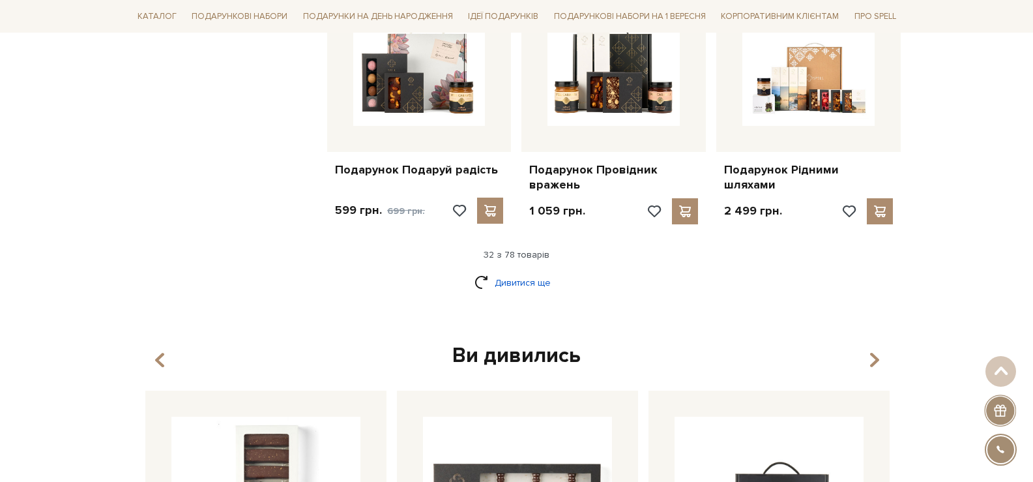
click at [524, 272] on link "Дивитися ще" at bounding box center [516, 282] width 85 height 23
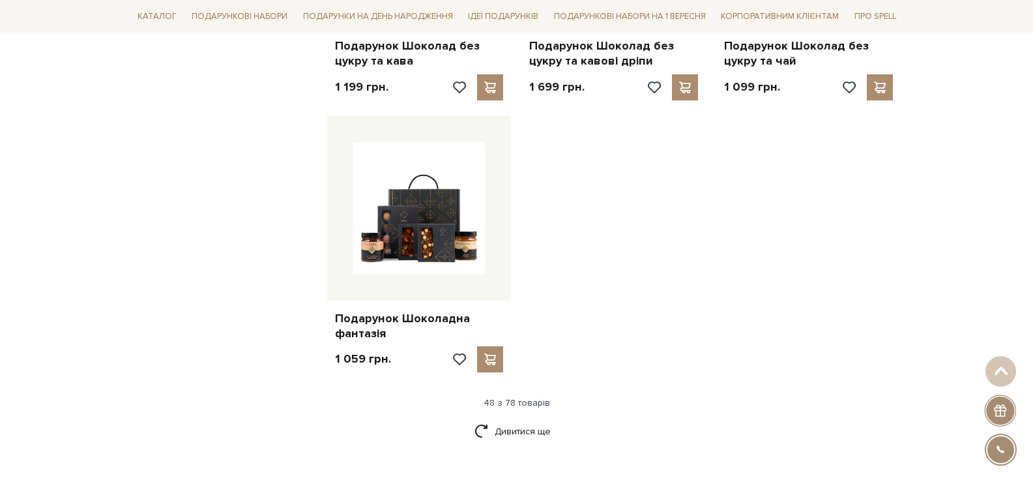
scroll to position [4664, 0]
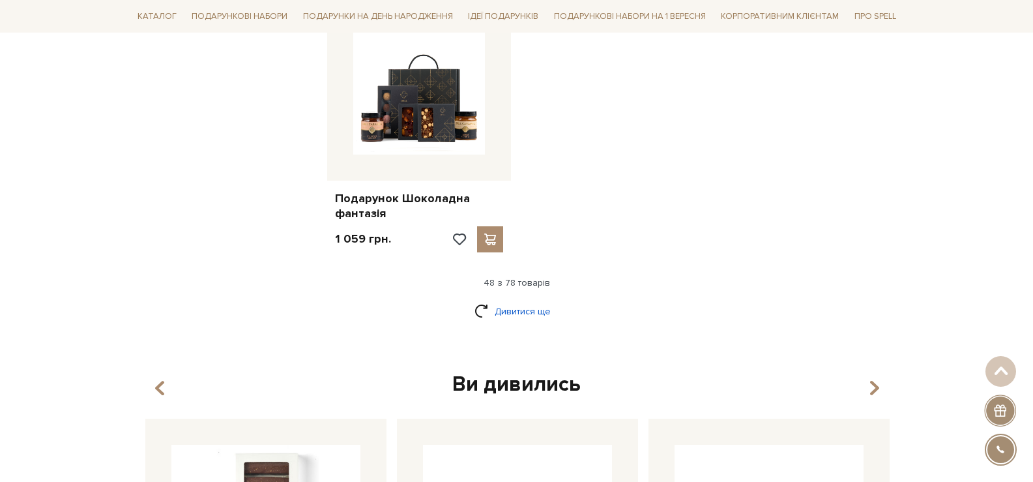
click at [526, 313] on div "Дивитися ще" at bounding box center [516, 319] width 779 height 38
click at [525, 306] on link "Дивитися ще" at bounding box center [516, 311] width 85 height 23
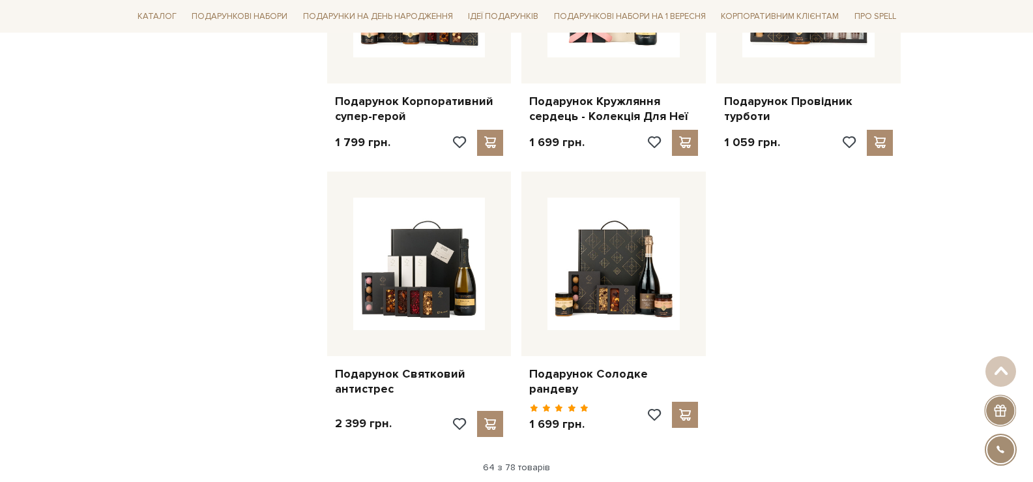
scroll to position [5903, 0]
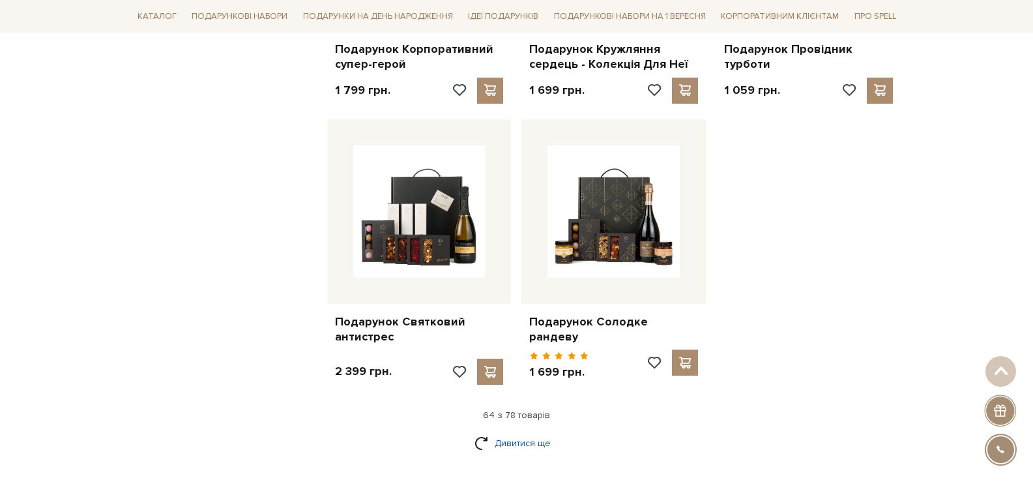
click at [540, 431] on link "Дивитися ще" at bounding box center [516, 442] width 85 height 23
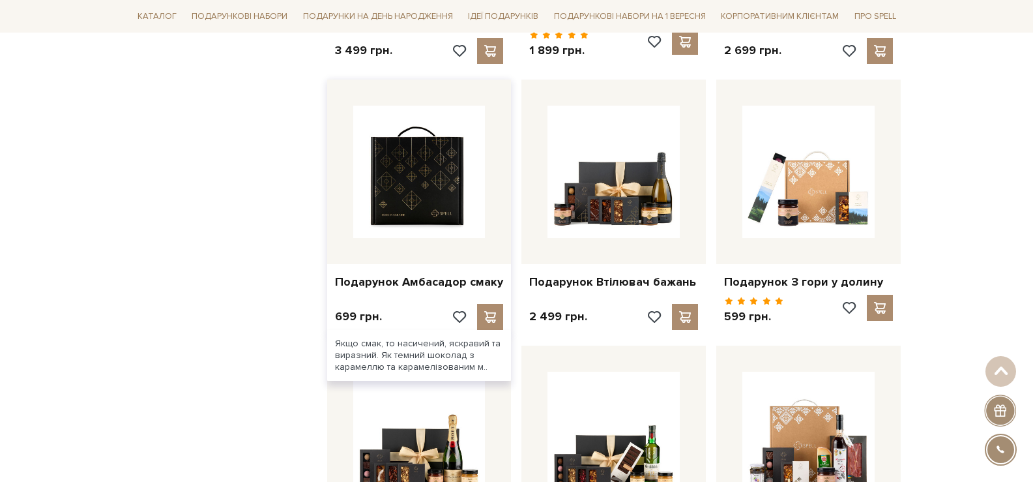
scroll to position [6489, 0]
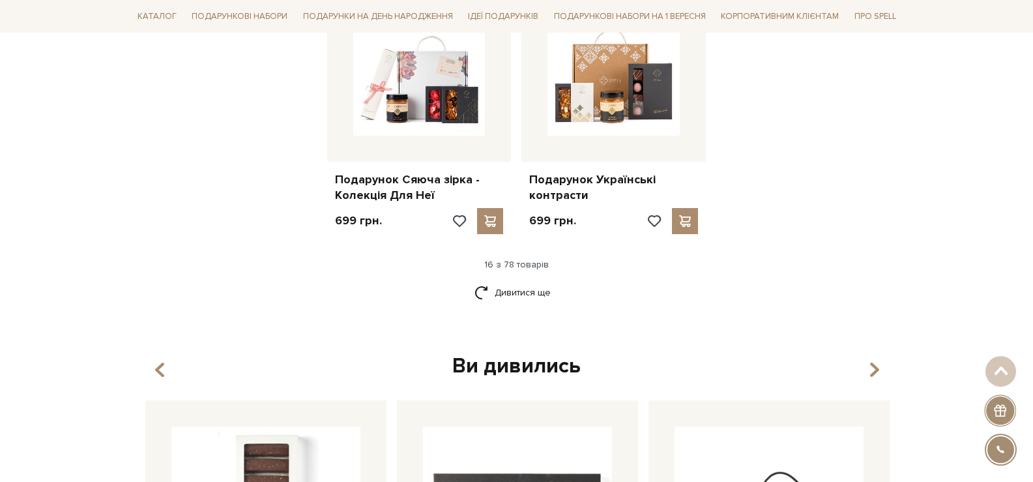
scroll to position [1648, 0]
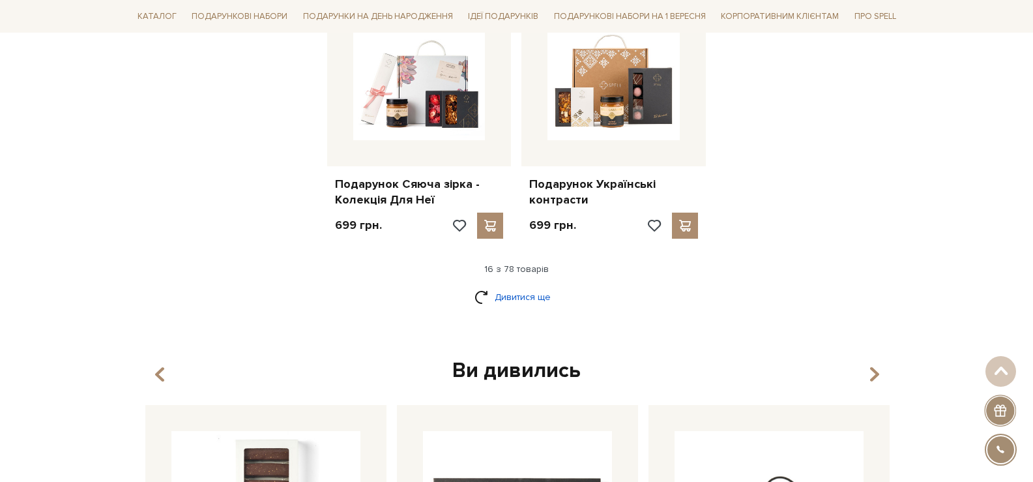
click at [516, 285] on link "Дивитися ще" at bounding box center [516, 296] width 85 height 23
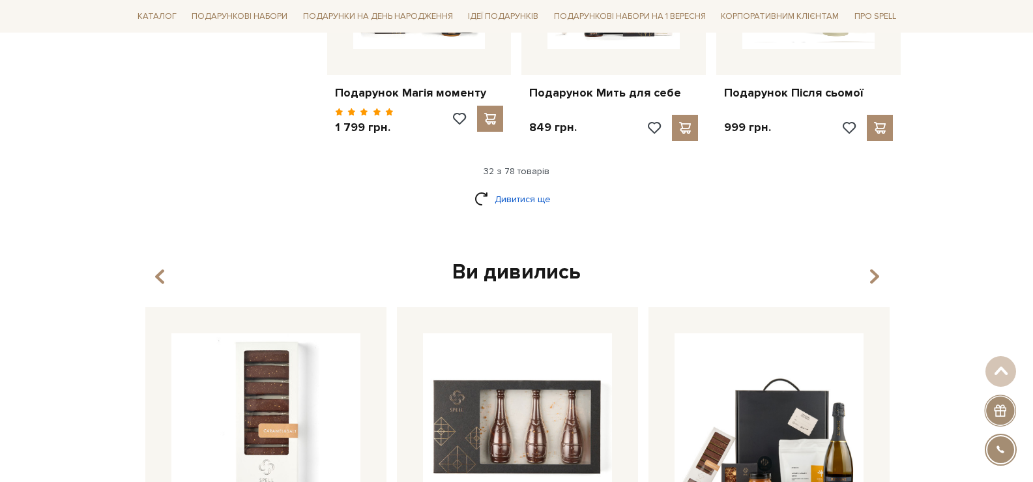
scroll to position [3118, 0]
click at [542, 188] on link "Дивитися ще" at bounding box center [516, 199] width 85 height 23
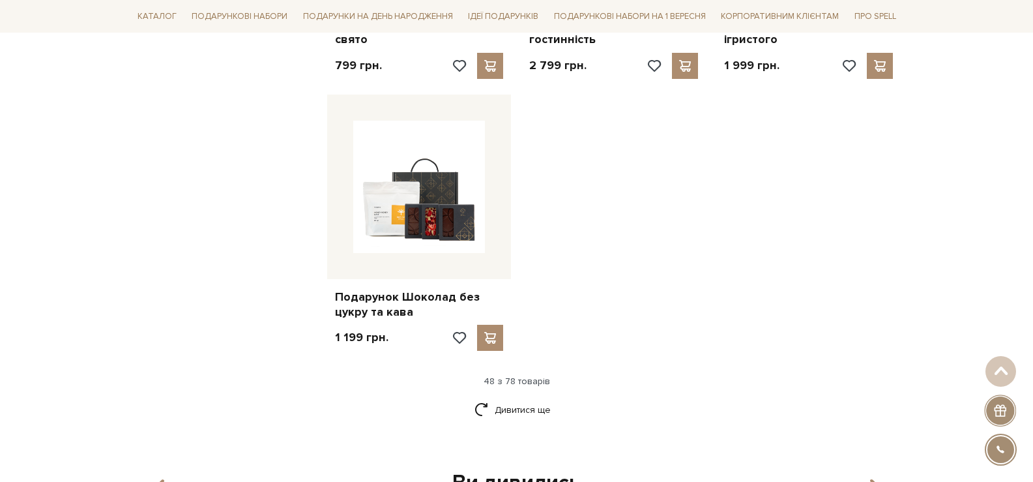
scroll to position [4682, 0]
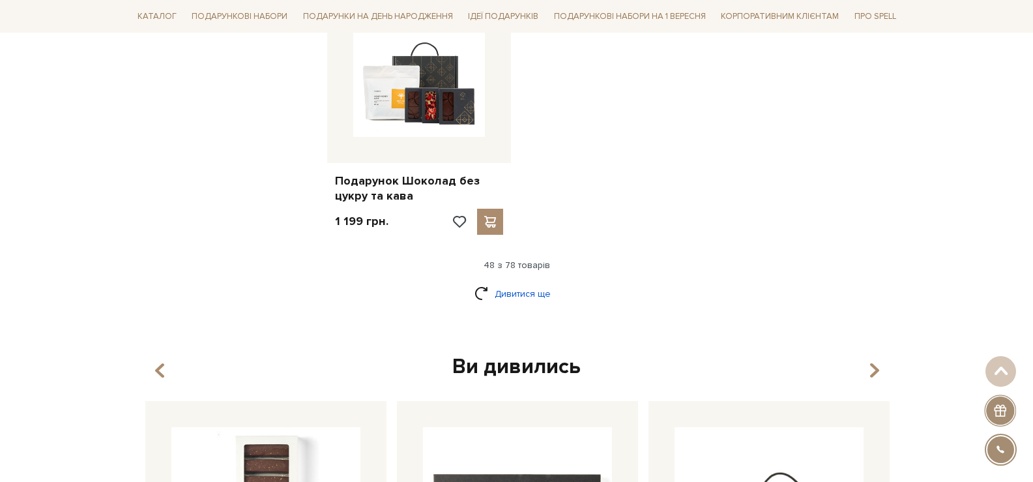
click at [525, 282] on link "Дивитися ще" at bounding box center [516, 293] width 85 height 23
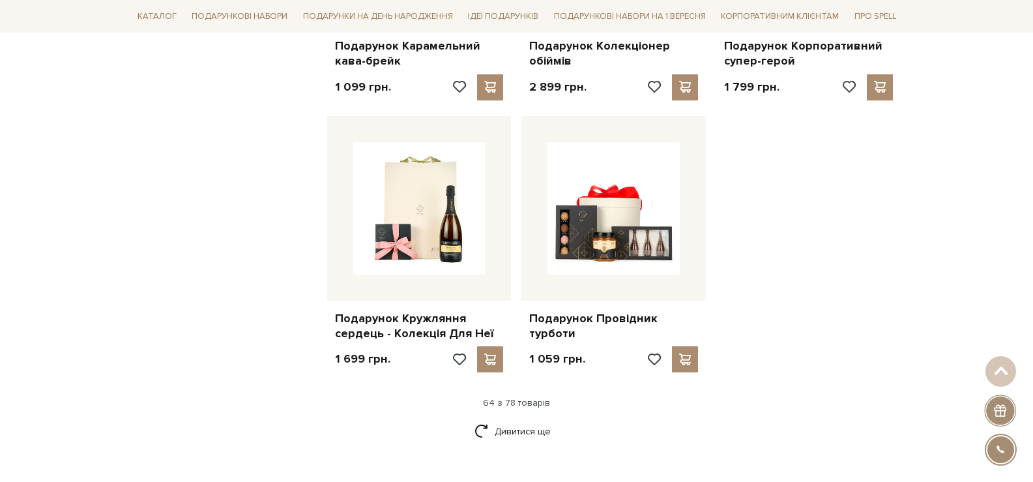
scroll to position [5985, 0]
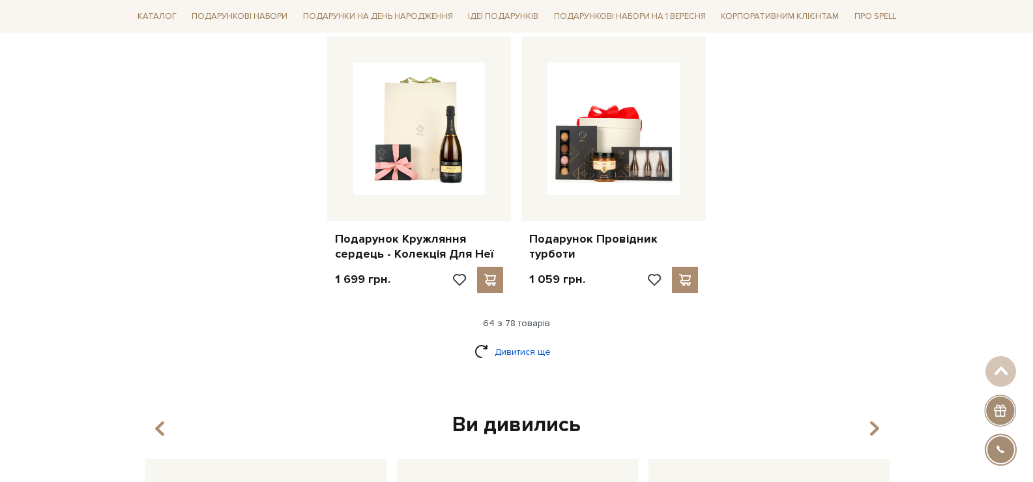
click at [543, 340] on link "Дивитися ще" at bounding box center [516, 351] width 85 height 23
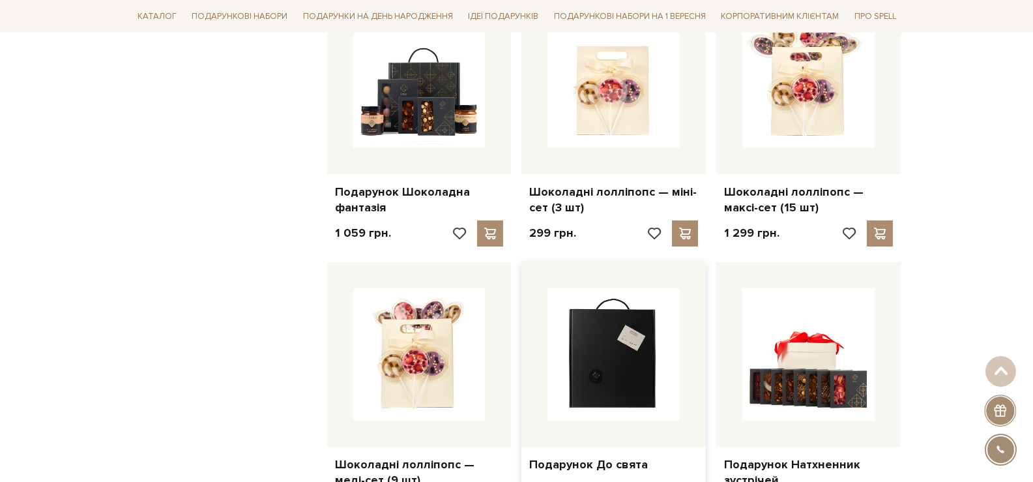
scroll to position [4878, 0]
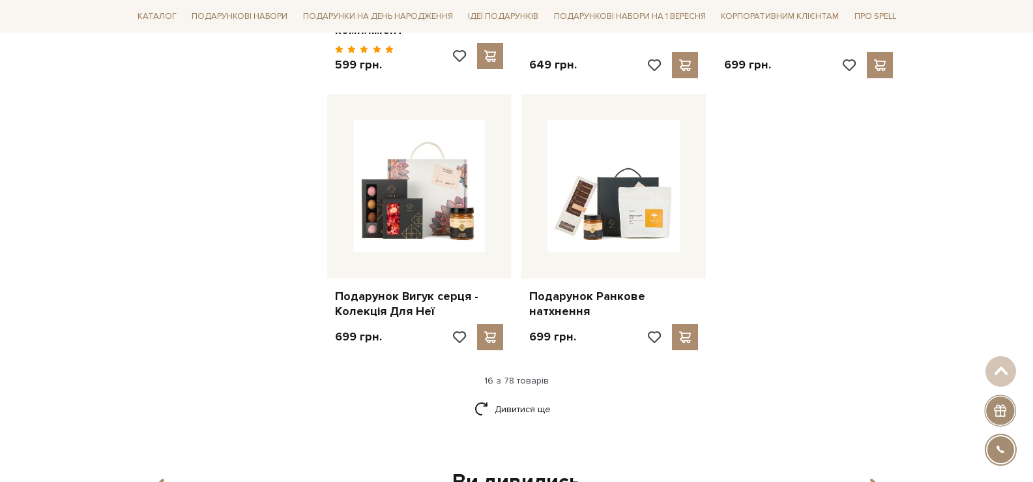
scroll to position [1564, 0]
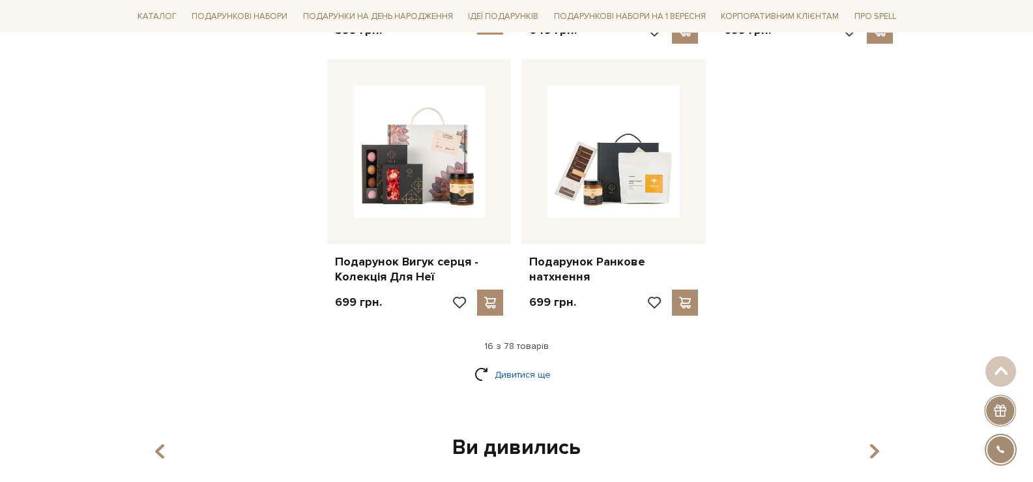
click at [502, 364] on link "Дивитися ще" at bounding box center [516, 374] width 85 height 23
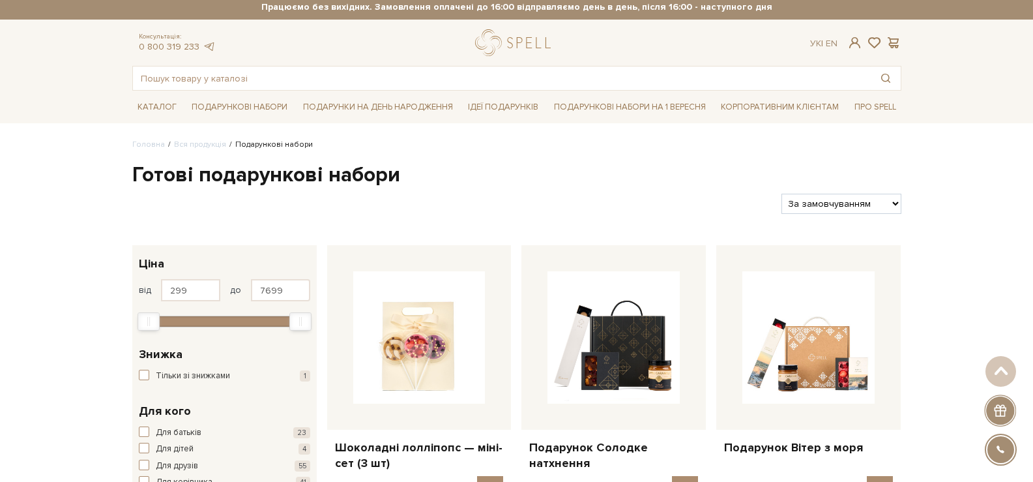
scroll to position [0, 0]
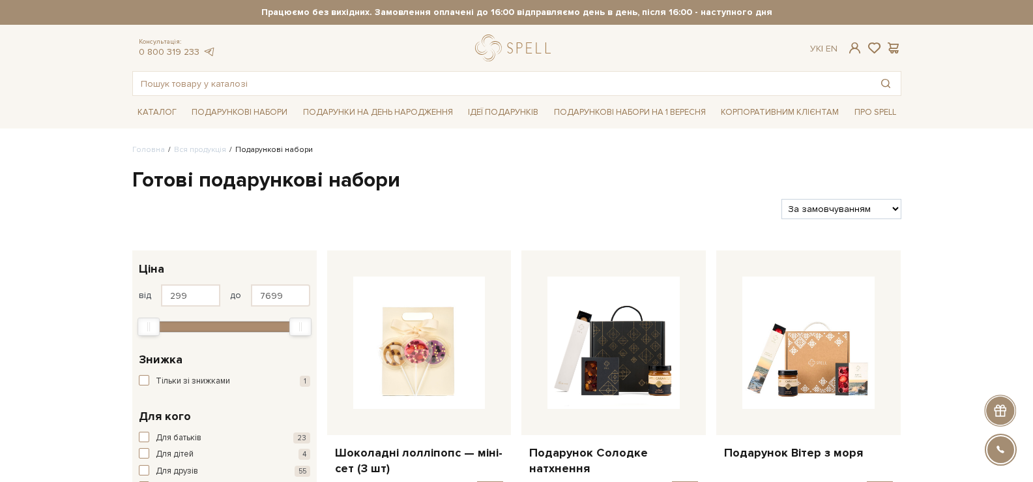
click at [280, 147] on li "Подарункові набори" at bounding box center [269, 150] width 87 height 12
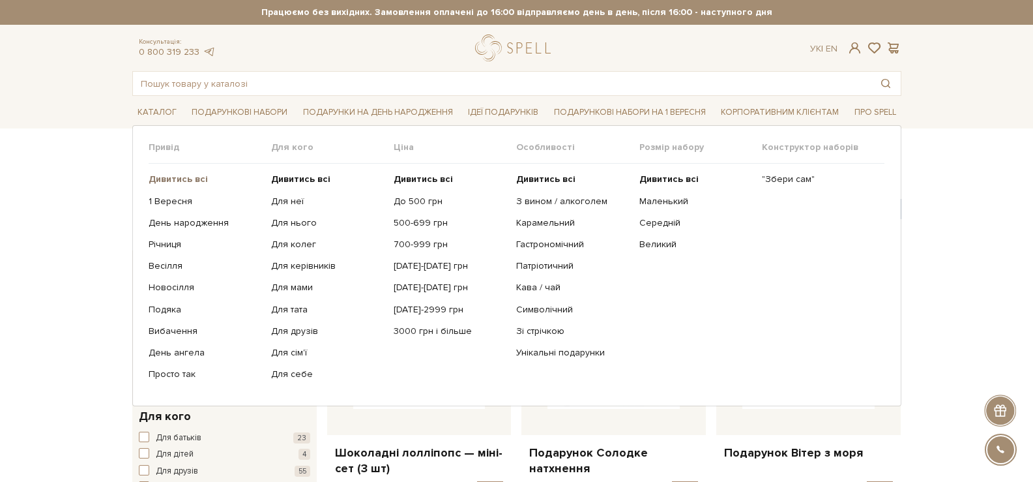
click at [183, 178] on b "Дивитись всі" at bounding box center [178, 178] width 59 height 11
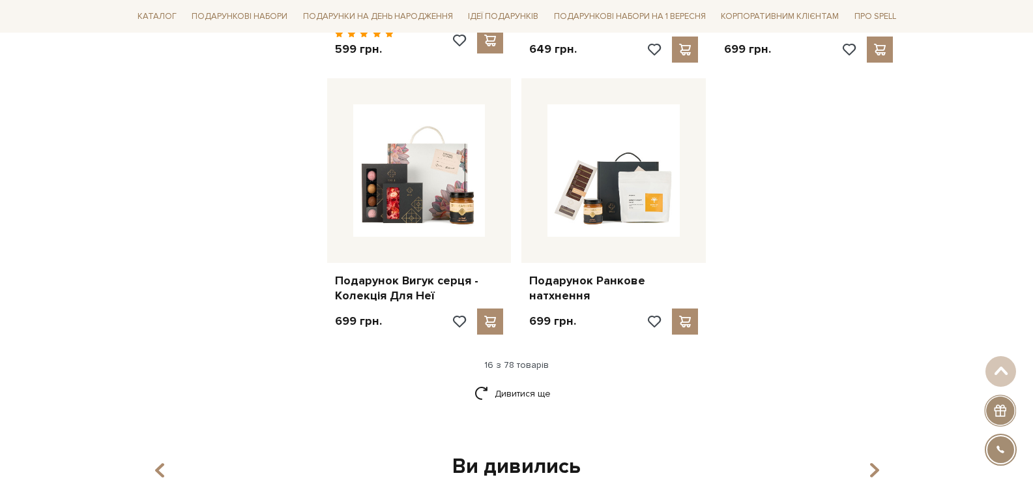
scroll to position [1694, 0]
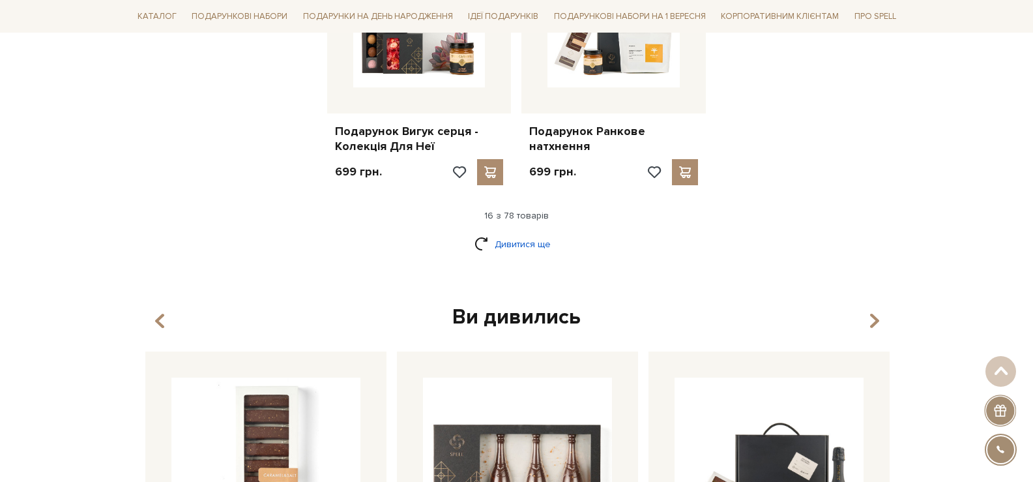
click at [522, 236] on link "Дивитися ще" at bounding box center [516, 244] width 85 height 23
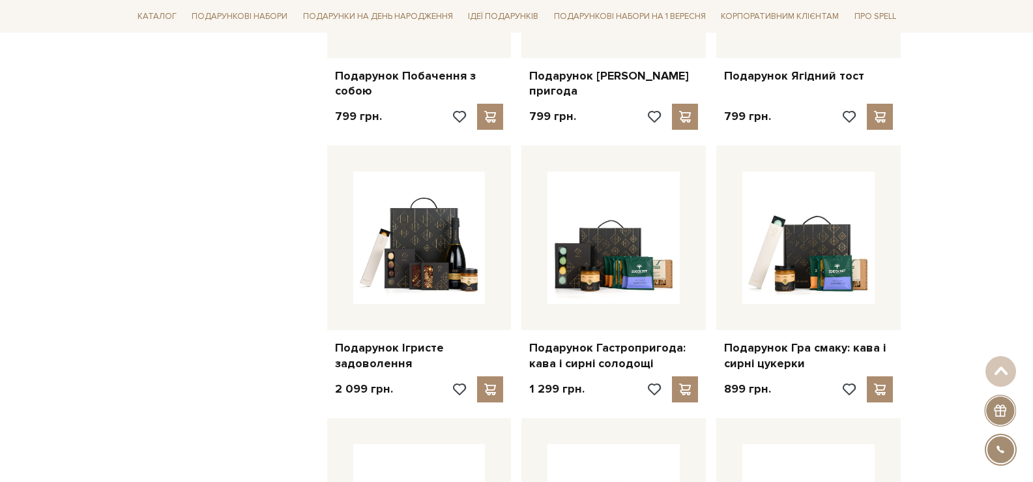
scroll to position [2607, 0]
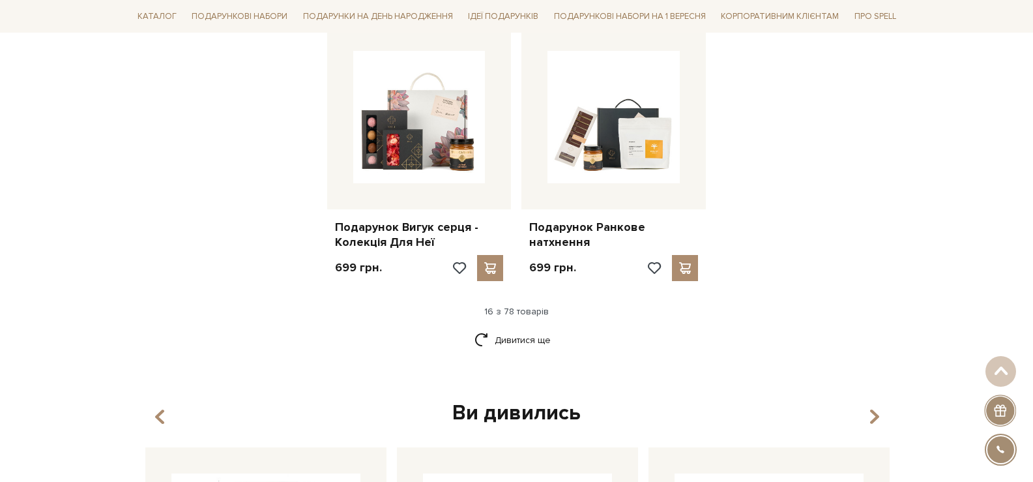
scroll to position [1694, 0]
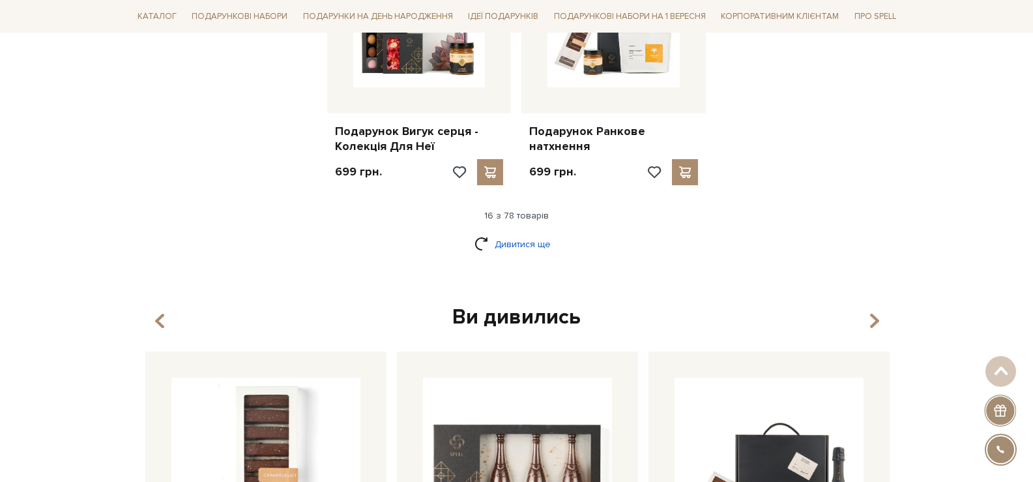
click at [520, 233] on link "Дивитися ще" at bounding box center [516, 244] width 85 height 23
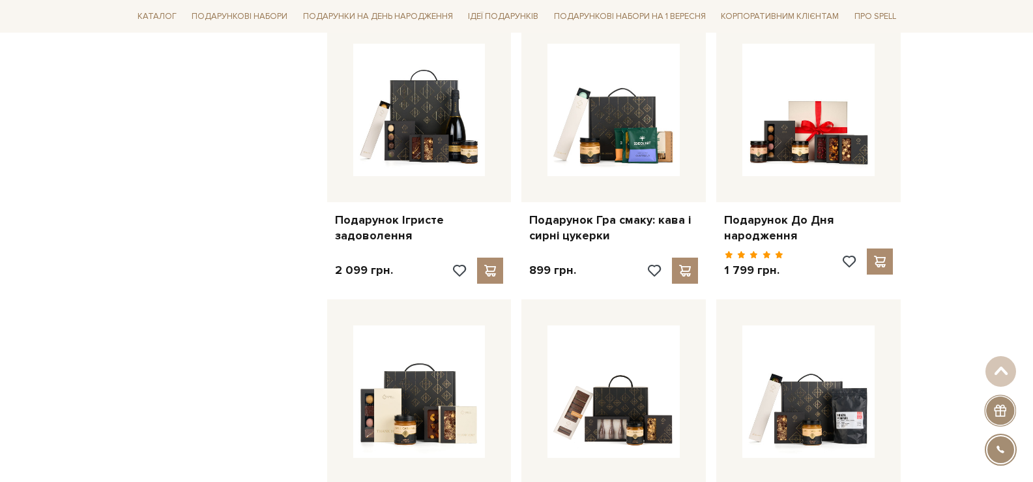
scroll to position [2672, 0]
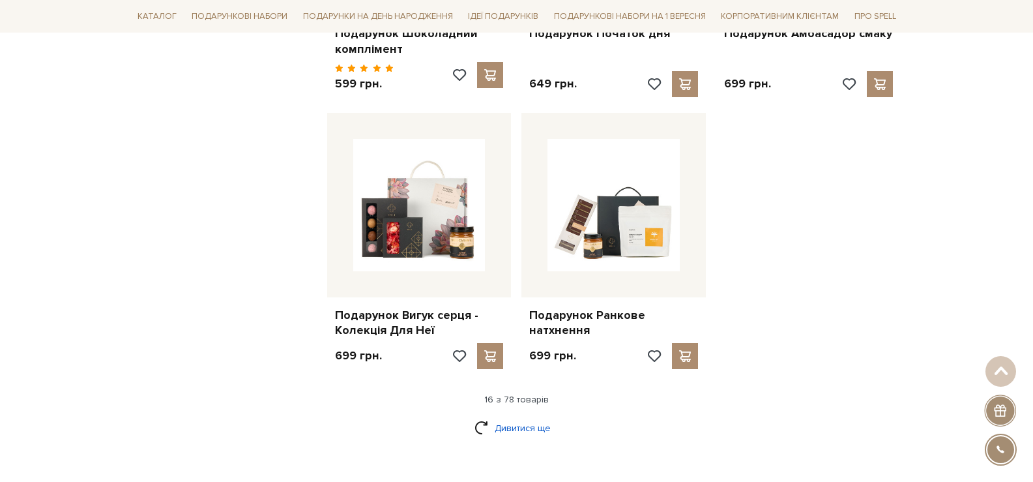
scroll to position [1629, 0]
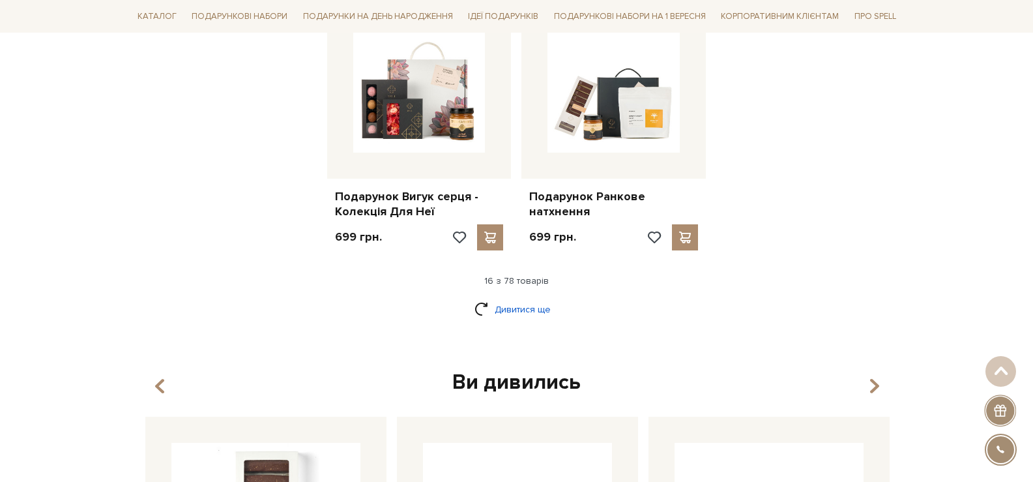
click at [510, 298] on link "Дивитися ще" at bounding box center [516, 309] width 85 height 23
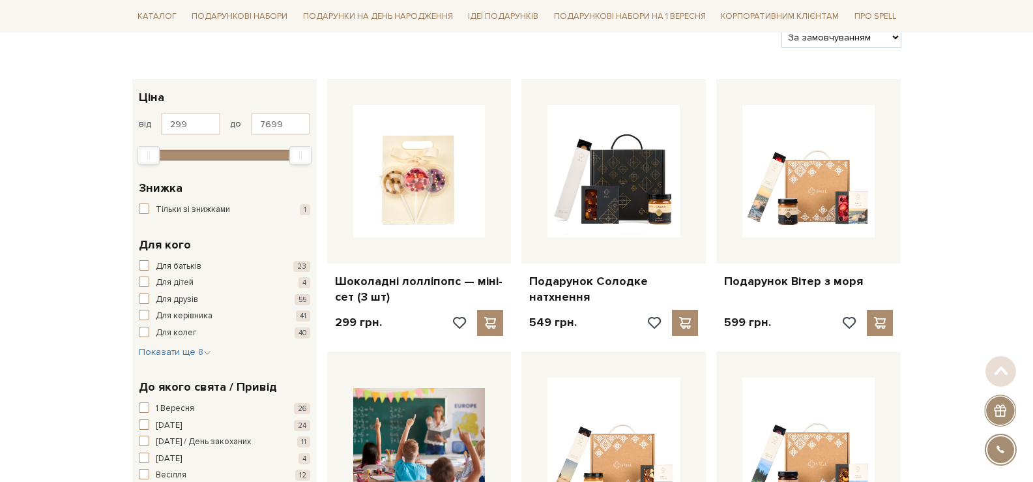
scroll to position [172, 0]
click at [181, 351] on span "Показати ще 8" at bounding box center [175, 350] width 72 height 11
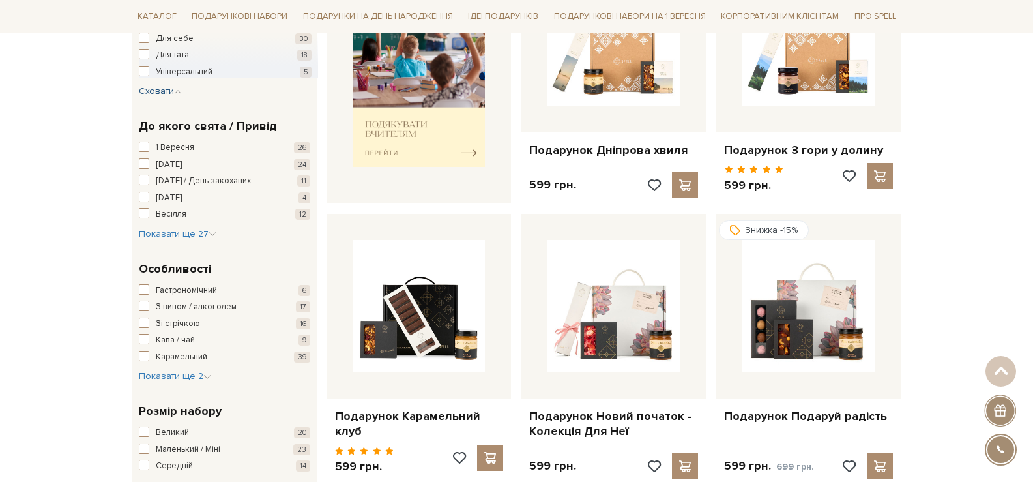
scroll to position [498, 0]
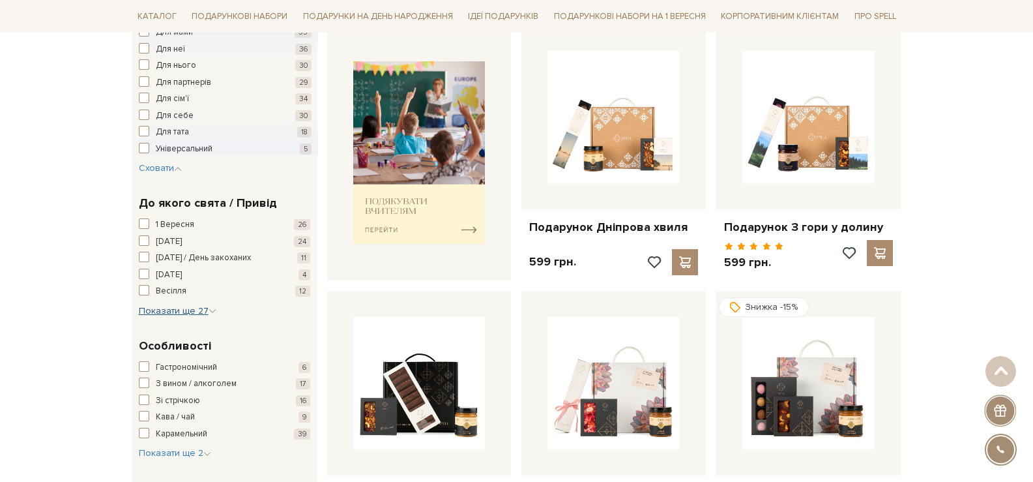
click at [174, 314] on span "Показати ще 27" at bounding box center [178, 310] width 78 height 11
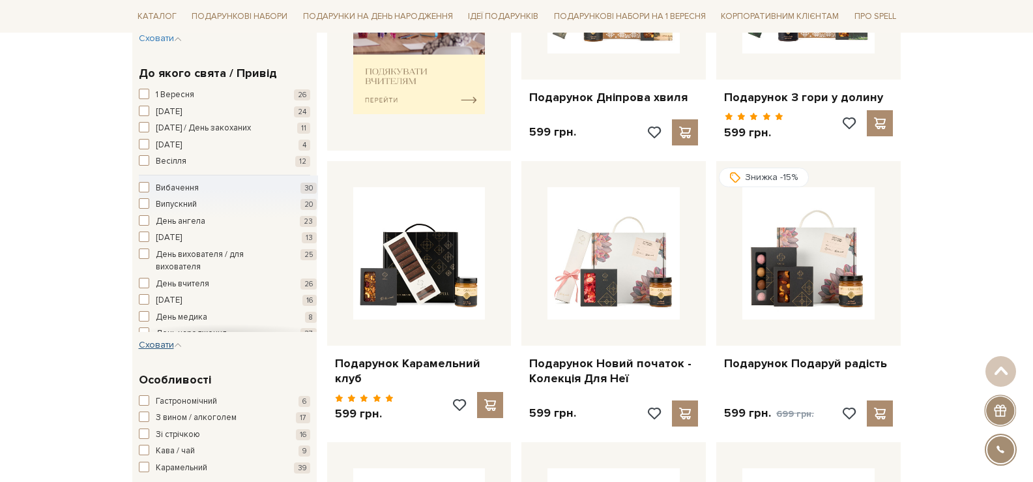
scroll to position [628, 0]
click at [225, 287] on button "День вчителя 26" at bounding box center [228, 283] width 178 height 13
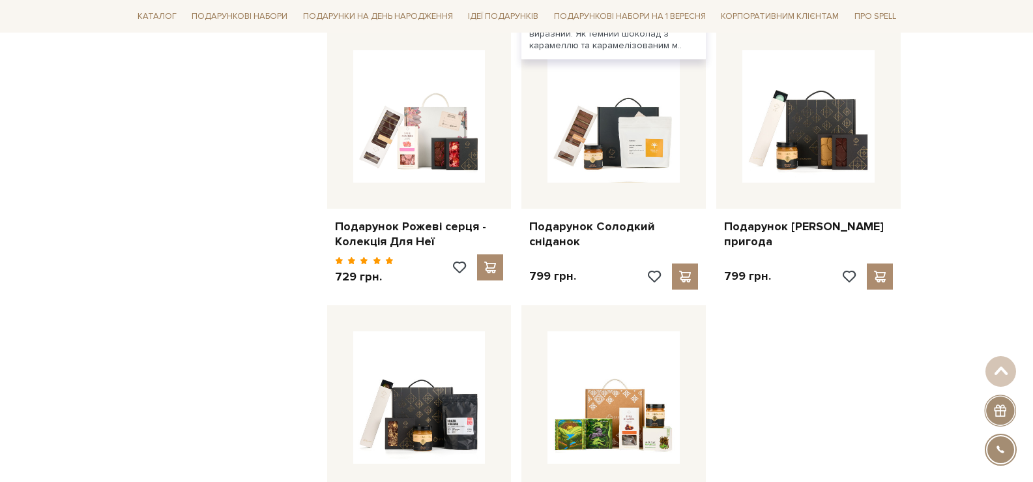
scroll to position [1173, 0]
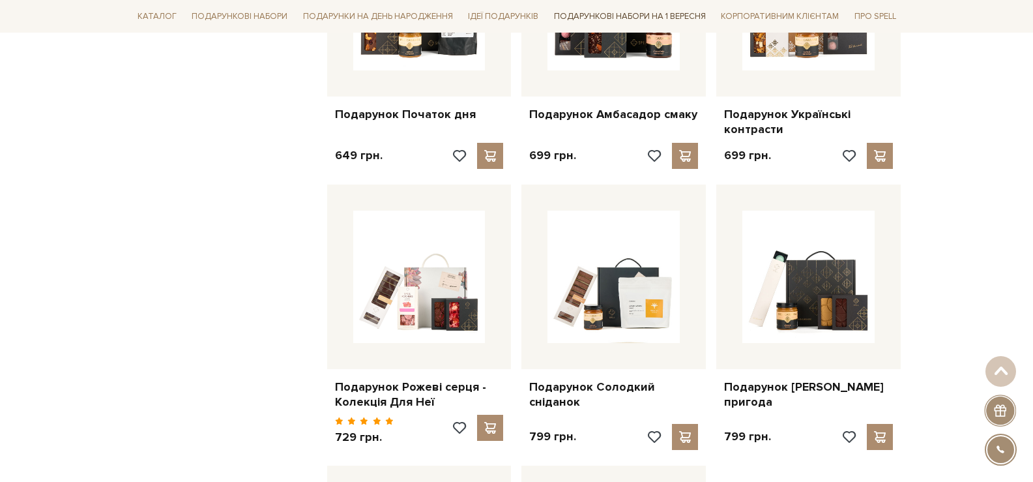
click at [633, 13] on link "Подарункові набори на 1 Вересня" at bounding box center [630, 16] width 162 height 22
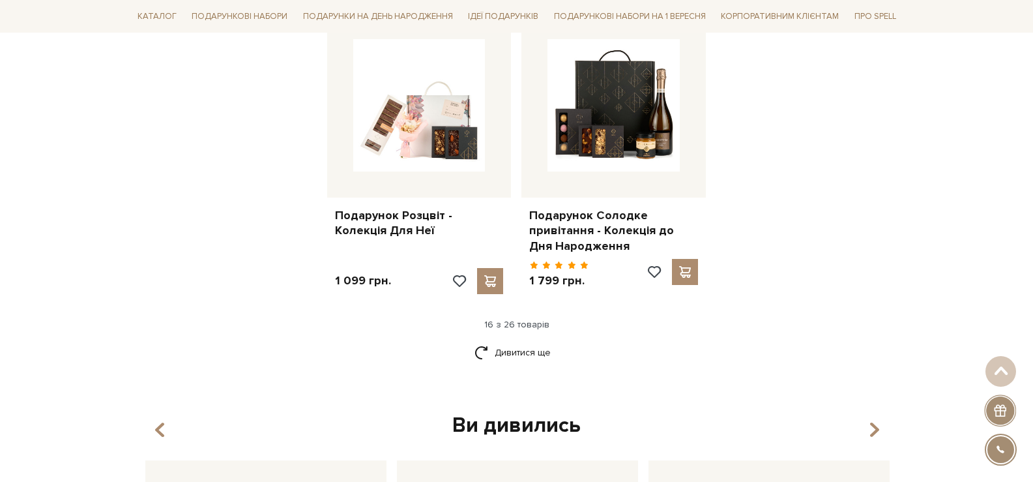
scroll to position [1629, 0]
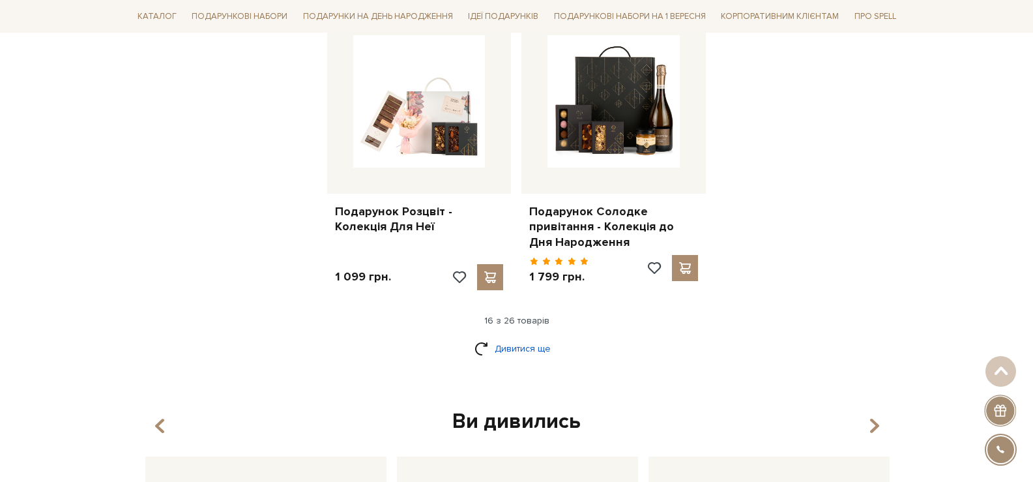
click at [487, 342] on link "Дивитися ще" at bounding box center [516, 348] width 85 height 23
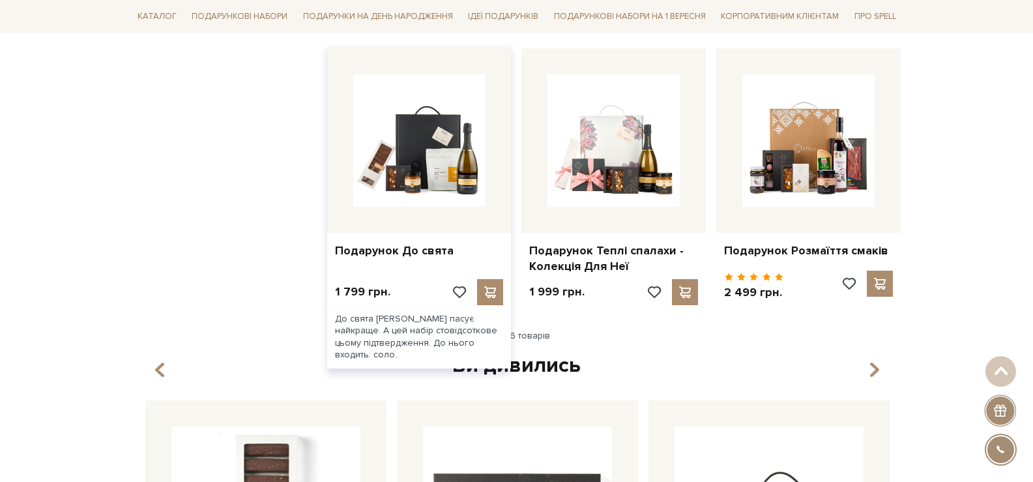
scroll to position [2411, 0]
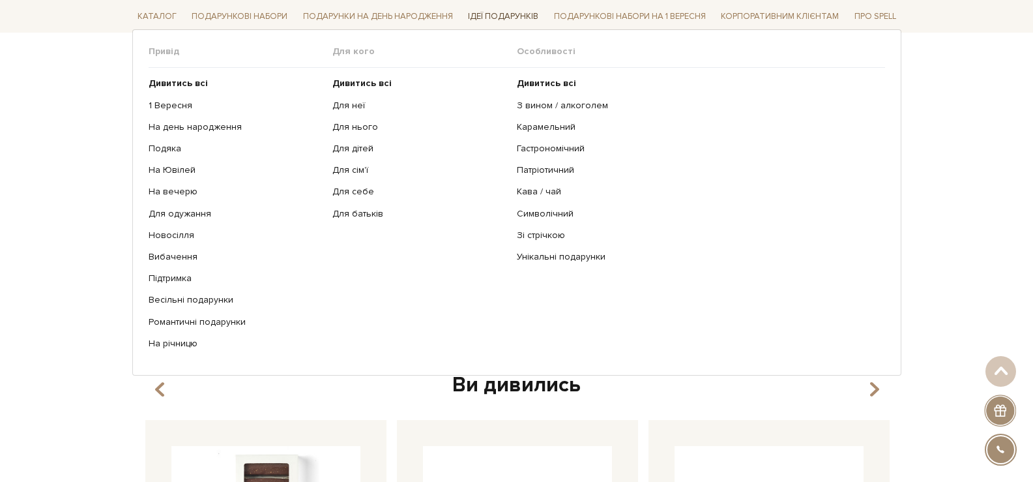
click at [500, 9] on link "Ідеї подарунків" at bounding box center [503, 17] width 81 height 20
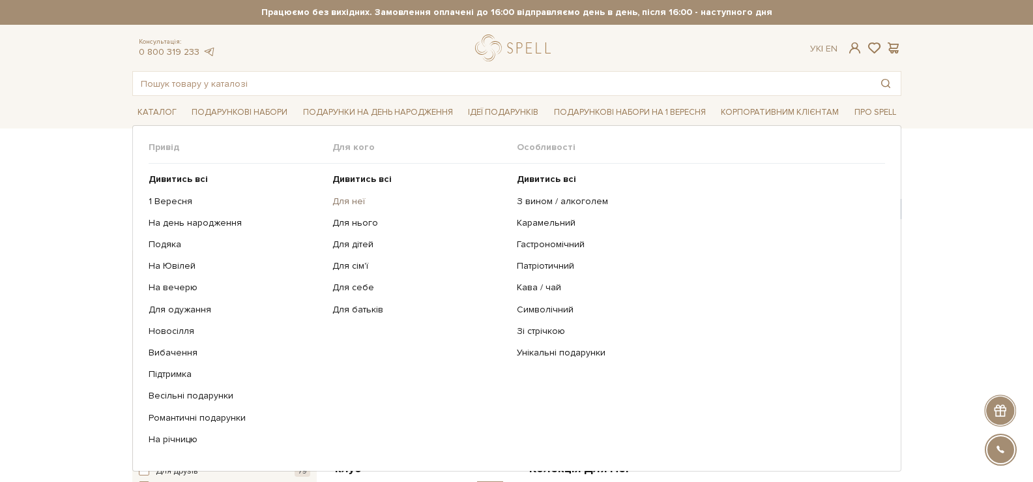
click at [344, 205] on link "Для неї" at bounding box center [419, 202] width 175 height 12
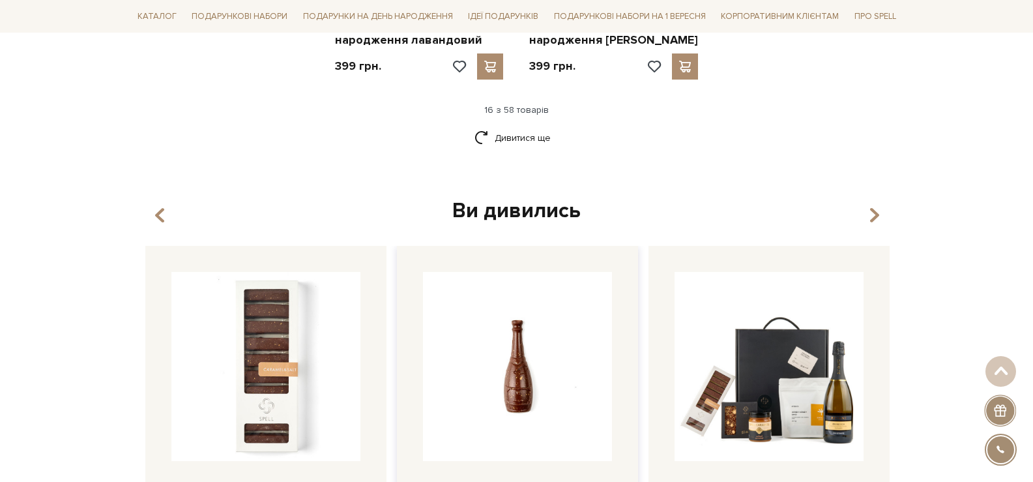
scroll to position [1825, 0]
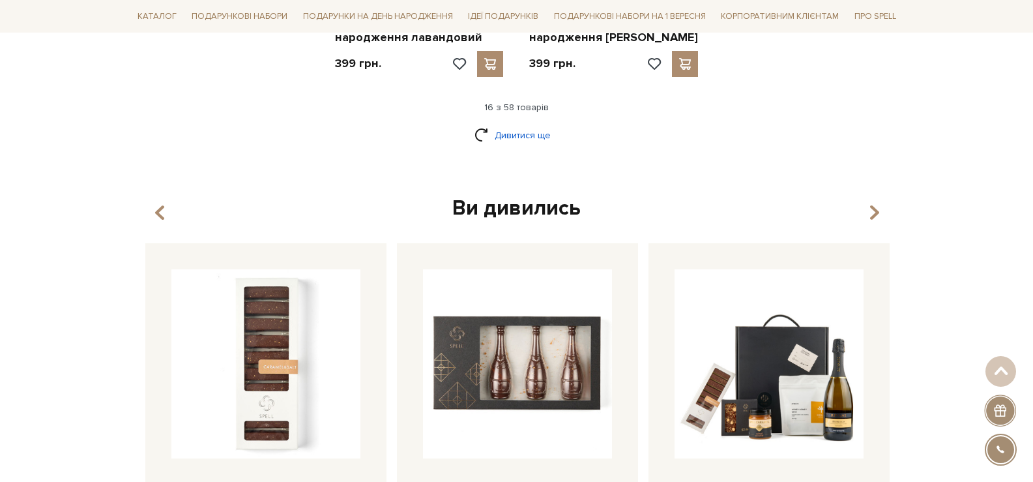
click at [514, 135] on link "Дивитися ще" at bounding box center [516, 135] width 85 height 23
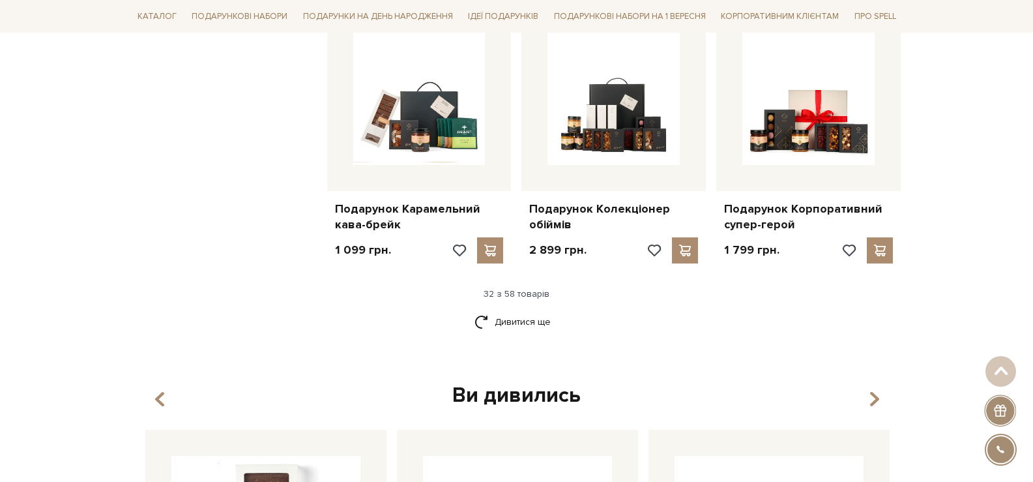
scroll to position [3128, 0]
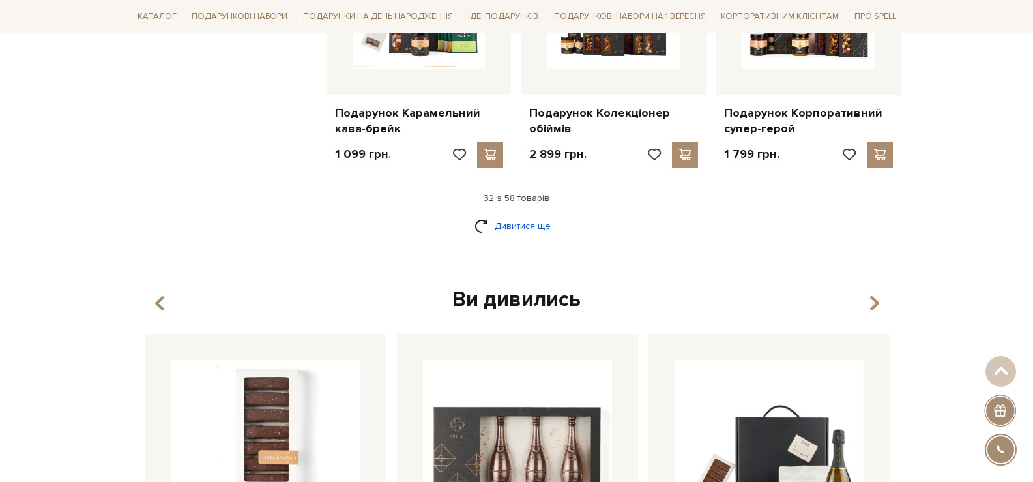
click at [516, 214] on link "Дивитися ще" at bounding box center [516, 225] width 85 height 23
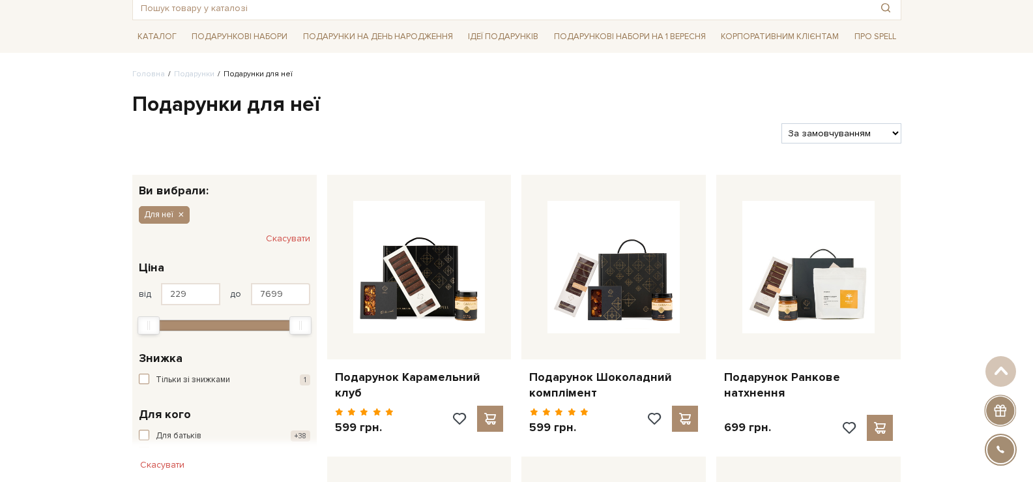
scroll to position [8, 0]
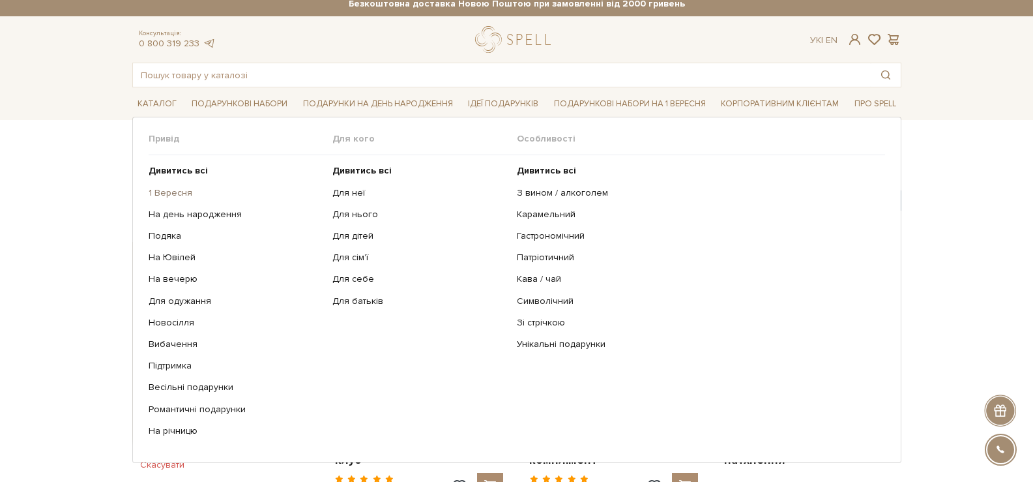
click at [186, 195] on link "1 Вересня" at bounding box center [236, 193] width 175 height 12
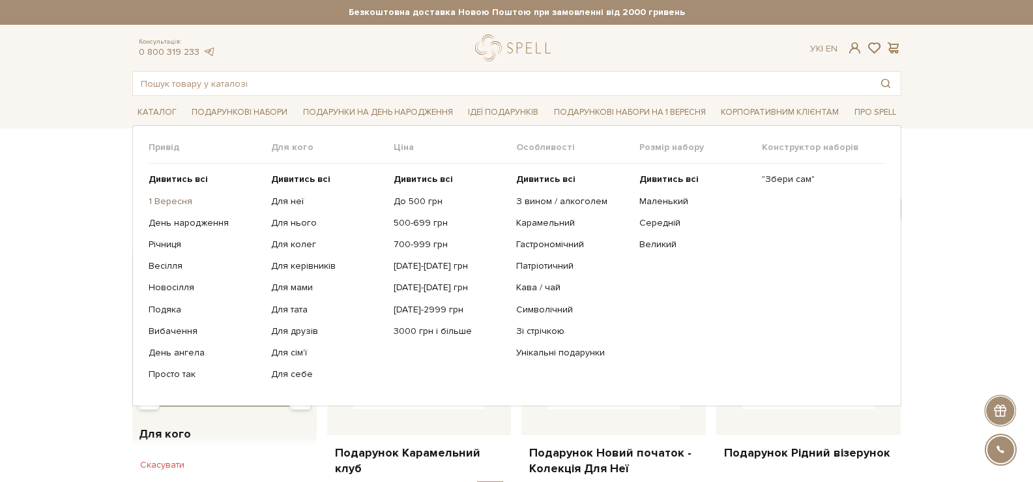
click at [184, 197] on link "1 Вересня" at bounding box center [205, 202] width 113 height 12
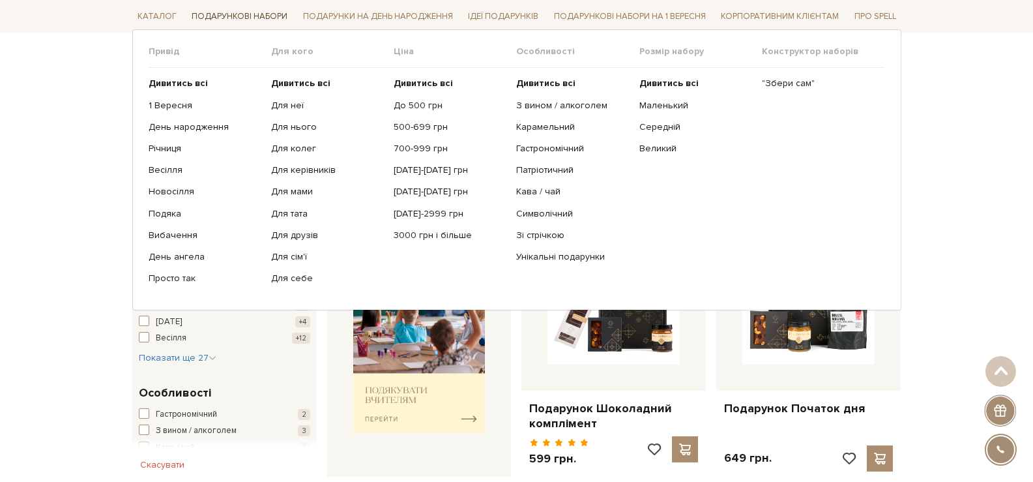
click at [212, 10] on link "Подарункові набори" at bounding box center [239, 17] width 106 height 20
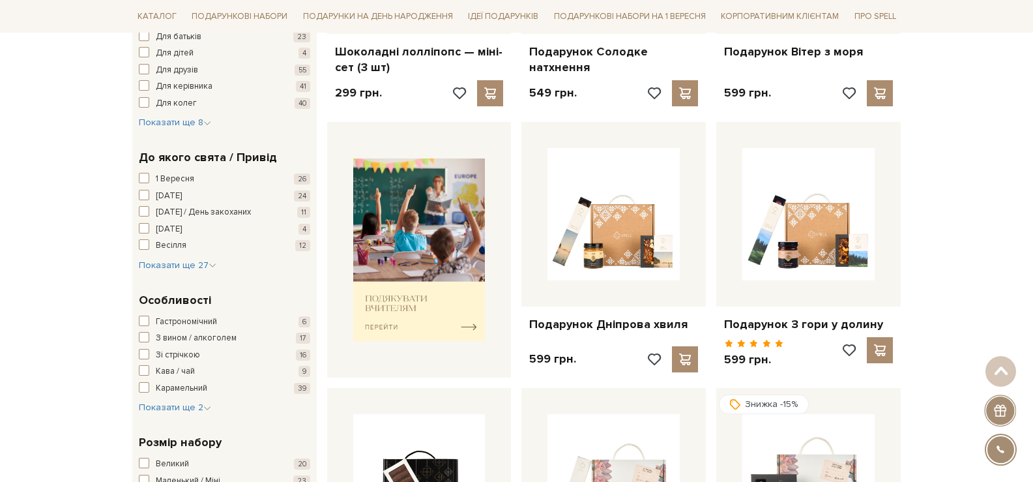
scroll to position [326, 0]
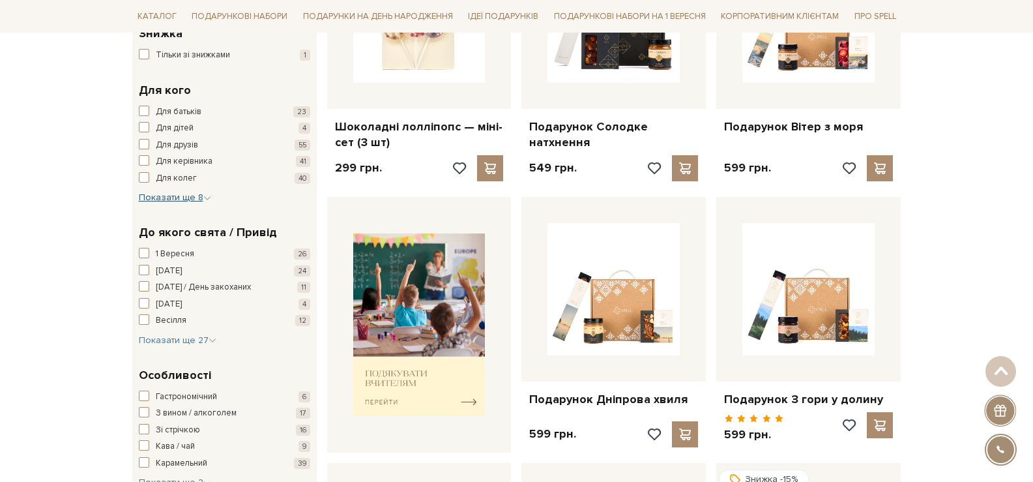
click at [190, 191] on button "Показати ще 8 Сховати" at bounding box center [175, 197] width 72 height 13
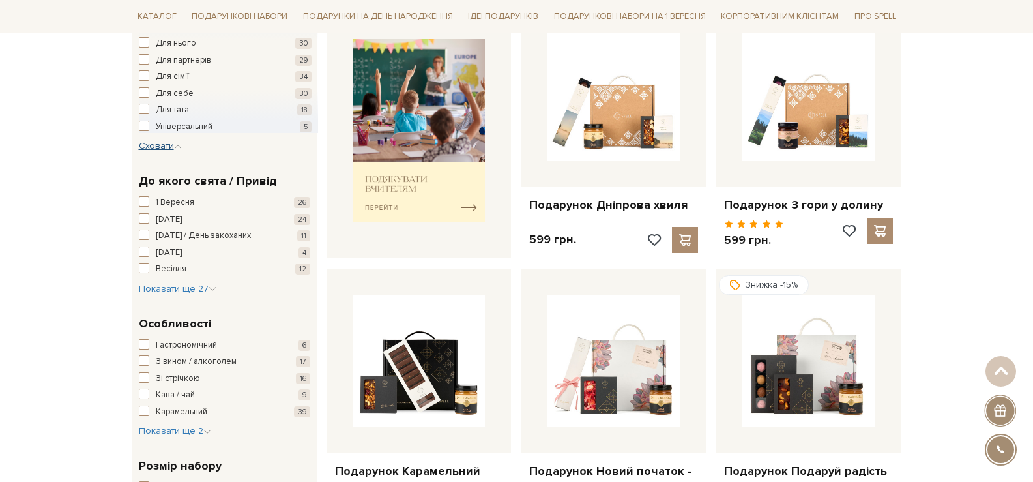
scroll to position [521, 0]
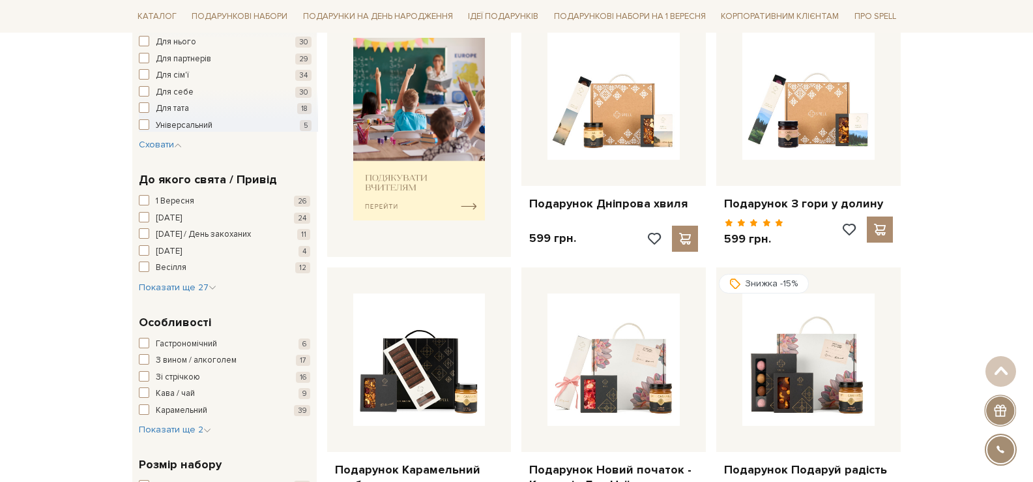
click at [171, 297] on div "До якого свята / Привід 1 Вересня 26 8 березня 24 14 лютого / День закоханих 11…" at bounding box center [224, 232] width 184 height 143
click at [169, 293] on button "Показати ще 27 Сховати" at bounding box center [178, 287] width 78 height 13
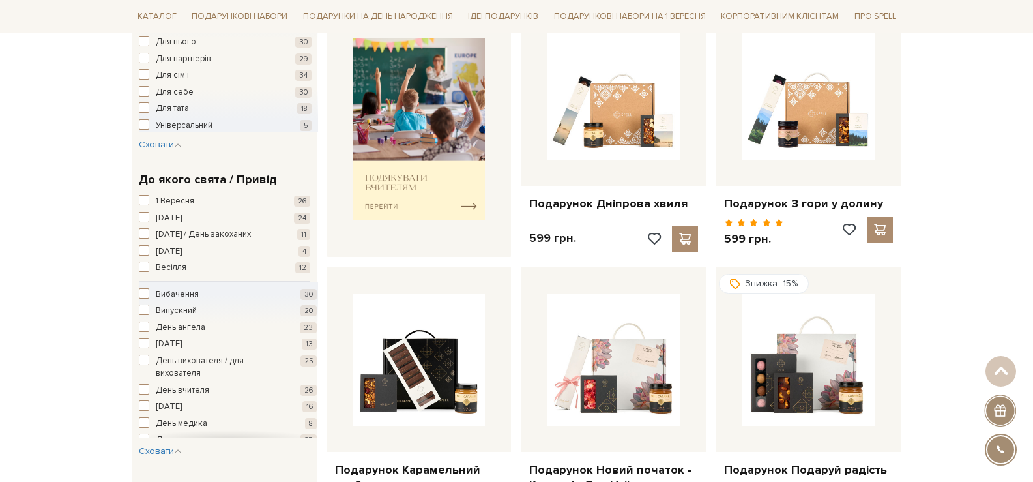
click at [168, 366] on span "День вихователя / для вихователя" at bounding box center [218, 367] width 125 height 25
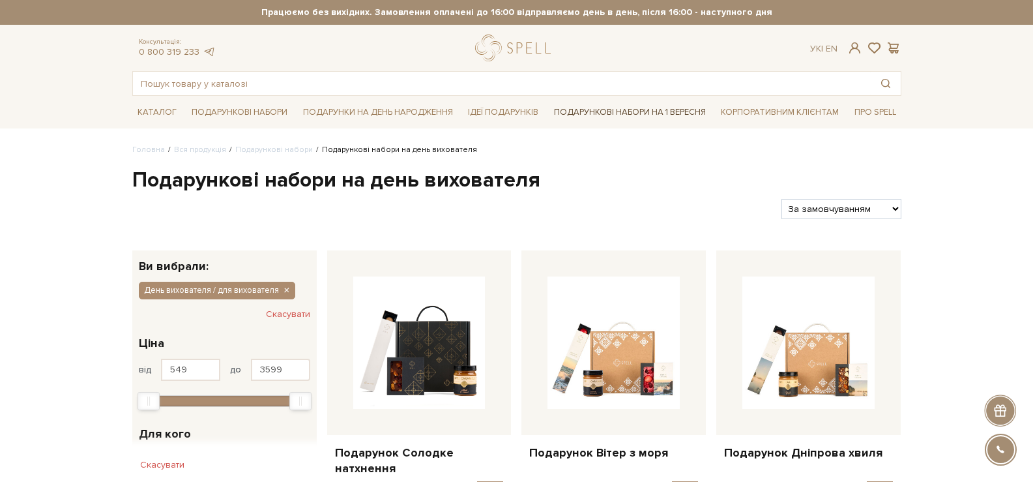
click at [581, 106] on link "Подарункові набори на 1 Вересня" at bounding box center [630, 112] width 162 height 22
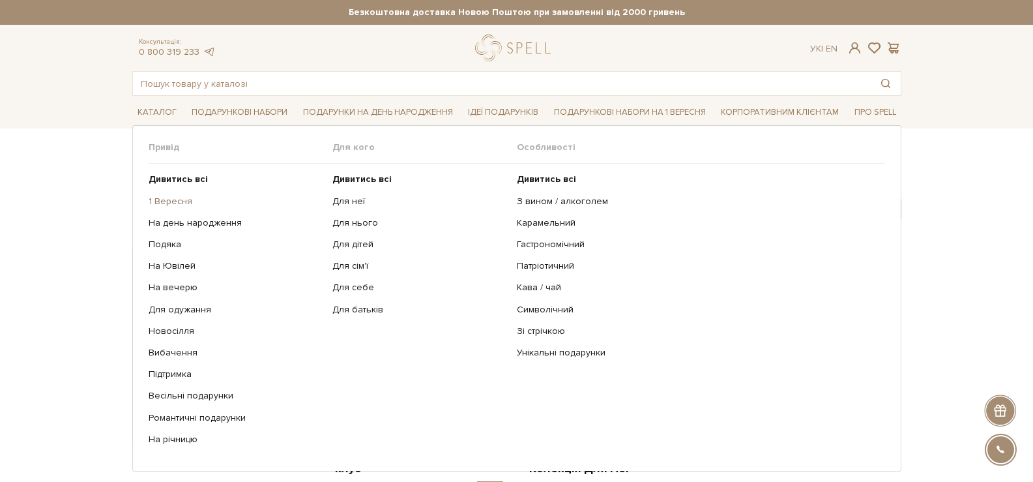
click at [162, 207] on link "1 Вересня" at bounding box center [236, 202] width 175 height 12
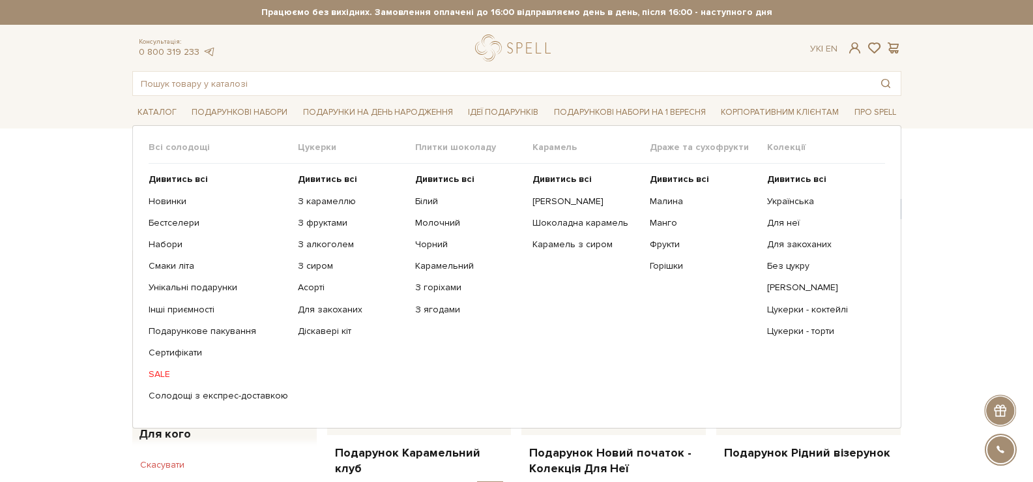
drag, startPoint x: 303, startPoint y: 208, endPoint x: 284, endPoint y: 209, distance: 18.9
click at [300, 208] on ul "Дивитись всі З карамеллю З фруктами З алкоголем З сиром Асорті" at bounding box center [356, 288] width 117 height 248
click at [183, 196] on ul "Дивитись всі Новинки Бестселери Набори Смаки літа Інші приємності" at bounding box center [223, 288] width 149 height 248
click at [184, 197] on link "Новинки" at bounding box center [218, 202] width 139 height 12
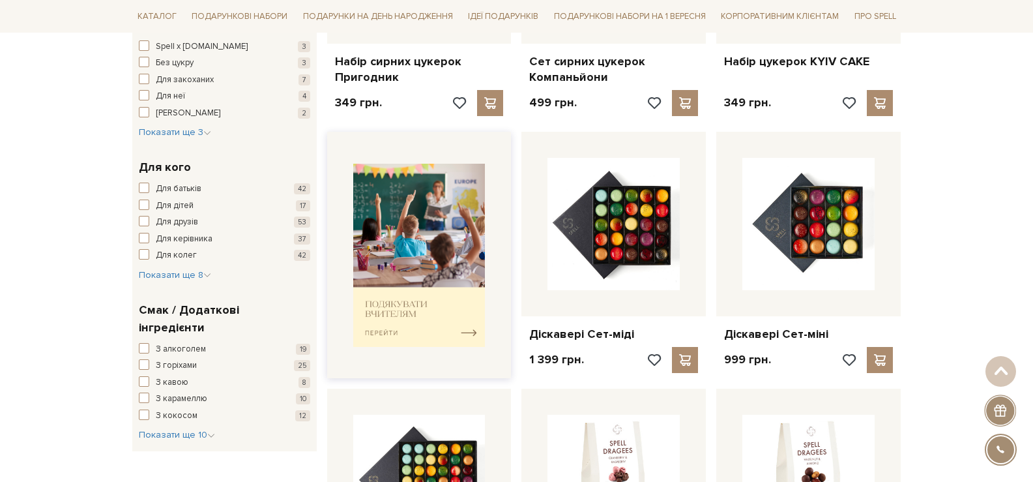
drag, startPoint x: 0, startPoint y: 0, endPoint x: 416, endPoint y: 255, distance: 488.2
click at [416, 255] on img at bounding box center [419, 255] width 132 height 183
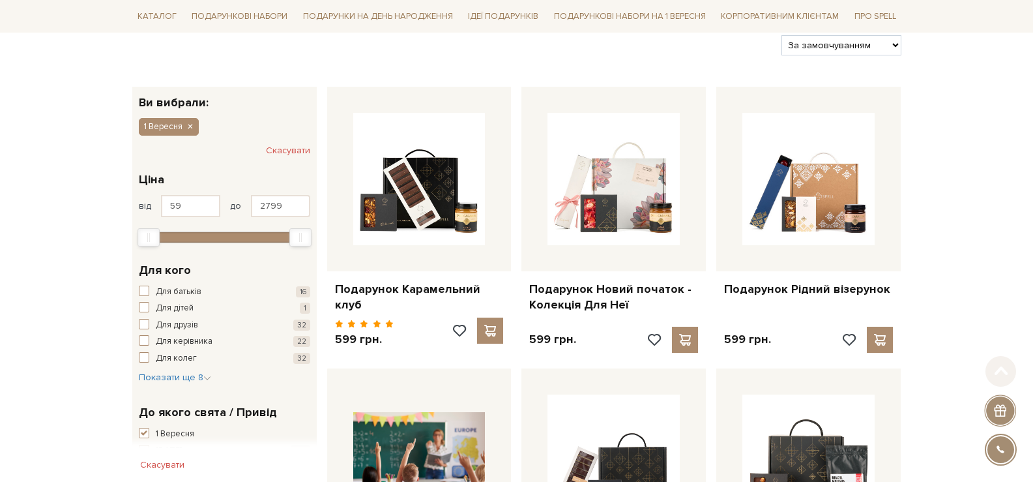
scroll to position [261, 0]
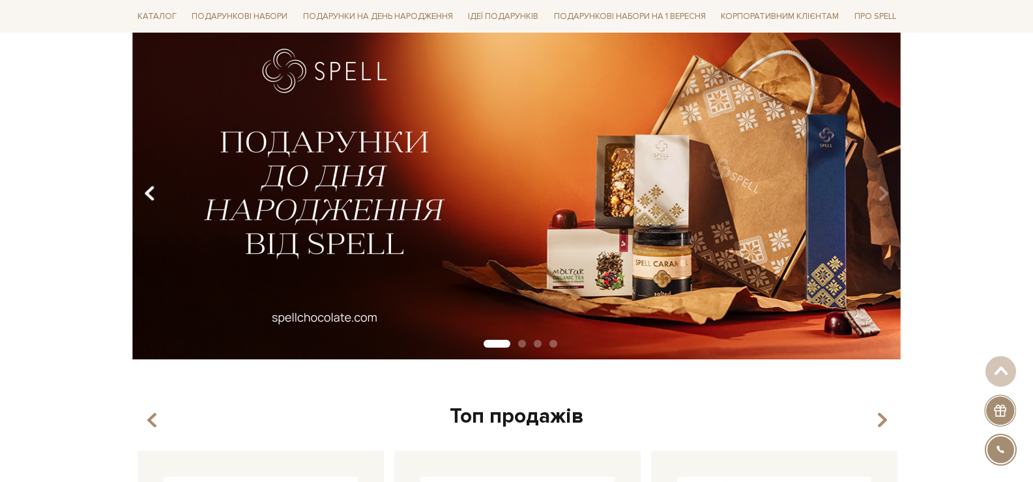
scroll to position [65, 0]
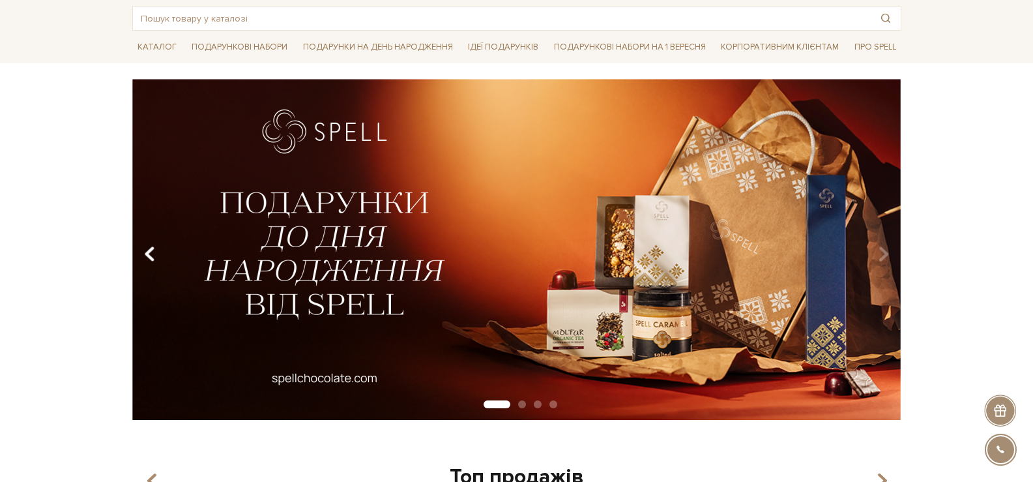
click at [147, 254] on icon "Carousel Navigation" at bounding box center [149, 254] width 11 height 22
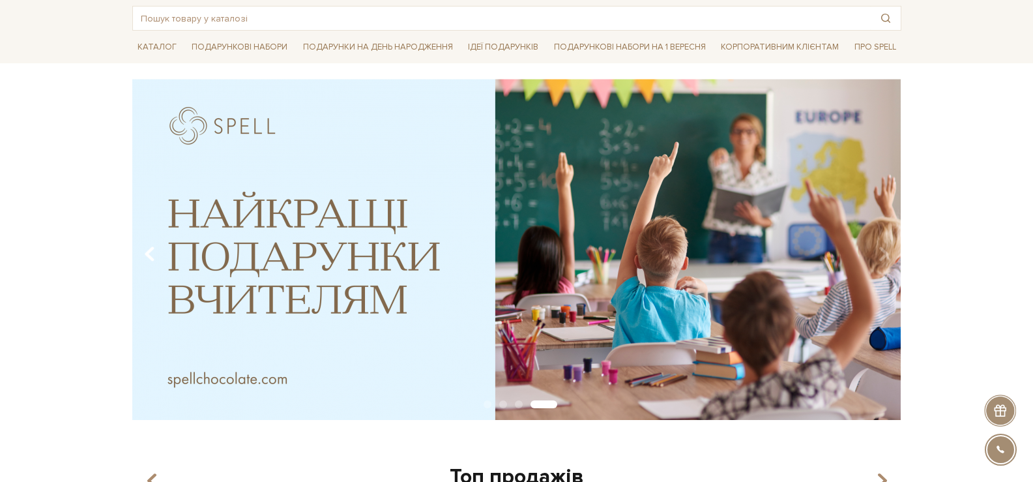
click at [147, 253] on icon "Carousel Navigation" at bounding box center [149, 254] width 11 height 22
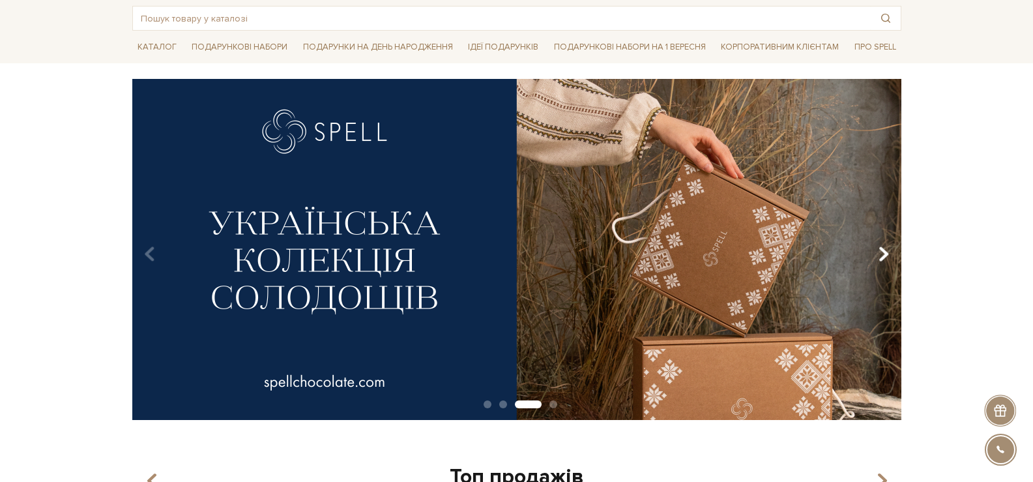
click at [880, 250] on icon "Carousel Navigation" at bounding box center [883, 254] width 11 height 22
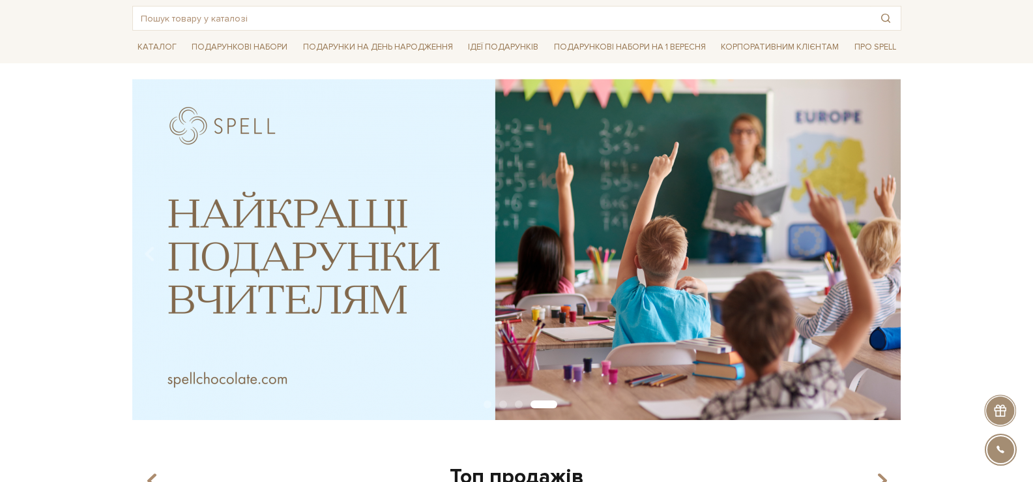
click at [504, 242] on img at bounding box center [516, 249] width 769 height 341
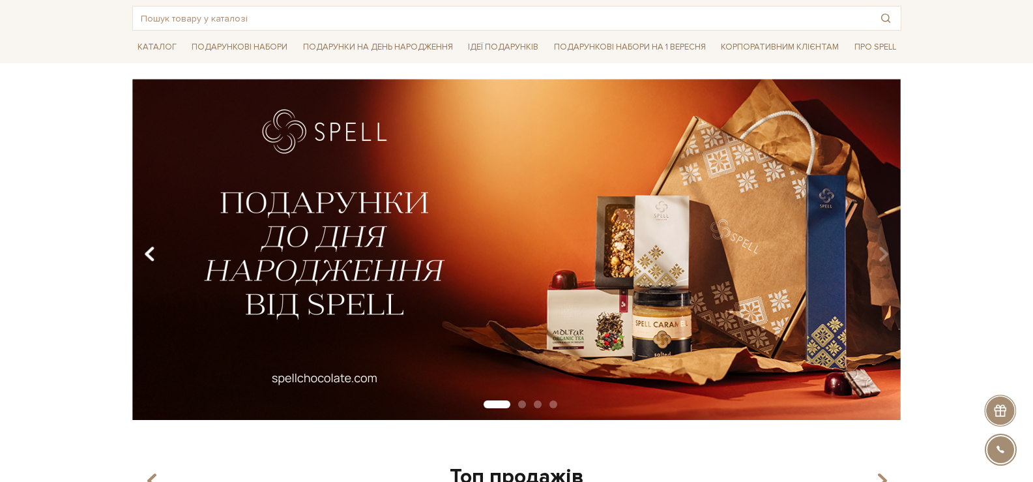
click at [147, 255] on icon "Carousel Navigation" at bounding box center [149, 254] width 11 height 22
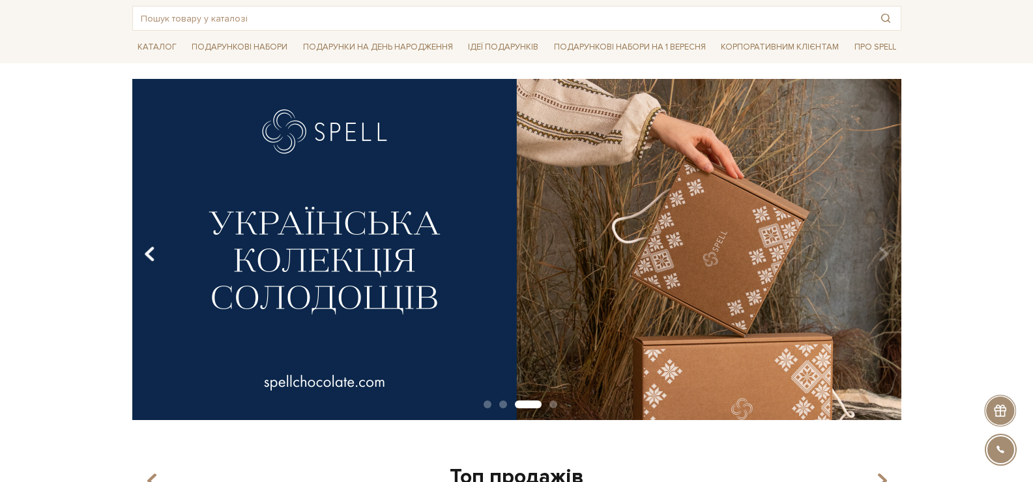
click at [154, 247] on icon "Carousel Navigation" at bounding box center [149, 254] width 11 height 22
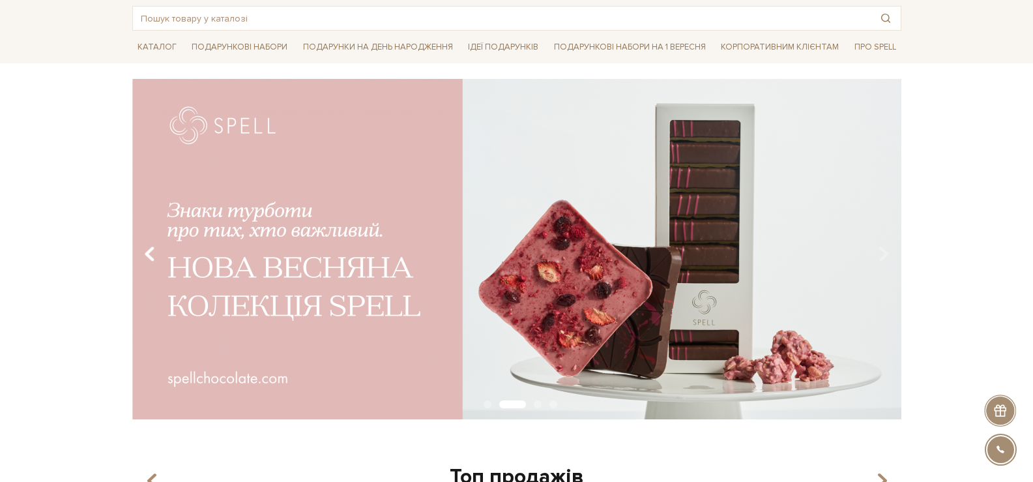
click at [154, 248] on icon "Carousel Navigation" at bounding box center [149, 254] width 11 height 22
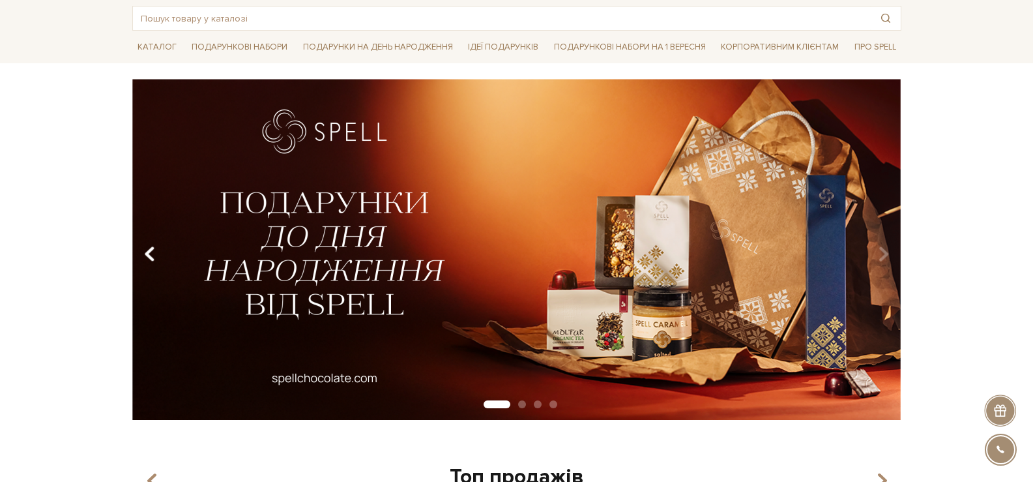
click at [154, 248] on icon "Carousel Navigation" at bounding box center [149, 254] width 11 height 22
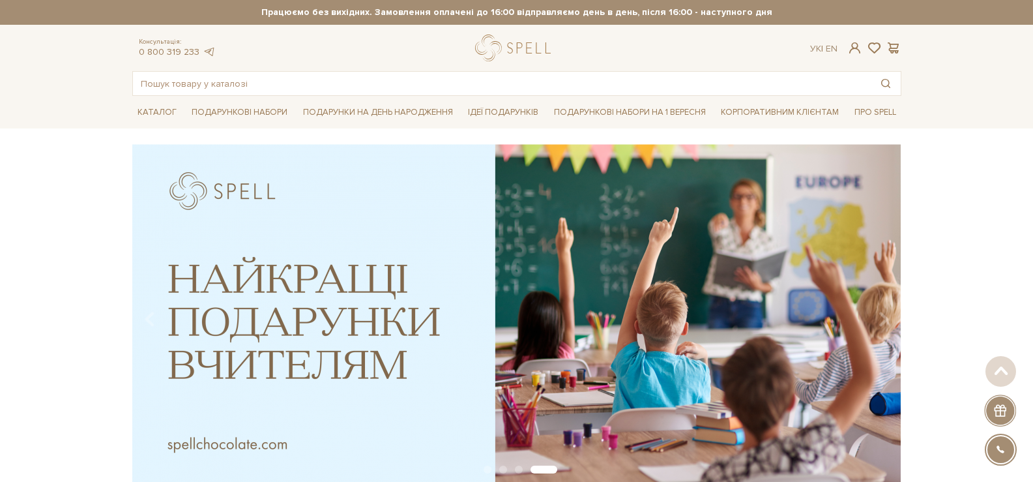
click at [742, 240] on img at bounding box center [516, 314] width 769 height 341
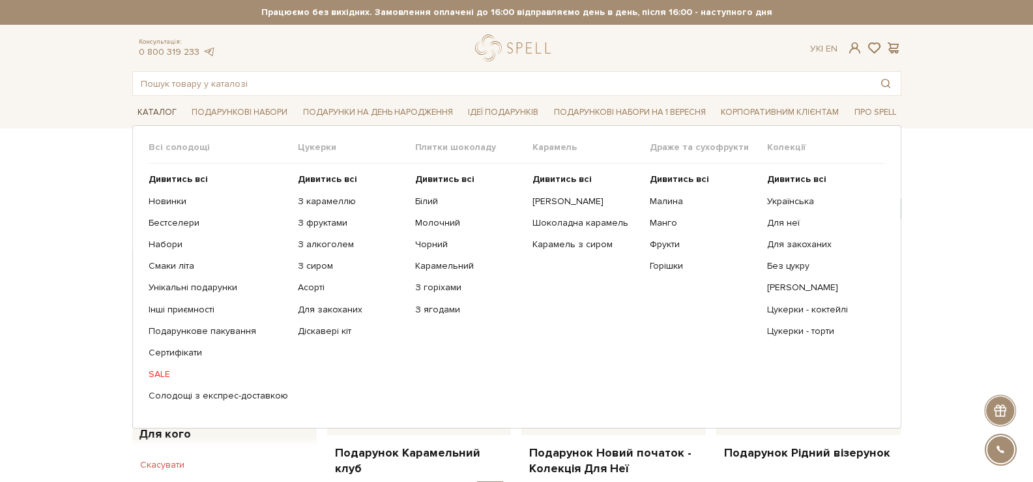
click at [152, 110] on link "Каталог" at bounding box center [157, 112] width 50 height 20
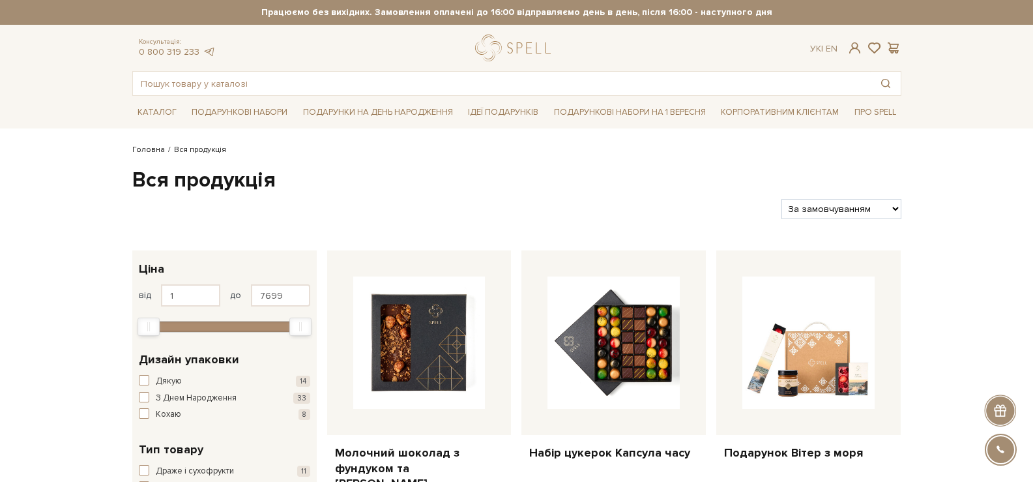
click at [149, 149] on link "Головна" at bounding box center [148, 150] width 33 height 10
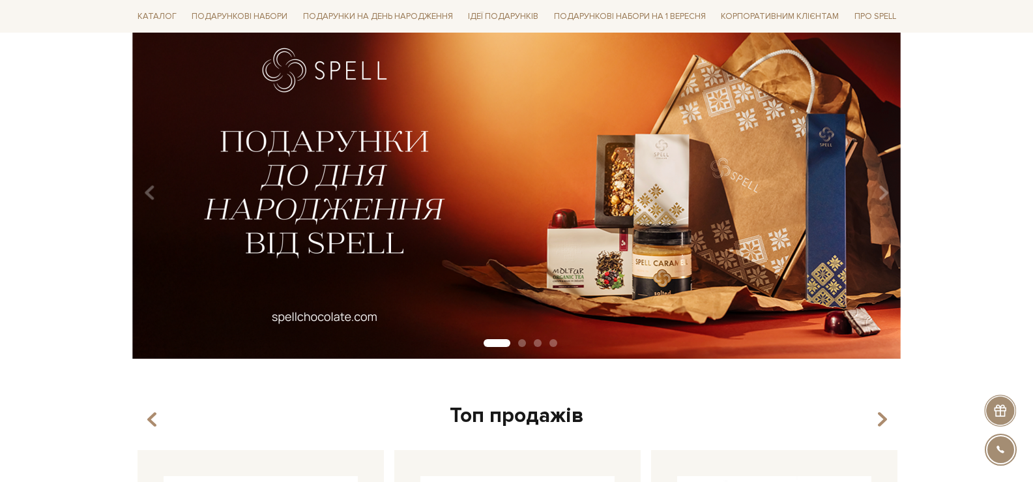
scroll to position [130, 0]
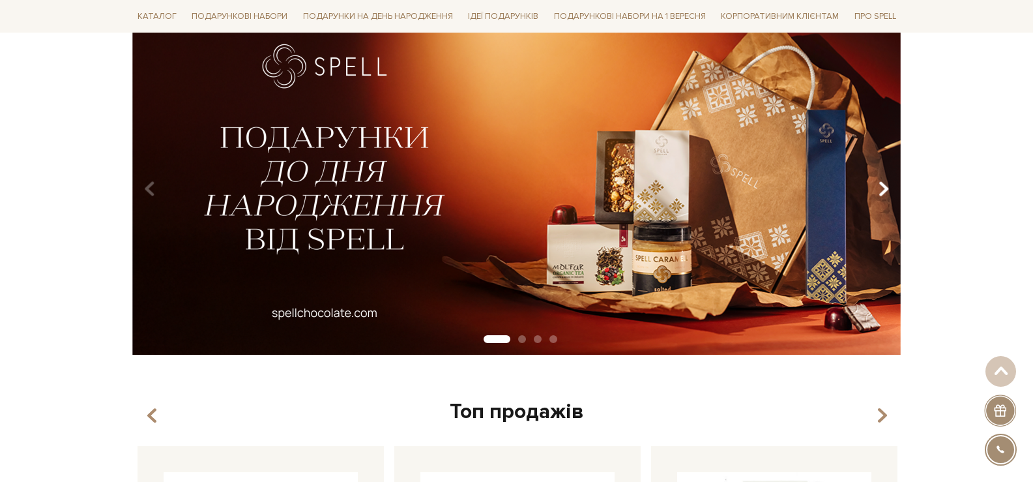
click at [886, 186] on icon "Carousel Navigation" at bounding box center [883, 189] width 11 height 22
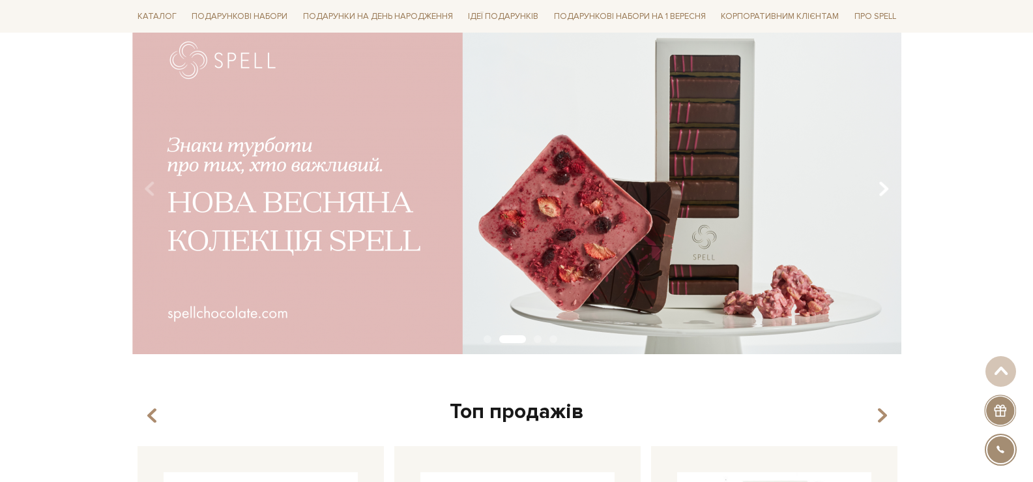
click at [881, 186] on icon "Carousel Navigation" at bounding box center [883, 189] width 11 height 22
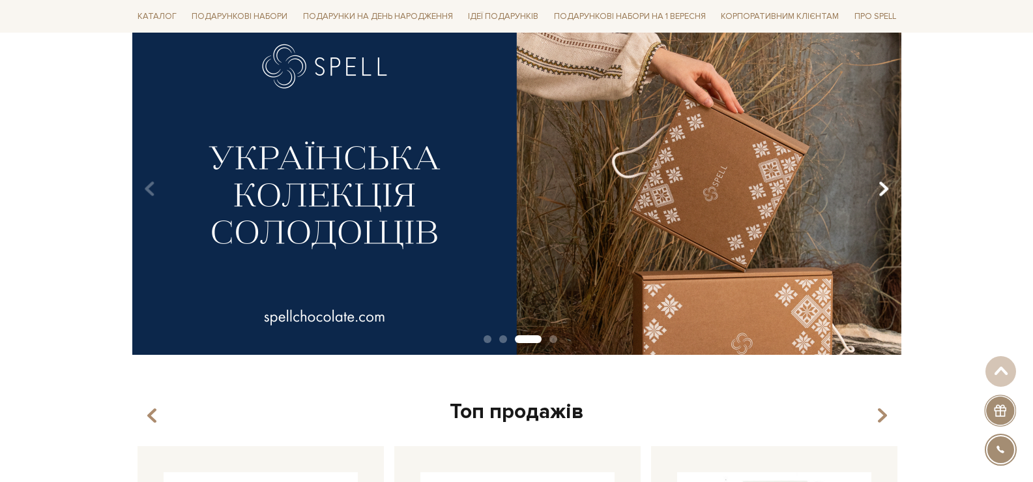
click at [885, 190] on icon "Carousel Navigation" at bounding box center [883, 189] width 11 height 22
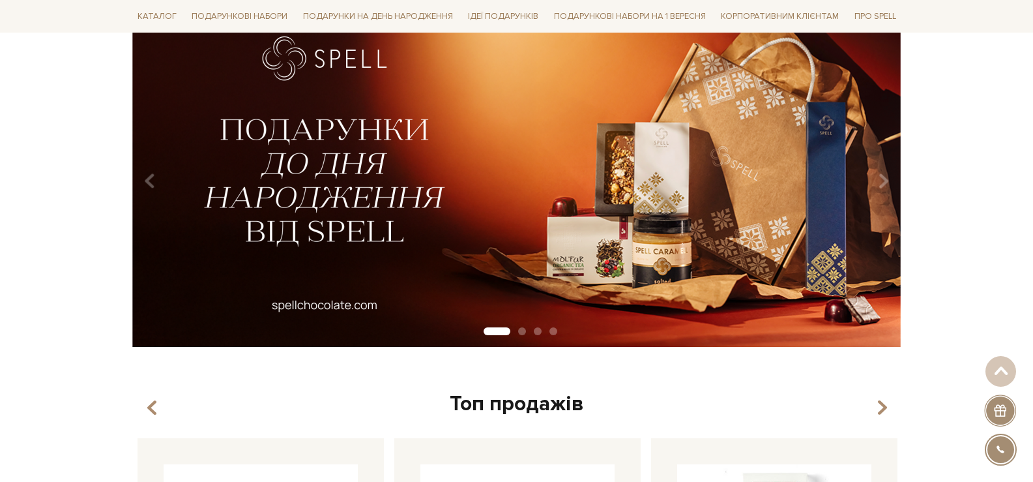
scroll to position [65, 0]
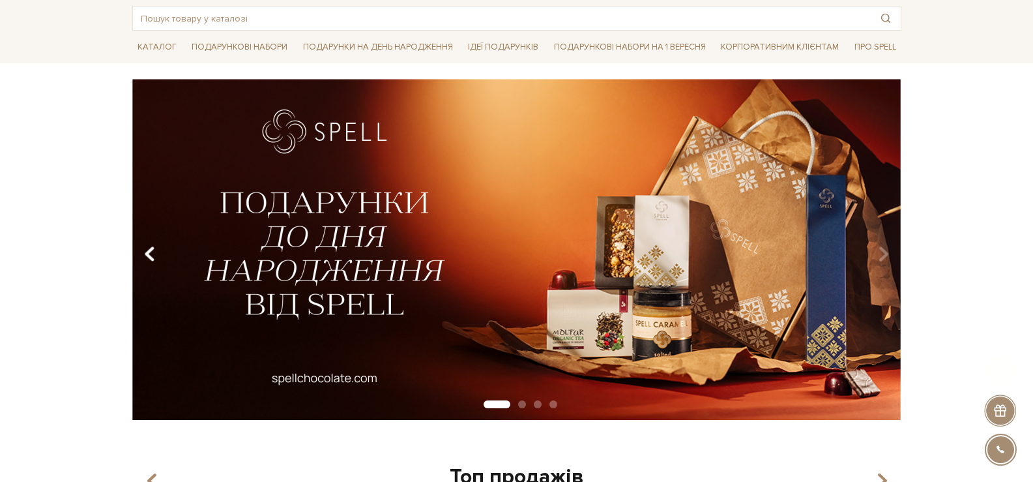
click at [148, 253] on icon "Carousel Navigation" at bounding box center [149, 254] width 11 height 22
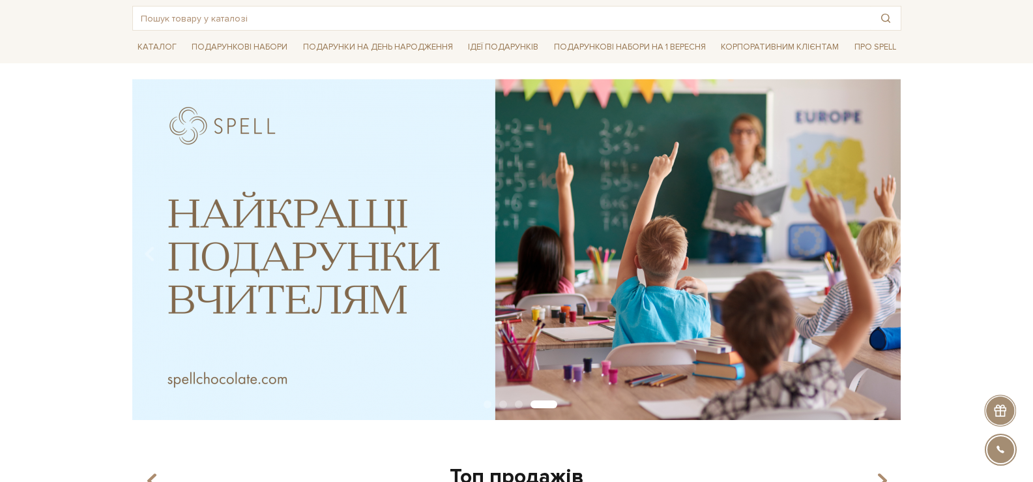
click at [652, 242] on img at bounding box center [516, 249] width 769 height 341
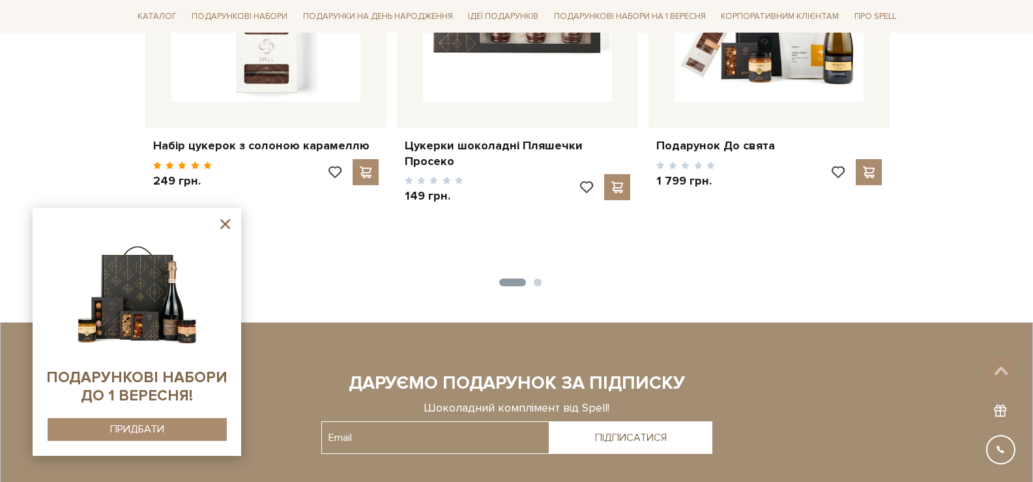
scroll to position [2216, 0]
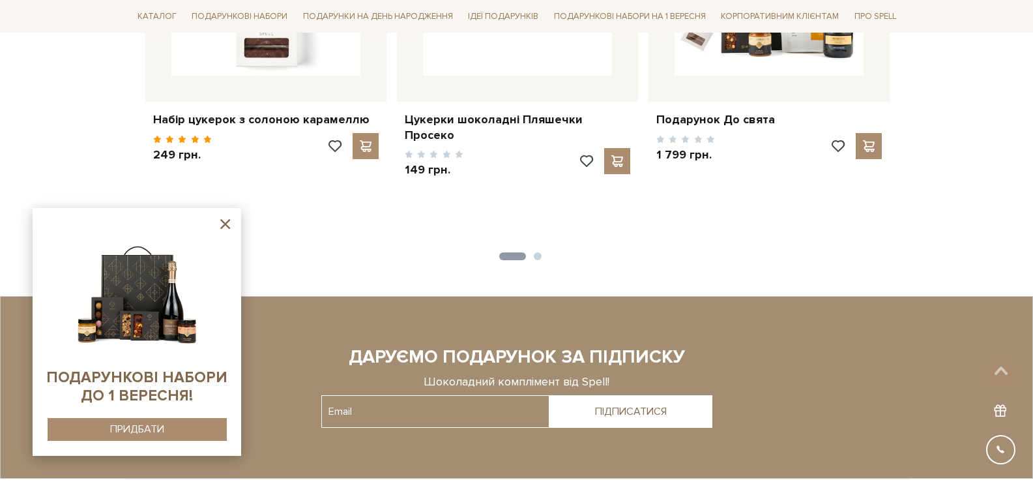
click at [222, 220] on icon at bounding box center [225, 224] width 10 height 10
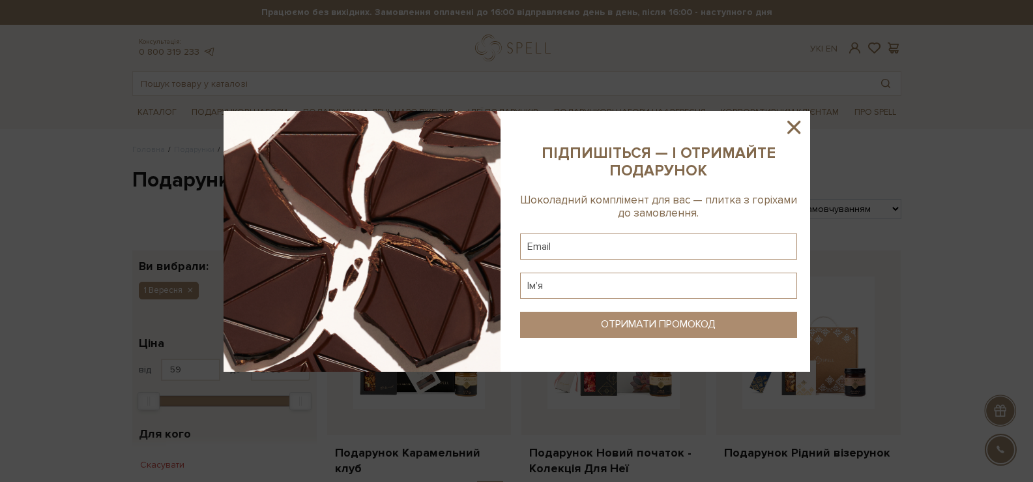
click at [803, 122] on icon at bounding box center [794, 127] width 22 height 22
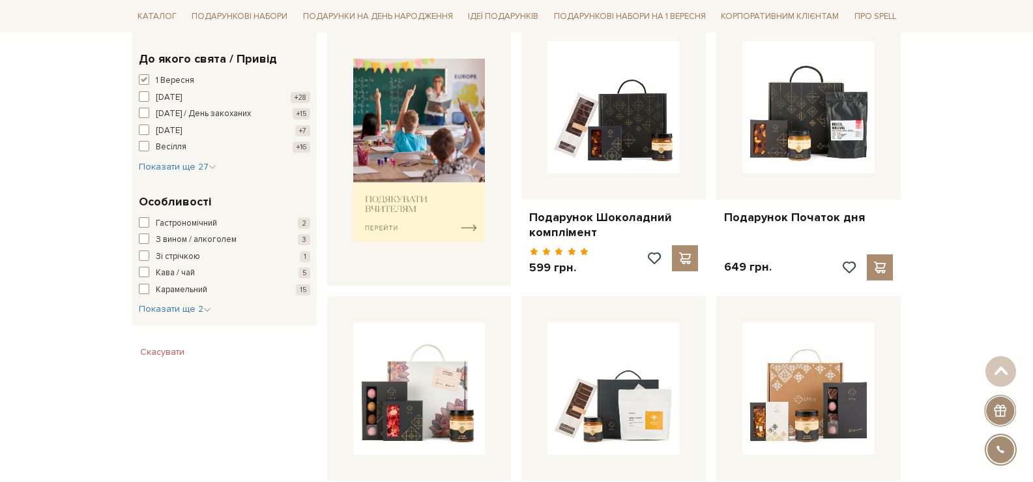
scroll to position [847, 0]
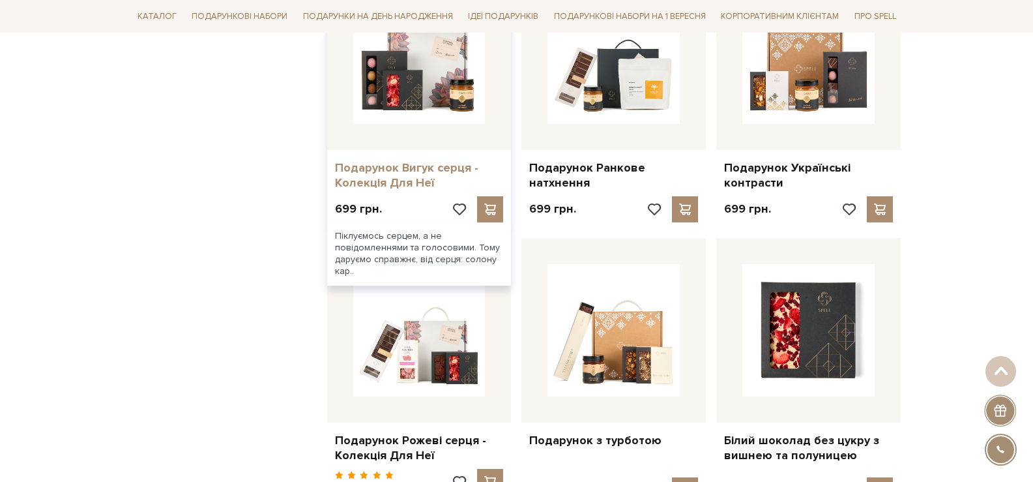
click at [395, 172] on link "Подарунок Вигук серця - Колекція Для Неї" at bounding box center [419, 175] width 169 height 31
